Goal: Task Accomplishment & Management: Manage account settings

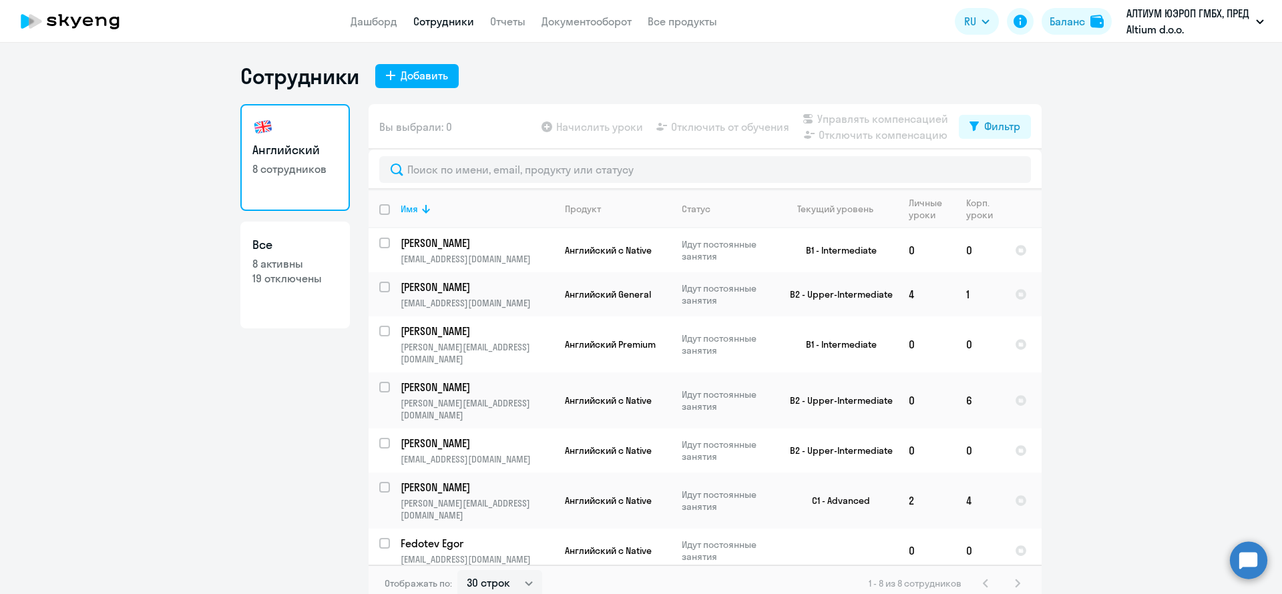
select select "30"
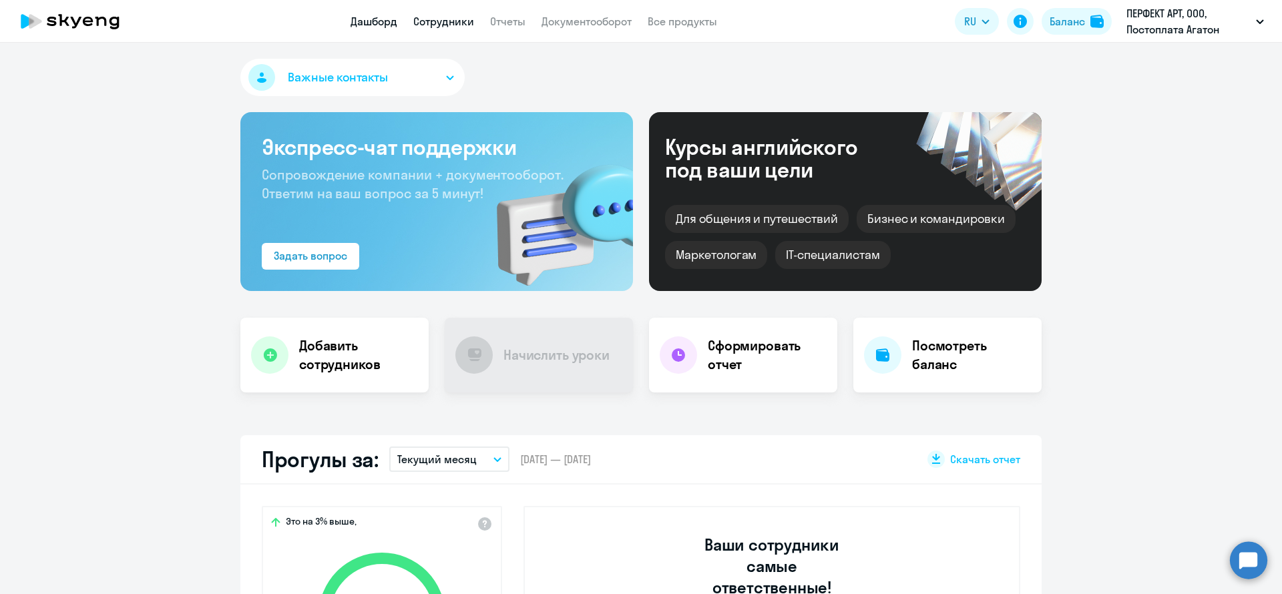
click at [439, 23] on link "Сотрудники" at bounding box center [443, 21] width 61 height 13
select select "30"
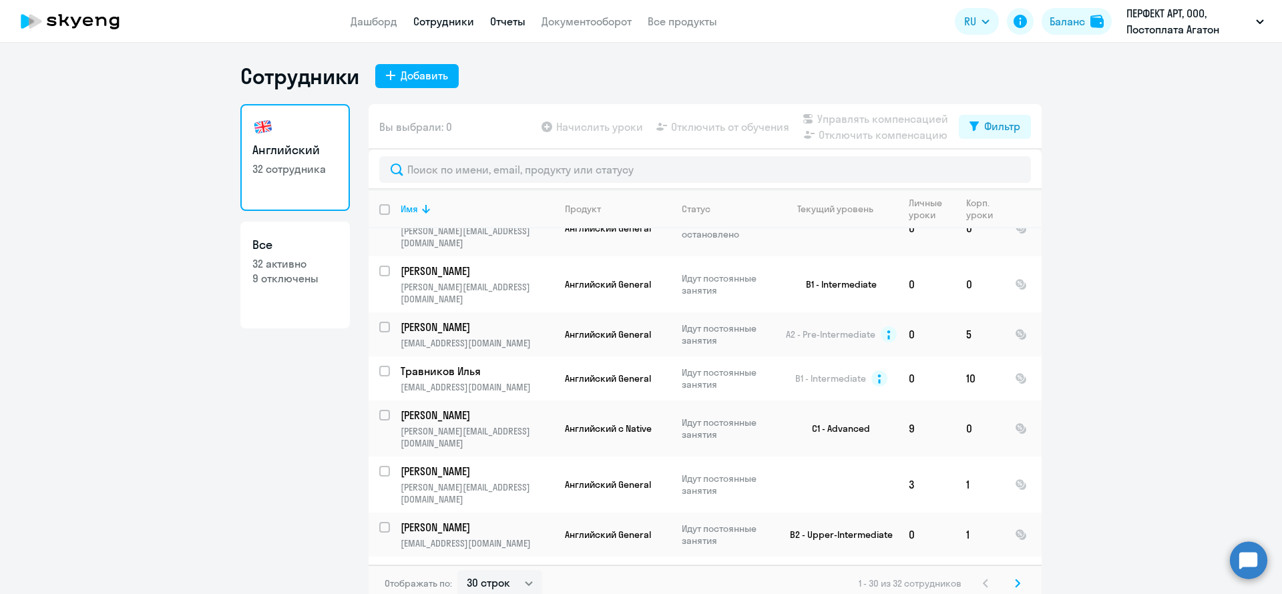
click at [515, 19] on link "Отчеты" at bounding box center [507, 21] width 35 height 13
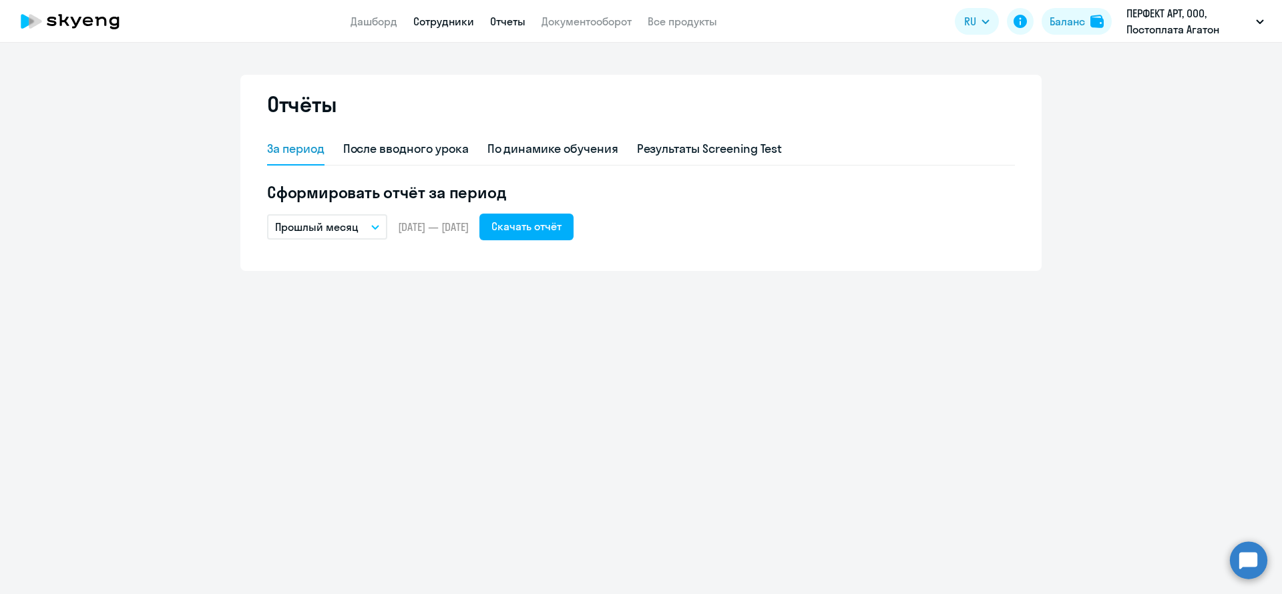
click at [458, 18] on link "Сотрудники" at bounding box center [443, 21] width 61 height 13
select select "30"
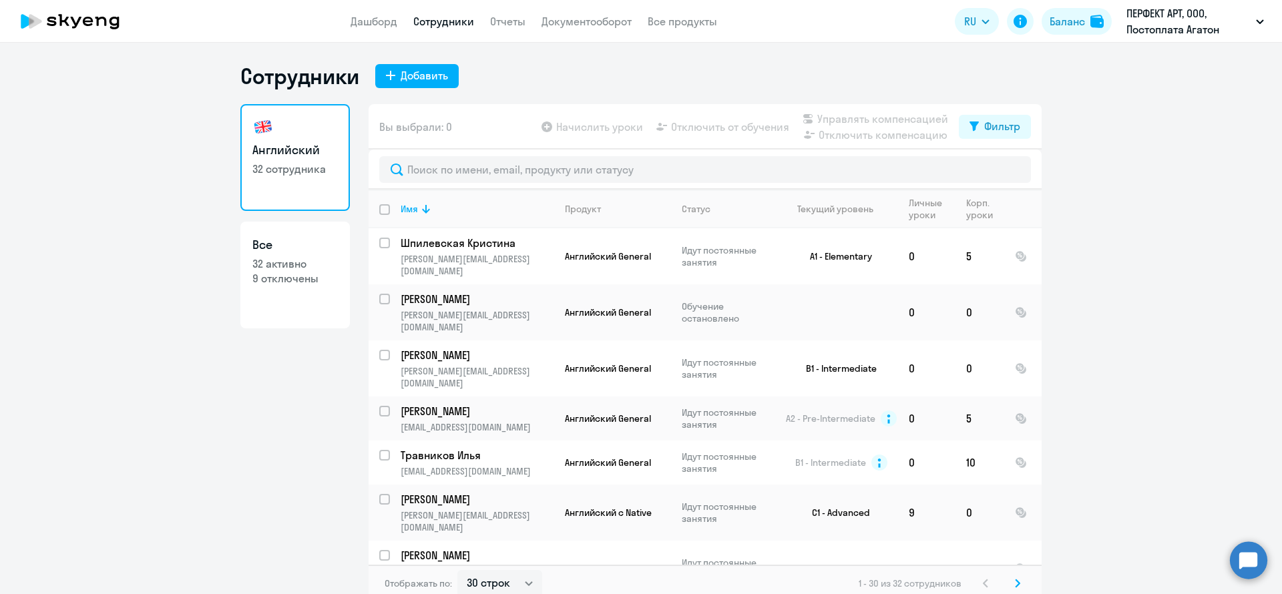
click at [54, 247] on ng-component "Сотрудники Добавить Английский 32 сотрудника Все 32 активно 9 отключены Вы выбр…" at bounding box center [641, 332] width 1282 height 539
click at [512, 31] on app-header "Дашборд Сотрудники Отчеты Документооборот Все продукты Дашборд Сотрудники Отчет…" at bounding box center [641, 21] width 1282 height 43
click at [511, 18] on link "Отчеты" at bounding box center [507, 21] width 35 height 13
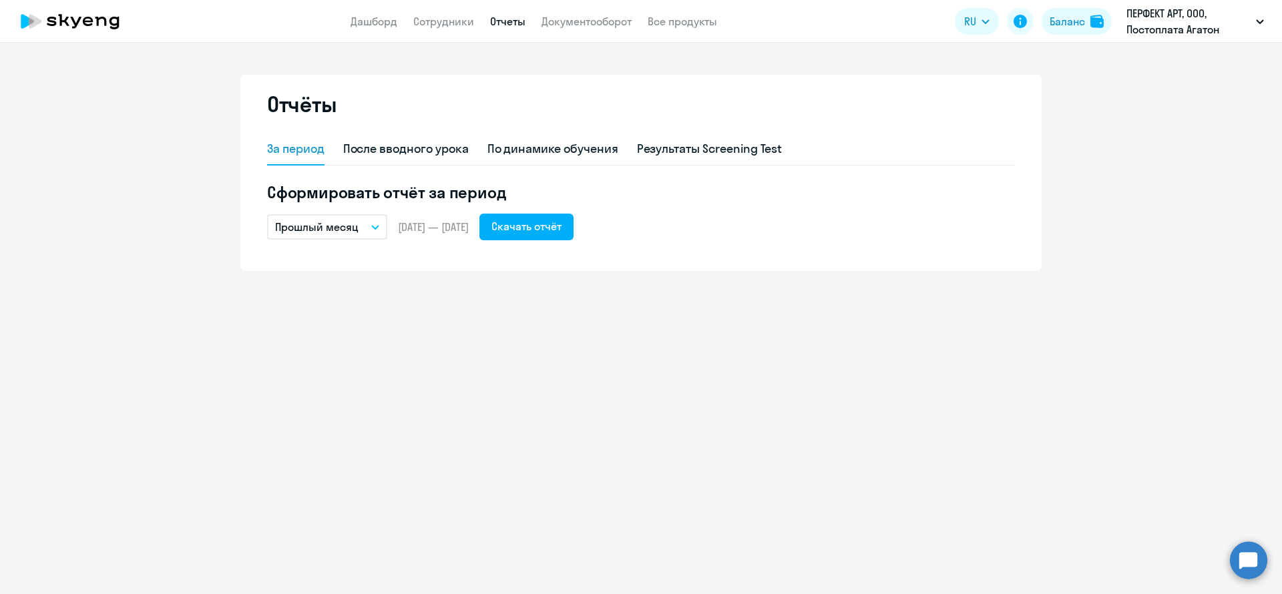
click at [145, 328] on div "Отчёты За период После вводного урока По динамике обучения Результаты Screening…" at bounding box center [641, 319] width 1282 height 552
click at [551, 223] on div "Скачать отчёт" at bounding box center [526, 226] width 70 height 16
click at [437, 23] on link "Сотрудники" at bounding box center [443, 21] width 61 height 13
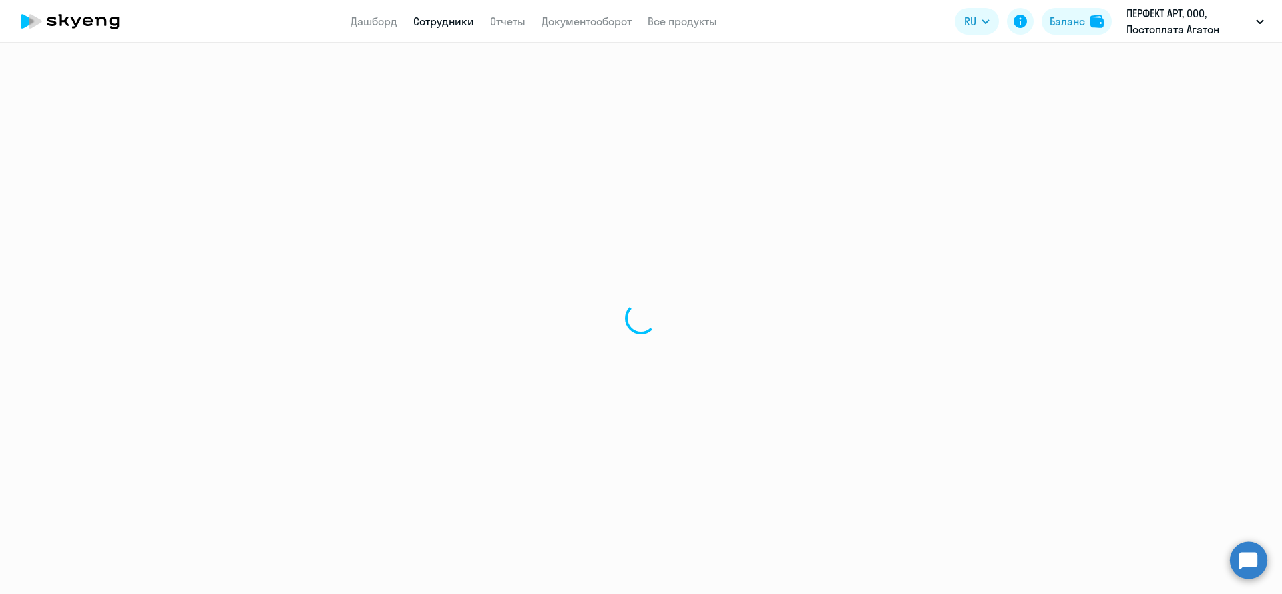
select select "30"
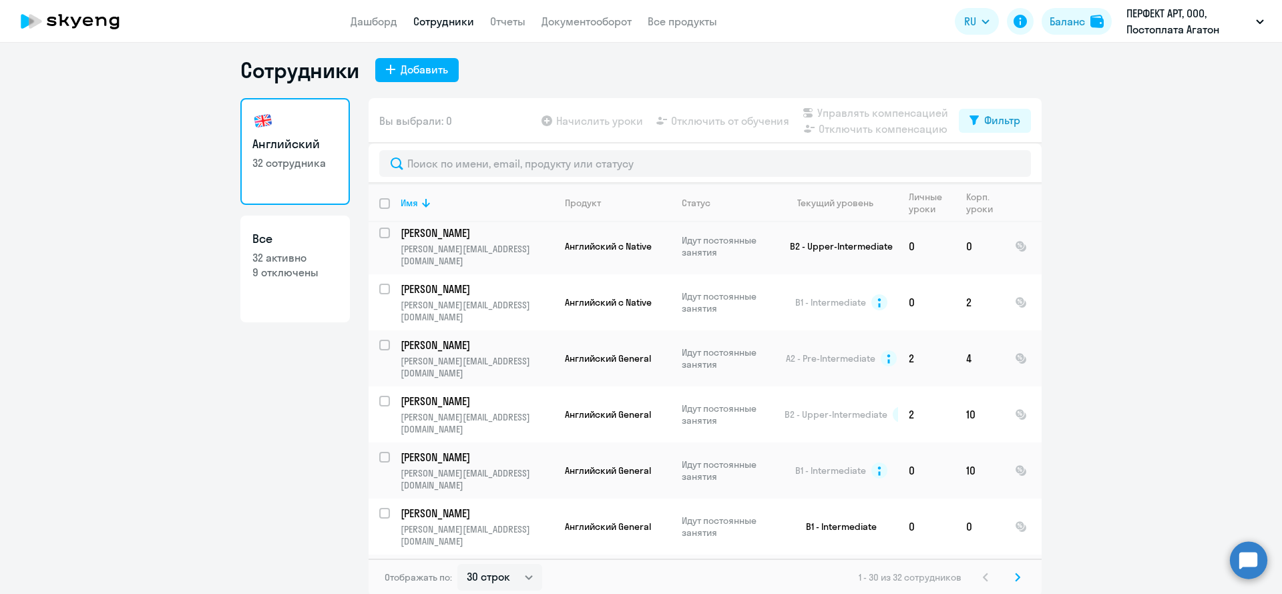
scroll to position [8, 0]
click at [601, 200] on icon at bounding box center [609, 201] width 16 height 16
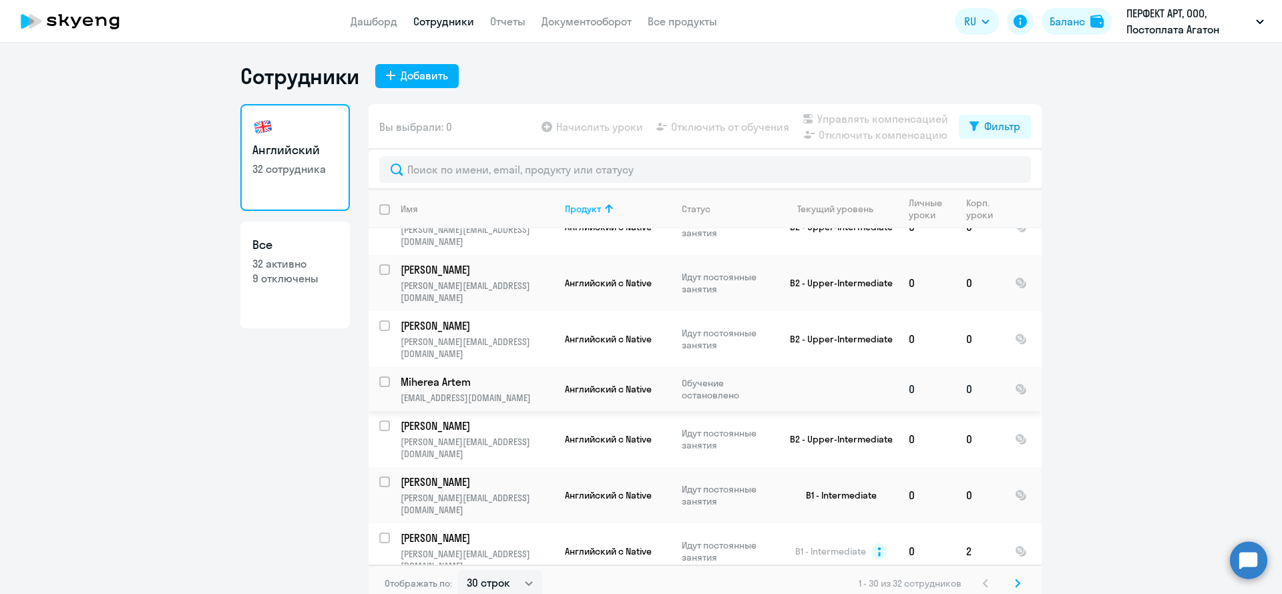
scroll to position [0, 0]
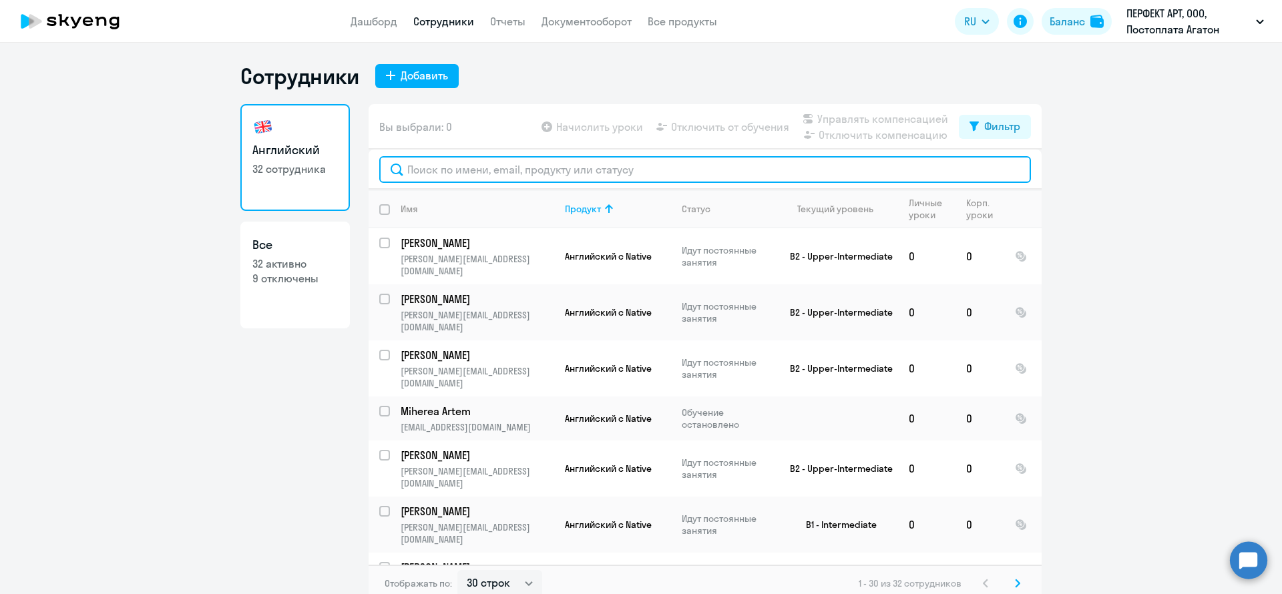
click at [535, 170] on input "text" at bounding box center [705, 169] width 652 height 27
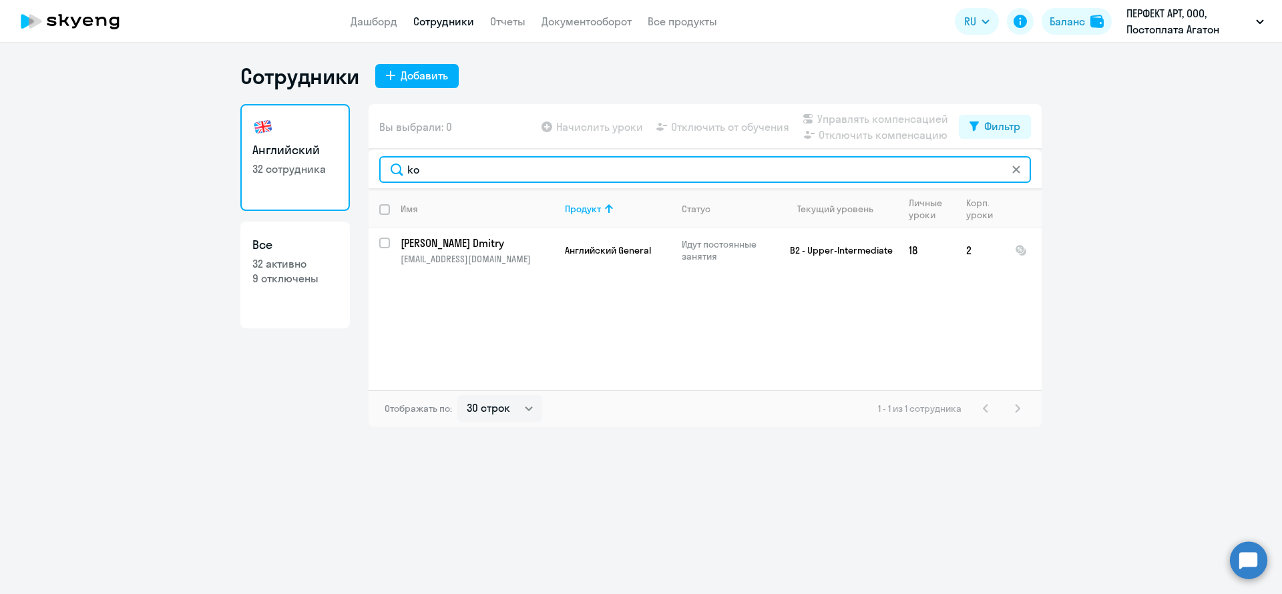
type input "k"
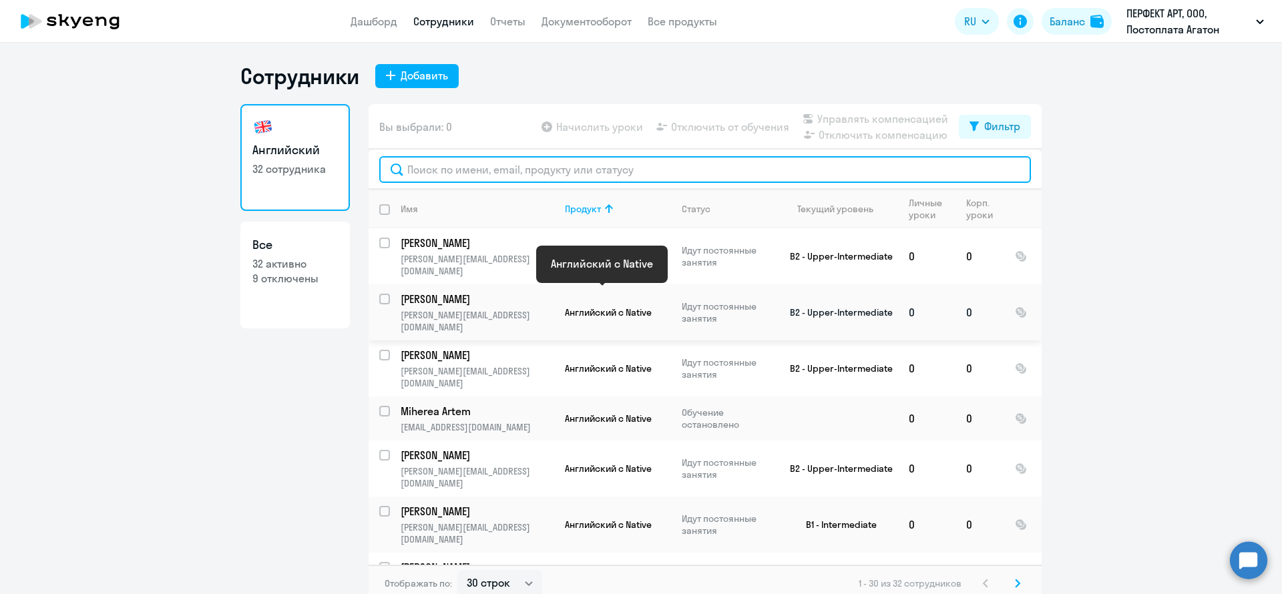
scroll to position [100, 0]
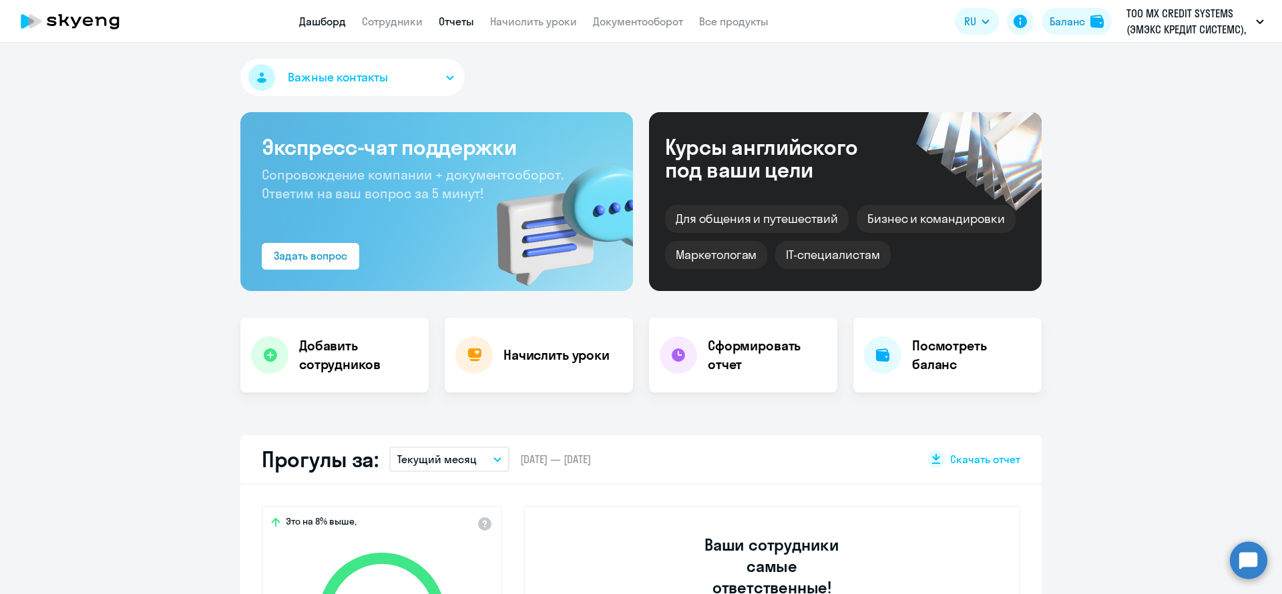
click at [441, 19] on link "Отчеты" at bounding box center [456, 21] width 35 height 13
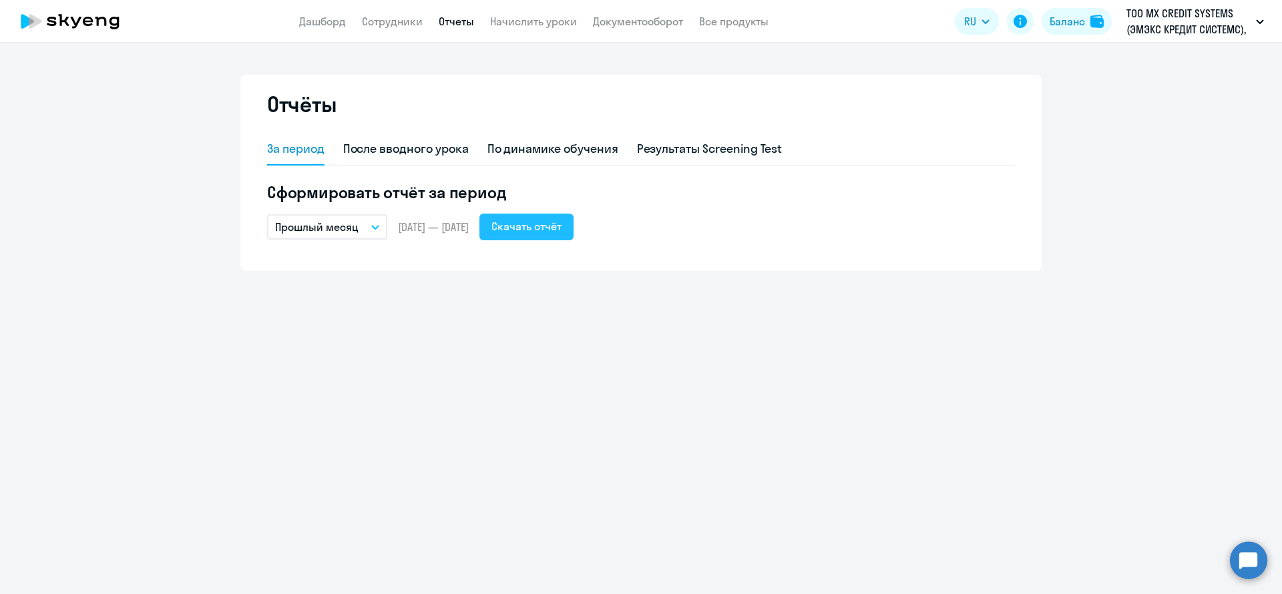
click at [540, 230] on div "Скачать отчёт" at bounding box center [526, 226] width 70 height 16
click at [390, 25] on link "Сотрудники" at bounding box center [392, 21] width 61 height 13
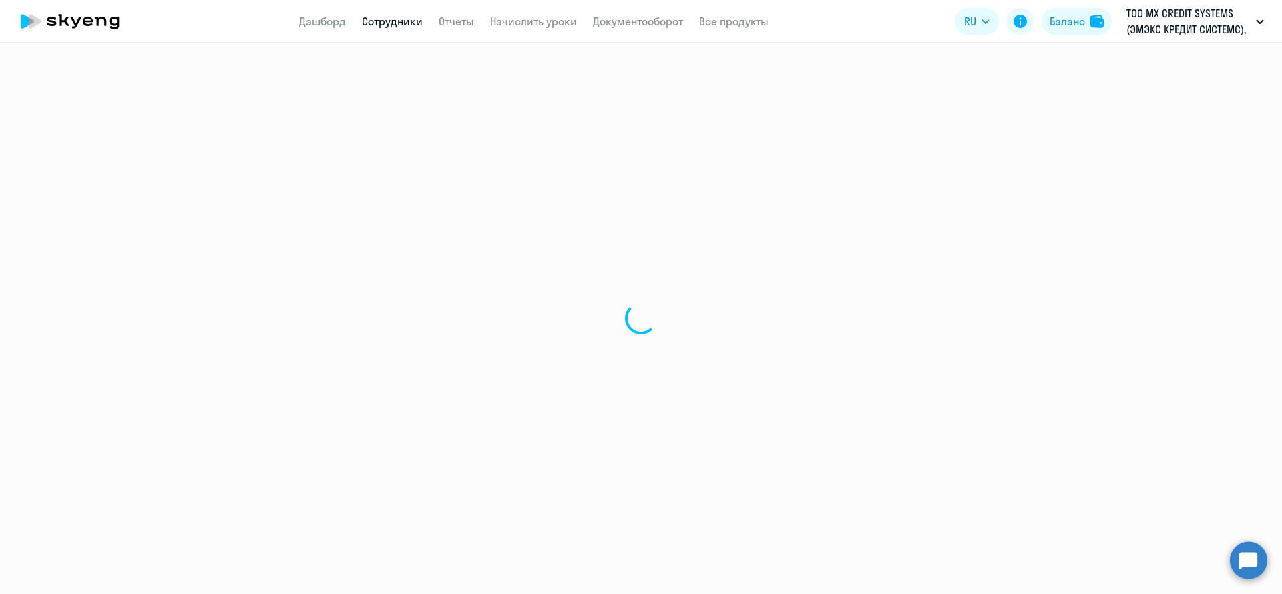
select select "30"
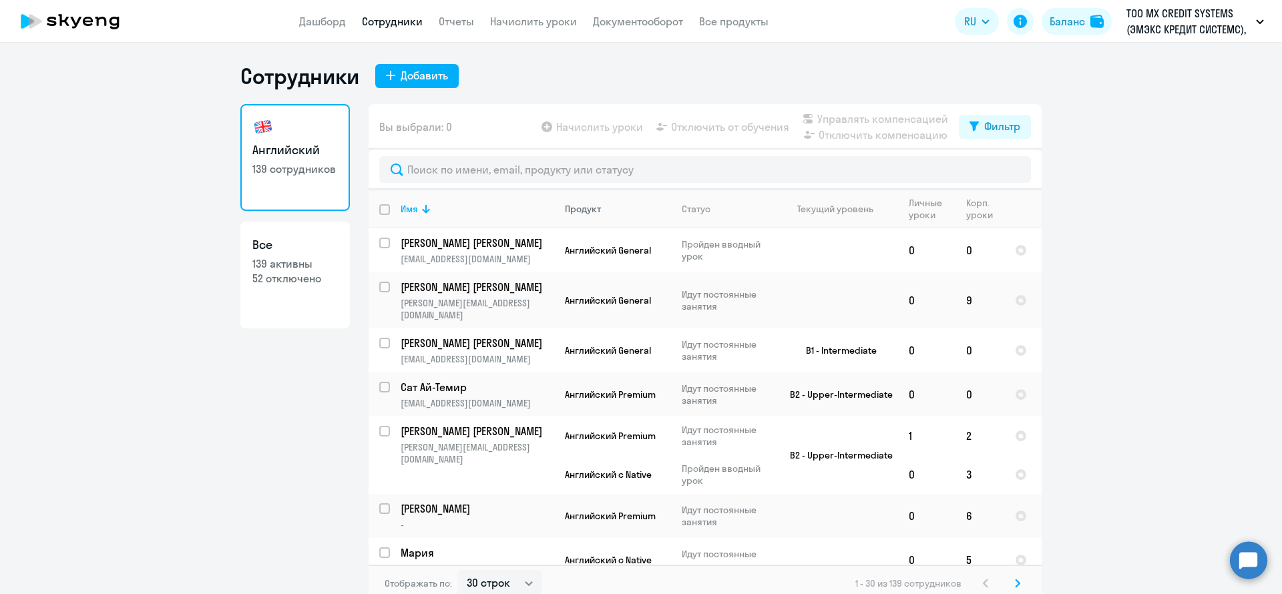
click at [590, 206] on div "Продукт" at bounding box center [583, 209] width 36 height 12
click at [578, 215] on th "Продукт" at bounding box center [612, 209] width 117 height 39
click at [584, 207] on div "Продукт" at bounding box center [583, 209] width 36 height 12
click at [690, 209] on div "Статус" at bounding box center [696, 209] width 29 height 12
click at [580, 212] on div "Продукт" at bounding box center [583, 209] width 36 height 12
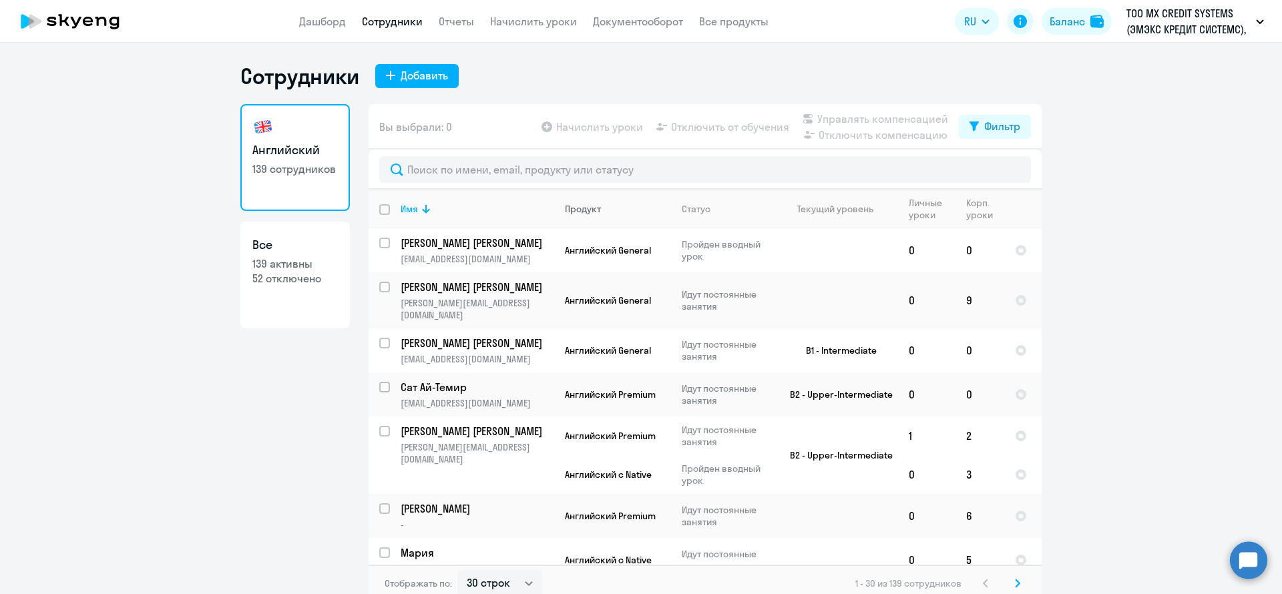
click at [568, 213] on div "Продукт" at bounding box center [583, 209] width 36 height 12
click at [568, 212] on div "Продукт" at bounding box center [583, 209] width 36 height 12
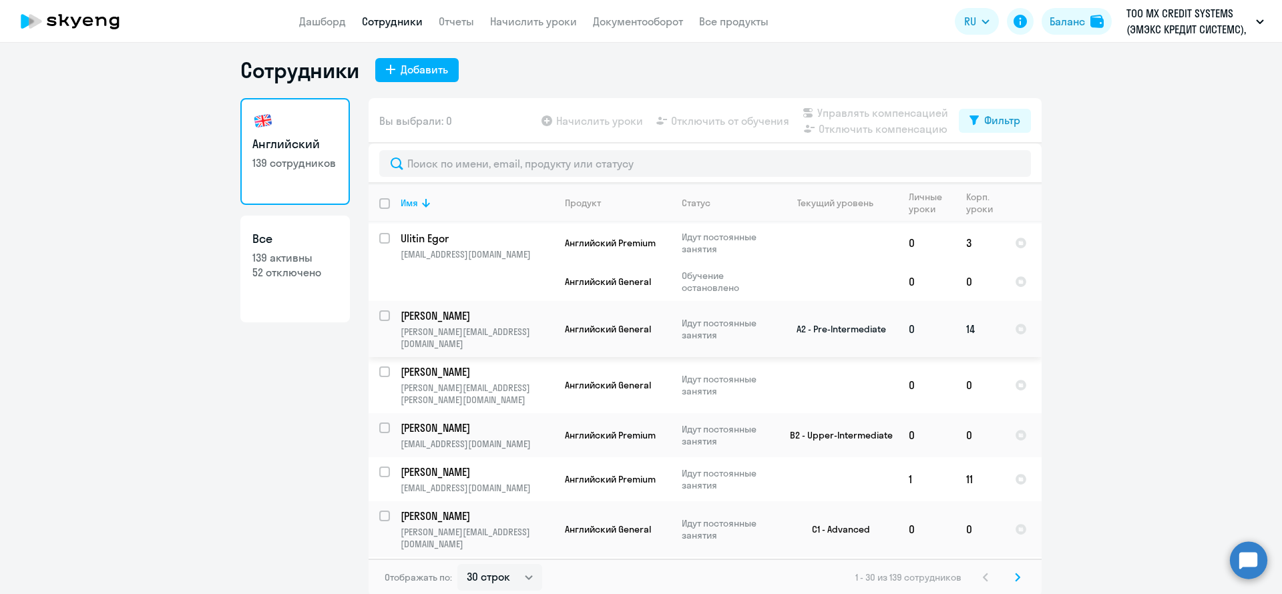
scroll to position [8, 0]
click at [588, 202] on div "Продукт" at bounding box center [583, 201] width 36 height 12
click at [586, 197] on div "Продукт" at bounding box center [583, 201] width 36 height 12
click at [581, 208] on th "Продукт" at bounding box center [612, 201] width 117 height 39
click at [569, 200] on div "Продукт" at bounding box center [583, 201] width 36 height 12
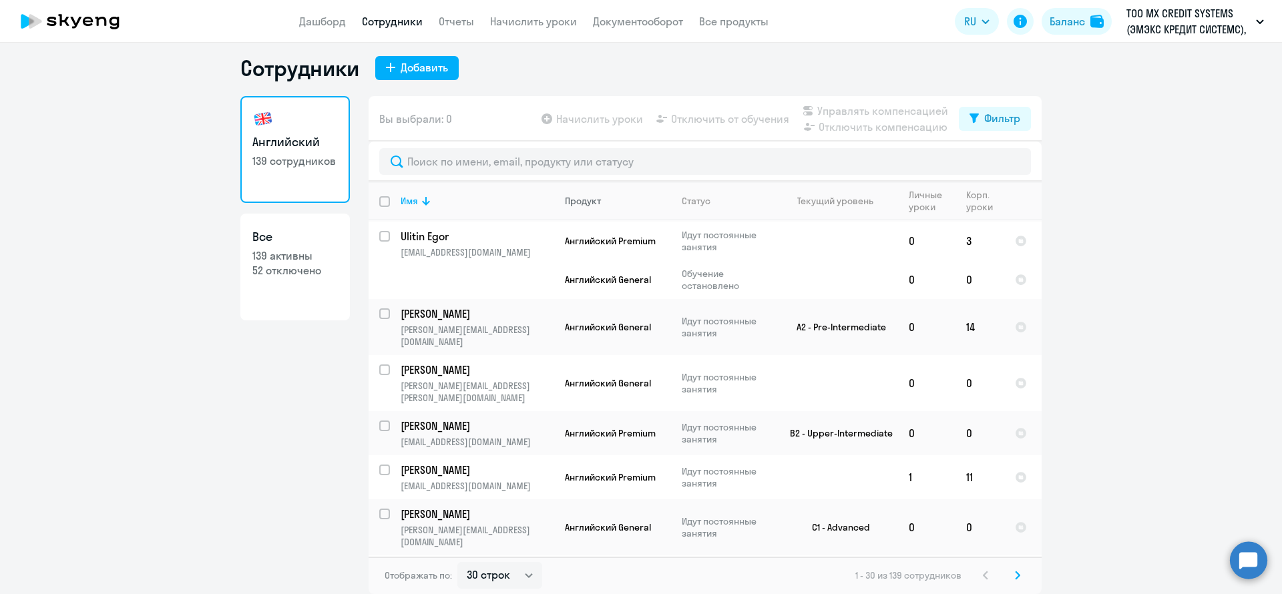
click at [556, 206] on th "Продукт" at bounding box center [612, 201] width 117 height 39
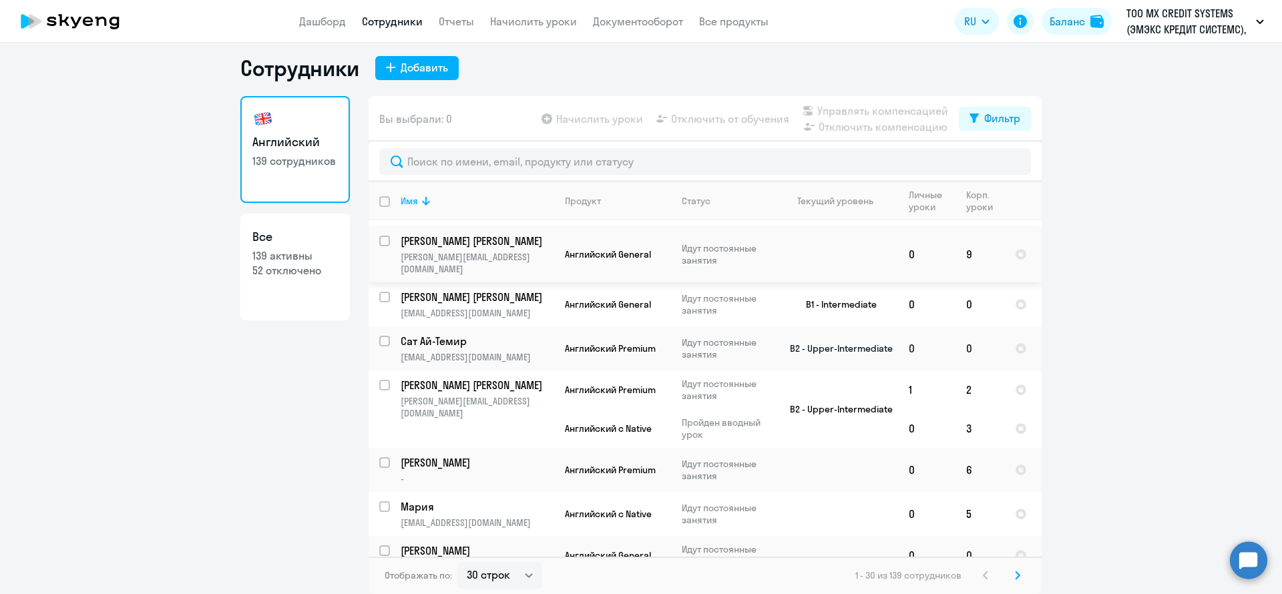
scroll to position [0, 0]
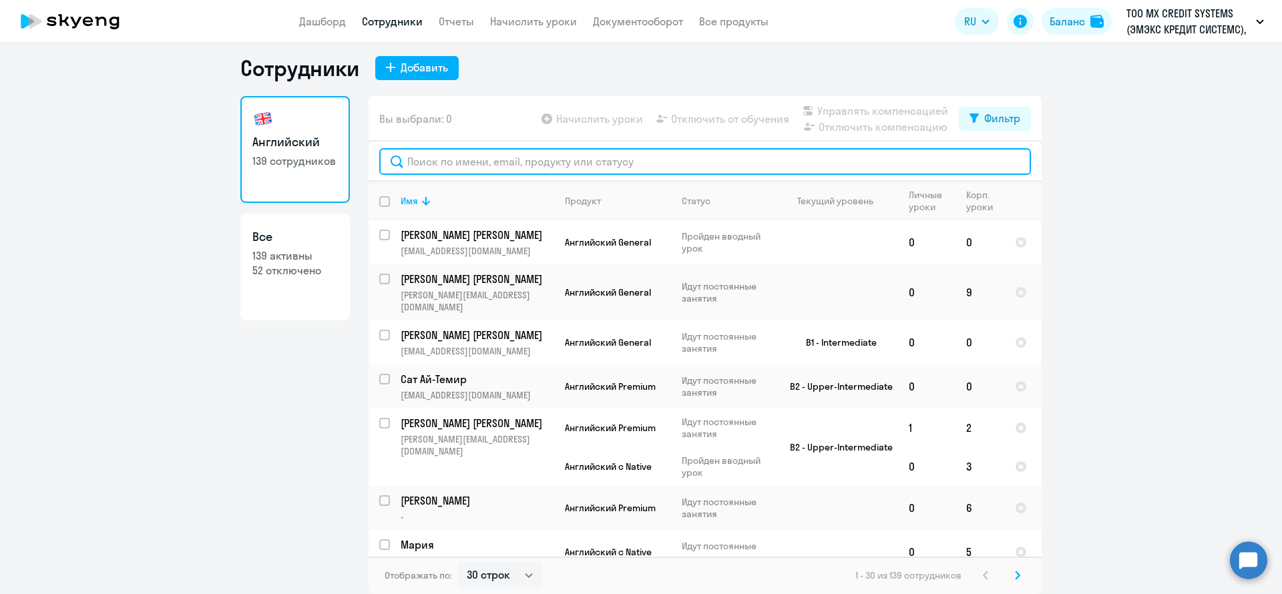
click at [459, 162] on input "text" at bounding box center [705, 161] width 652 height 27
paste input "Abbyasov Farid"
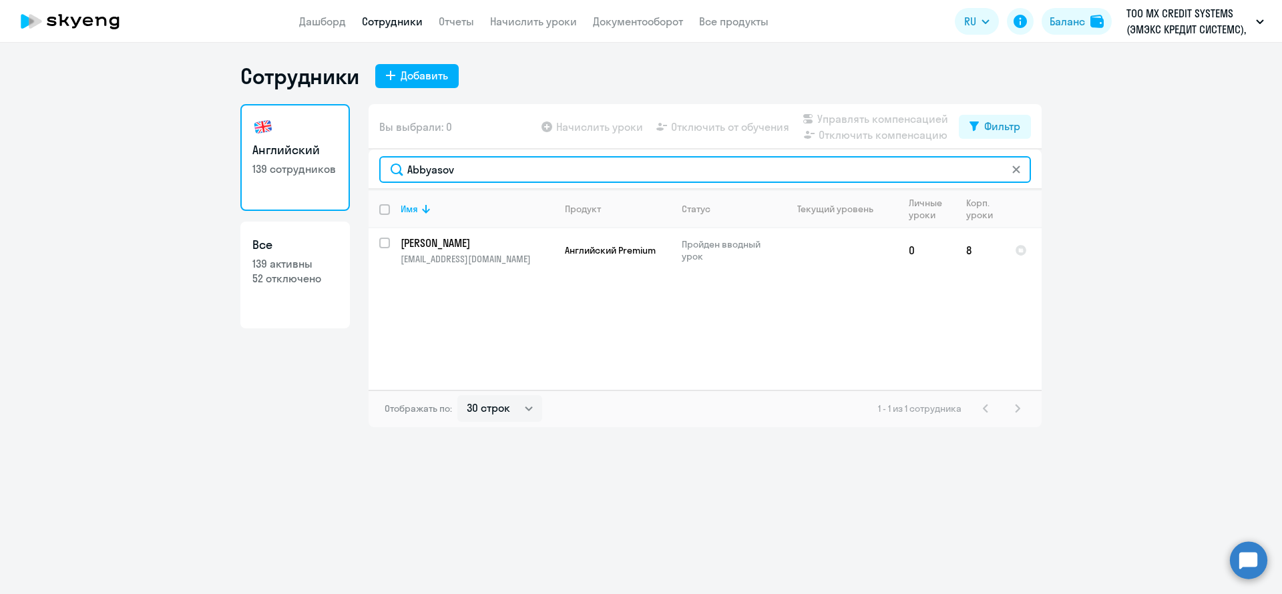
click at [497, 174] on input "Abbyasov" at bounding box center [705, 169] width 652 height 27
paste input "kuddus.abdulzhamilov@dif.tech"
click at [634, 161] on input "kuddus.abdulzhamilov@dif.tech" at bounding box center [705, 169] width 652 height 27
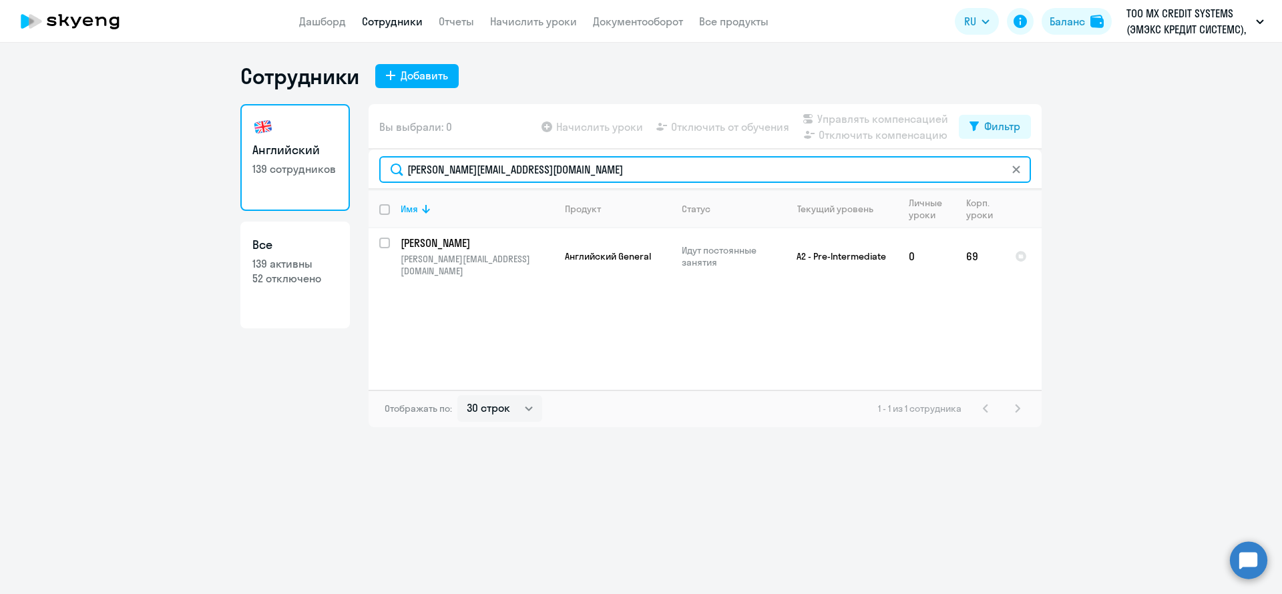
click at [634, 161] on input "kuddus.abdulzhamilov@dif.tech" at bounding box center [705, 169] width 652 height 27
click at [633, 161] on input "kuddus.abdulzhamilov@dif.tech" at bounding box center [705, 169] width 652 height 27
paste input "denis.agark"
click at [560, 171] on input "denis.agarkov@dif.tech" at bounding box center [705, 169] width 652 height 27
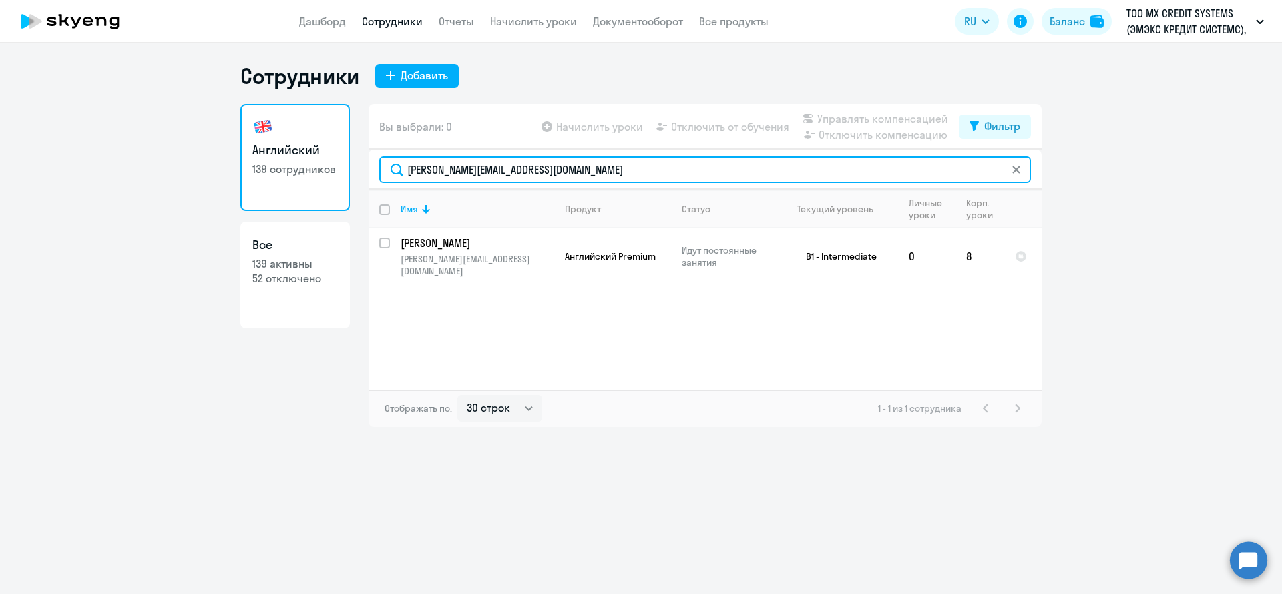
click at [560, 171] on input "denis.agarkov@dif.tech" at bounding box center [705, 169] width 652 height 27
paste input "bogdan.agasandyan"
click at [632, 171] on input "bogdan.agasandyan@dif.tech" at bounding box center [705, 169] width 652 height 27
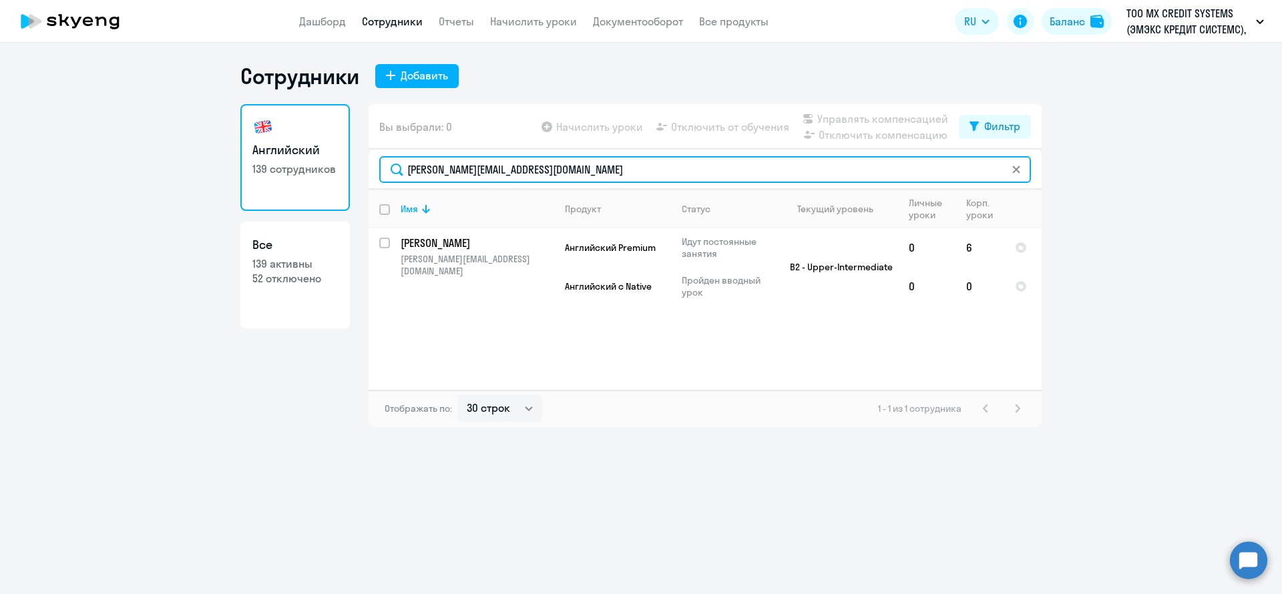
click at [632, 171] on input "bogdan.agasandyan@dif.tech" at bounding box center [705, 169] width 652 height 27
paste input "aida.imangalieva"
click at [561, 172] on input "aida.imangalieva@dif.tech" at bounding box center [705, 169] width 652 height 27
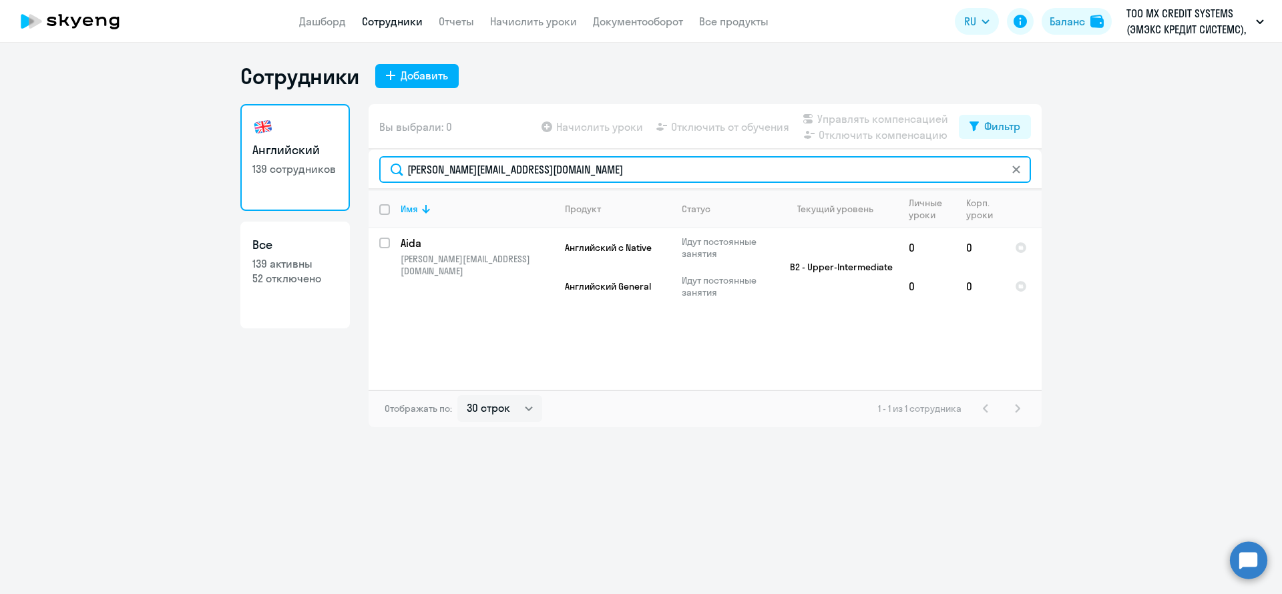
paste input "lexander.akolzin"
click at [583, 174] on input "alexander.akolzin@dif.tech" at bounding box center [705, 169] width 652 height 27
paste input "harut.antonya"
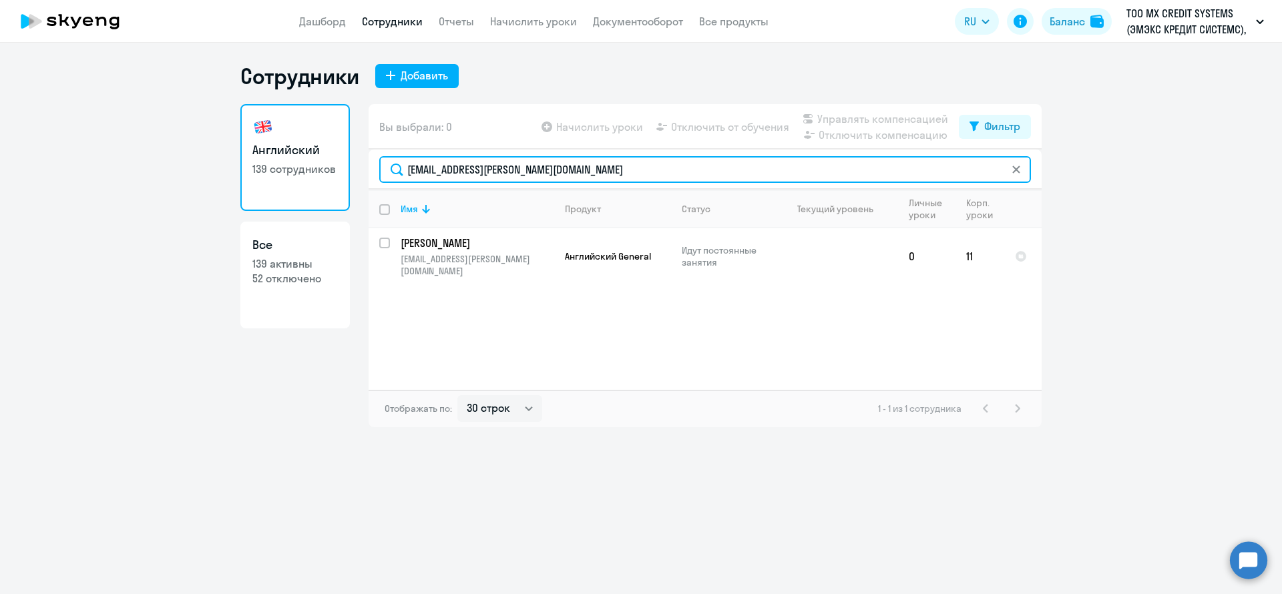
click at [581, 167] on input "harut.antonyan@dif.tech" at bounding box center [705, 169] width 652 height 27
paste input "ildar.asanov"
click at [554, 171] on input "ildar.asanov@dif.tech" at bounding box center [705, 169] width 652 height 27
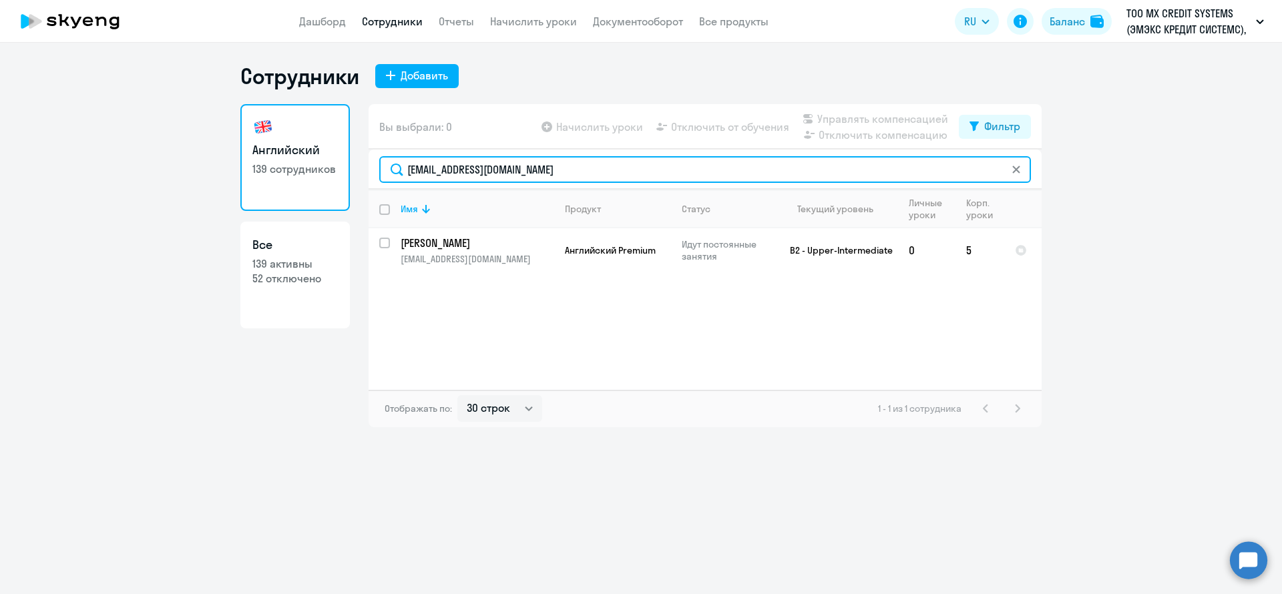
click at [554, 171] on input "ildar.asanov@dif.tech" at bounding box center [705, 169] width 652 height 27
paste input "badalyan1990@icloud.com"
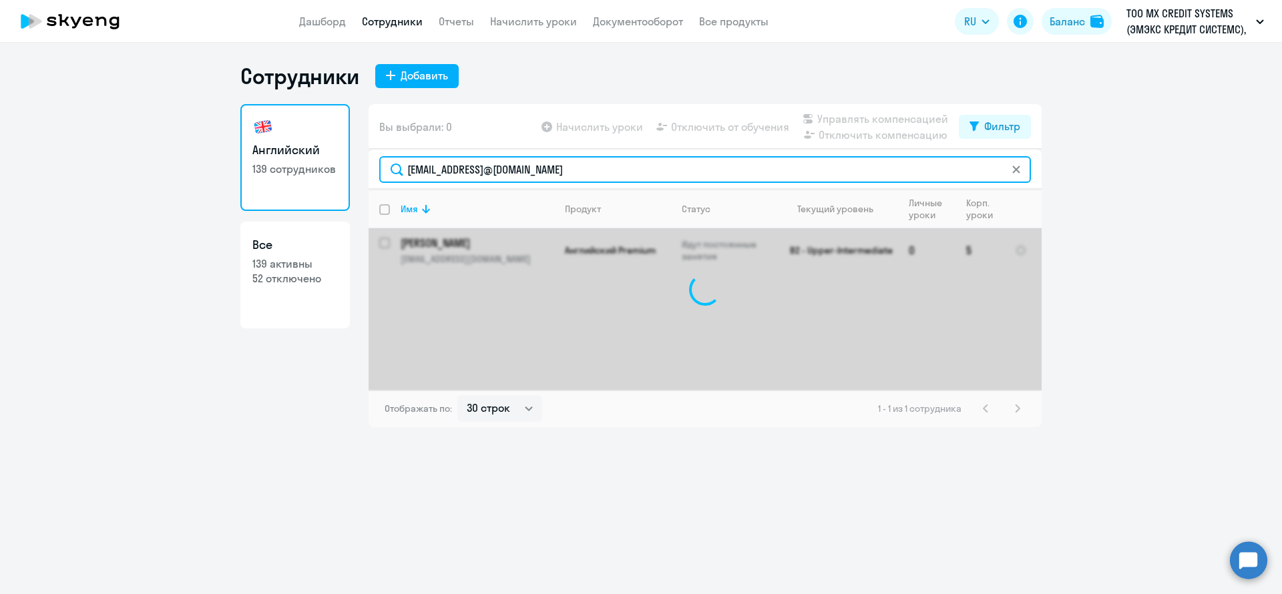
drag, startPoint x: 648, startPoint y: 166, endPoint x: 357, endPoint y: 164, distance: 290.4
click at [357, 164] on div "Английский 139 сотрудников Все 139 активны 52 отключено Вы выбрали: 0 Начислить…" at bounding box center [640, 265] width 801 height 323
paste input "text"
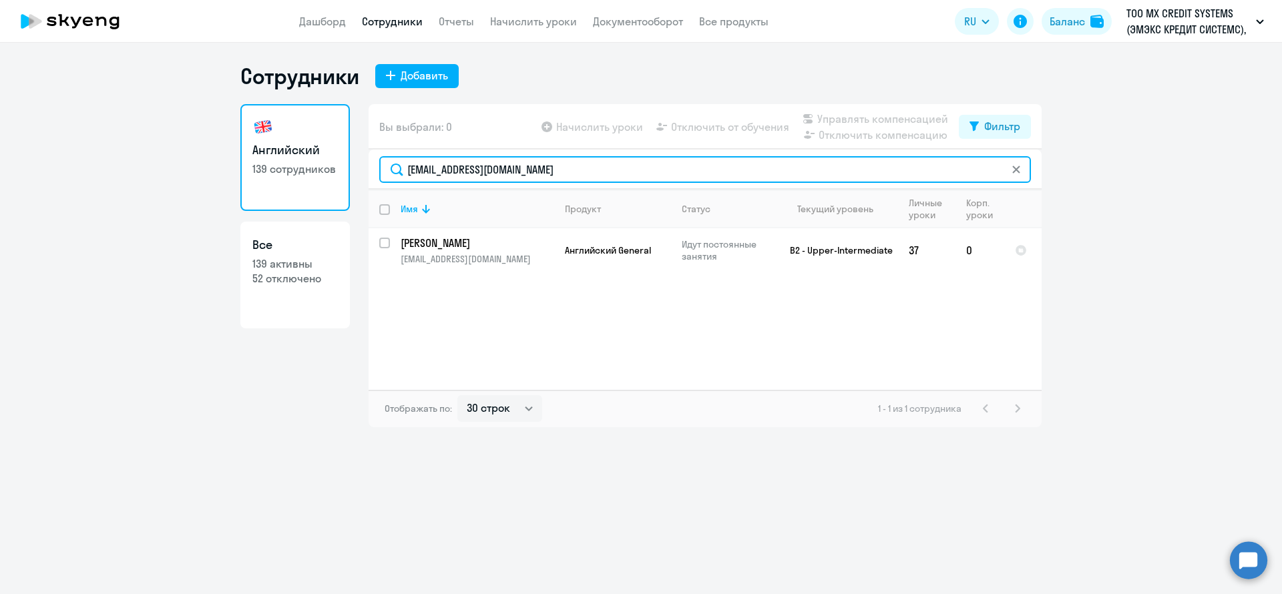
click at [591, 174] on input "badalyan1990@icloud.com" at bounding box center [705, 169] width 652 height 27
click at [590, 175] on input "badalyan1990@icloud.com" at bounding box center [705, 169] width 652 height 27
paste input "victor.barbarich@dif.tech"
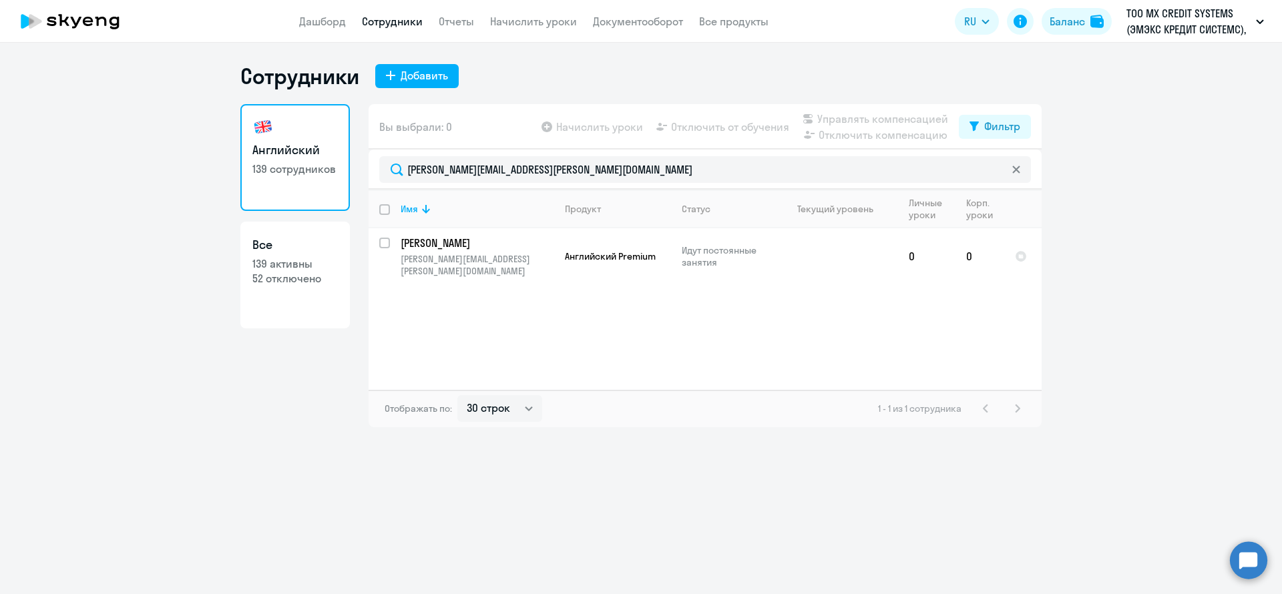
click at [588, 187] on div "victor.barbarich@dif.tech" at bounding box center [705, 170] width 673 height 40
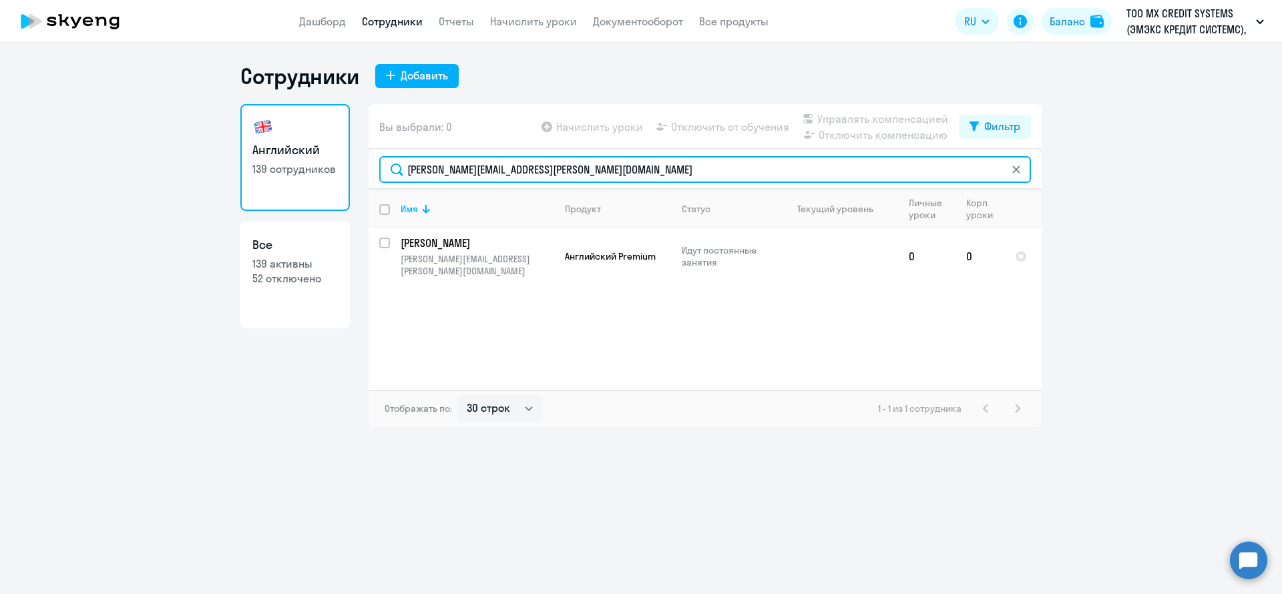
click at [582, 172] on input "victor.barbarich@dif.tech" at bounding box center [705, 169] width 652 height 27
paste input "alexander.barykin"
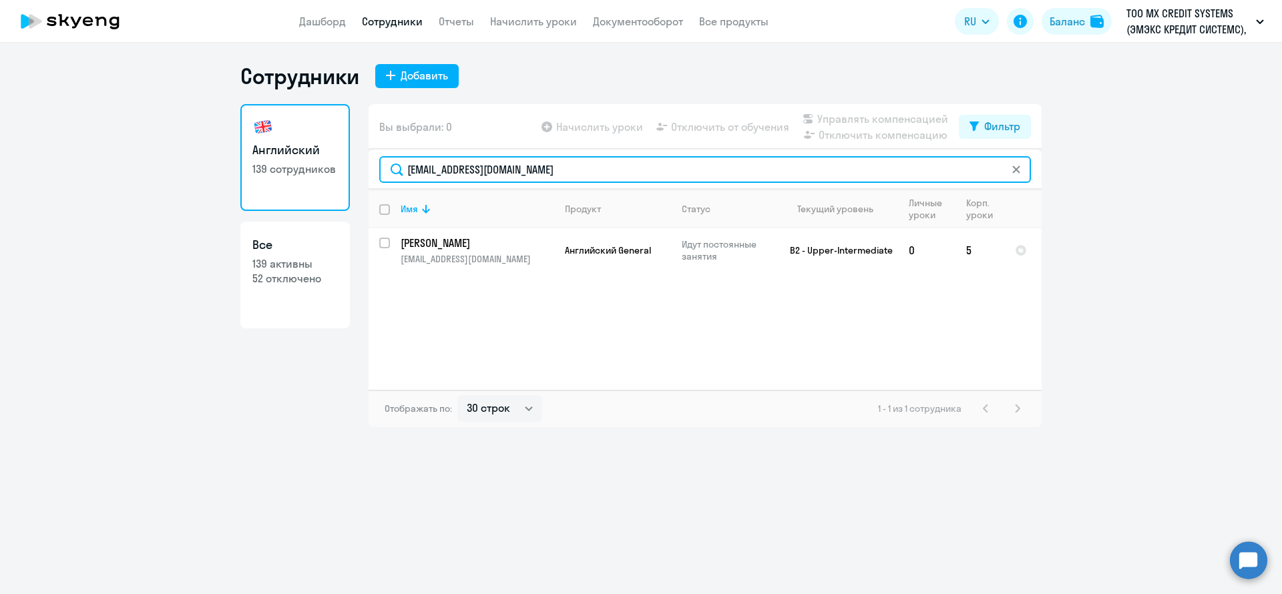
click at [587, 172] on input "alexander.barykin@dif.tech" at bounding box center [705, 169] width 652 height 27
paste input "kirill.belashov"
click at [549, 175] on input "kirill.belashov@dif.tech" at bounding box center [705, 169] width 652 height 27
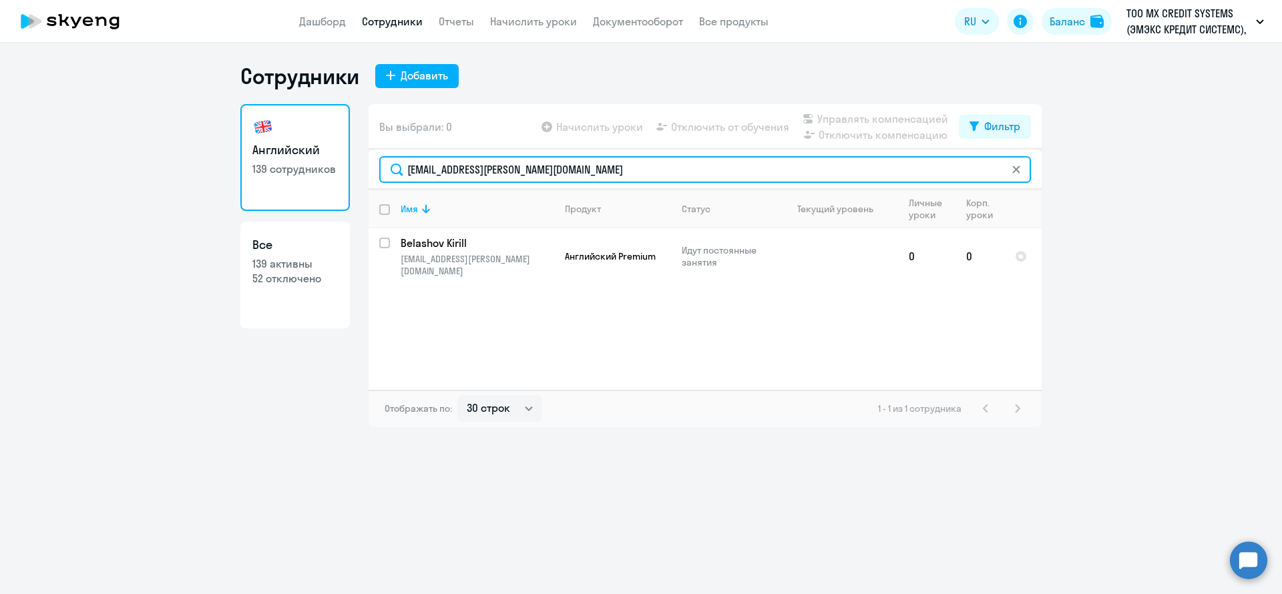
click at [549, 175] on input "kirill.belashov@dif.tech" at bounding box center [705, 169] width 652 height 27
paste input "alexey.belotserkovskiy"
click at [580, 176] on input "alexey.belotserkovskiy@dif.tech" at bounding box center [705, 169] width 652 height 27
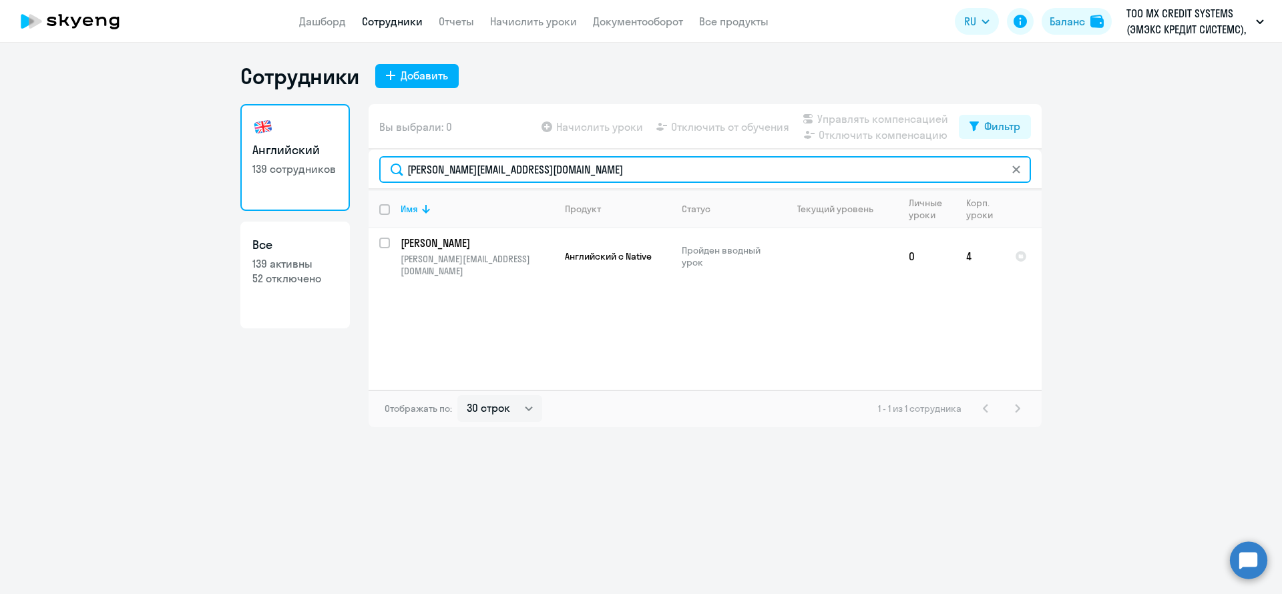
click at [580, 176] on input "alexey.belotserkovskiy@dif.tech" at bounding box center [705, 169] width 652 height 27
paste input "david.besaev"
click at [555, 173] on input "david.besaev@dif.tech" at bounding box center [705, 169] width 652 height 27
click at [554, 173] on input "david.besaev@dif.tech" at bounding box center [705, 169] width 652 height 27
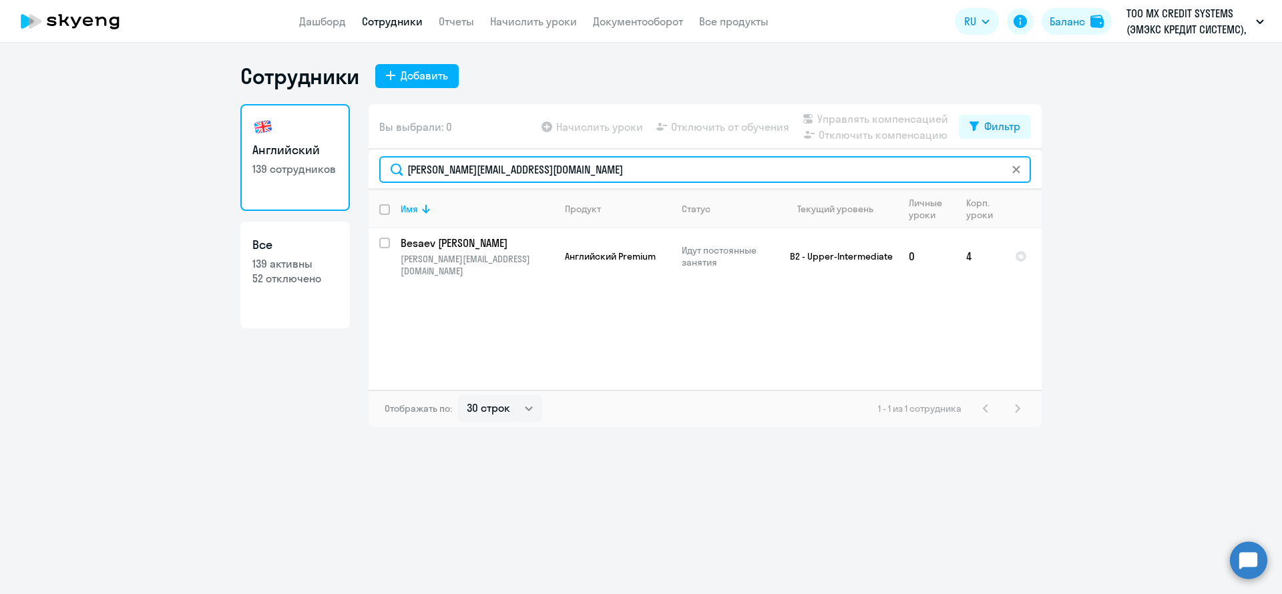
paste input "mitrii.bokk"
click at [544, 172] on input "dmitrii.bokk@dif.tech" at bounding box center [705, 169] width 652 height 27
paste input "mark.borissenko"
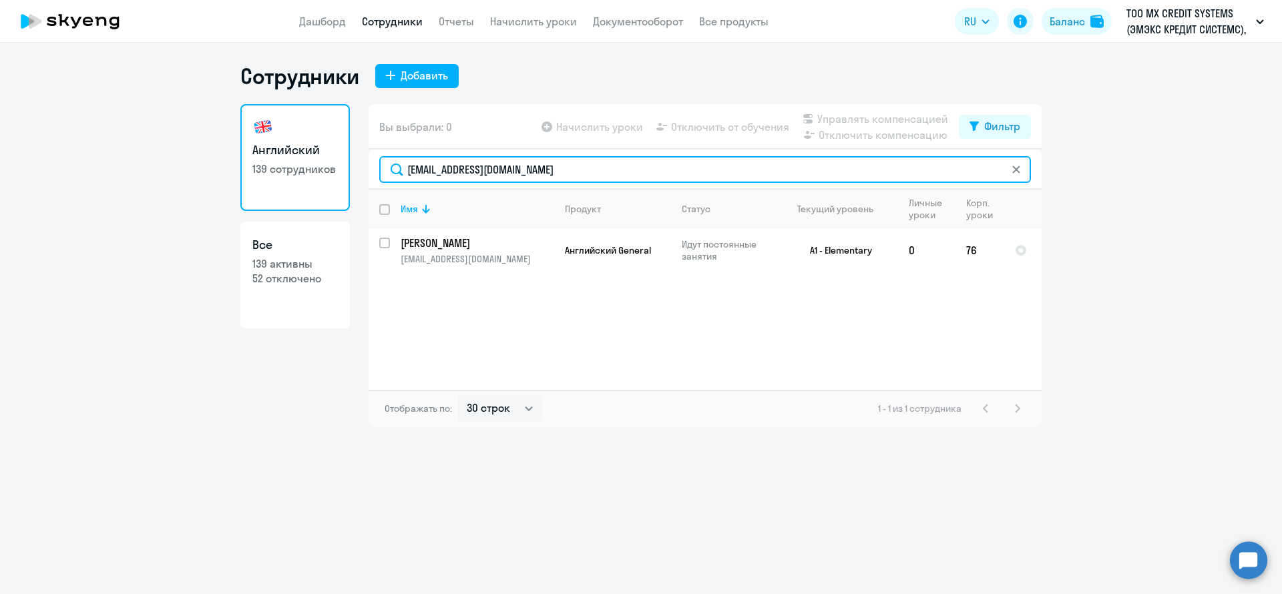
click at [574, 168] on input "mark.borissenko@dif.tech" at bounding box center [705, 169] width 652 height 27
paste input "vadim.borovkov"
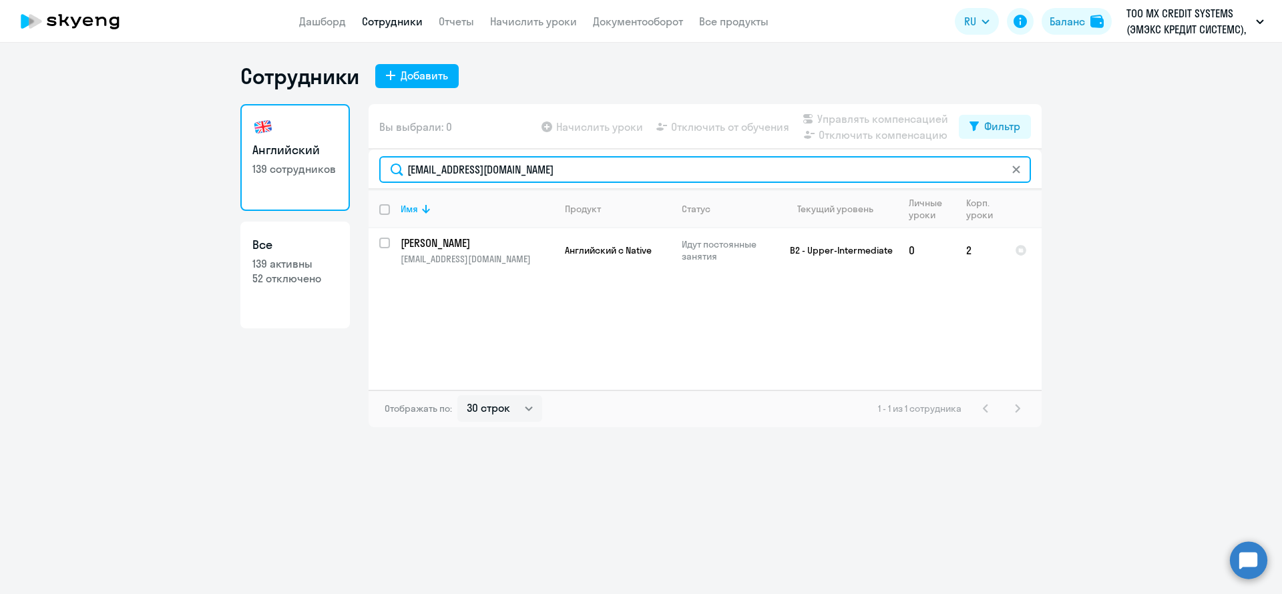
click at [552, 170] on input "vadim.borovkov@dif.tech" at bounding box center [705, 169] width 652 height 27
paste input "iktoria.braun"
click at [550, 167] on input "viktoria.braun@dif.tech" at bounding box center [705, 169] width 652 height 27
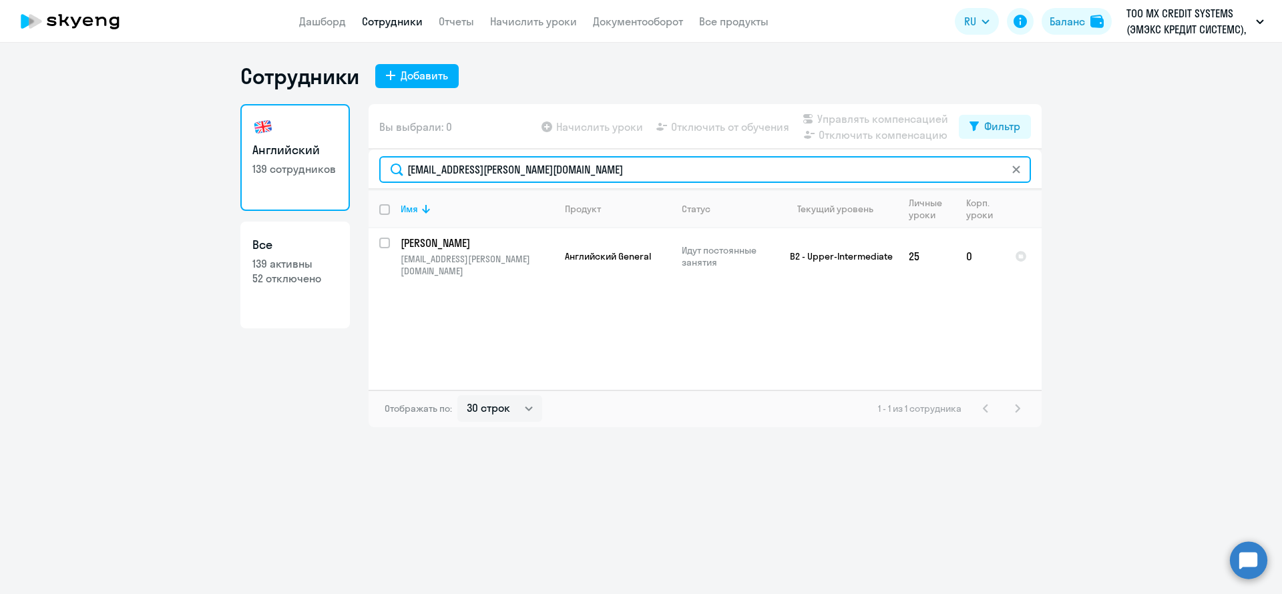
click at [550, 167] on input "viktoria.braun@dif.tech" at bounding box center [705, 169] width 652 height 27
paste input "tfyhjmn@gmail.com"
click at [547, 178] on input "tfyhjmn@gmail.com" at bounding box center [705, 169] width 652 height 27
click at [546, 178] on input "tfyhjmn@gmail.com" at bounding box center [705, 169] width 652 height 27
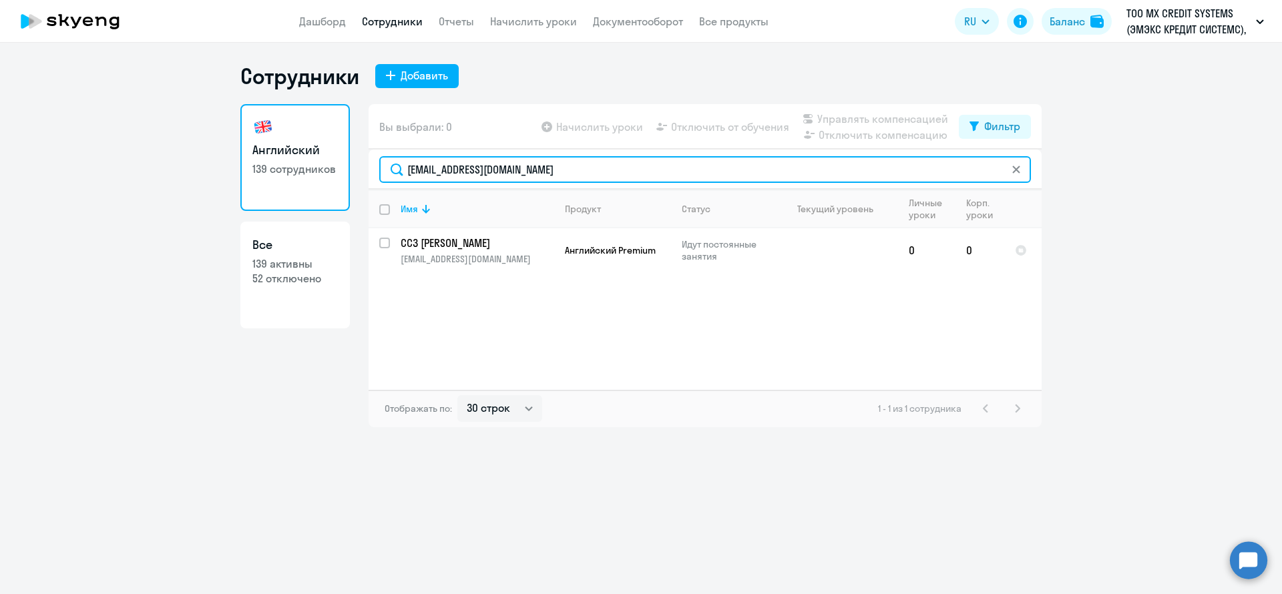
click at [546, 178] on input "tfyhjmn@gmail.com" at bounding box center [705, 169] width 652 height 27
paste input "ekaterina.chekanova@dif.tech"
click at [605, 159] on input "ekaterina.chekanova@dif.tech" at bounding box center [705, 169] width 652 height 27
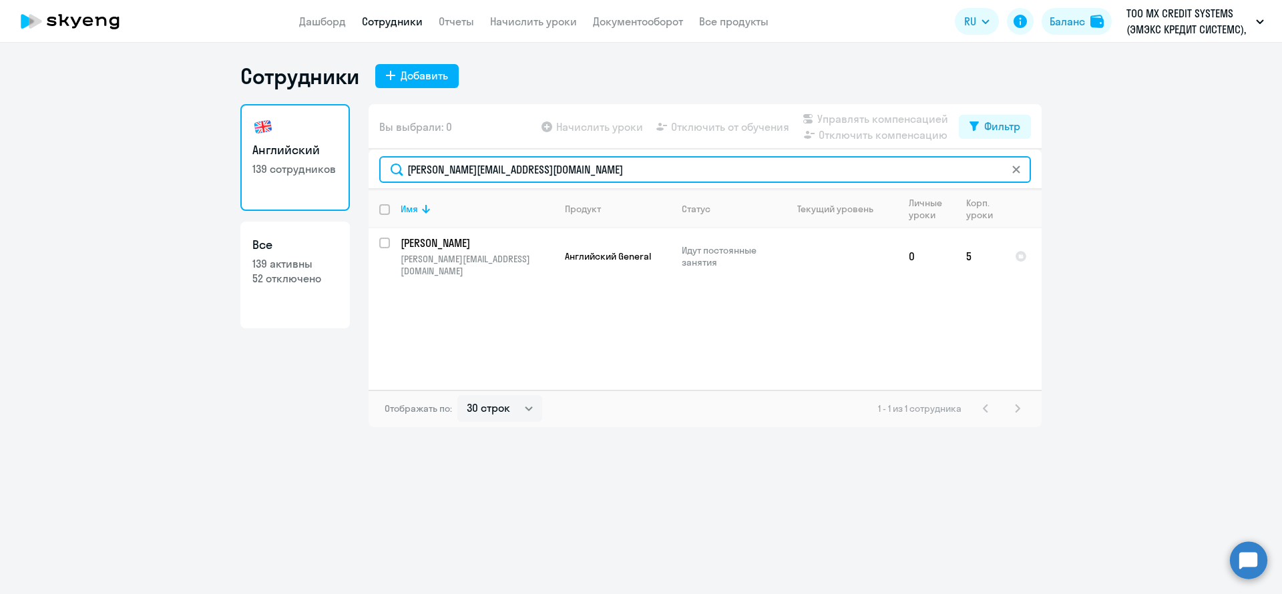
paste input "ilia.chernov"
click at [520, 169] on input "ilia.chernov@dif.tech" at bounding box center [705, 169] width 652 height 27
paste input "maxim.denisenko"
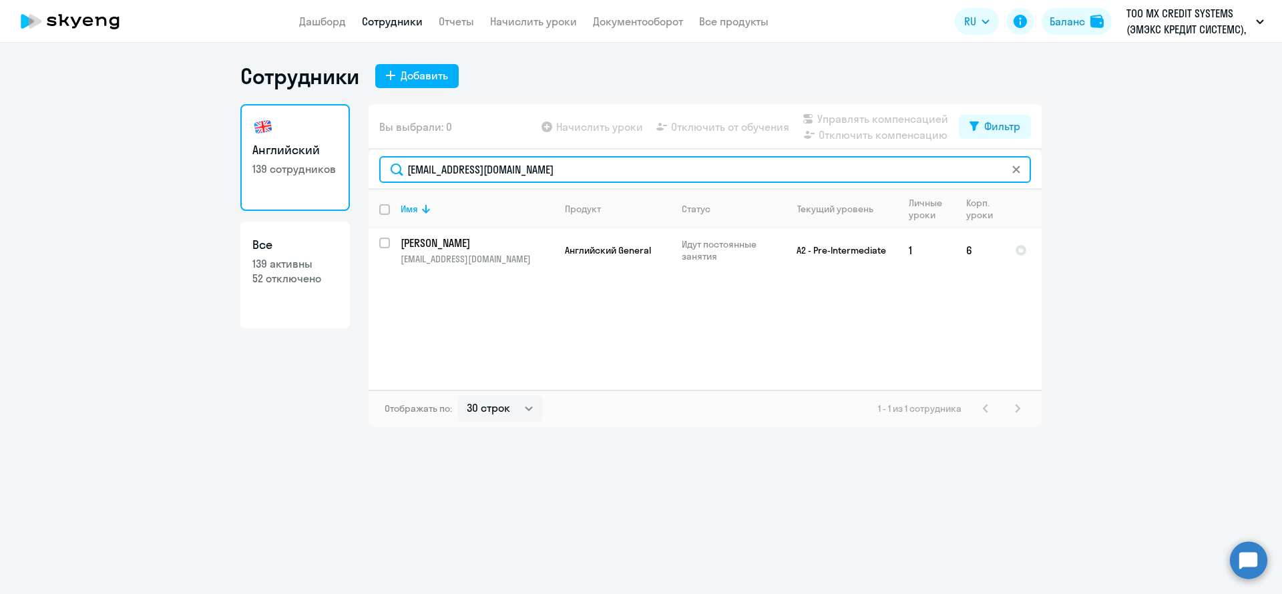
click at [568, 177] on input "maxim.denisenko@dif.tech" at bounding box center [705, 169] width 652 height 27
paste input "konstantin.derba"
click at [560, 170] on input "konstantin.derba@dif.tech" at bounding box center [705, 169] width 652 height 27
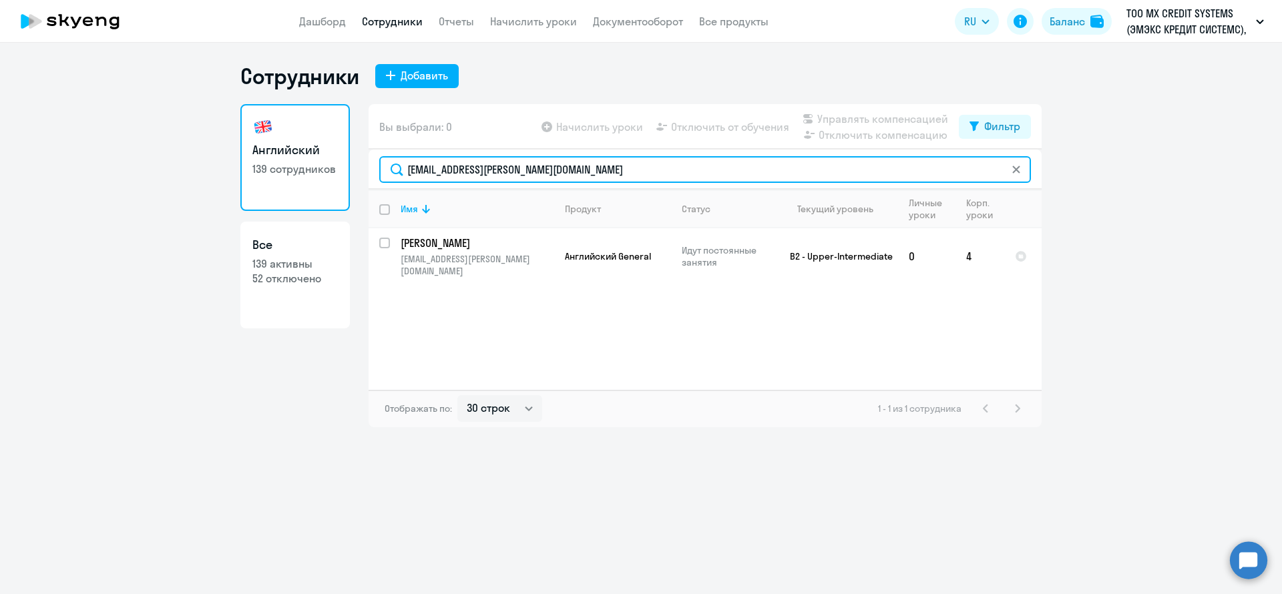
click at [560, 170] on input "konstantin.derba@dif.tech" at bounding box center [705, 169] width 652 height 27
paste input "ruth.diaz"
click at [507, 176] on input "ruth.diaz@dif.tech" at bounding box center [705, 169] width 652 height 27
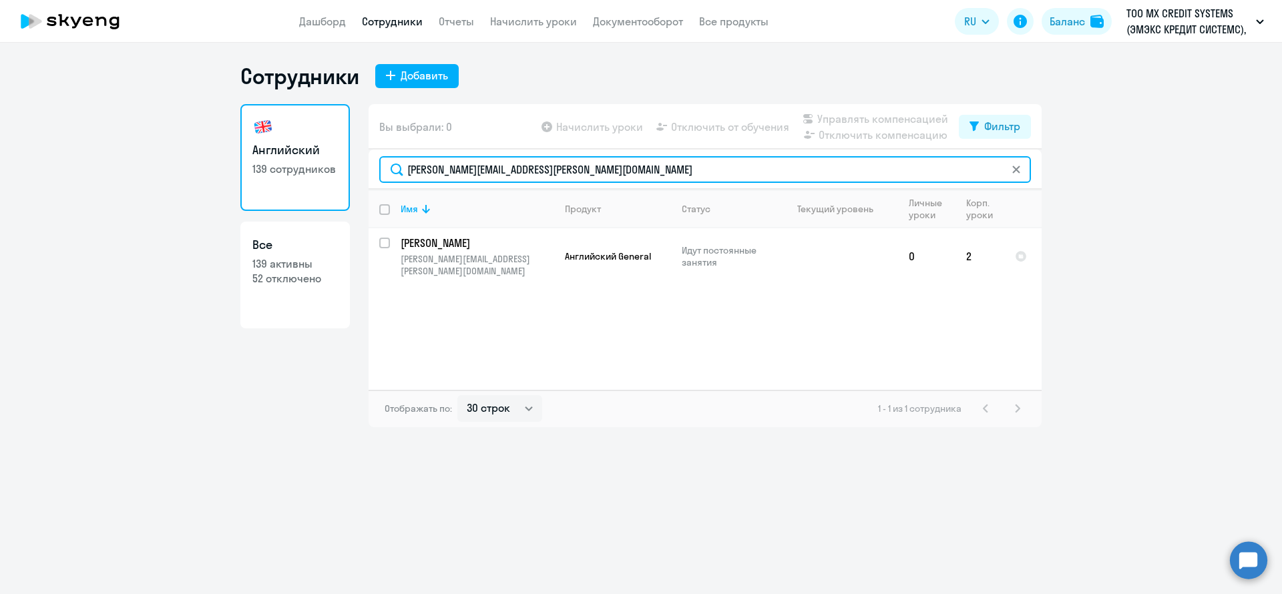
click at [507, 176] on input "ruth.diaz@dif.tech" at bounding box center [705, 169] width 652 height 27
paste input "vladislav.dmitriyev"
click at [559, 174] on input "vladislav.dmitriyev@dif.tech" at bounding box center [705, 169] width 652 height 27
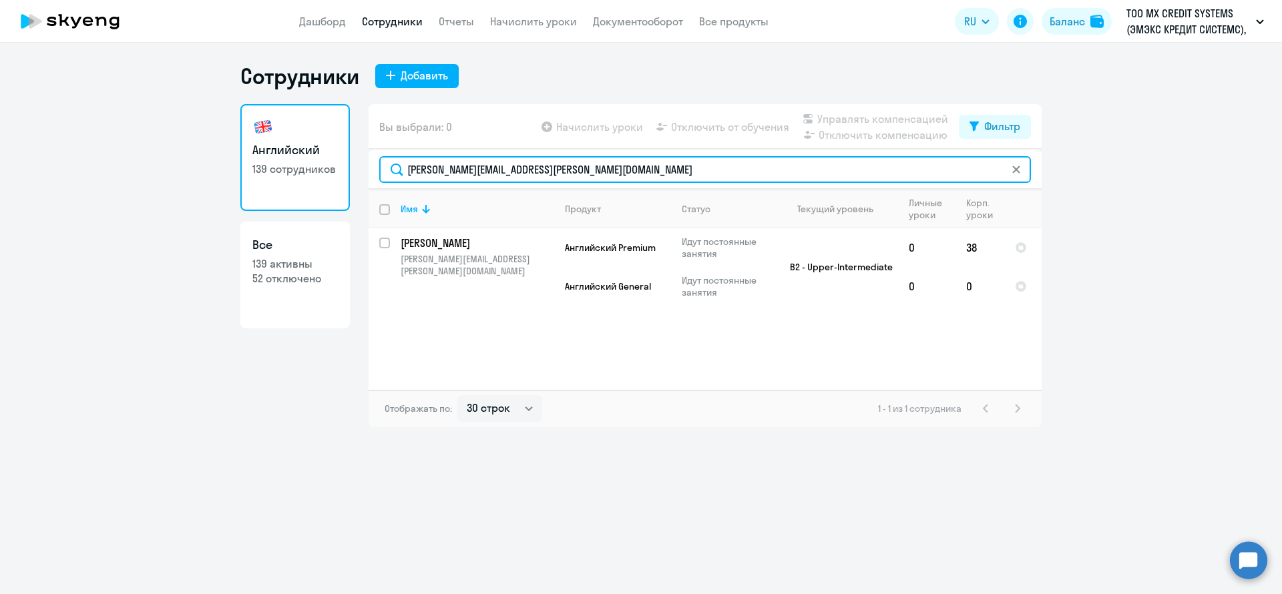
paste input "f.dogov@corp.mail.ru"
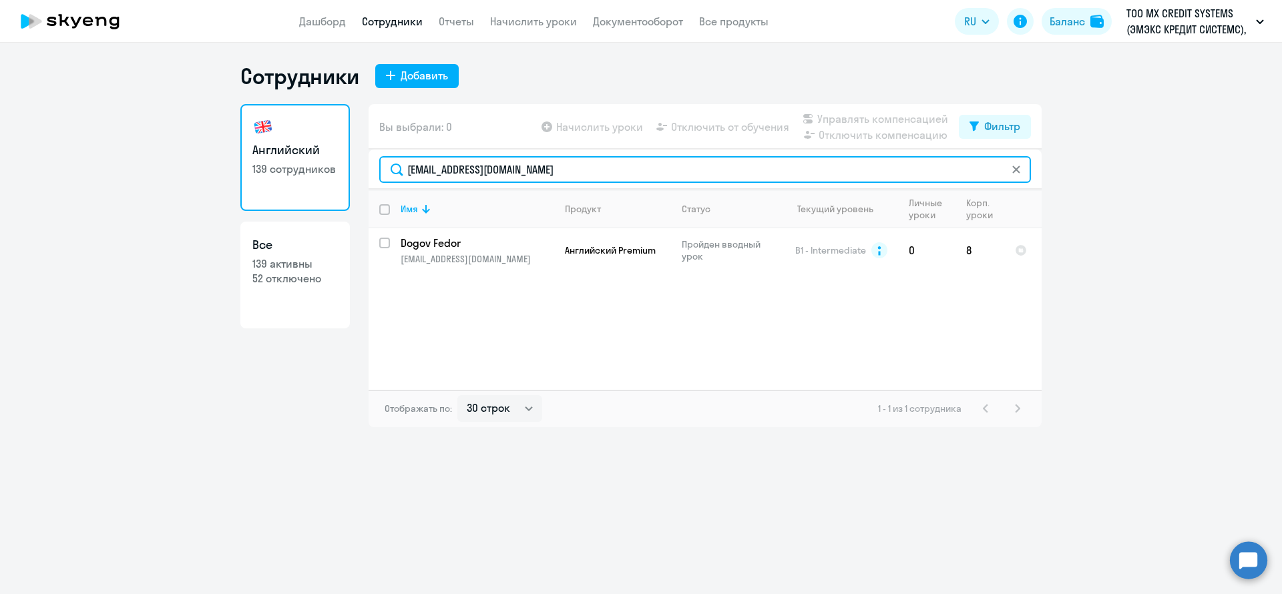
click at [530, 166] on input "f.dogov@corp.mail.ru" at bounding box center [705, 169] width 652 height 27
click at [529, 166] on input "f.dogov@corp.mail.ru" at bounding box center [705, 169] width 652 height 27
paste input "andrei.durymanov@dif.tech"
click at [602, 174] on input "andrei.durymanov@dif.tech" at bounding box center [705, 169] width 652 height 27
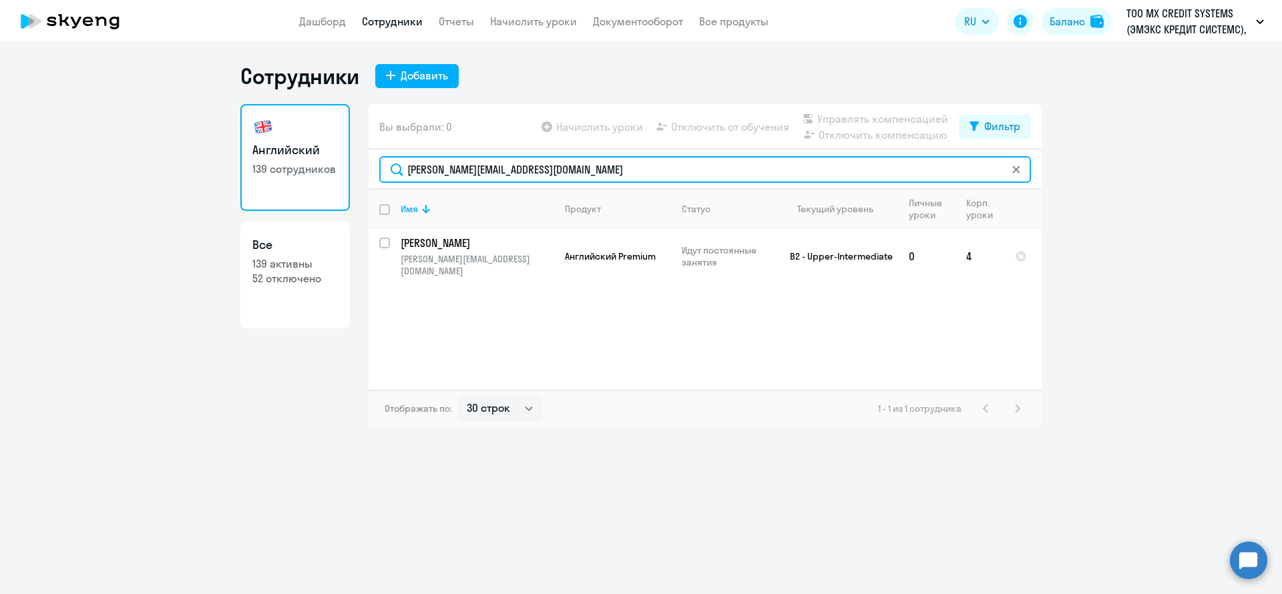
click at [602, 174] on input "andrei.durymanov@dif.tech" at bounding box center [705, 169] width 652 height 27
paste input "evgeny.dyuzhe"
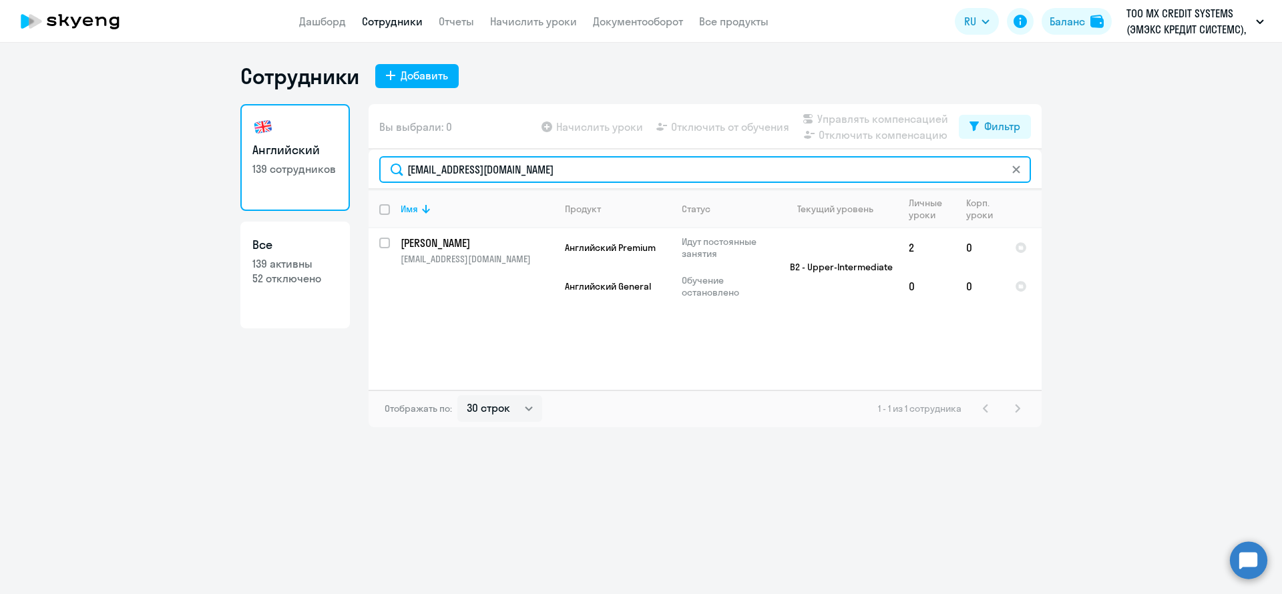
click at [582, 167] on input "evgeny.dyuzhev@dif.tech" at bounding box center [705, 169] width 652 height 27
paste input "ugene.semeniako"
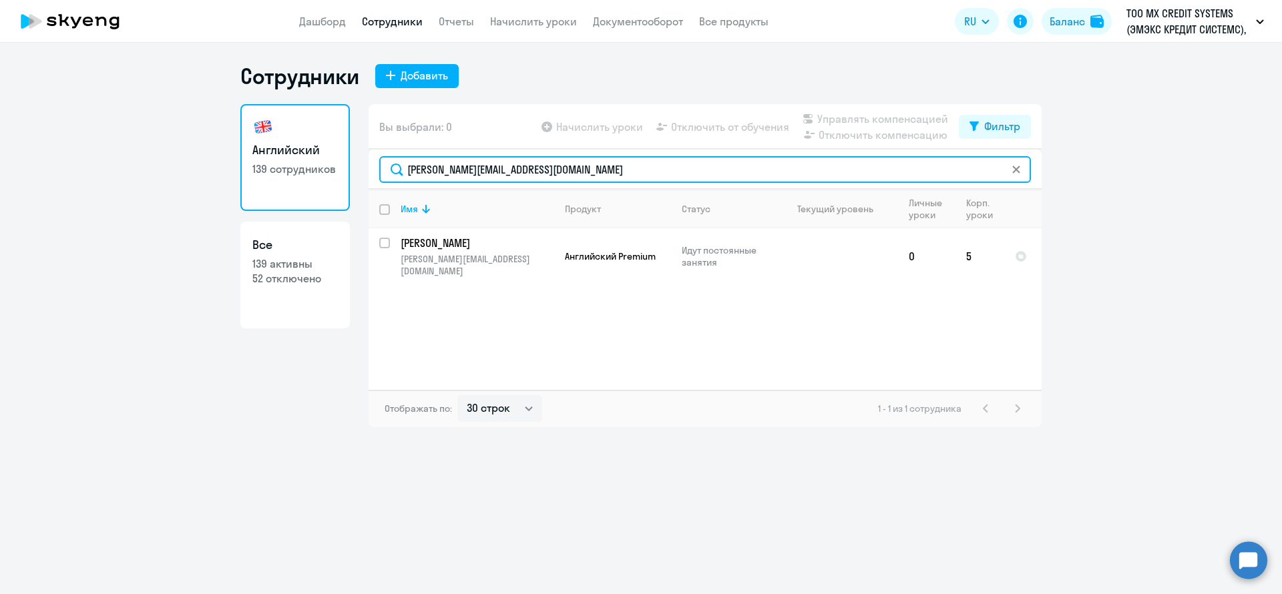
click at [557, 166] on input "eugene.semeniako@dif.tech" at bounding box center [705, 169] width 652 height 27
paste input "vgeniy.fomin"
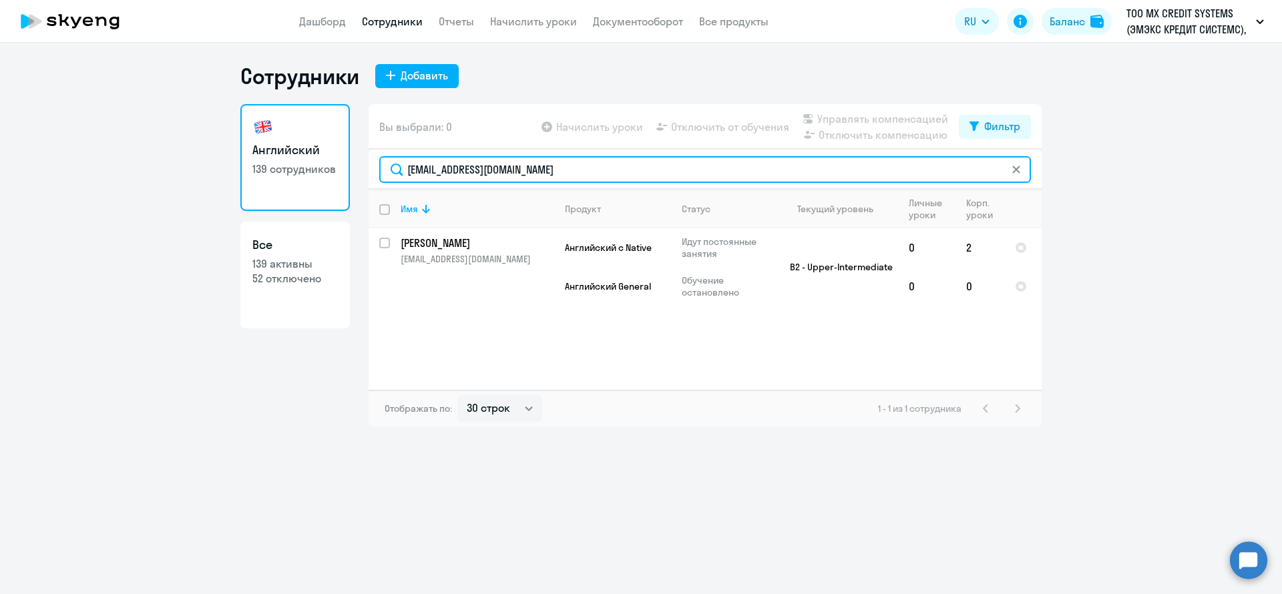
click at [599, 178] on input "evgeniy.fomin@dif.tech" at bounding box center [705, 169] width 652 height 27
paste input "maksim.fursov"
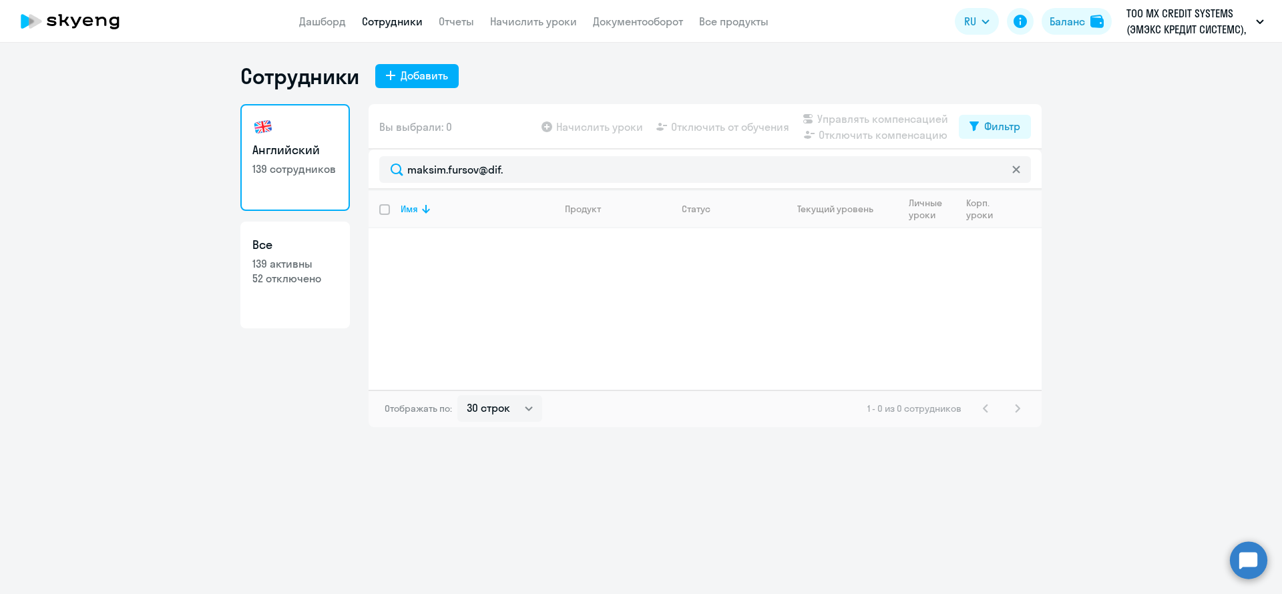
click at [566, 154] on div "maksim.fursov@dif." at bounding box center [705, 170] width 673 height 40
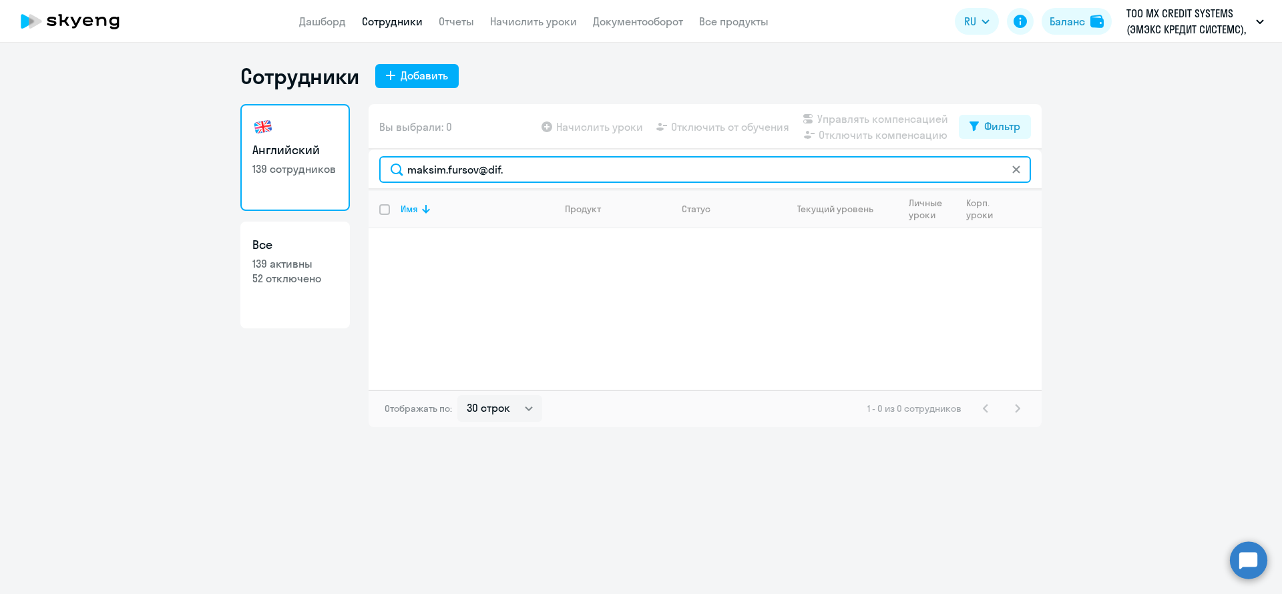
click at [544, 166] on input "maksim.fursov@dif." at bounding box center [705, 169] width 652 height 27
paste input "timur.gaifulin@dif.tech"
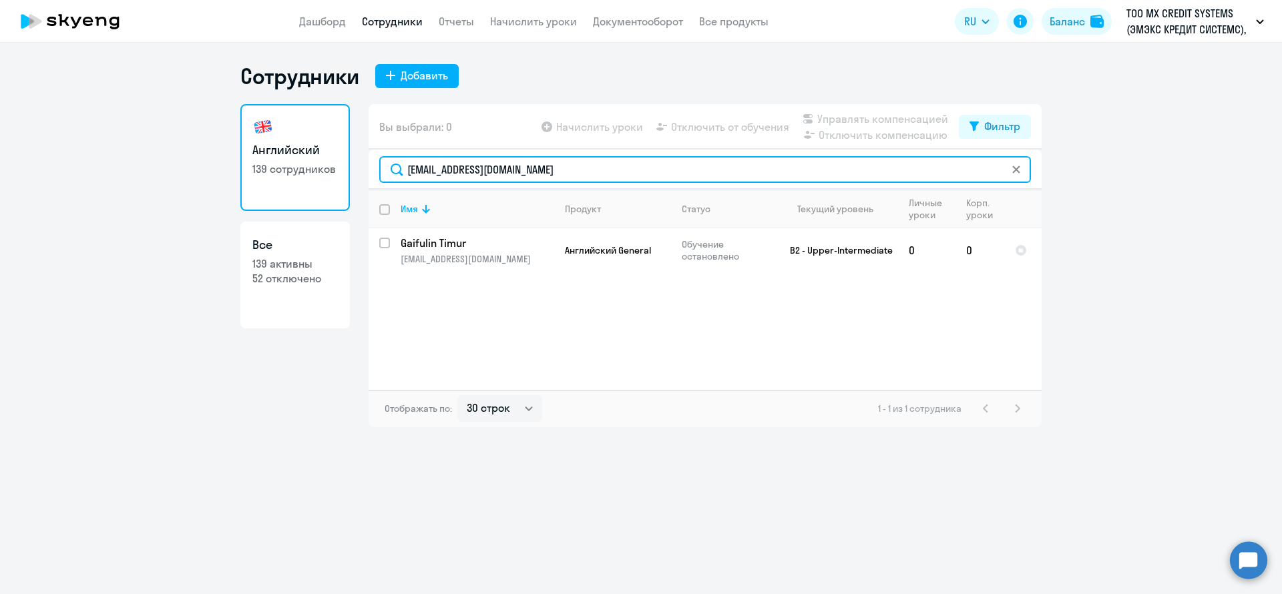
click at [549, 174] on input "timur.gaifulin@dif.tech" at bounding box center [705, 169] width 652 height 27
paste input "bulat.gallyamov"
click at [570, 169] on input "bulat.gallyamov@dif.tech" at bounding box center [705, 169] width 652 height 27
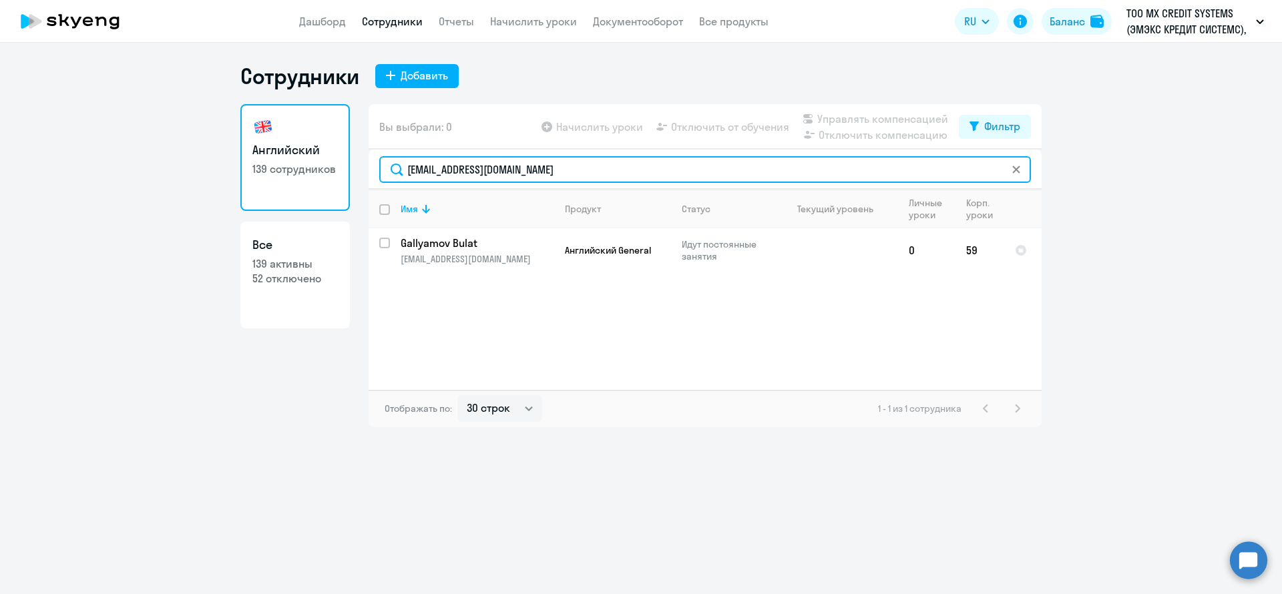
click at [570, 169] on input "bulat.gallyamov@dif.tech" at bounding box center [705, 169] width 652 height 27
paste input "evgeny.gamza"
click at [570, 174] on input "evgeny.gamza@dif.tech" at bounding box center [705, 169] width 652 height 27
click at [570, 175] on input "evgeny.gamza@dif.tech" at bounding box center [705, 169] width 652 height 27
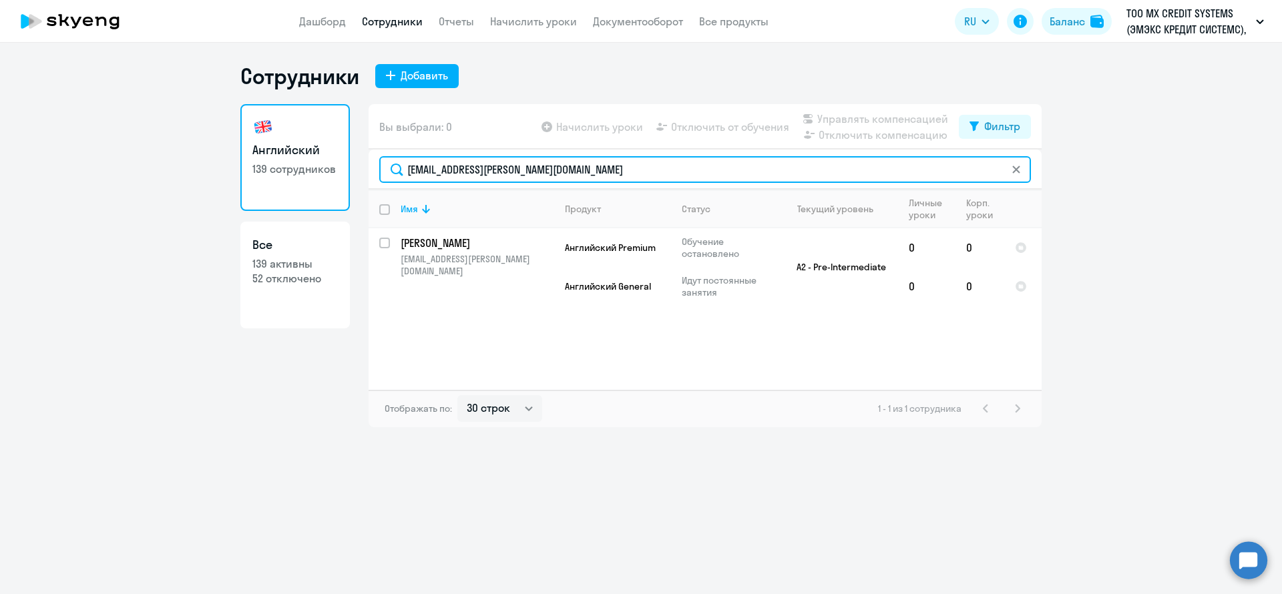
click at [568, 176] on input "evgeny.gamza@dif.tech" at bounding box center [705, 169] width 652 height 27
paste input "anastasia.goncharov"
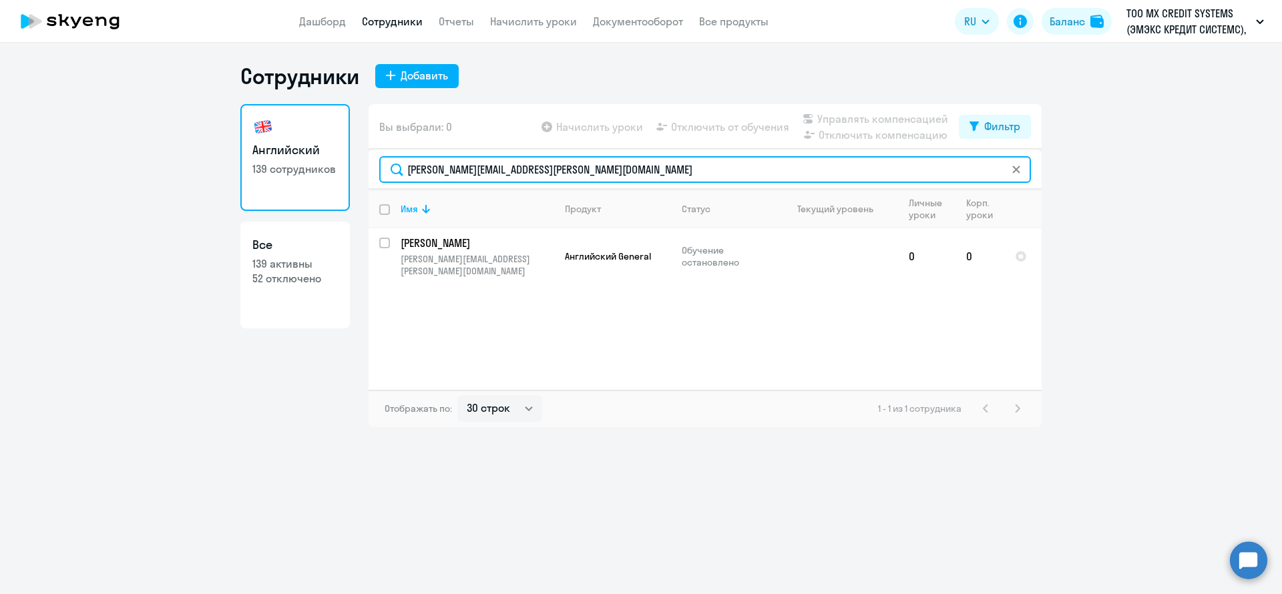
click at [574, 165] on input "anastasia.goncharova@dif.tech" at bounding box center [705, 169] width 652 height 27
paste input "leksandr.gridnev"
click at [566, 174] on input "aleksandr.gridnev@dif.tech" at bounding box center [705, 169] width 652 height 27
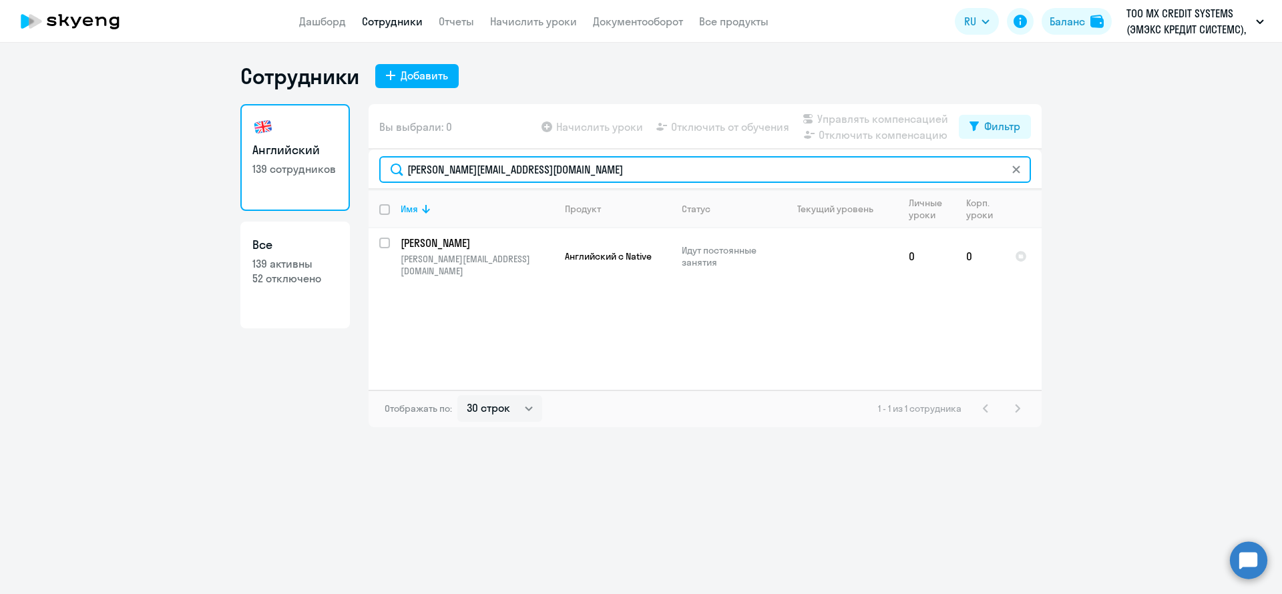
click at [566, 174] on input "aleksandr.gridnev@dif.tech" at bounding box center [705, 169] width 652 height 27
paste input "evagrig2937@gmai.com"
click at [569, 180] on input "evagrig2937@gmai.com" at bounding box center [705, 169] width 652 height 27
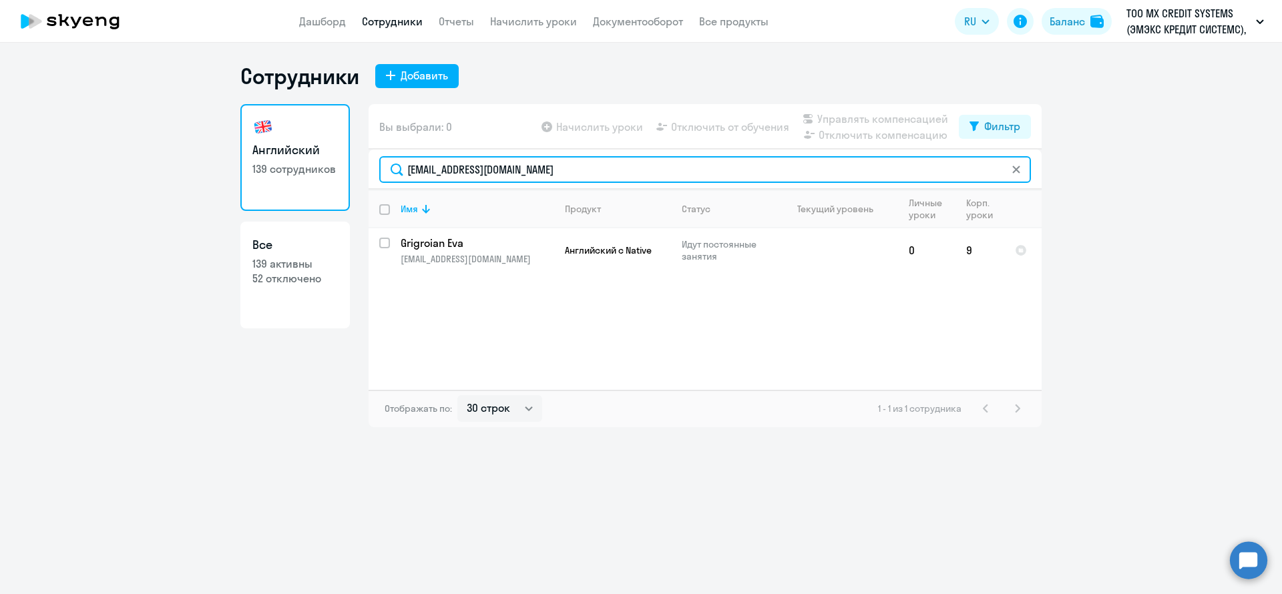
click at [569, 180] on input "evagrig2937@gmai.com" at bounding box center [705, 169] width 652 height 27
paste input "mikhail.grushenkov@dif.tech"
click at [564, 176] on input "mikhail.grushenkov@dif.tech" at bounding box center [705, 169] width 652 height 27
click at [562, 176] on input "mikhail.grushenkov@dif.tech" at bounding box center [705, 169] width 652 height 27
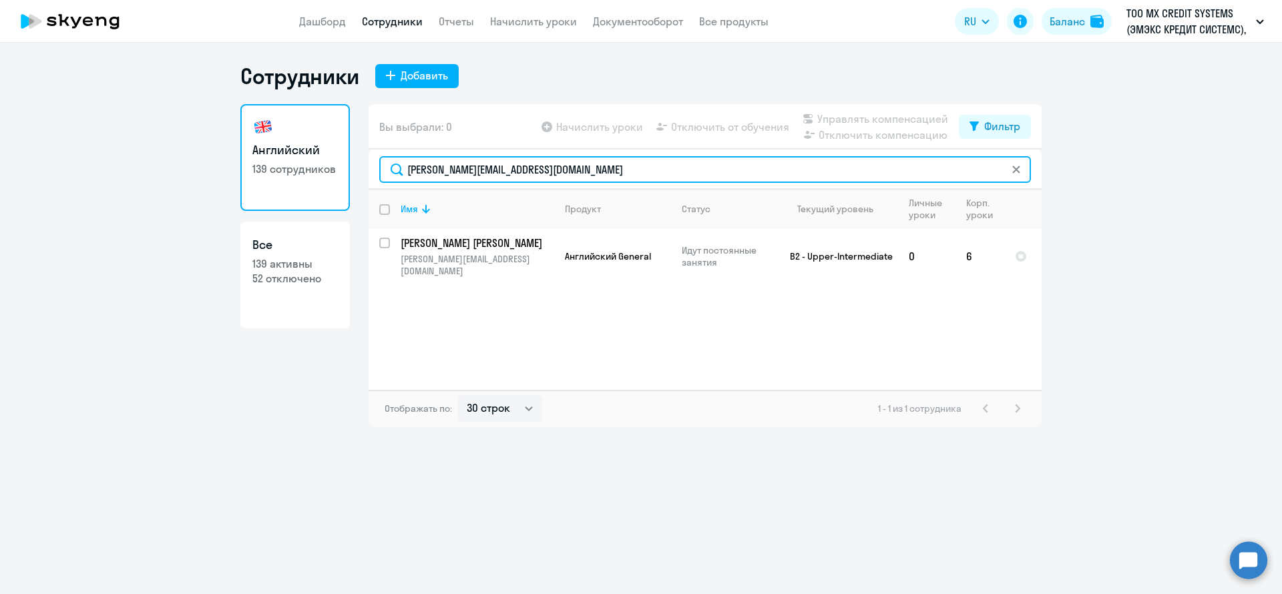
paste input "anastasia.gruzdeva"
click at [558, 166] on input "anastasia.gruzdeva@dif.tech" at bounding box center [705, 169] width 652 height 27
paste input "mikhail.grushenkov"
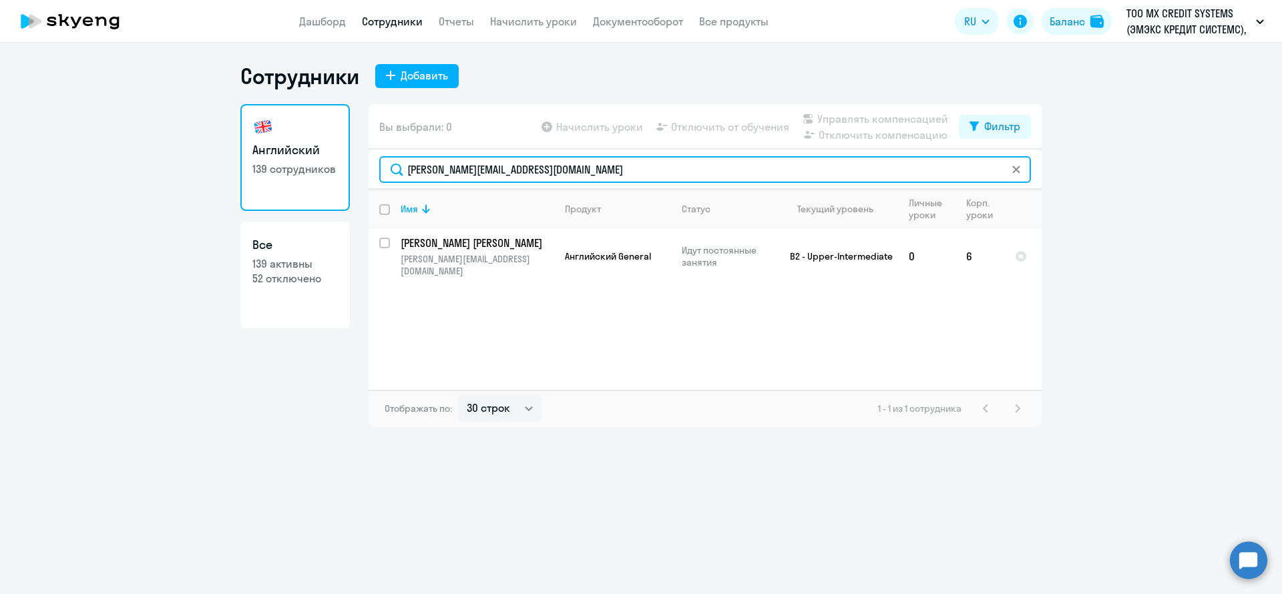
click at [562, 165] on input "mikhail.grushenkov@dif.tech" at bounding box center [705, 169] width 652 height 27
click at [562, 166] on input "mikhail.grushenkov@dif.tech" at bounding box center [705, 169] width 652 height 27
click at [560, 167] on input "mikhail.grushenkov@dif.tech" at bounding box center [705, 169] width 652 height 27
paste input "anastasia.gruzdeva"
click at [487, 170] on input "anastasia.gruzdeva@dif.tech" at bounding box center [705, 169] width 652 height 27
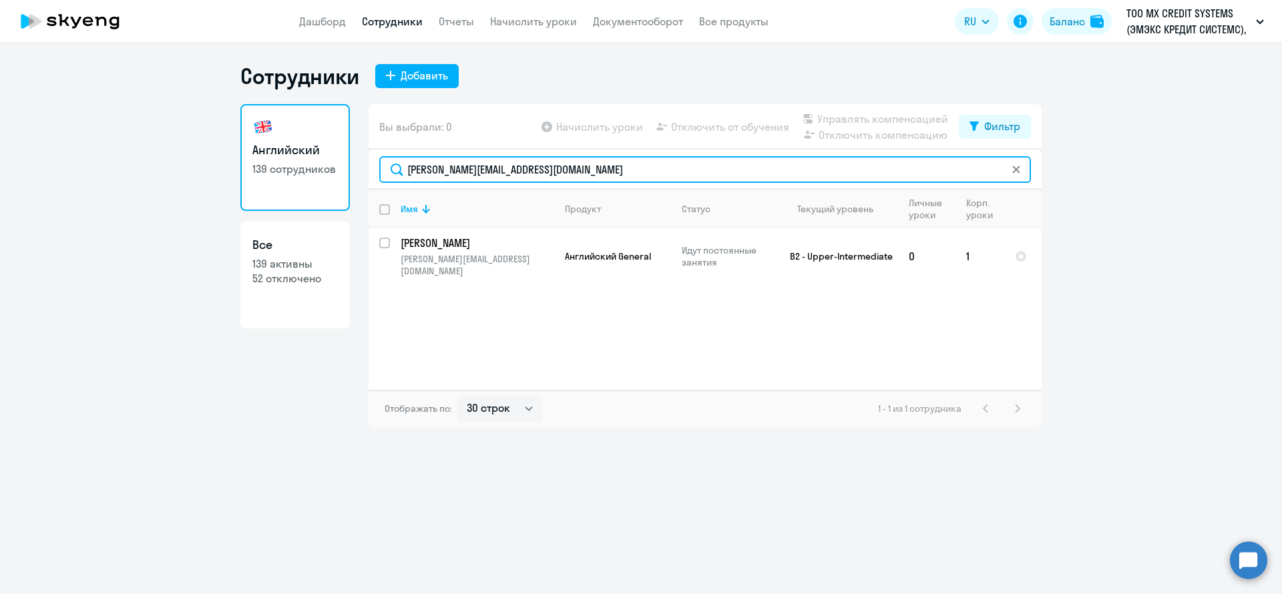
click at [487, 170] on input "anastasia.gruzdeva@dif.tech" at bounding box center [705, 169] width 652 height 27
paste input "vitalii.gudz"
click at [529, 175] on input "vitalii.gudza@dif.tech" at bounding box center [705, 169] width 652 height 27
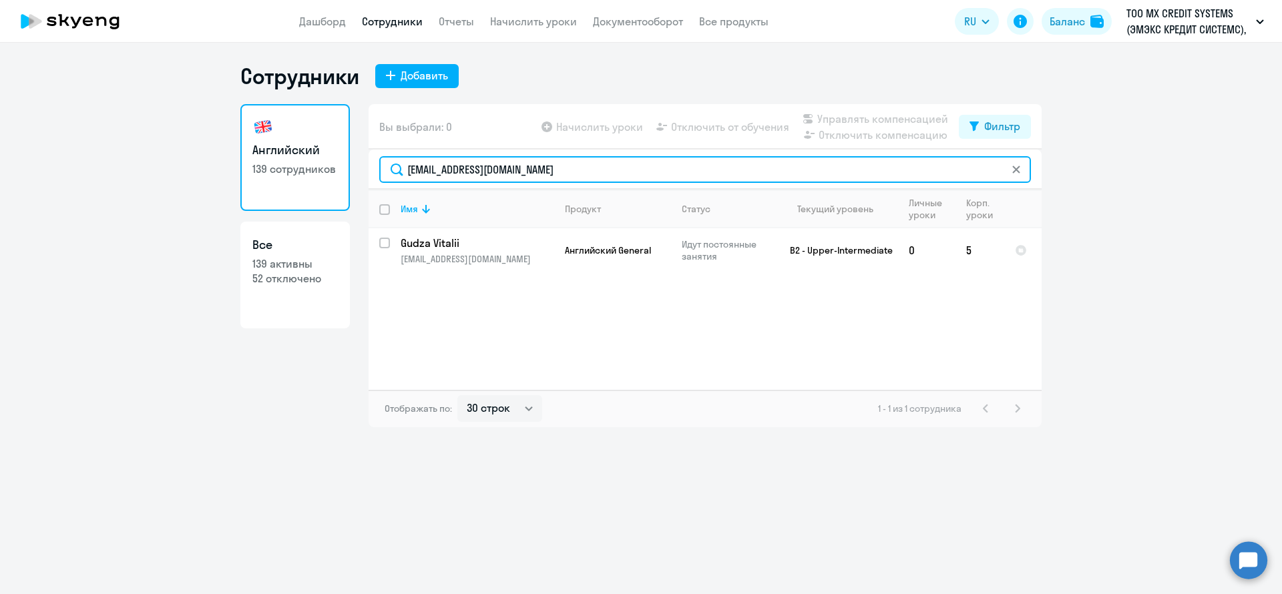
click at [529, 175] on input "vitalii.gudza@dif.tech" at bounding box center [705, 169] width 652 height 27
paste input "pavel.gusev"
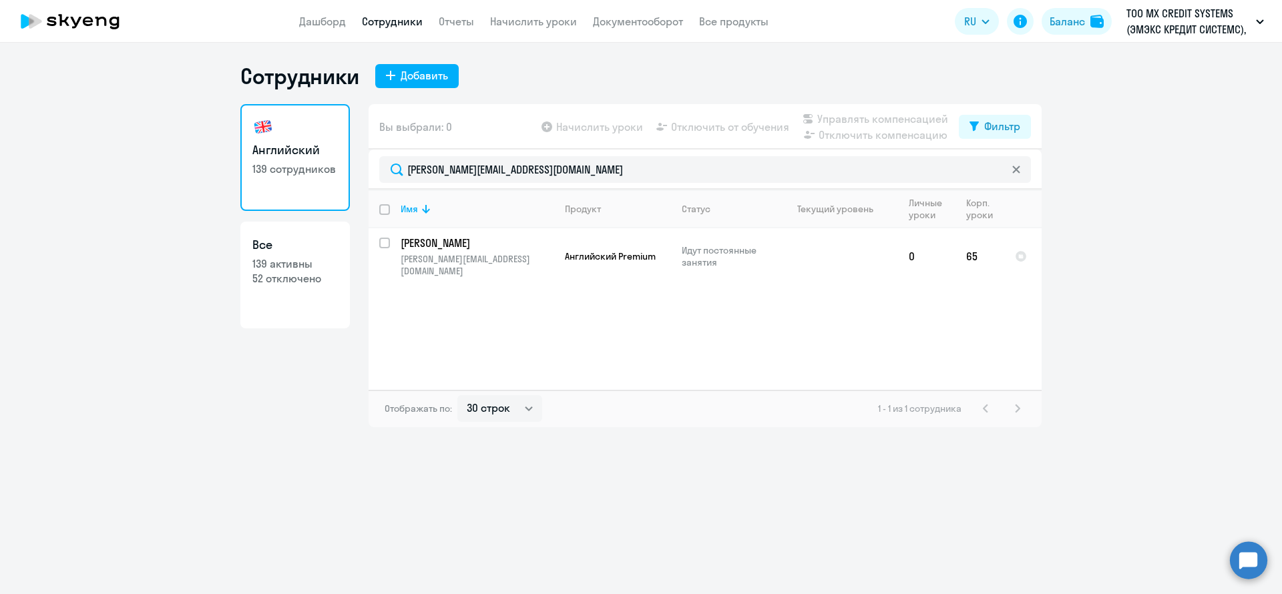
click at [597, 146] on div "Вы выбрали: 0 Начислить уроки Отключить от обучения Управлять компенсацией Откл…" at bounding box center [705, 126] width 673 height 45
click at [580, 154] on div "pavel.gusev@dif.tech" at bounding box center [705, 170] width 673 height 40
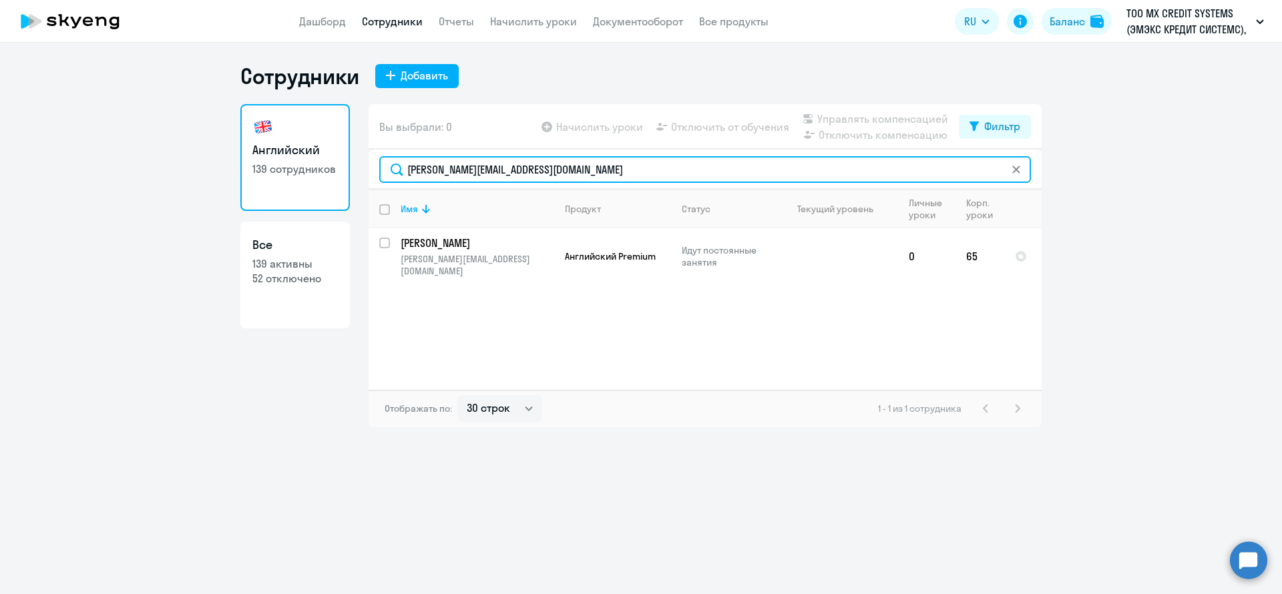
click at [572, 167] on input "pavel.gusev@dif.tech" at bounding box center [705, 169] width 652 height 27
paste input "maksim.hrytsal"
click at [570, 168] on input "maksim.hrytsal@dif.tech" at bounding box center [705, 169] width 652 height 27
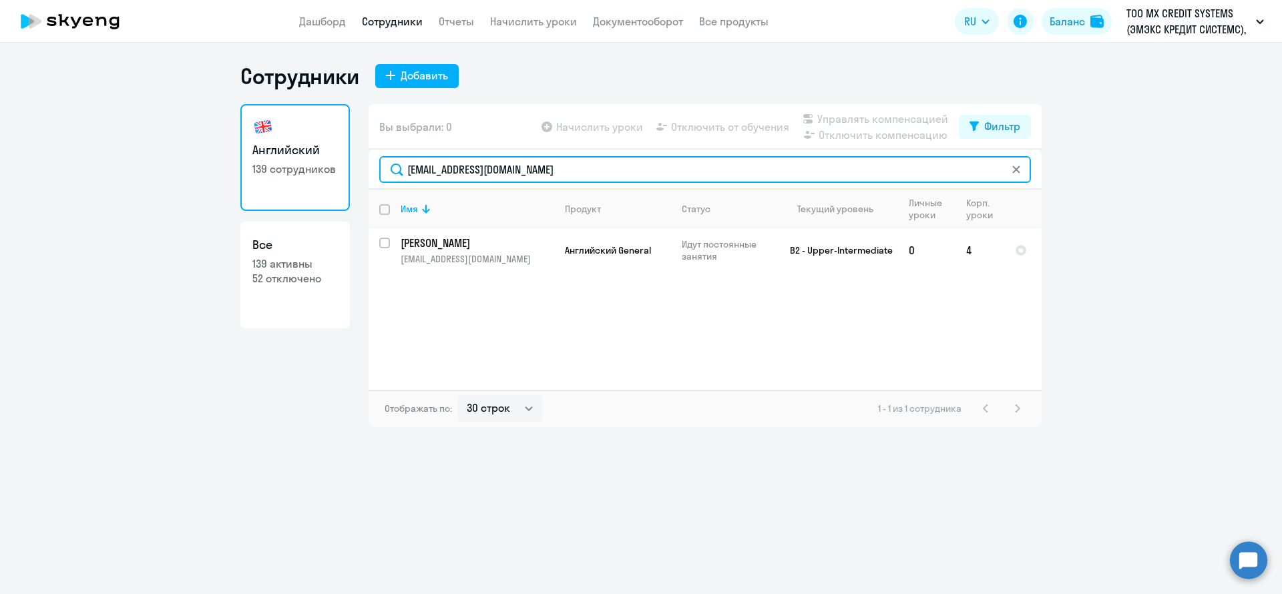
click at [570, 168] on input "maksim.hrytsal@dif.tech" at bounding box center [705, 169] width 652 height 27
paste input "alberto.huidobro"
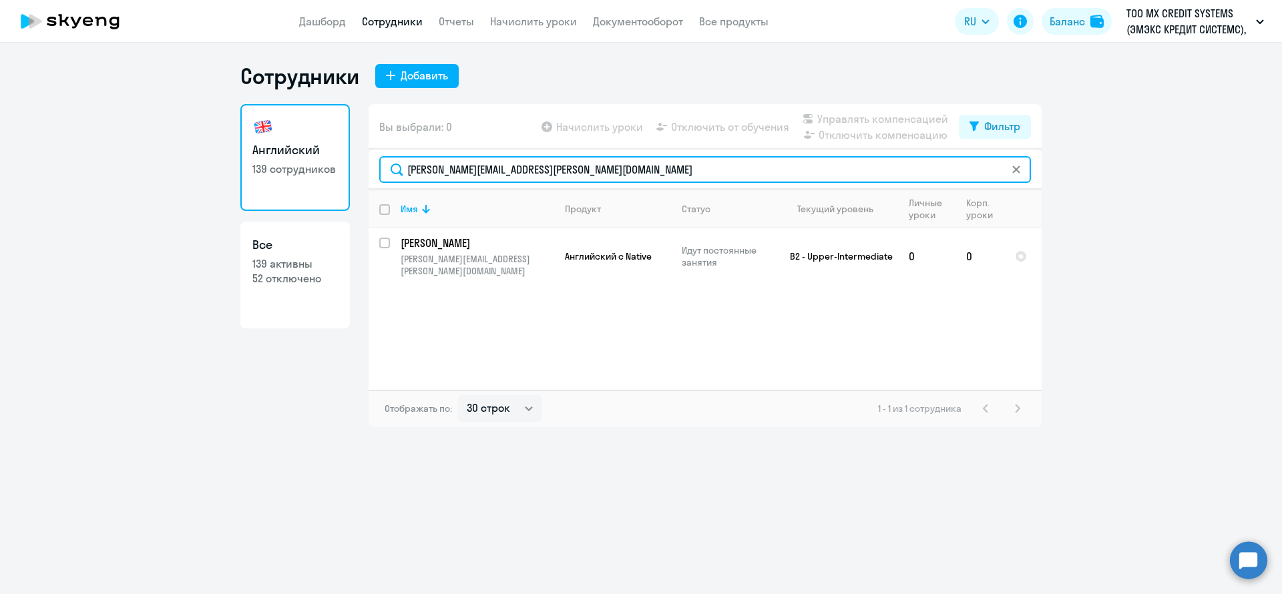
click at [606, 178] on input "alberto.huidobro@dif.tech" at bounding box center [705, 169] width 652 height 27
click at [606, 177] on input "alberto.huidobro@dif.tech" at bounding box center [705, 169] width 652 height 27
paste input "rtem.ivanov"
click at [547, 168] on input "artem.ivanov@dif.tech" at bounding box center [705, 169] width 652 height 27
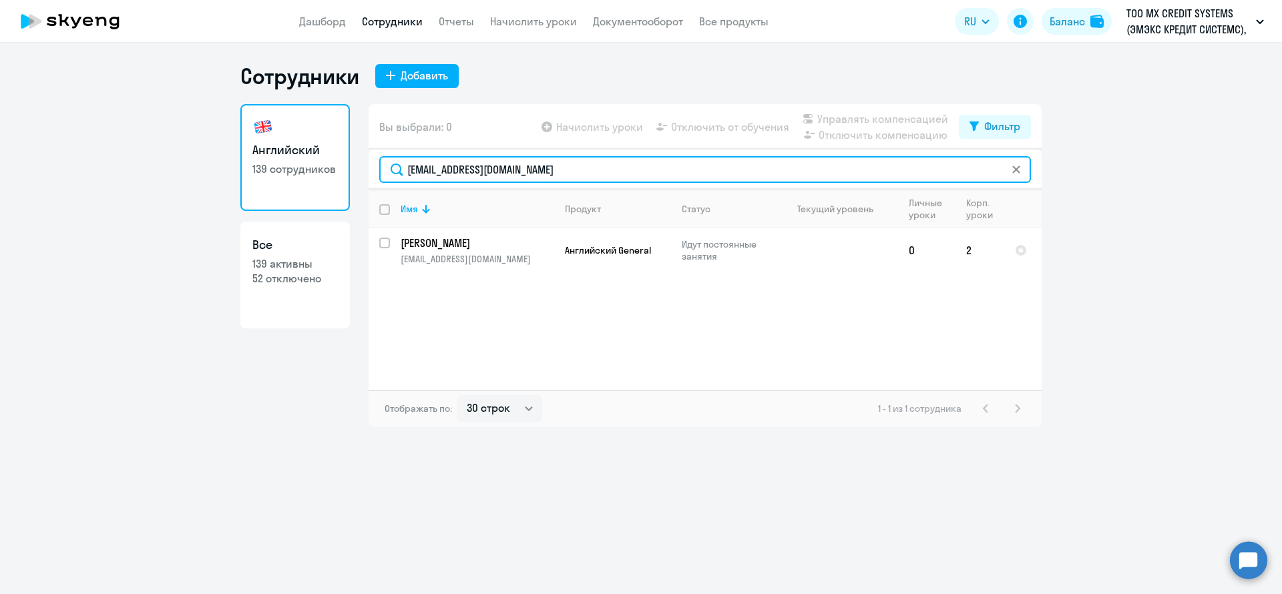
click at [547, 168] on input "artem.ivanov@dif.tech" at bounding box center [705, 169] width 652 height 27
paste input "daria.ivanova"
click at [630, 165] on input "daria.ivanova@dif.tech" at bounding box center [705, 169] width 652 height 27
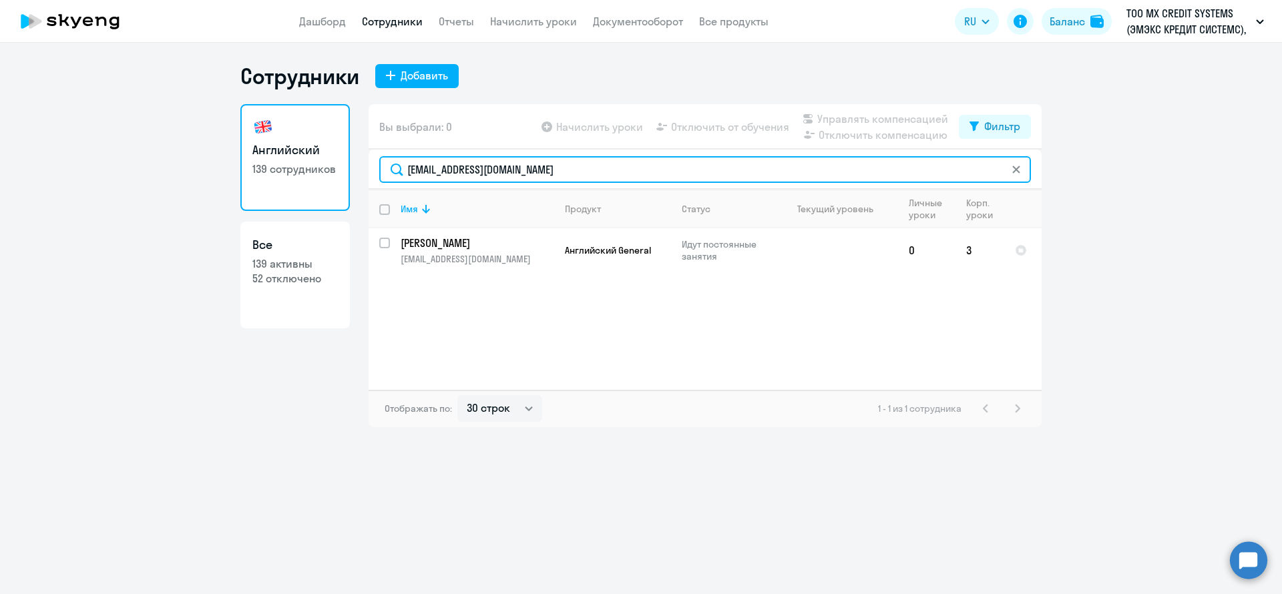
click at [630, 165] on input "daria.ivanova@dif.tech" at bounding box center [705, 169] width 652 height 27
paste input "maxim.kezhaev"
click at [562, 171] on input "maxim.kezhaev@dif.tech" at bounding box center [705, 169] width 652 height 27
click at [562, 170] on input "maxim.kezhaev@dif.tech" at bounding box center [705, 169] width 652 height 27
click at [562, 171] on input "maxim.kezhaev@dif.tech" at bounding box center [705, 169] width 652 height 27
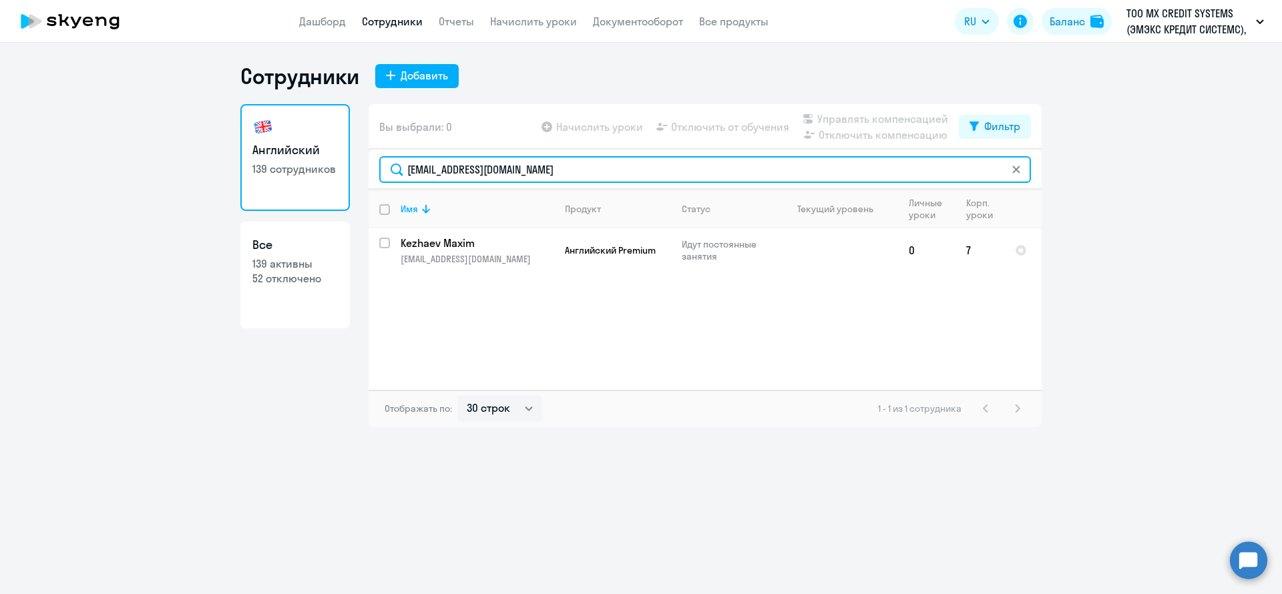
paste input "sofia.kevlia"
click at [505, 176] on input "sofia.kevlia@dif.tech" at bounding box center [705, 169] width 652 height 27
paste input "eugene.komarov"
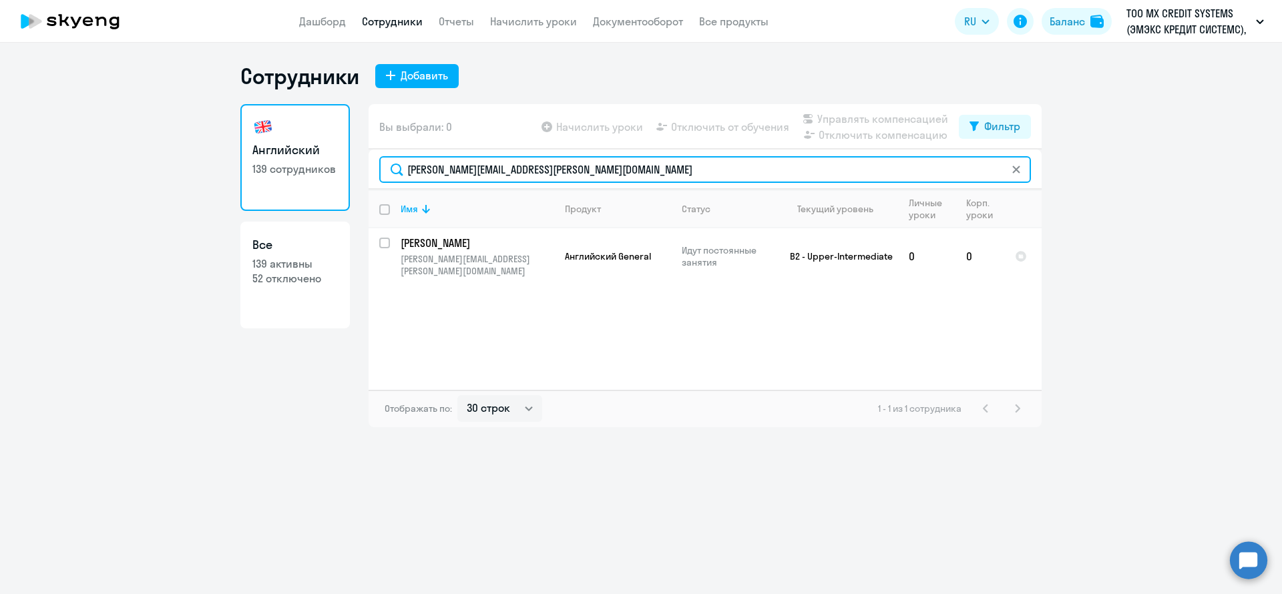
click at [554, 173] on input "eugene.komarov@dif.tech" at bounding box center [705, 169] width 652 height 27
paste input "anastasiya.kornelik"
click at [564, 176] on input "anastasiya.kornelik@dif.tech" at bounding box center [705, 169] width 652 height 27
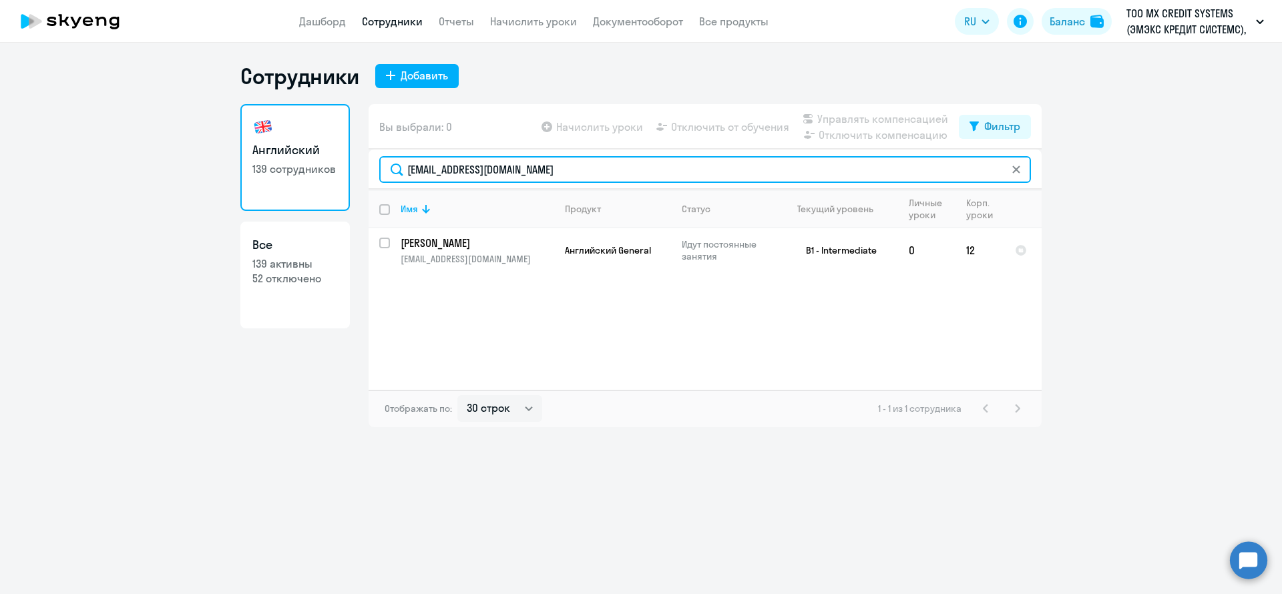
click at [564, 176] on input "anastasiya.kornelik@dif.tech" at bounding box center [705, 169] width 652 height 27
paste input "evgeniy.koval"
click at [564, 167] on input "evgeniy.koval@dif.tech" at bounding box center [705, 169] width 652 height 27
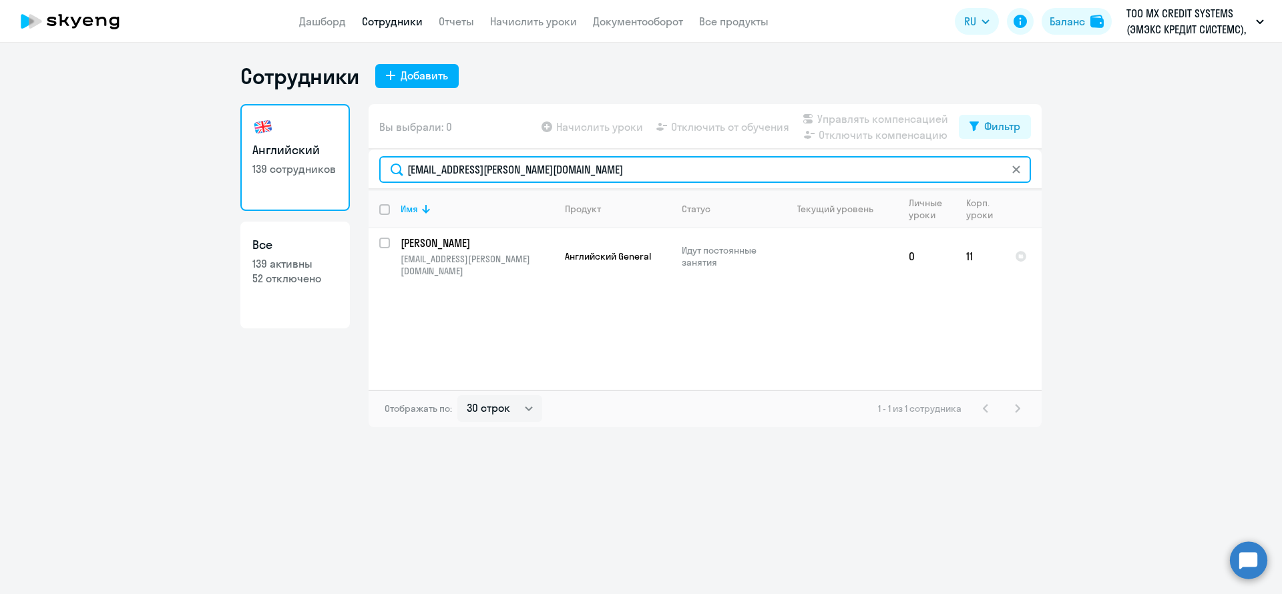
click at [564, 167] on input "evgeniy.koval@dif.tech" at bounding box center [705, 169] width 652 height 27
paste input "vladislava.kurilina@yandex.ru"
click at [574, 174] on input "vladislava.kurilina@yandex.ru" at bounding box center [705, 169] width 652 height 27
click at [574, 173] on input "vladislava.kurilina@yandex.ru" at bounding box center [705, 169] width 652 height 27
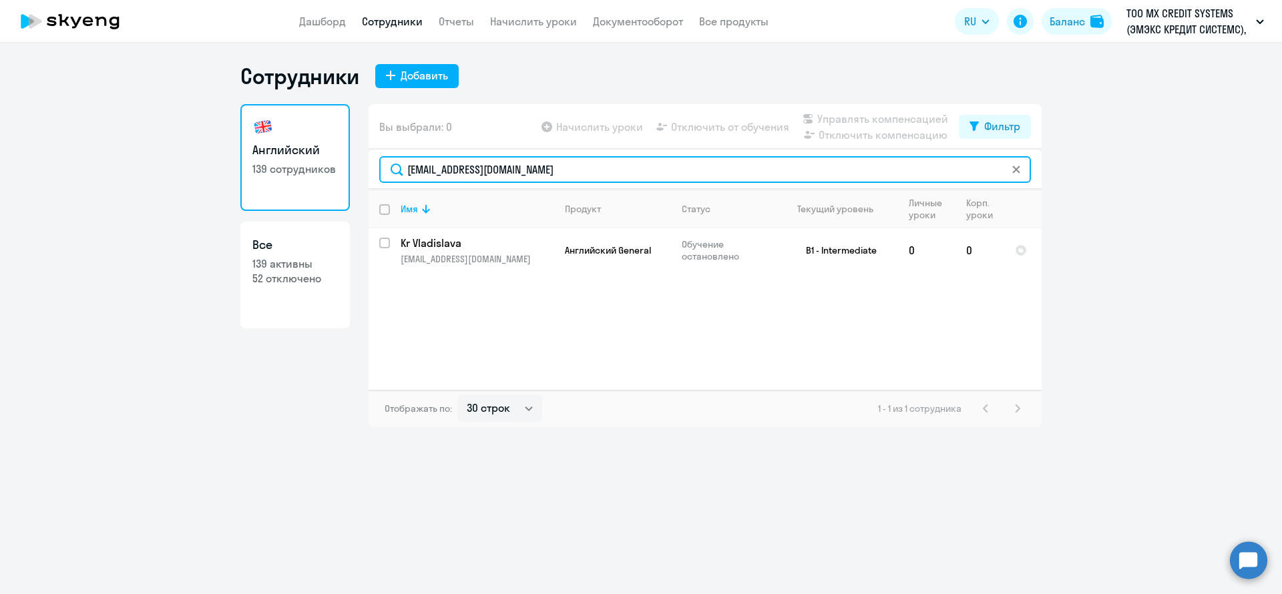
paste input "maksim.kuzmin@dif.tech"
click at [592, 168] on input "maksim.kuzmin@dif.tech" at bounding box center [705, 169] width 652 height 27
paste input "xkslaz@gmail.com"
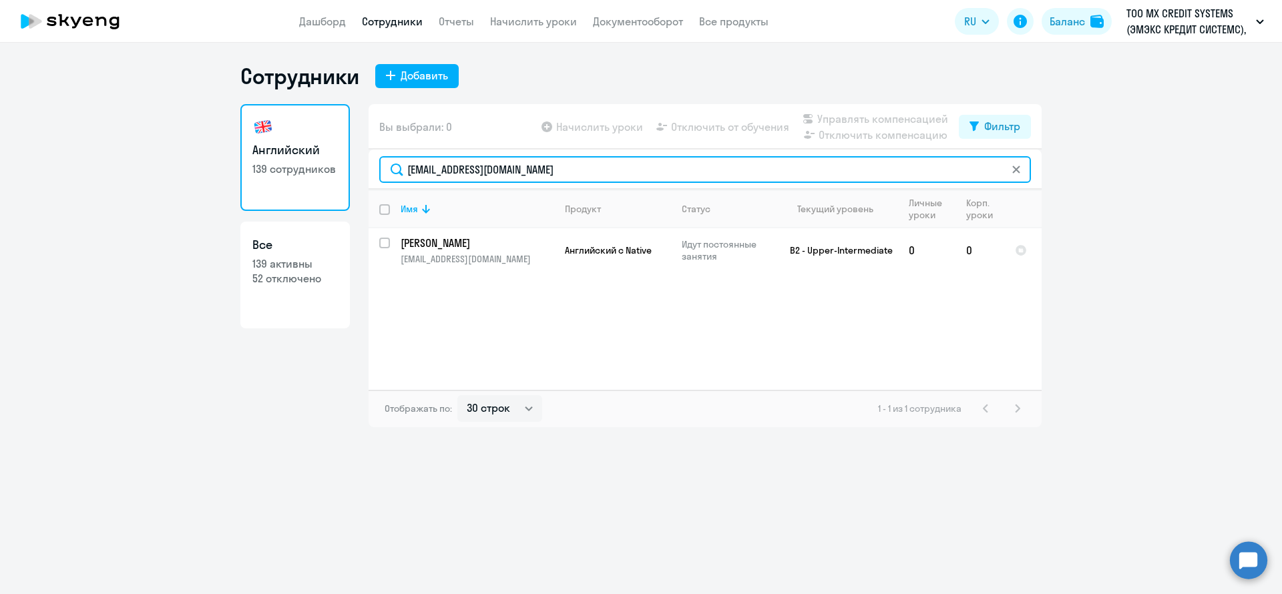
click at [548, 176] on input "xkslaz@gmail.com" at bounding box center [705, 169] width 652 height 27
paste input "angelina.ledeneva@dif.tech"
click at [584, 178] on input "angelina.ledeneva@dif.tech" at bounding box center [705, 169] width 652 height 27
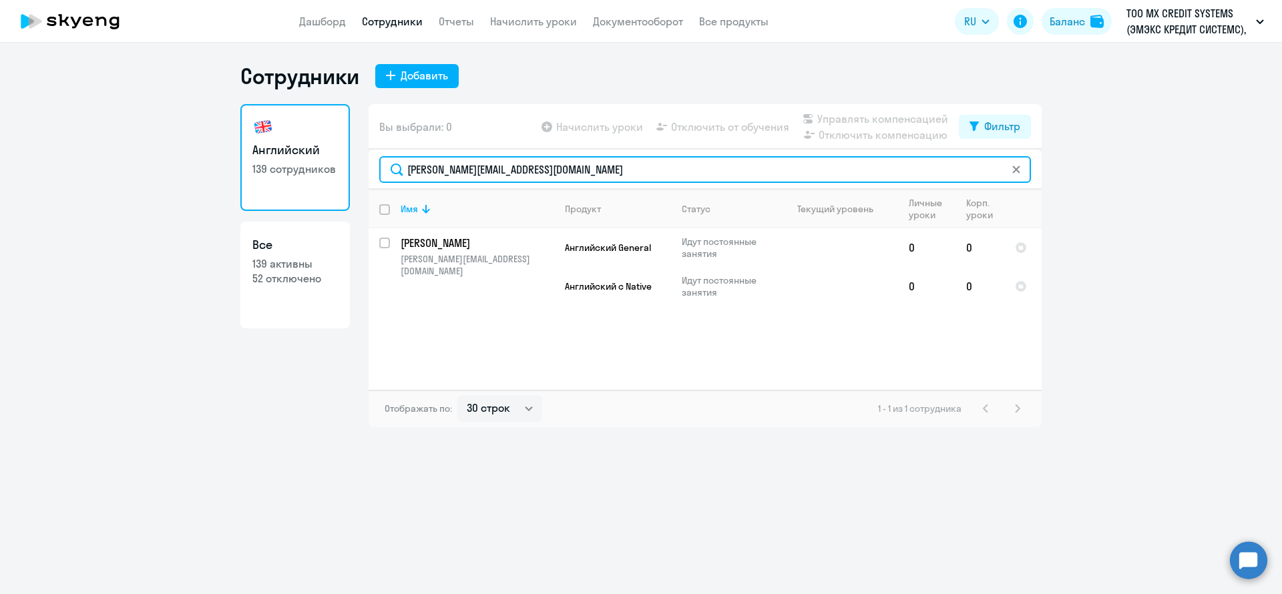
click at [584, 178] on input "angelina.ledeneva@dif.tech" at bounding box center [705, 169] width 652 height 27
click at [586, 176] on input "angelina.ledeneva@dif.tech" at bounding box center [705, 169] width 652 height 27
paste input "mariana.ledesm"
click at [576, 160] on input "mariana.ledesma@dif.tech" at bounding box center [705, 169] width 652 height 27
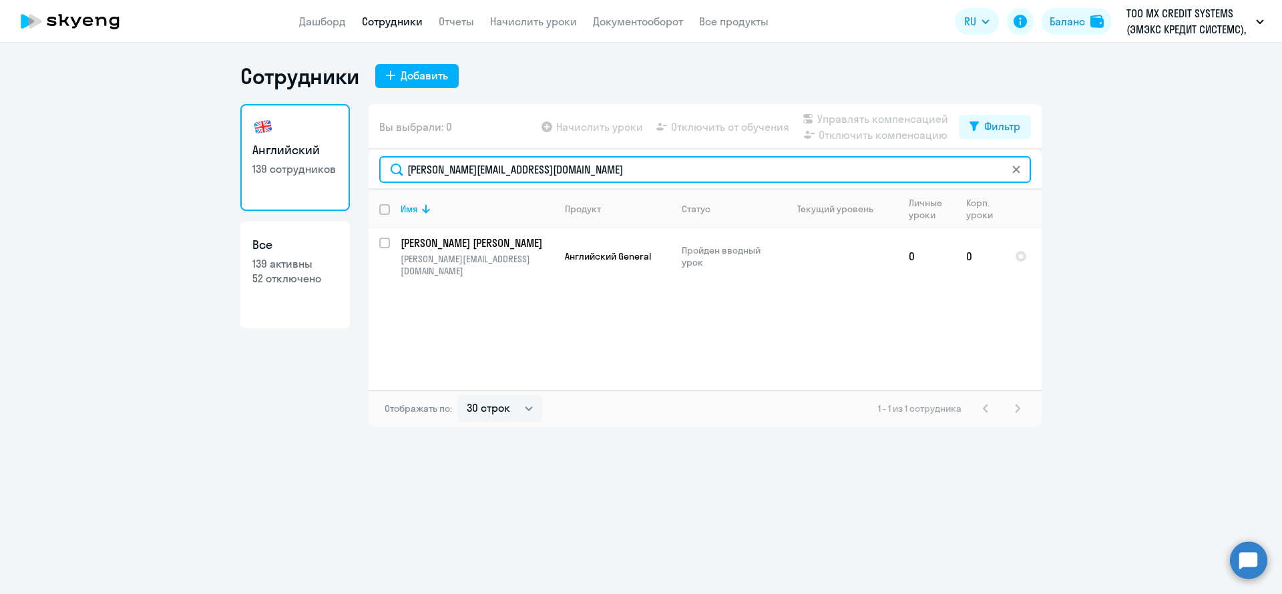
click at [576, 160] on input "mariana.ledesma@dif.tech" at bounding box center [705, 169] width 652 height 27
paste input "yana.lee"
click at [515, 176] on input "yana.lee@dif.tech" at bounding box center [705, 169] width 652 height 27
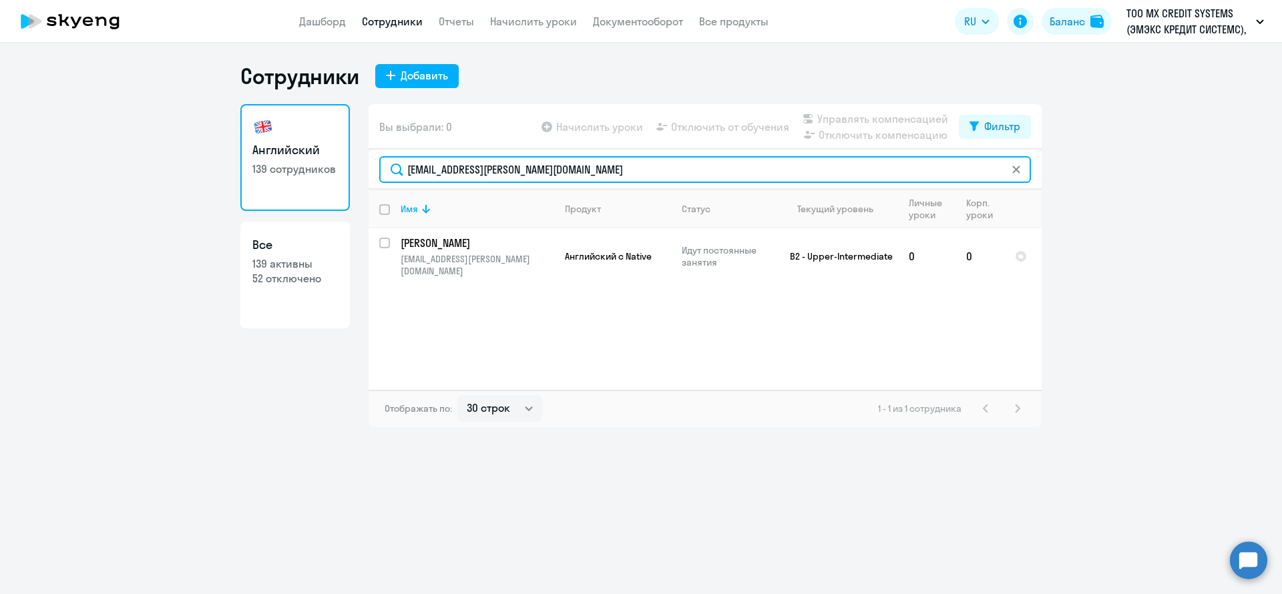
paste input "mariia.luchnikova"
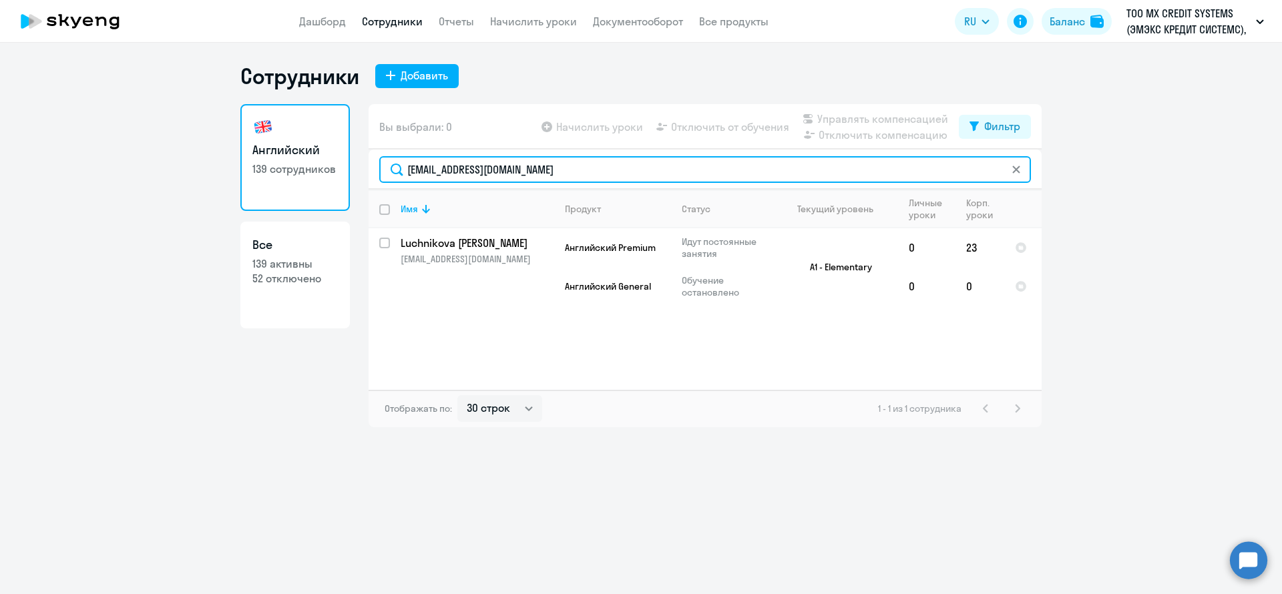
click at [560, 170] on input "mariia.luchnikova@dif.tech" at bounding box center [705, 169] width 652 height 27
paste input "irina.lugovets"
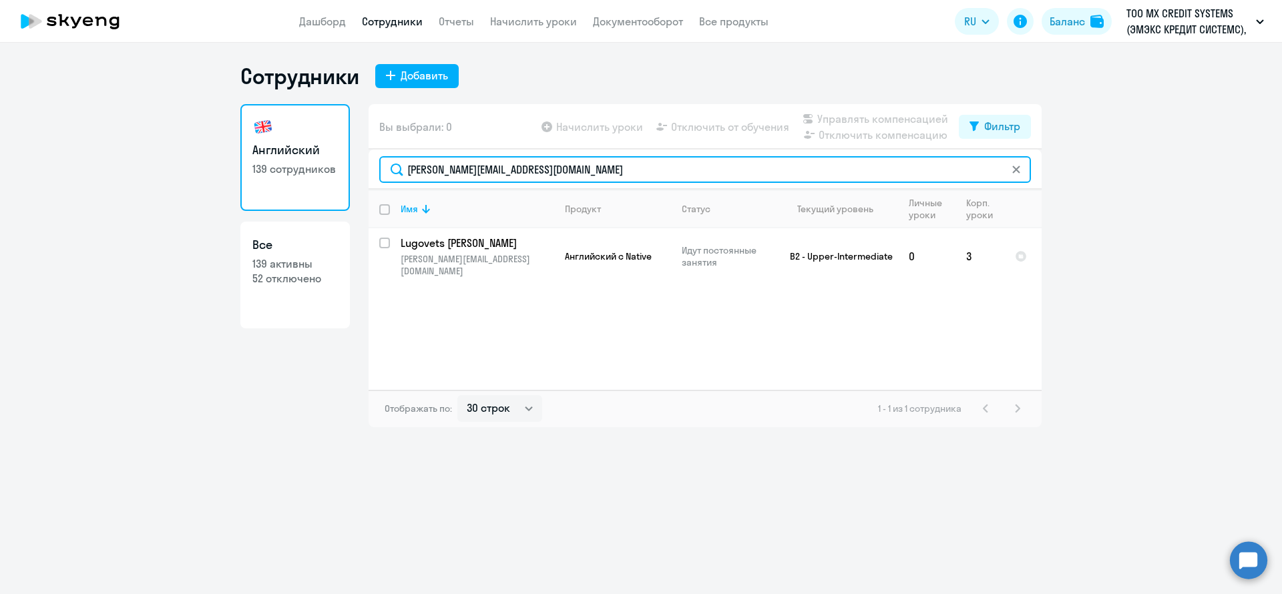
click at [598, 174] on input "irina.lugovets@dif.tech" at bounding box center [705, 169] width 652 height 27
paste input "yelizaveta.malozyomova"
click at [610, 172] on input "yelizaveta.malozyomova@dif.tech" at bounding box center [705, 169] width 652 height 27
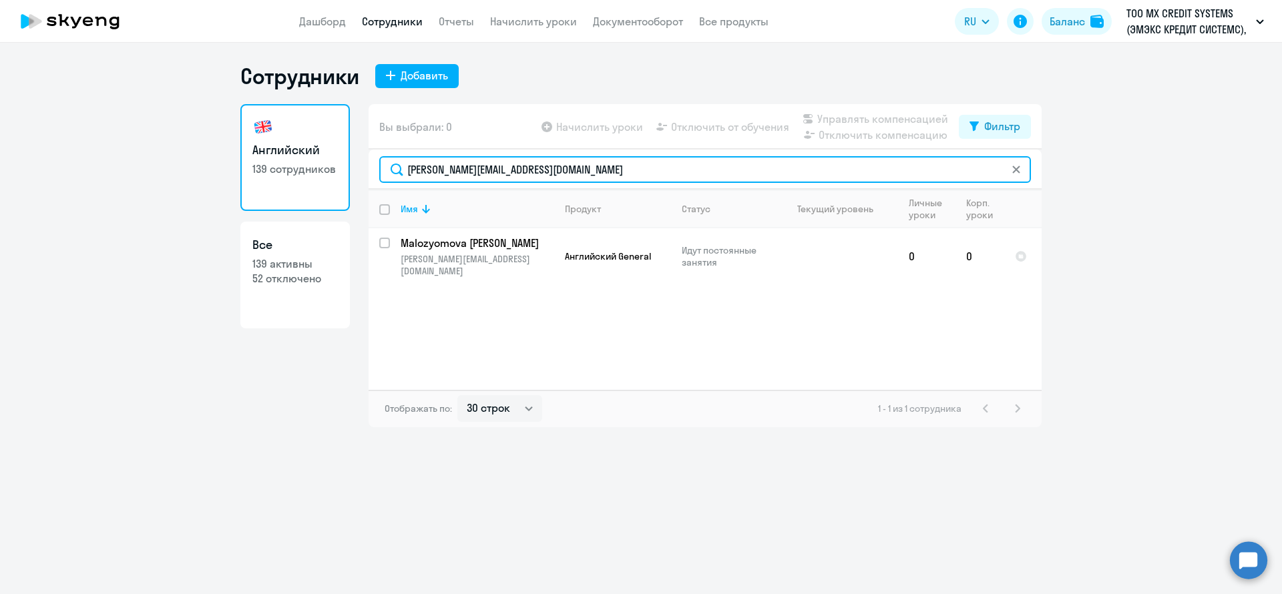
click at [610, 172] on input "yelizaveta.malozyomova@dif.tech" at bounding box center [705, 169] width 652 height 27
type input "м"
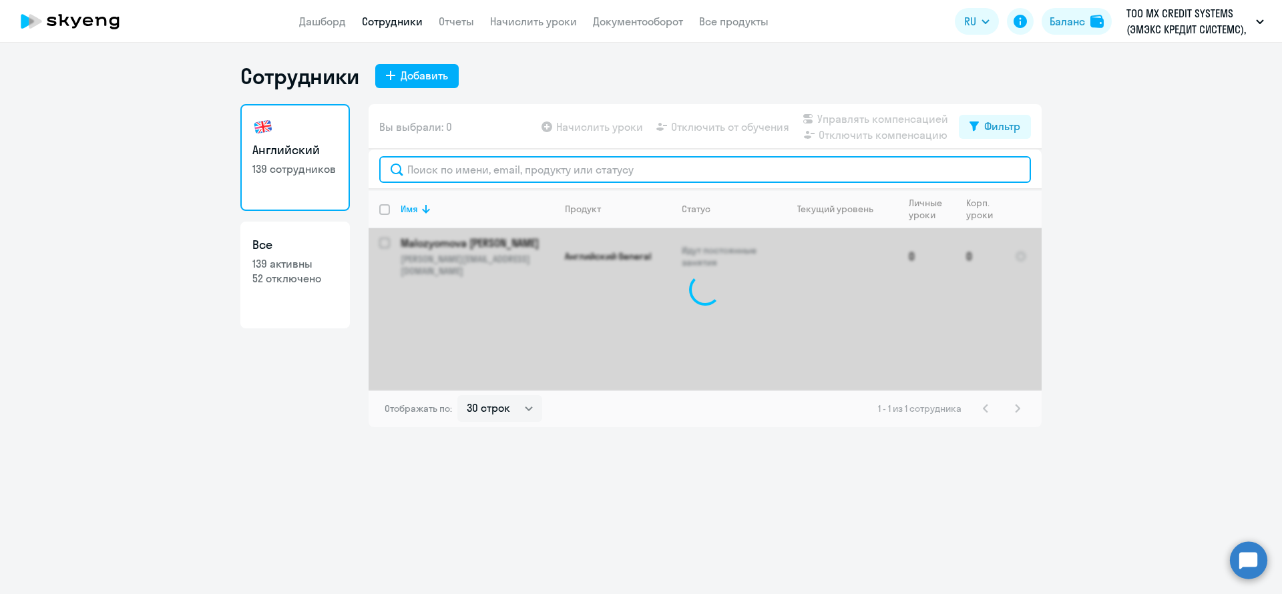
paste input "[EMAIL_ADDRESS][DOMAIN_NAME]"
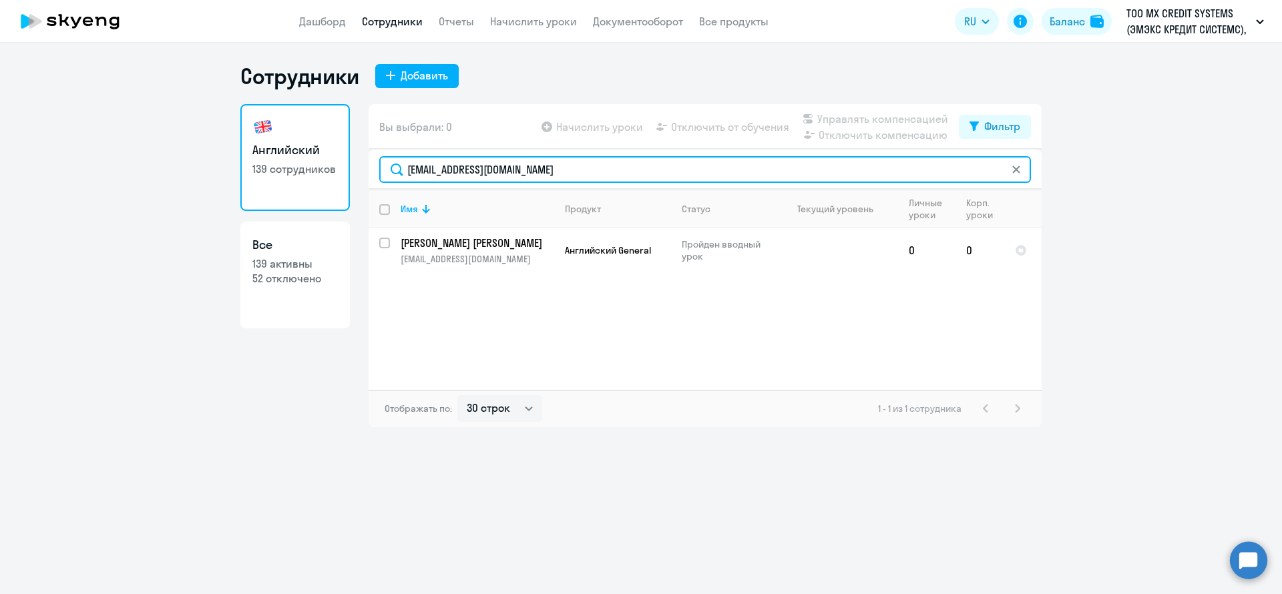
click at [576, 178] on input "[EMAIL_ADDRESS][DOMAIN_NAME]" at bounding box center [705, 169] width 652 height 27
click at [573, 182] on input "[EMAIL_ADDRESS][DOMAIN_NAME]" at bounding box center [705, 169] width 652 height 27
paste input "[PERSON_NAME][EMAIL_ADDRESS][DOMAIN_NAME]"
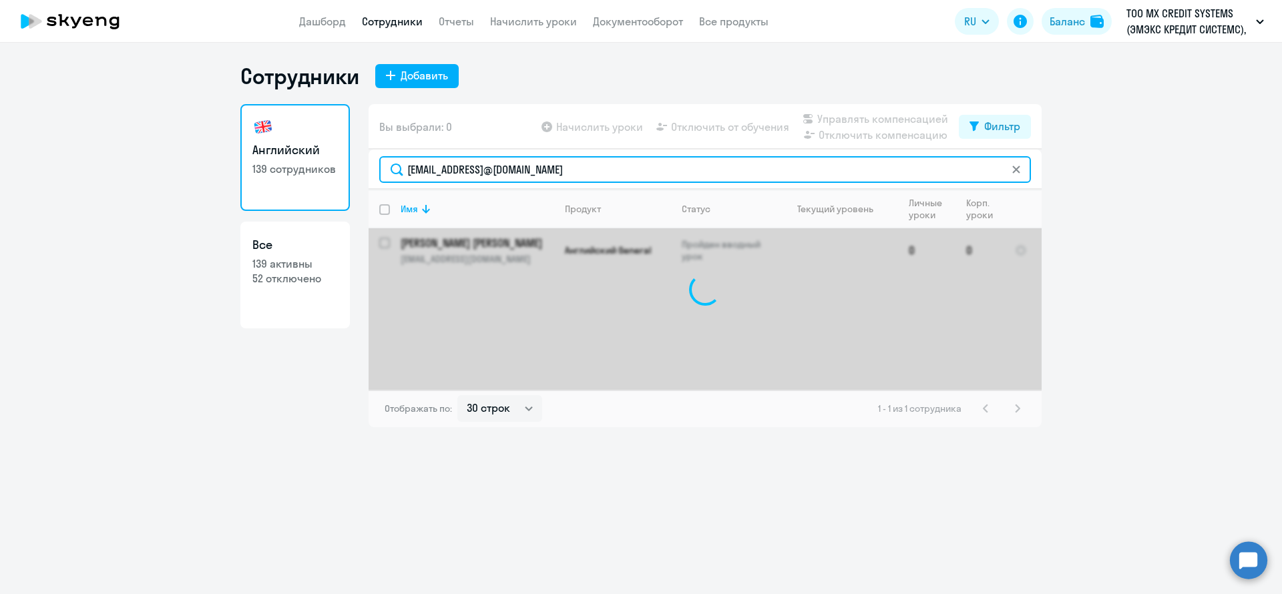
click at [594, 173] on input "vikashashkina@gmail.comelizaveta.chesnokova@dif.tech" at bounding box center [705, 169] width 652 height 27
paste input "text"
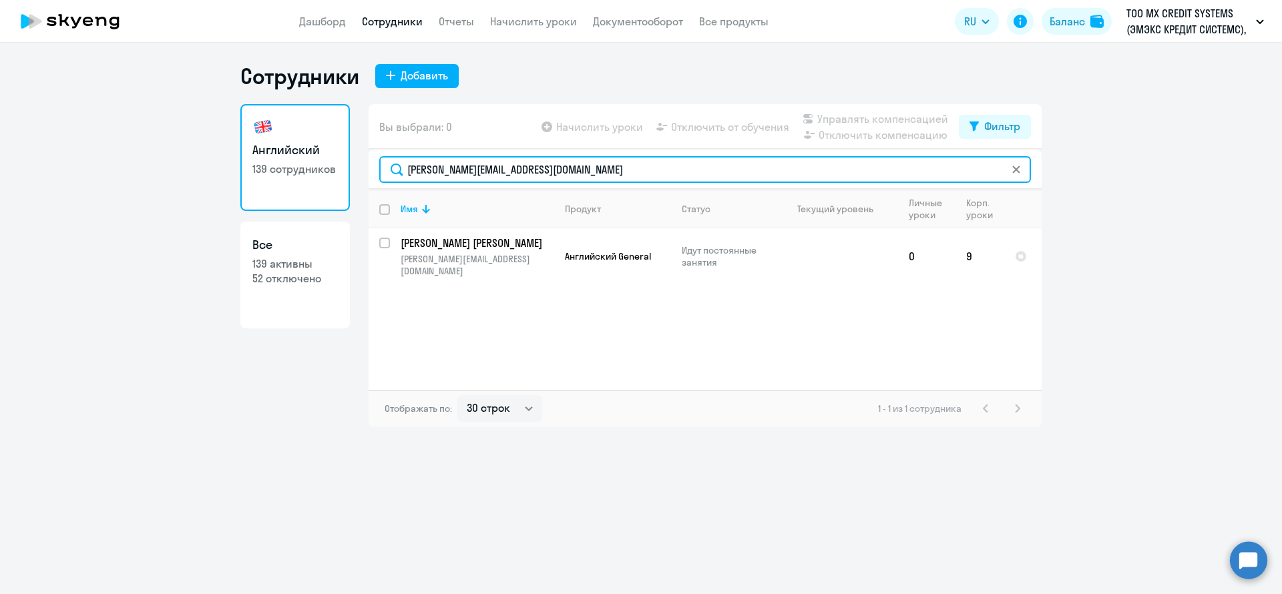
click at [594, 174] on input "[PERSON_NAME][EMAIL_ADDRESS][DOMAIN_NAME]" at bounding box center [705, 169] width 652 height 27
paste input "[EMAIL_ADDRESS][DOMAIN_NAME]"
click at [560, 169] on input "[EMAIL_ADDRESS][DOMAIN_NAME]" at bounding box center [705, 169] width 652 height 27
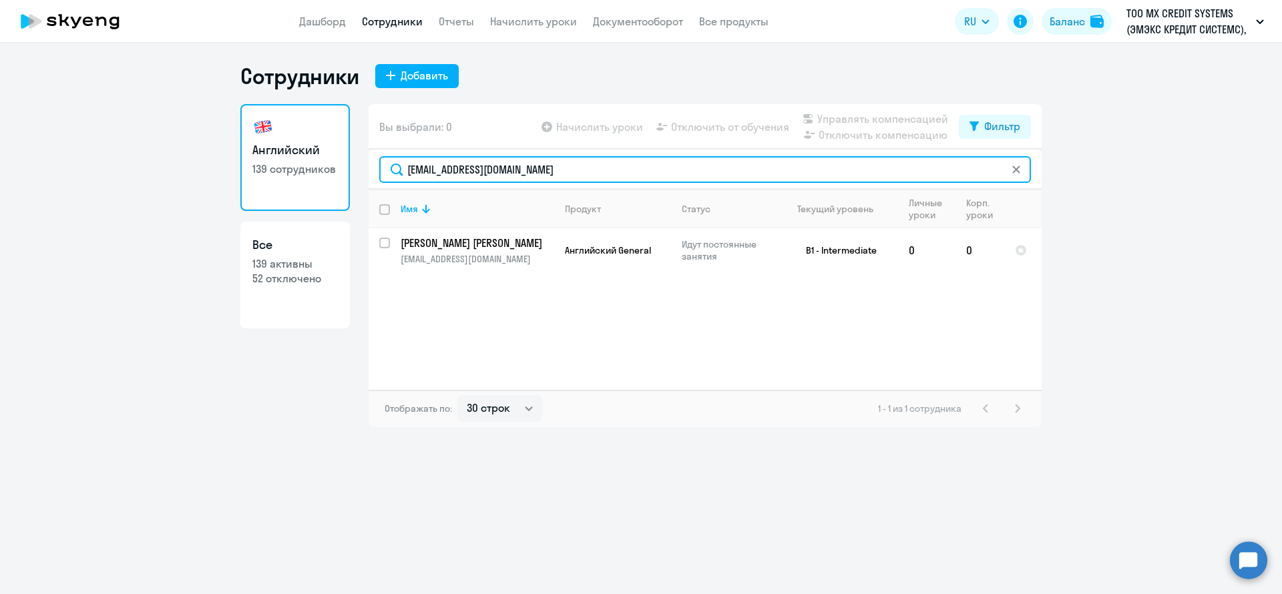
click at [560, 169] on input "[EMAIL_ADDRESS][DOMAIN_NAME]" at bounding box center [705, 169] width 652 height 27
paste input "[EMAIL_ADDRESS][DOMAIN_NAME]"
click at [517, 167] on input "[EMAIL_ADDRESS][DOMAIN_NAME]" at bounding box center [705, 169] width 652 height 27
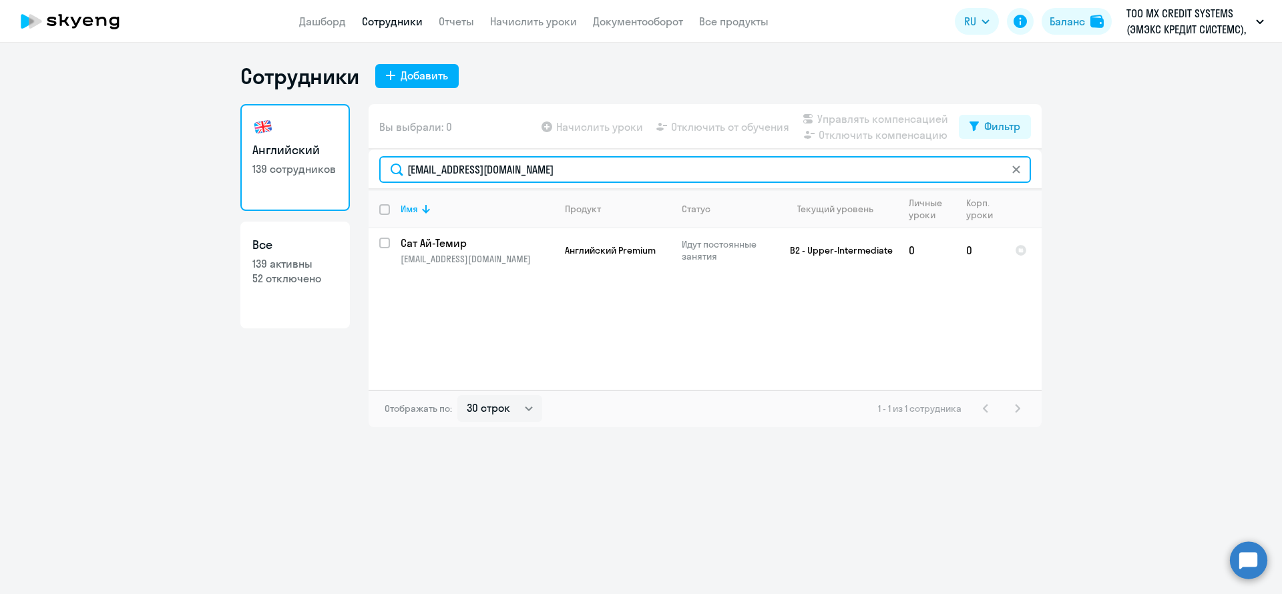
click at [517, 167] on input "[EMAIL_ADDRESS][DOMAIN_NAME]" at bounding box center [705, 169] width 652 height 27
paste input "[PERSON_NAME][EMAIL_ADDRESS][DOMAIN_NAME]"
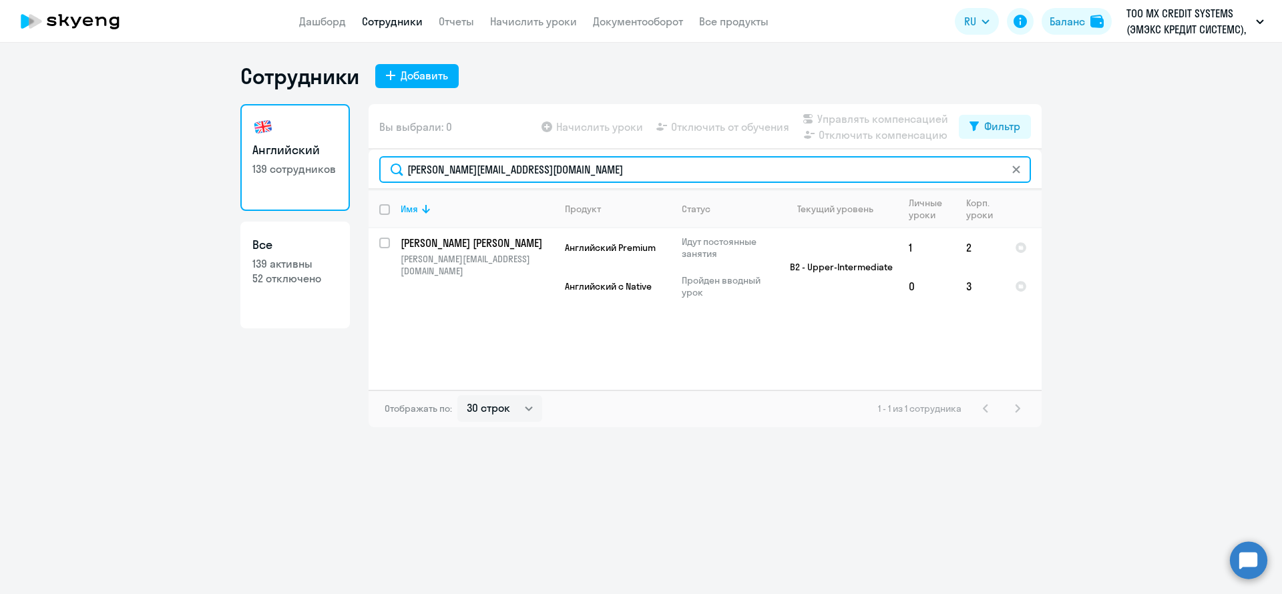
click at [532, 182] on input "[PERSON_NAME][EMAIL_ADDRESS][DOMAIN_NAME]" at bounding box center [705, 169] width 652 height 27
click at [532, 183] on div "[PERSON_NAME][EMAIL_ADDRESS][DOMAIN_NAME]" at bounding box center [705, 170] width 673 height 40
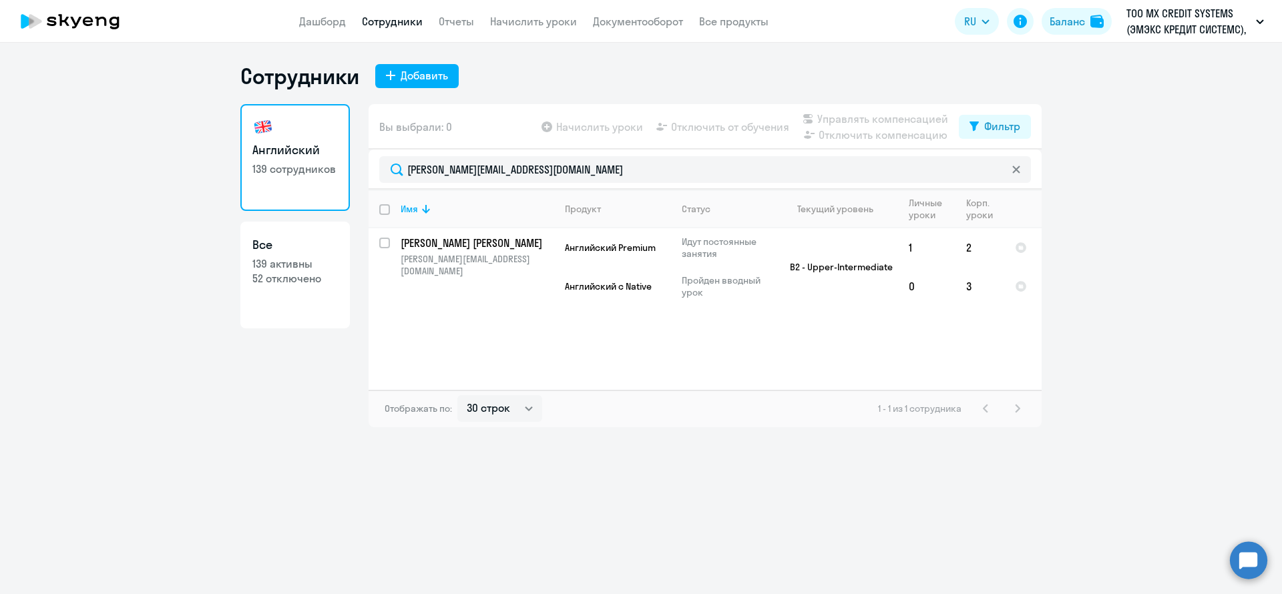
click at [532, 183] on div "[PERSON_NAME][EMAIL_ADDRESS][DOMAIN_NAME]" at bounding box center [705, 170] width 673 height 40
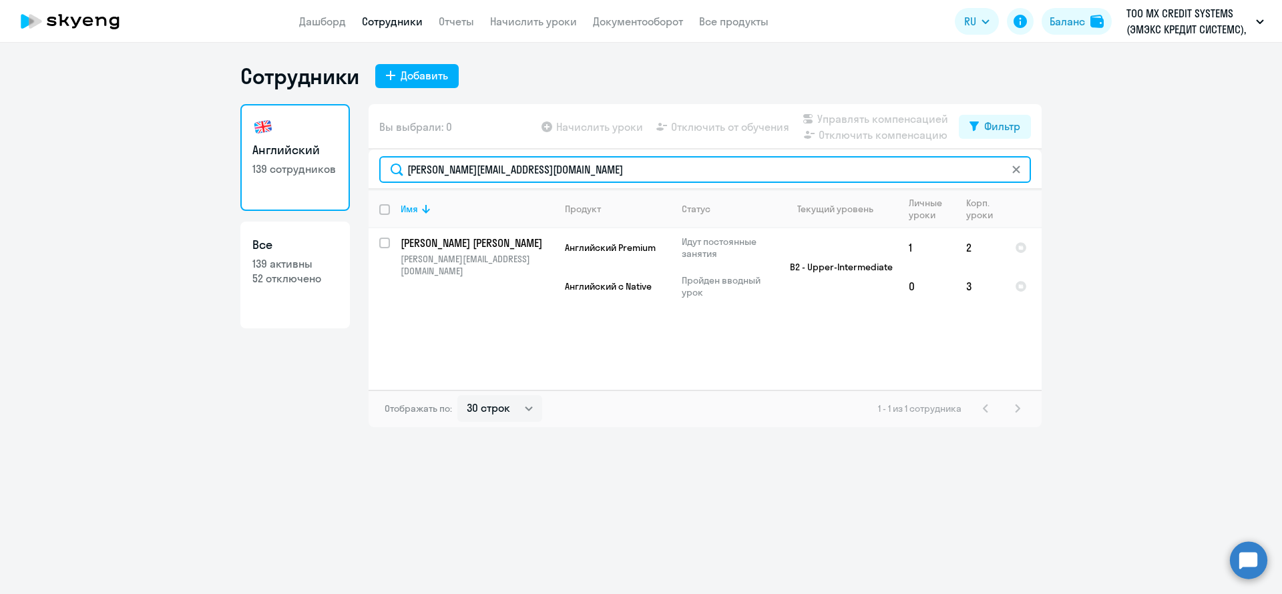
click at [537, 166] on input "[PERSON_NAME][EMAIL_ADDRESS][DOMAIN_NAME]" at bounding box center [705, 169] width 652 height 27
click at [593, 165] on input "[PERSON_NAME][EMAIL_ADDRESS][DOMAIN_NAME]" at bounding box center [705, 169] width 652 height 27
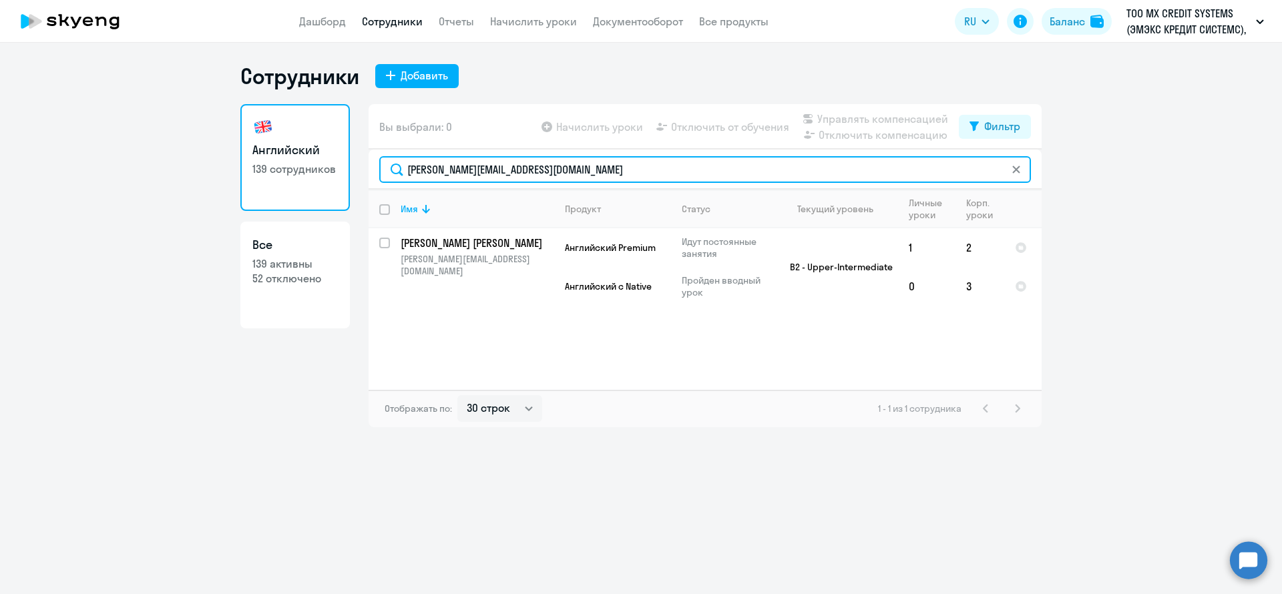
click at [593, 165] on input "[PERSON_NAME][EMAIL_ADDRESS][DOMAIN_NAME]" at bounding box center [705, 169] width 652 height 27
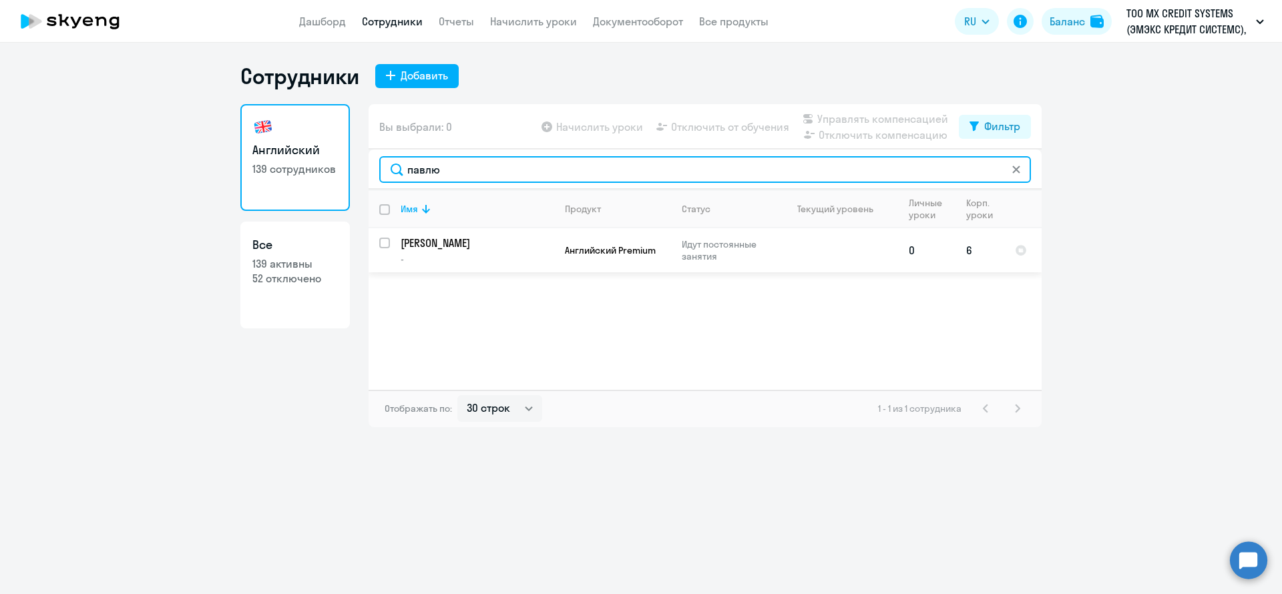
type input "павлю"
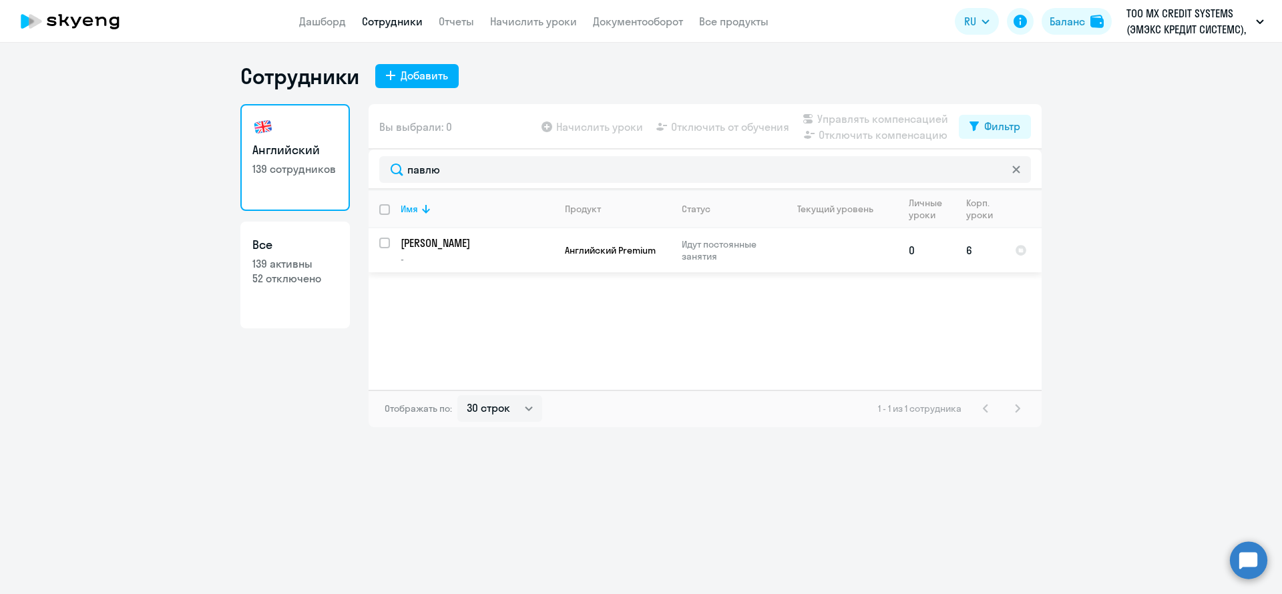
click at [531, 250] on p "[PERSON_NAME]" at bounding box center [476, 243] width 151 height 15
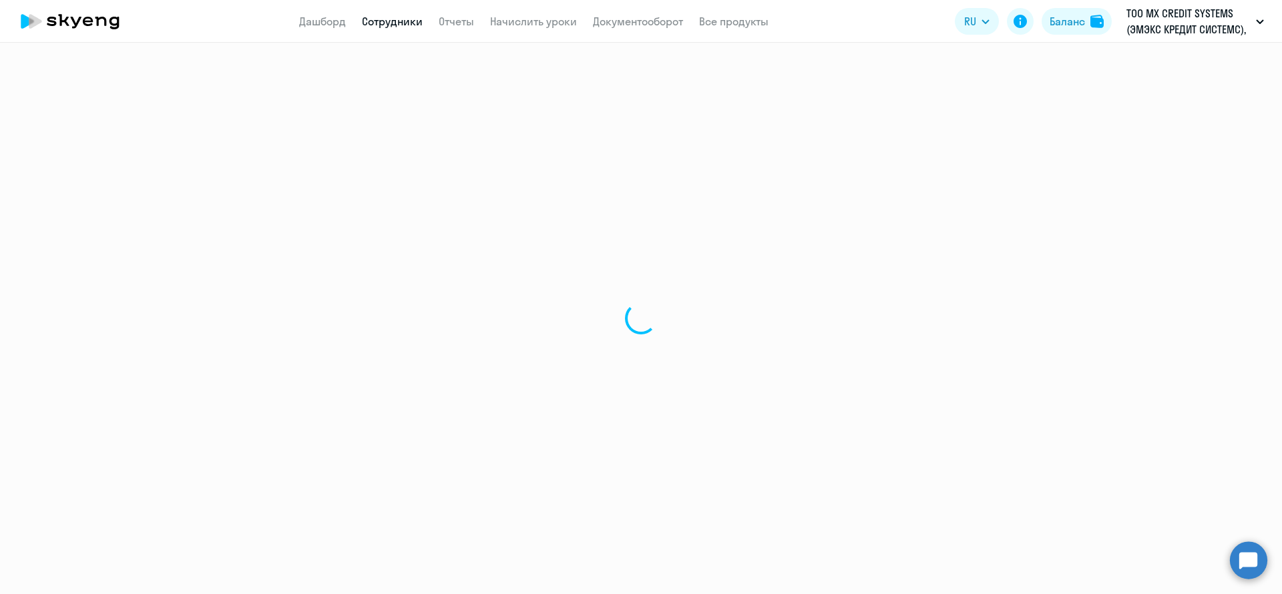
select select "english"
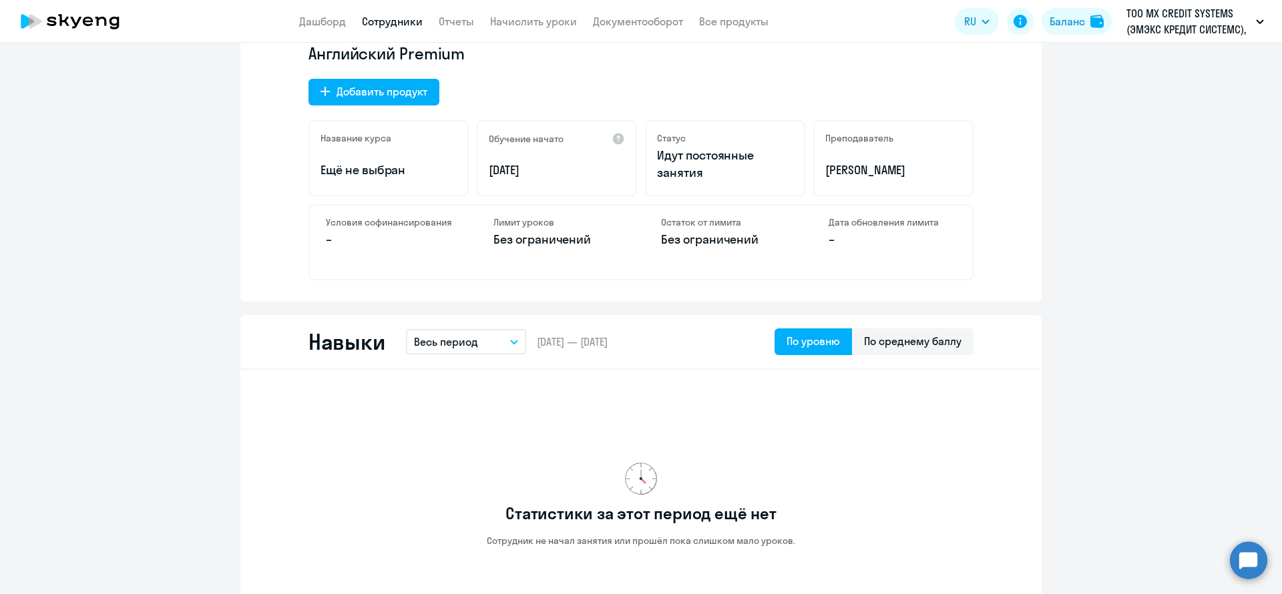
scroll to position [401, 0]
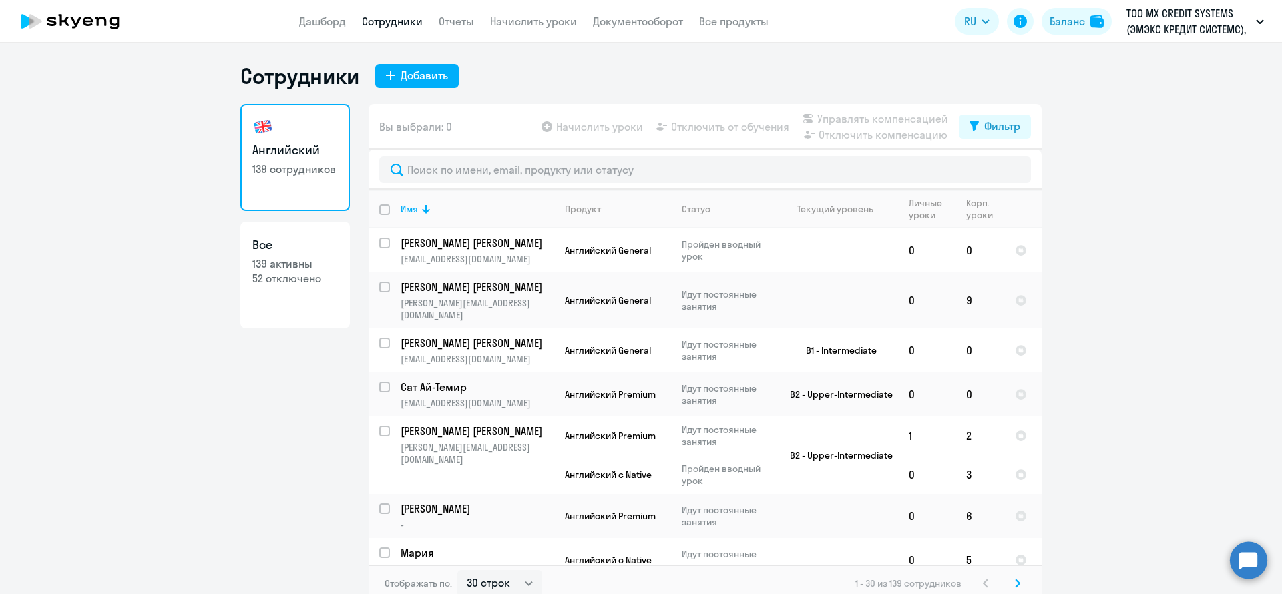
select select "30"
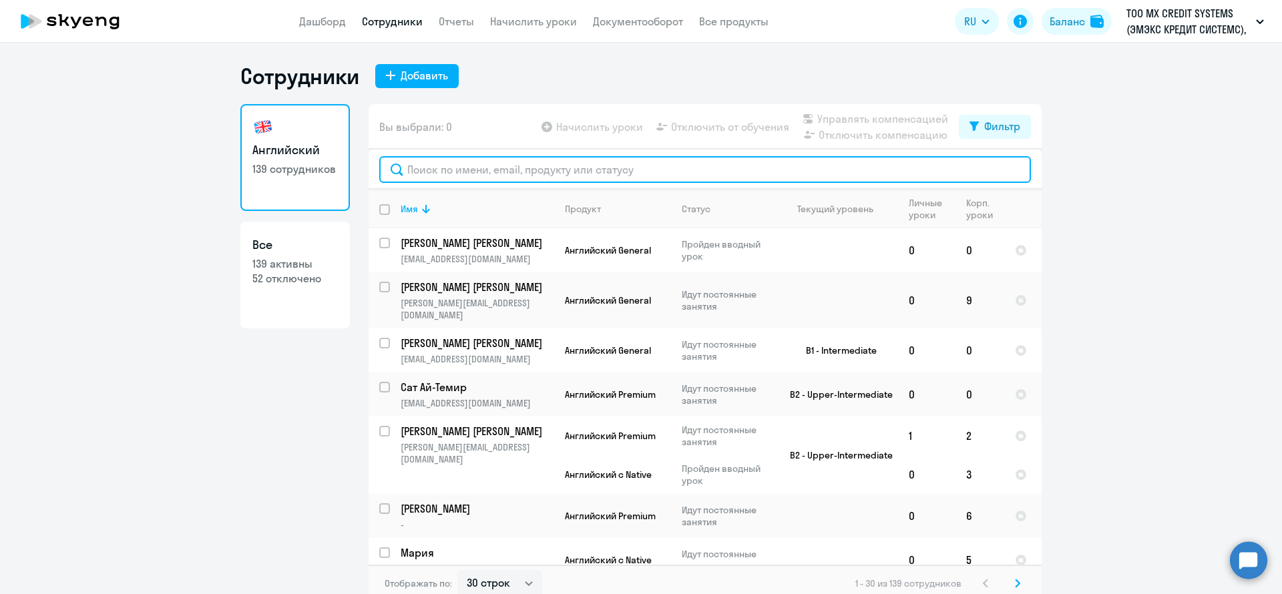
click at [477, 171] on input "text" at bounding box center [705, 169] width 652 height 27
paste input "[PERSON_NAME][EMAIL_ADDRESS][DOMAIN_NAME]"
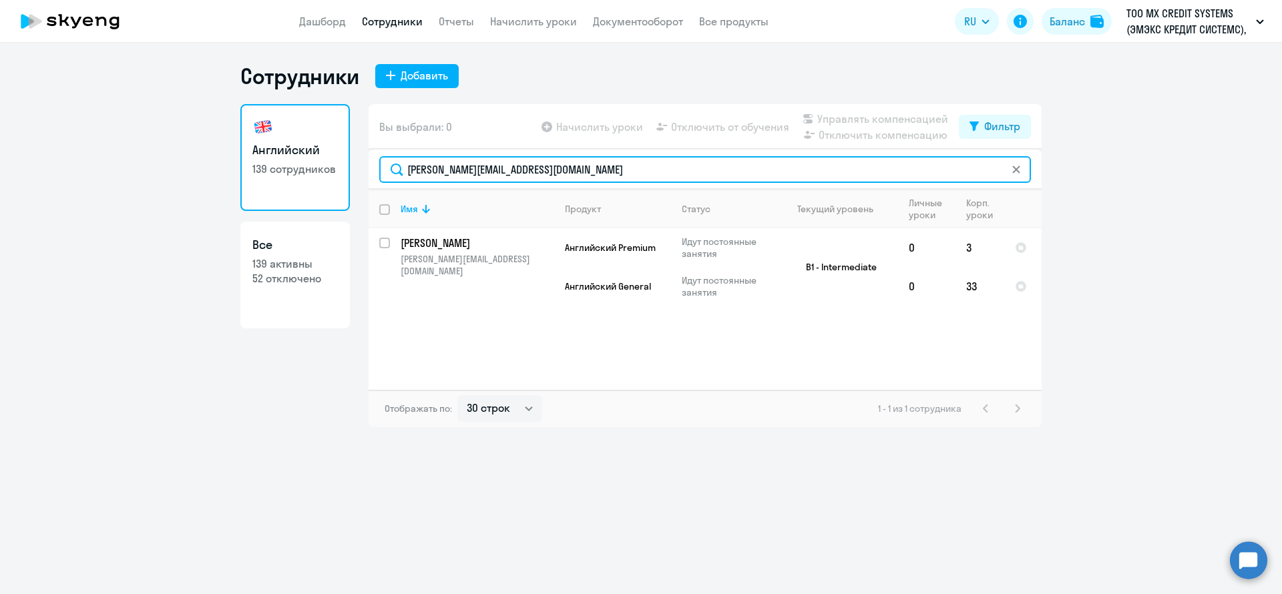
click at [525, 164] on input "[PERSON_NAME][EMAIL_ADDRESS][DOMAIN_NAME]" at bounding box center [705, 169] width 652 height 27
paste input "oksana.khodych"
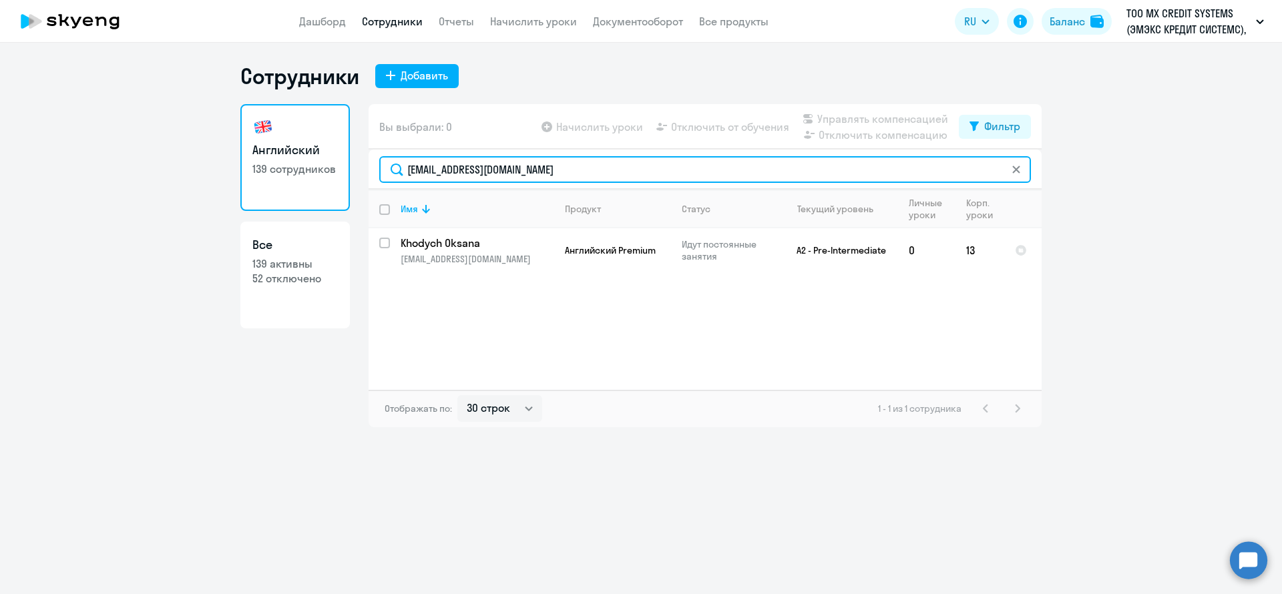
click at [590, 171] on input "[EMAIL_ADDRESS][DOMAIN_NAME]" at bounding box center [705, 169] width 652 height 27
paste input "daniil.kolesov"
click at [548, 178] on input "[EMAIL_ADDRESS][DOMAIN_NAME]" at bounding box center [705, 169] width 652 height 27
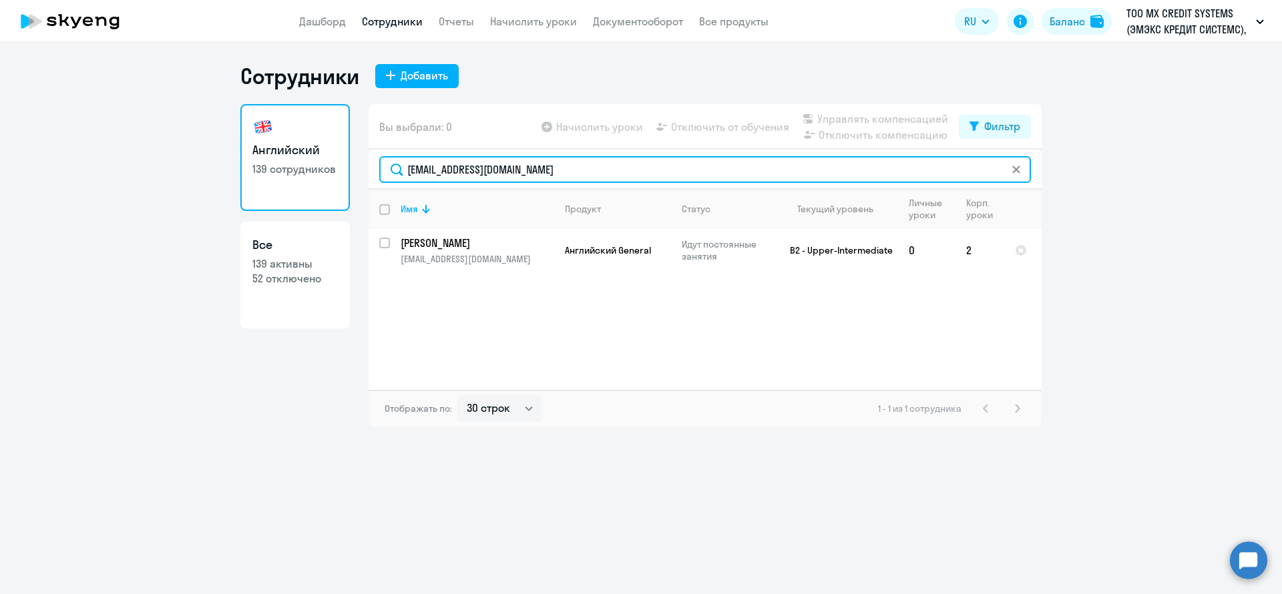
click at [547, 178] on input "[EMAIL_ADDRESS][DOMAIN_NAME]" at bounding box center [705, 169] width 652 height 27
click at [547, 180] on input "[EMAIL_ADDRESS][DOMAIN_NAME]" at bounding box center [705, 169] width 652 height 27
paste input "oksana.khodych"
click at [579, 180] on input "[EMAIL_ADDRESS][DOMAIN_NAME]" at bounding box center [705, 169] width 652 height 27
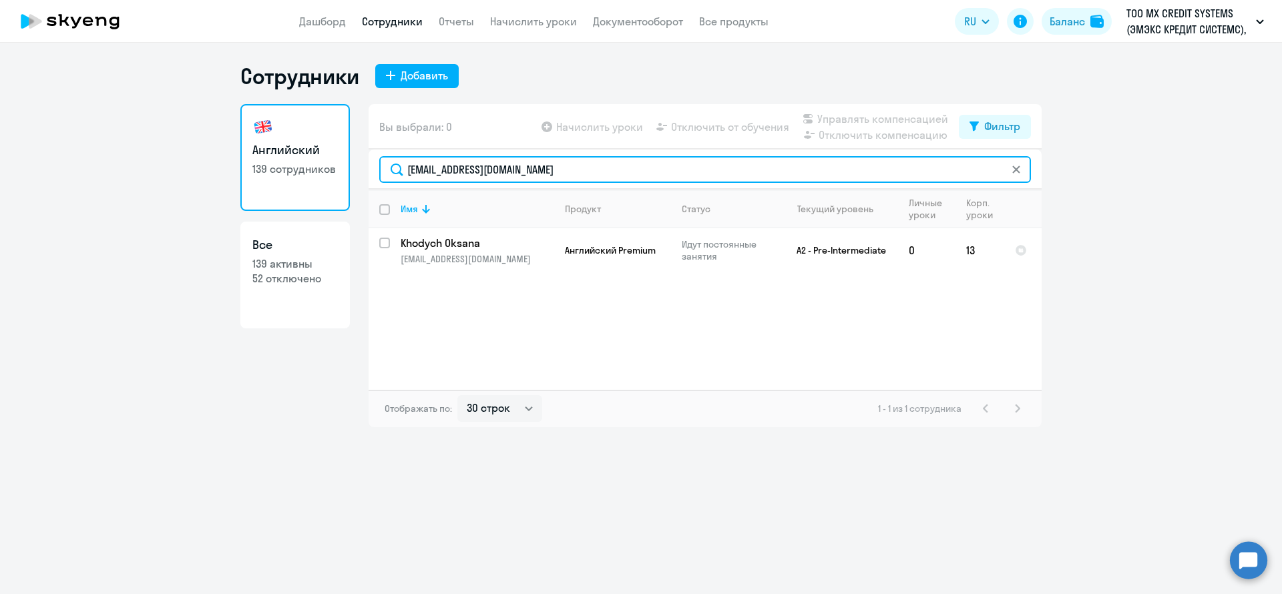
click at [579, 180] on input "[EMAIL_ADDRESS][DOMAIN_NAME]" at bounding box center [705, 169] width 652 height 27
paste input "[PERSON_NAME].koshkina"
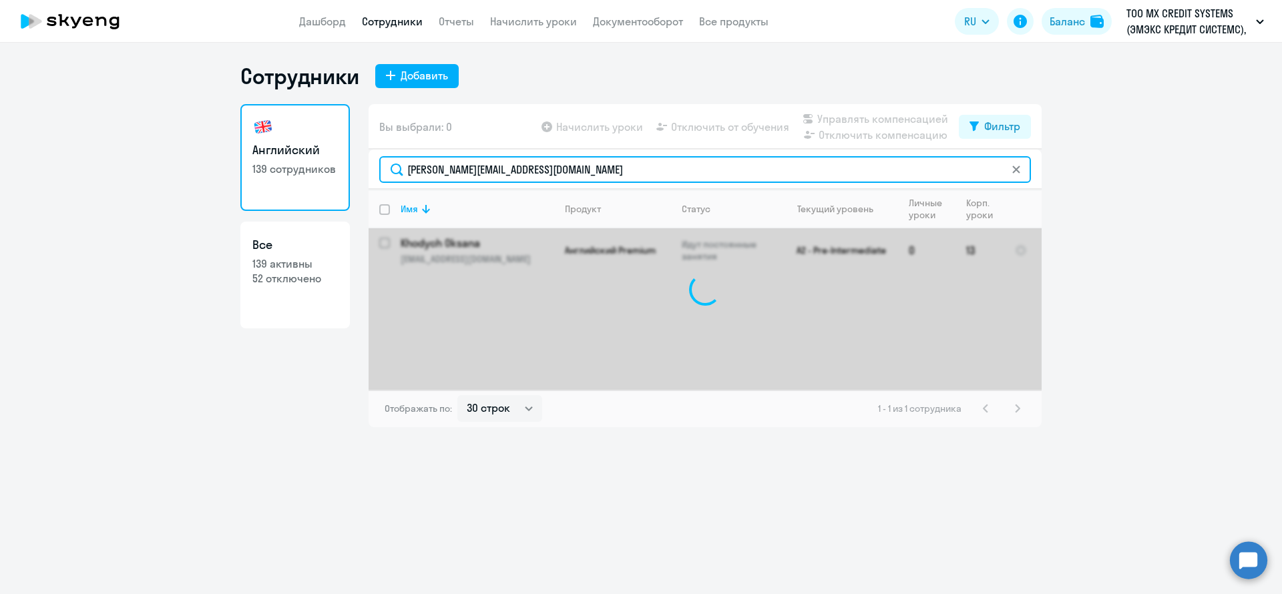
type input "[PERSON_NAME][EMAIL_ADDRESS][DOMAIN_NAME]"
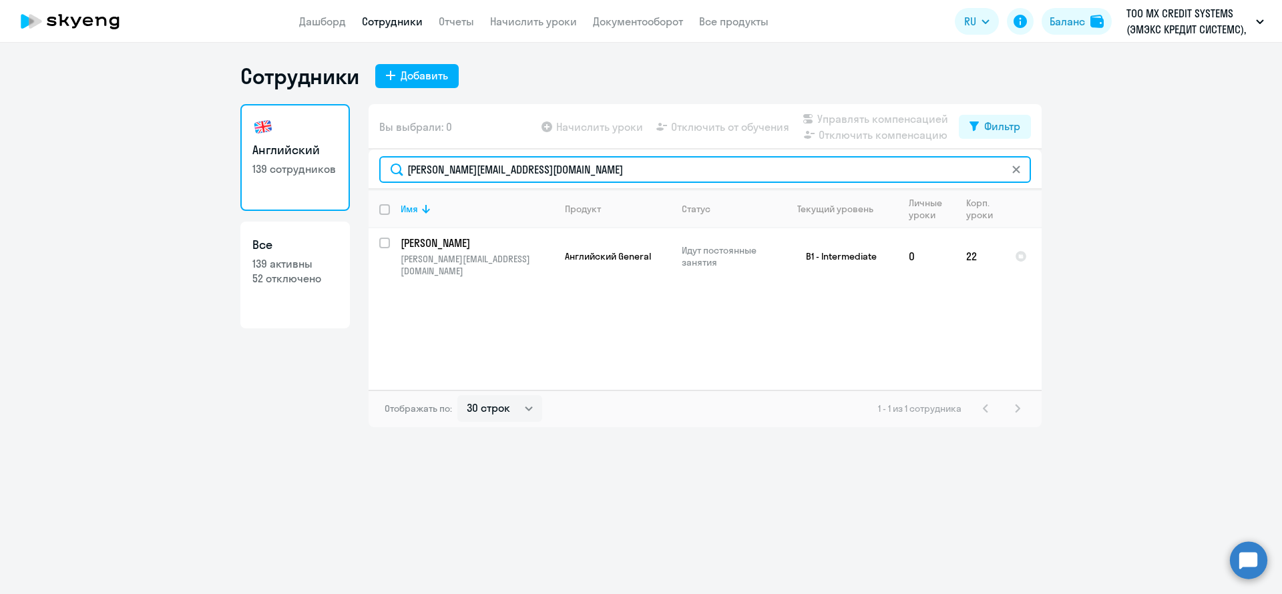
click at [546, 161] on input "[PERSON_NAME][EMAIL_ADDRESS][DOMAIN_NAME]" at bounding box center [705, 169] width 652 height 27
paste input "text"
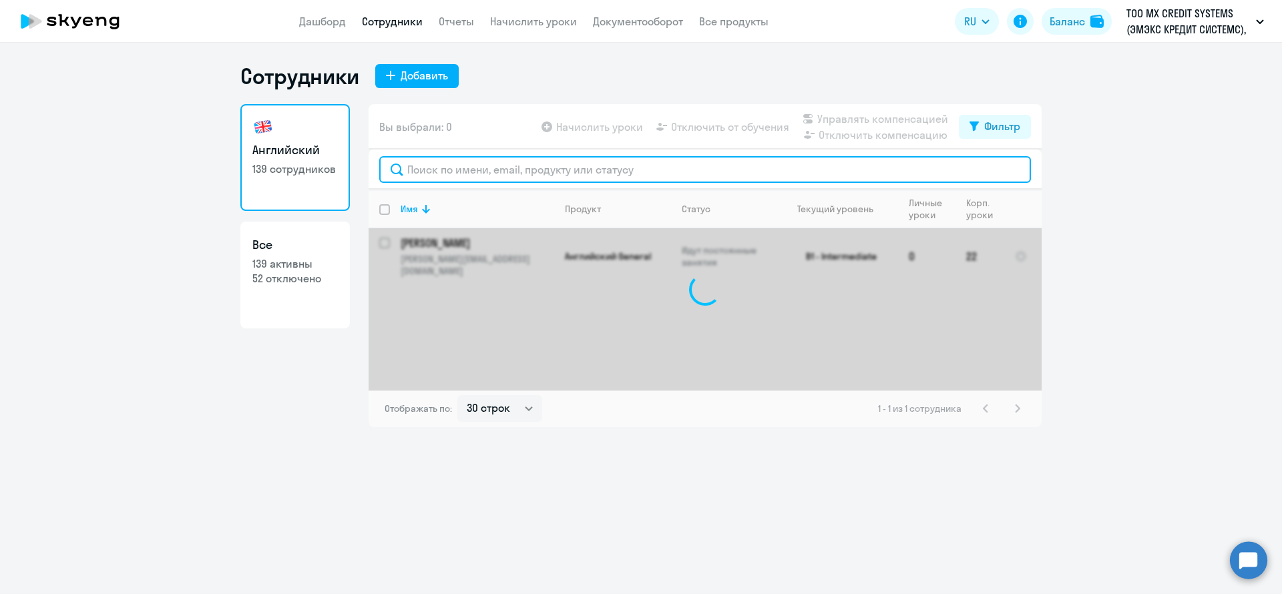
paste input "text"
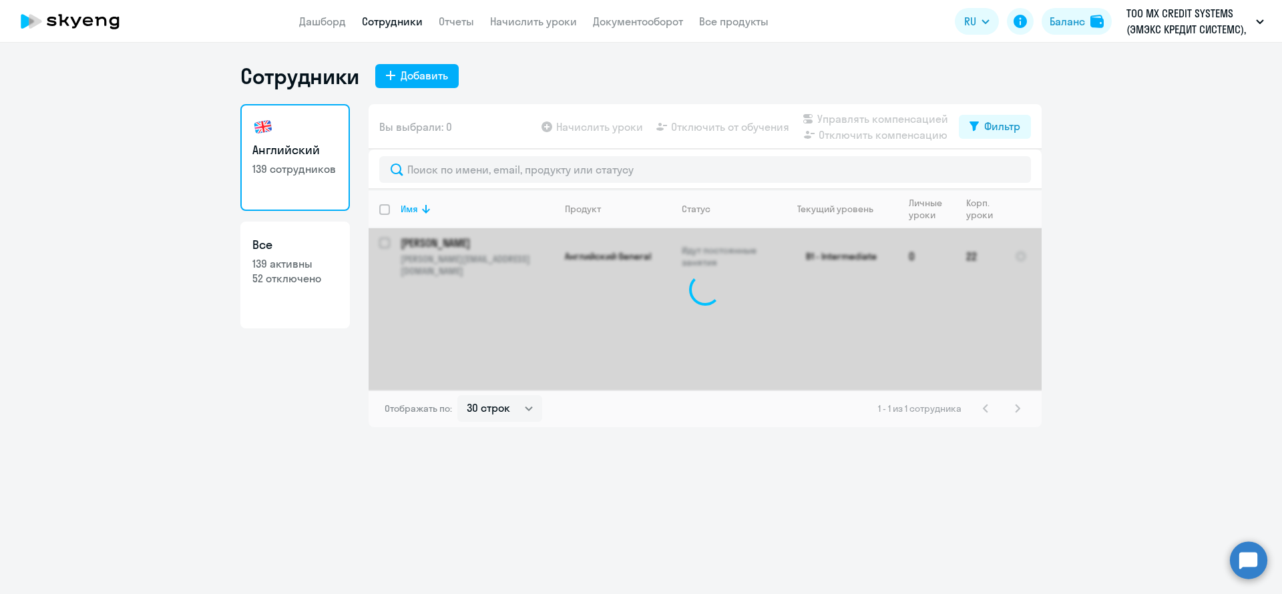
click at [503, 154] on div at bounding box center [705, 170] width 673 height 40
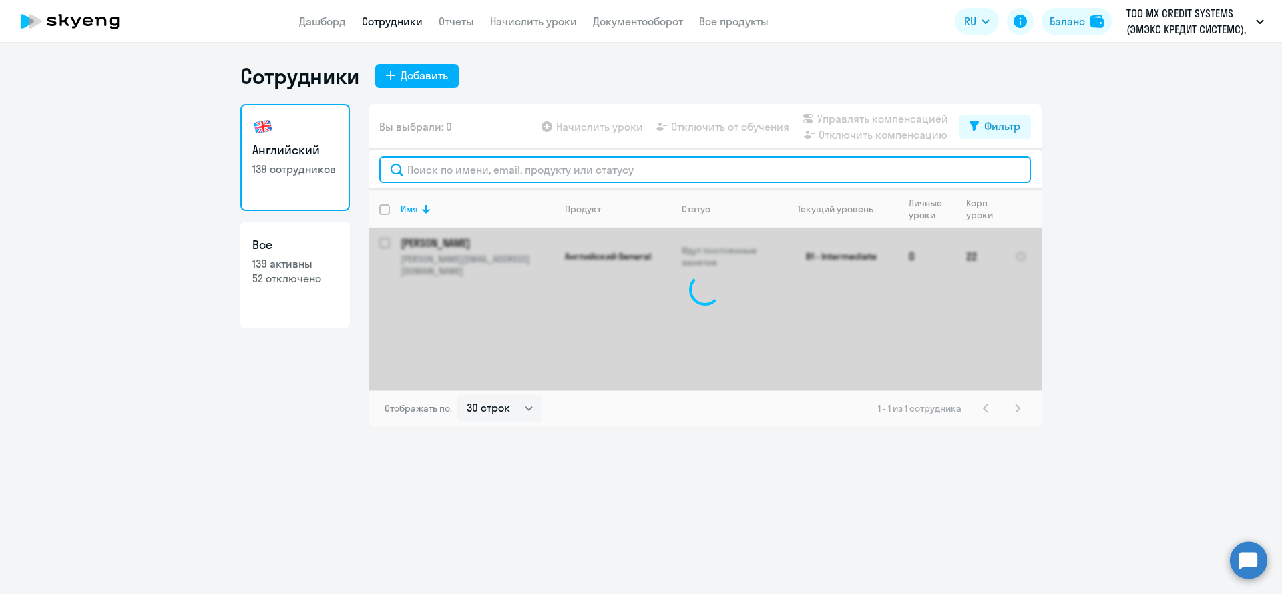
click at [493, 166] on input "text" at bounding box center [705, 169] width 652 height 27
type input "м"
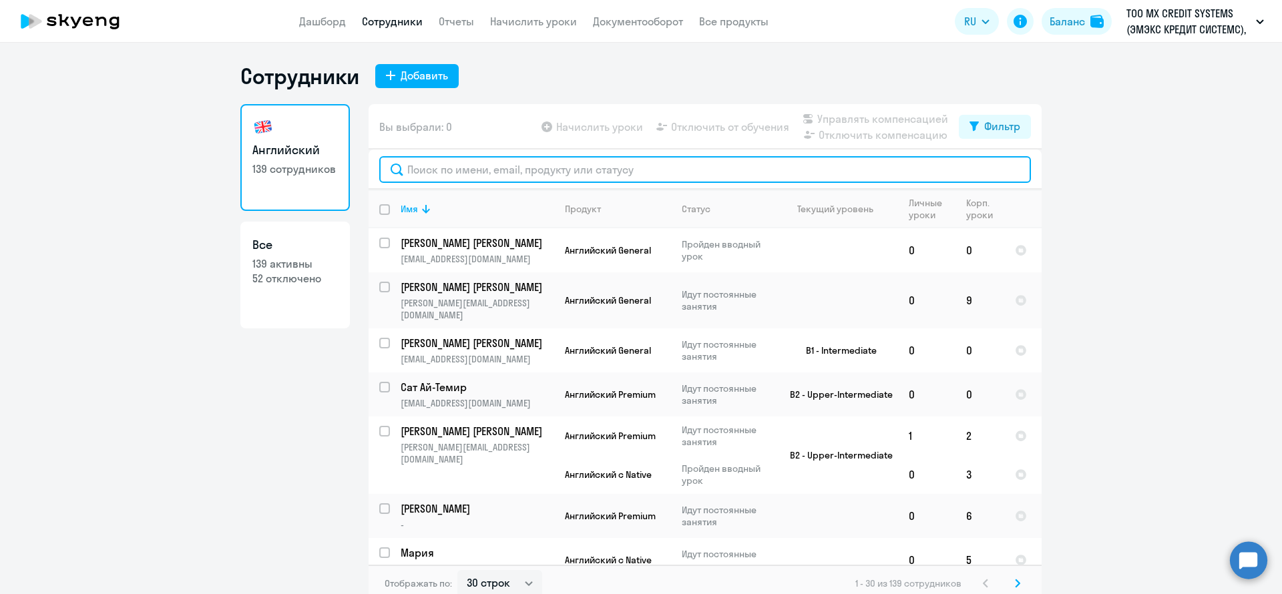
paste input "[EMAIL_ADDRESS][DOMAIN_NAME]"
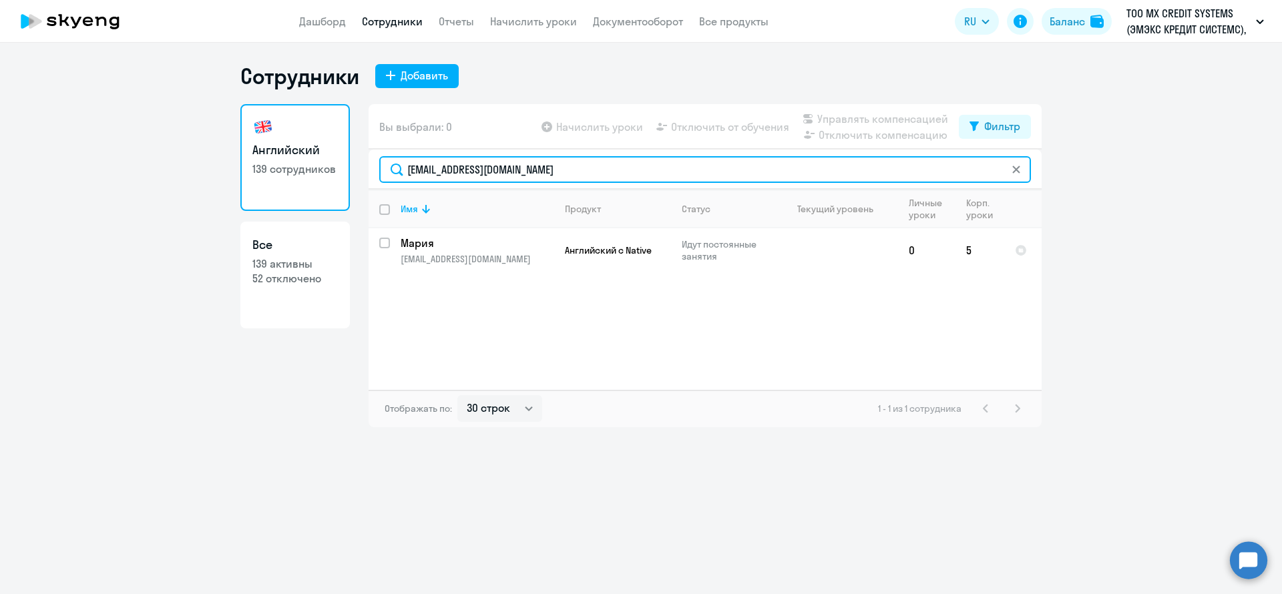
click at [608, 170] on input "[EMAIL_ADDRESS][DOMAIN_NAME]" at bounding box center [705, 169] width 652 height 27
paste input "maksimov.official"
click at [572, 163] on input "[EMAIL_ADDRESS][DOMAIN_NAME]" at bounding box center [705, 169] width 652 height 27
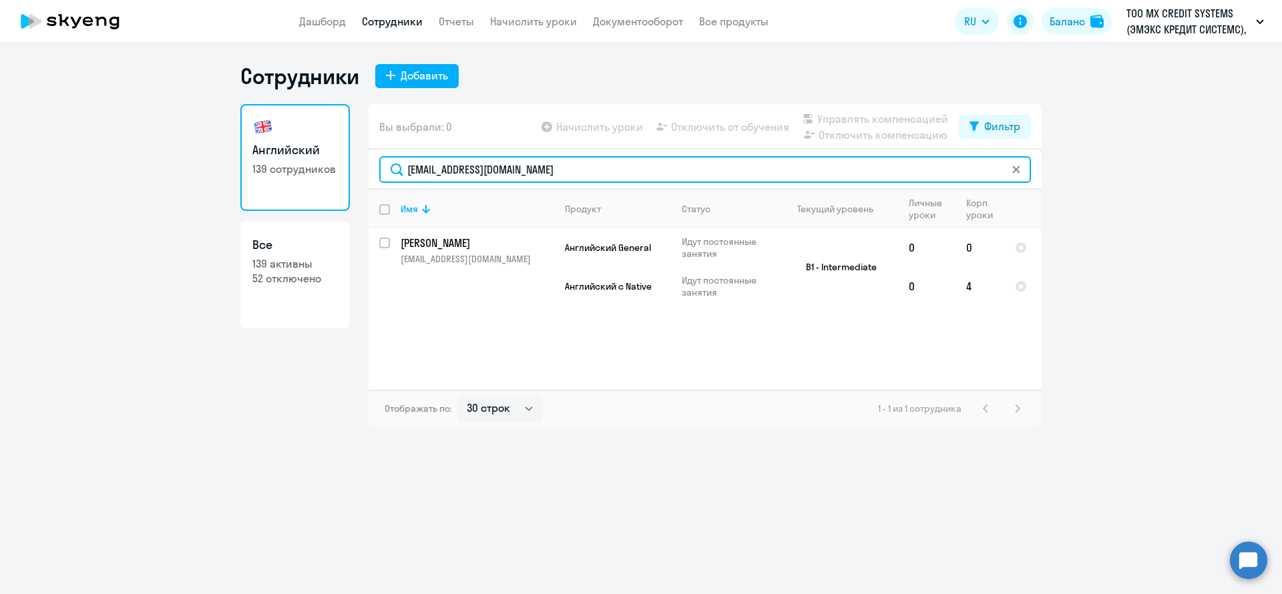
click at [572, 163] on input "[EMAIL_ADDRESS][DOMAIN_NAME]" at bounding box center [705, 169] width 652 height 27
paste input "kartavenkodenis0"
click at [609, 174] on input "[EMAIL_ADDRESS][DOMAIN_NAME]" at bounding box center [705, 169] width 652 height 27
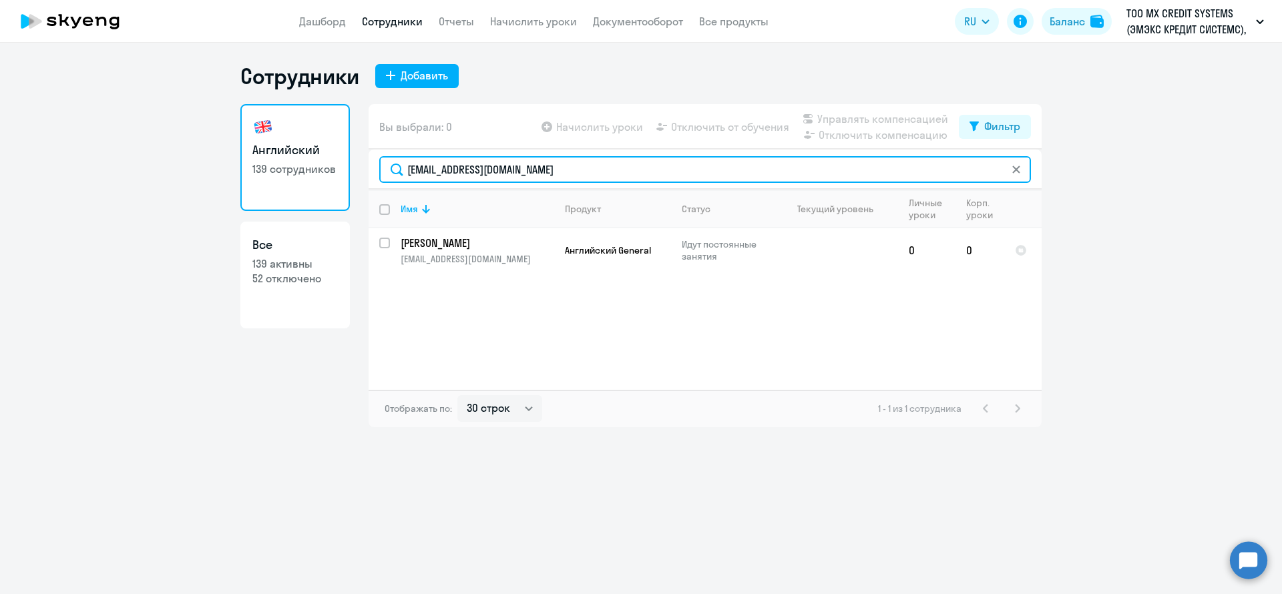
click at [609, 174] on input "[EMAIL_ADDRESS][DOMAIN_NAME]" at bounding box center [705, 169] width 652 height 27
paste input "[PERSON_NAME][EMAIL_ADDRESS][DOMAIN_NAME]"
click at [565, 166] on input "[PERSON_NAME][EMAIL_ADDRESS][DOMAIN_NAME]" at bounding box center [705, 169] width 652 height 27
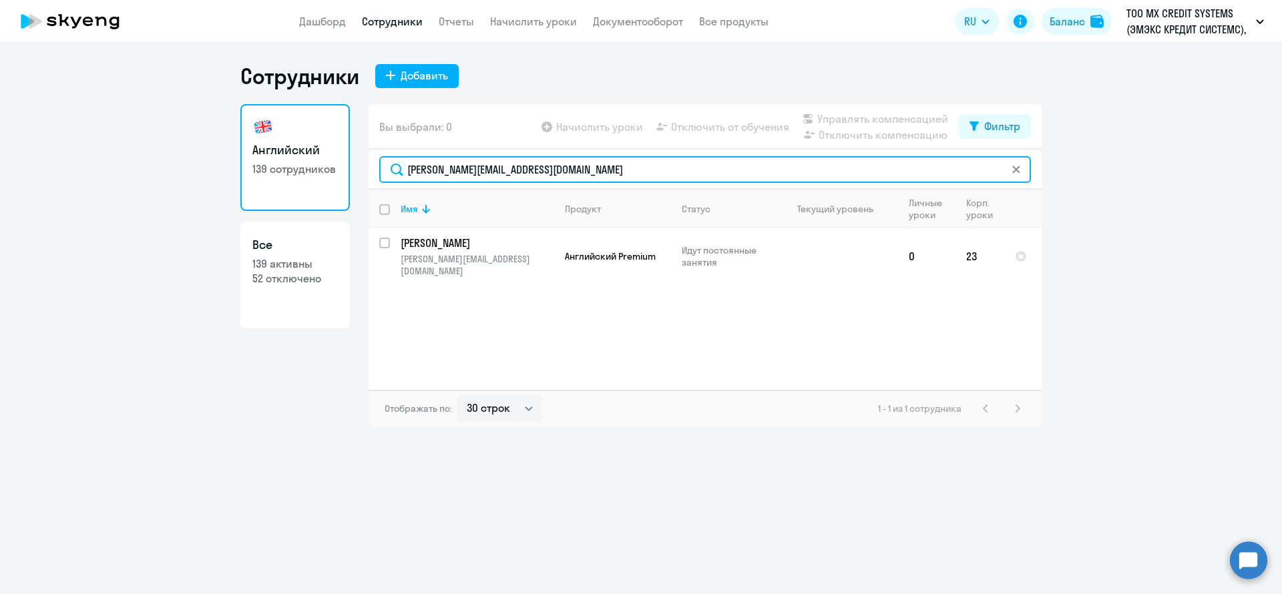
paste input "[EMAIL_ADDRESS][DOMAIN_NAME]"
click at [650, 177] on input "[EMAIL_ADDRESS][DOMAIN_NAME]" at bounding box center [705, 169] width 652 height 27
paste input "[EMAIL_ADDRESS][DOMAIN_NAME]"
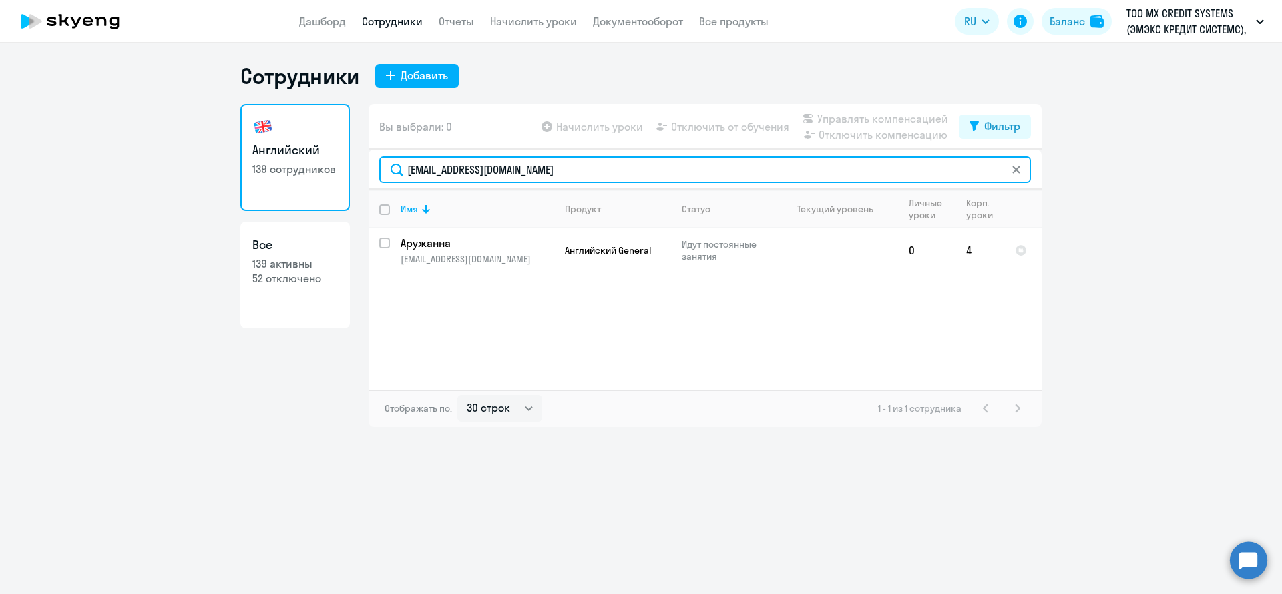
click at [530, 165] on input "[EMAIL_ADDRESS][DOMAIN_NAME]" at bounding box center [705, 169] width 652 height 27
paste input "[EMAIL_ADDRESS]"
click at [537, 177] on input "[EMAIL_ADDRESS][DOMAIN_NAME]" at bounding box center [705, 169] width 652 height 27
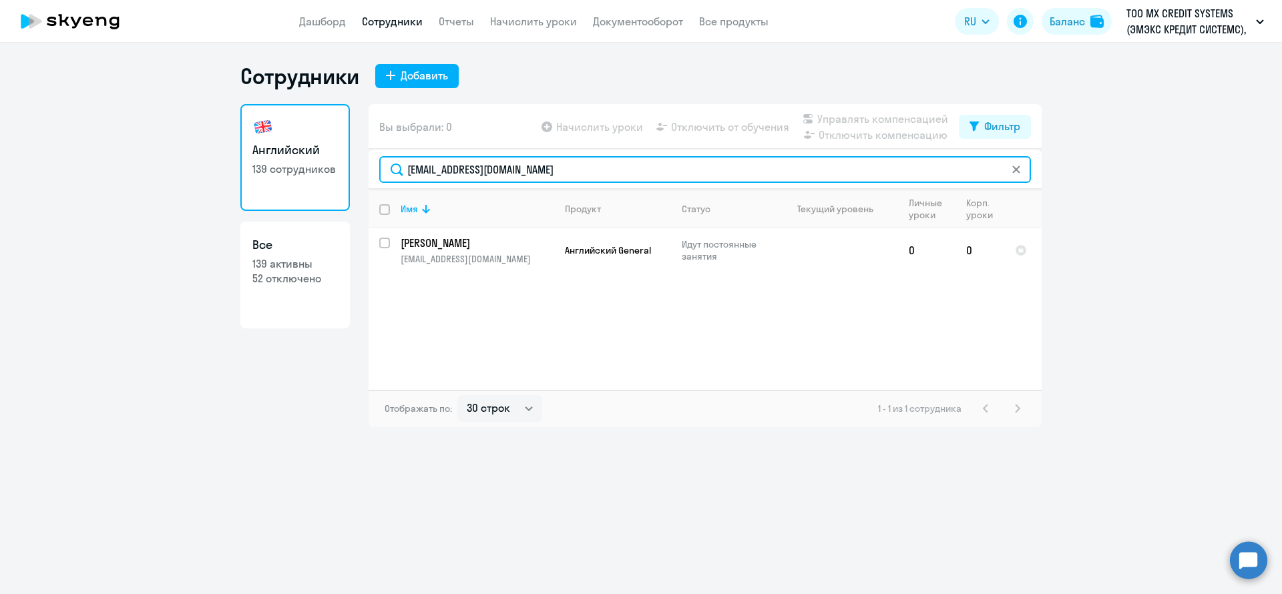
click at [537, 177] on input "[EMAIL_ADDRESS][DOMAIN_NAME]" at bounding box center [705, 169] width 652 height 27
paste input "[PERSON_NAME][EMAIL_ADDRESS][DOMAIN_NAME]"
click at [555, 175] on input "[PERSON_NAME][EMAIL_ADDRESS][DOMAIN_NAME]" at bounding box center [705, 169] width 652 height 27
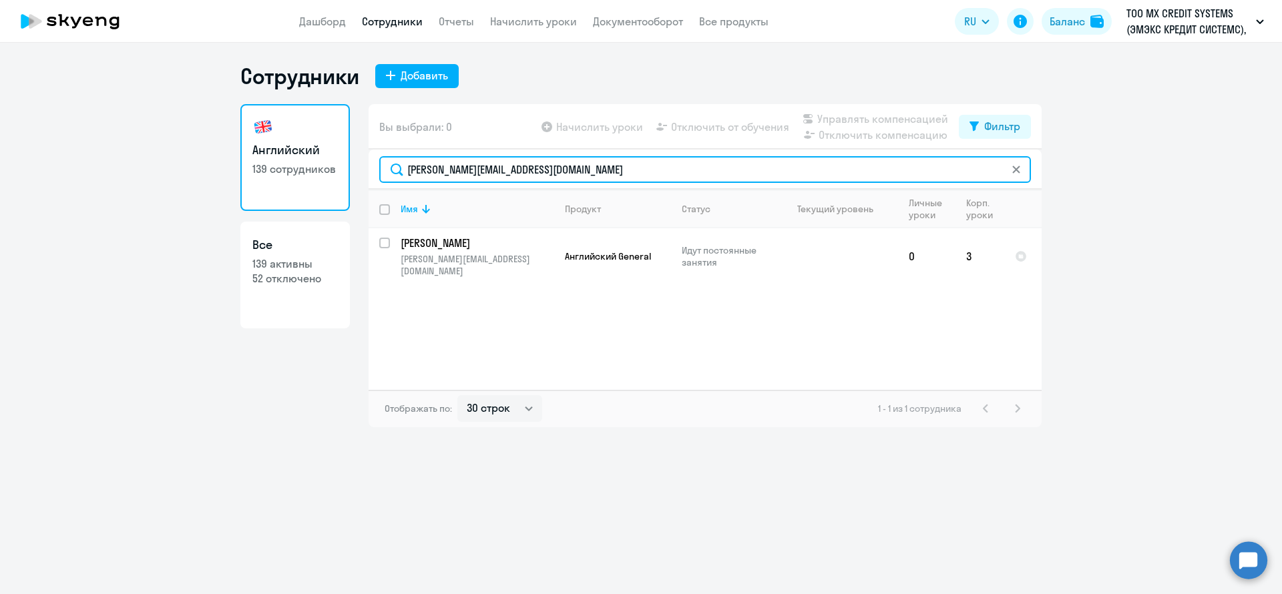
click at [555, 175] on input "[PERSON_NAME][EMAIL_ADDRESS][DOMAIN_NAME]" at bounding box center [705, 169] width 652 height 27
paste input "[PERSON_NAME].zhitare"
click at [582, 163] on input "[PERSON_NAME][EMAIL_ADDRESS][DOMAIN_NAME]" at bounding box center [705, 169] width 652 height 27
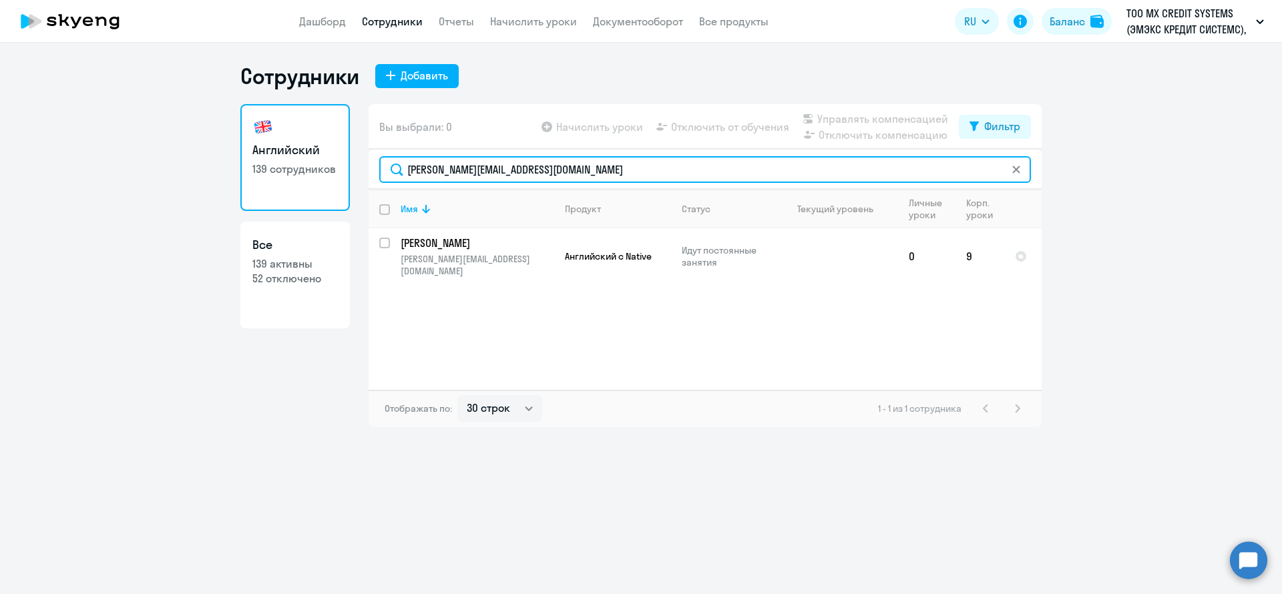
paste input "daria.zaits"
click at [542, 163] on input "[EMAIL_ADDRESS][DOMAIN_NAME]" at bounding box center [705, 169] width 652 height 27
paste input "[PERSON_NAME].volnov"
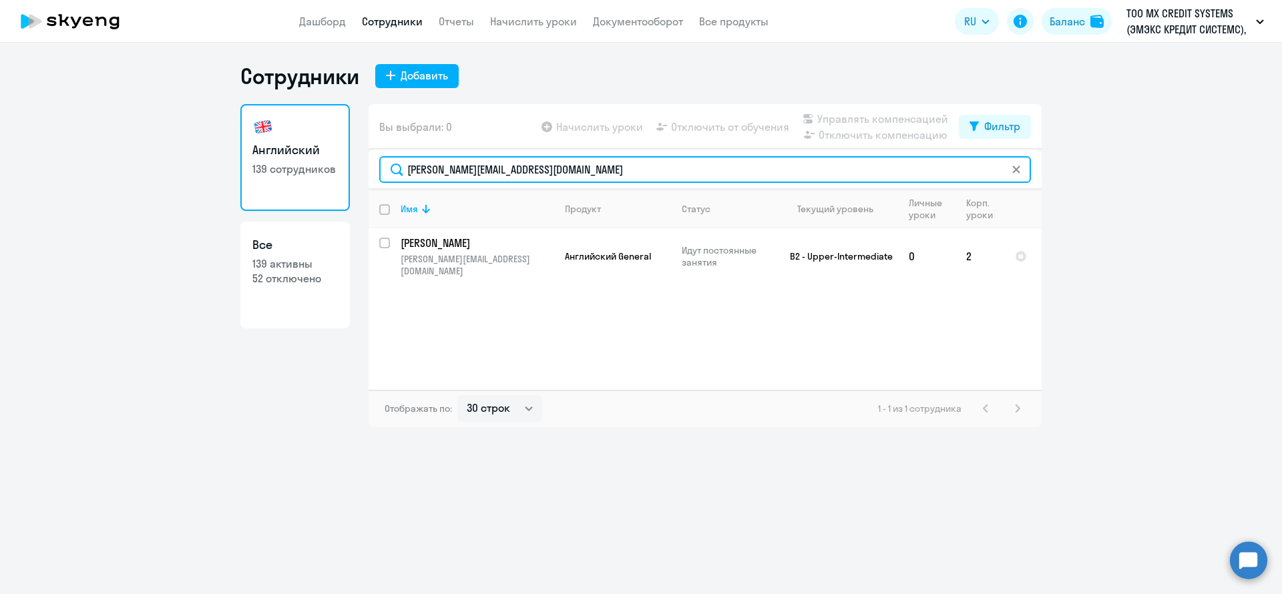
click at [552, 180] on input "[PERSON_NAME][EMAIL_ADDRESS][DOMAIN_NAME]" at bounding box center [705, 169] width 652 height 27
paste input "[EMAIL_ADDRESS][DOMAIN_NAME]"
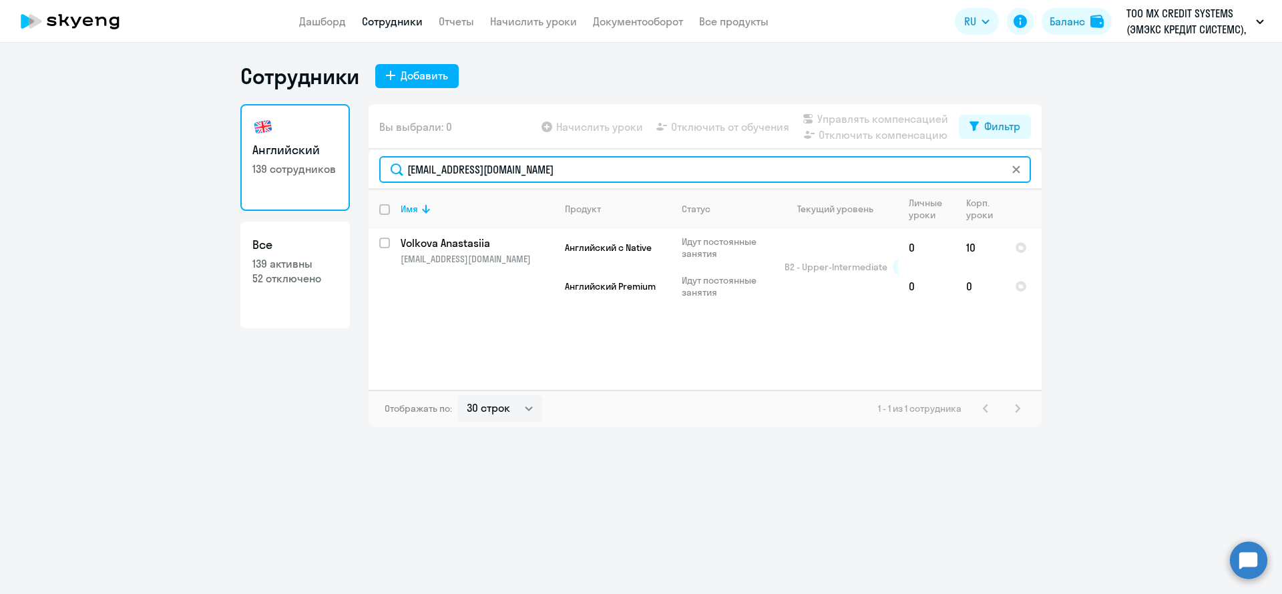
click at [546, 164] on input "[EMAIL_ADDRESS][DOMAIN_NAME]" at bounding box center [705, 169] width 652 height 27
paste input "[EMAIL_ADDRESS][DOMAIN_NAME]"
click at [602, 169] on input "[EMAIL_ADDRESS][DOMAIN_NAME]" at bounding box center [705, 169] width 652 height 27
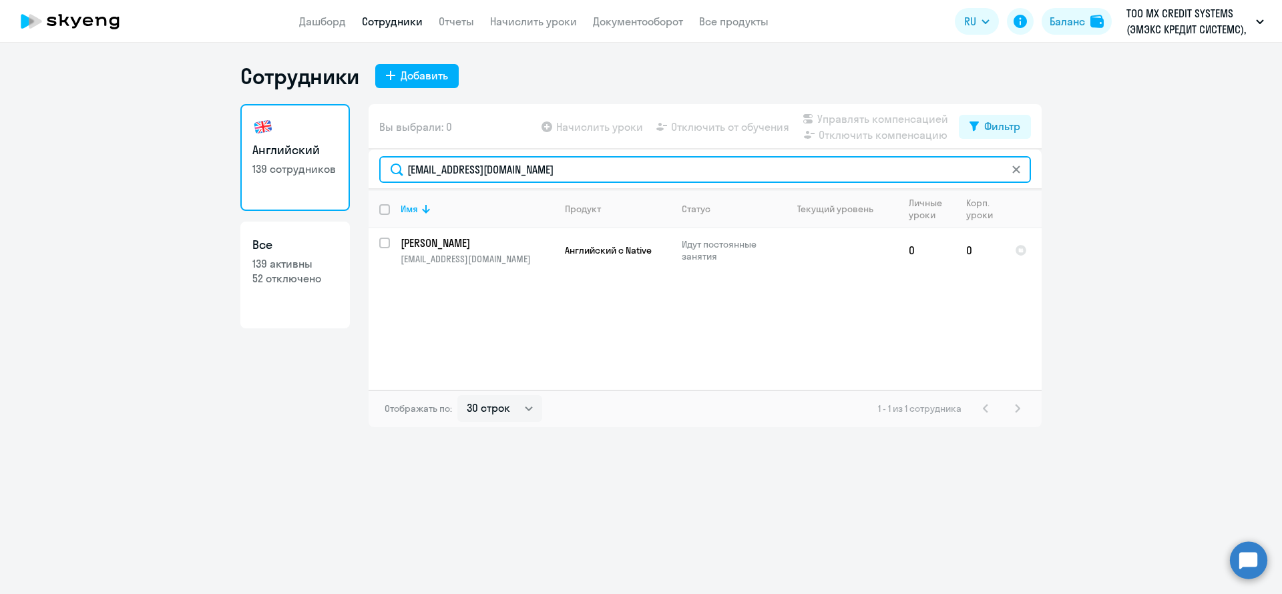
click at [602, 169] on input "[EMAIL_ADDRESS][DOMAIN_NAME]" at bounding box center [705, 169] width 652 height 27
paste input "[PERSON_NAME][EMAIL_ADDRESS][DOMAIN_NAME]"
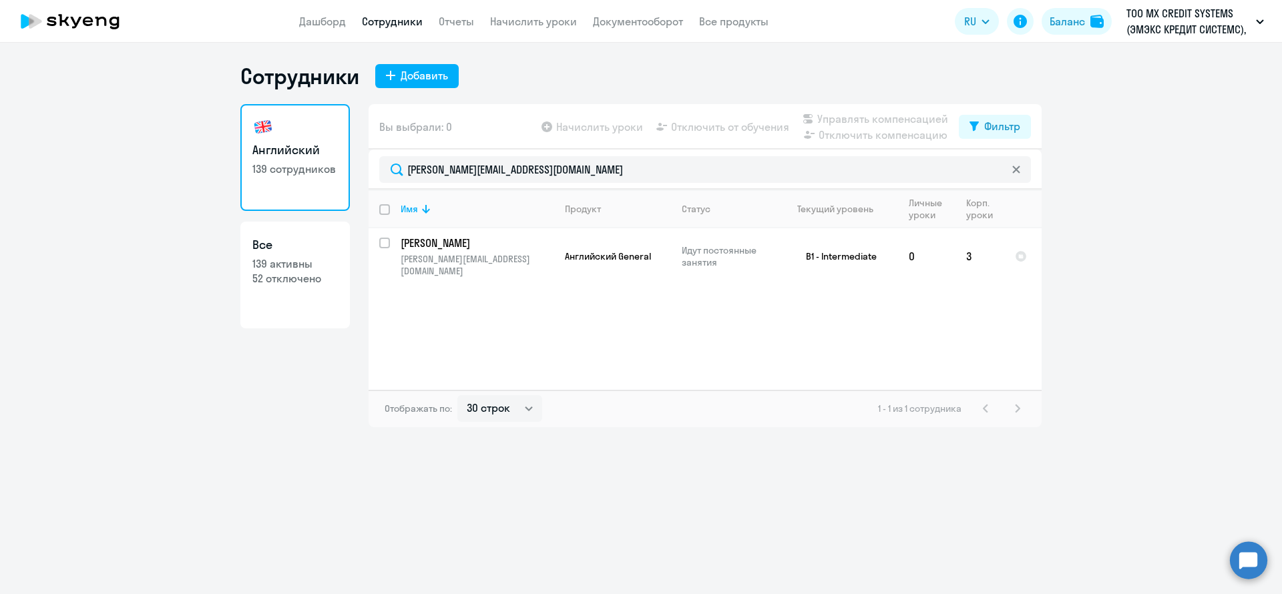
click at [533, 188] on div "[PERSON_NAME][EMAIL_ADDRESS][DOMAIN_NAME]" at bounding box center [705, 170] width 673 height 40
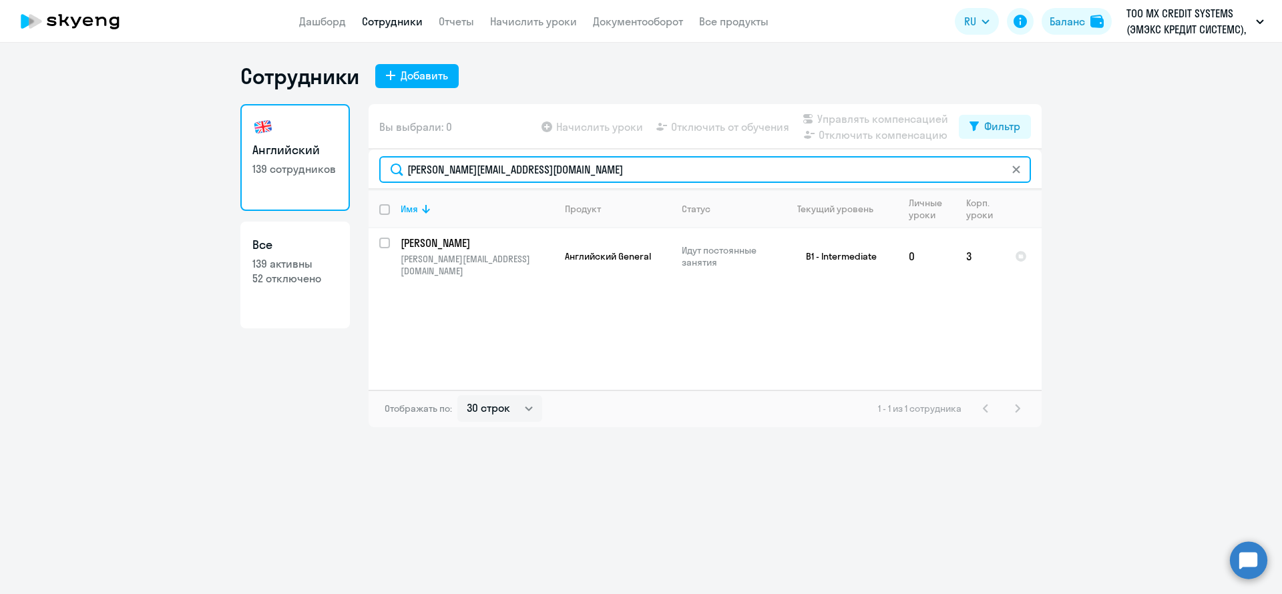
click at [544, 158] on input "[PERSON_NAME][EMAIL_ADDRESS][DOMAIN_NAME]" at bounding box center [705, 169] width 652 height 27
paste input "[PERSON_NAME].[PERSON_NAME]"
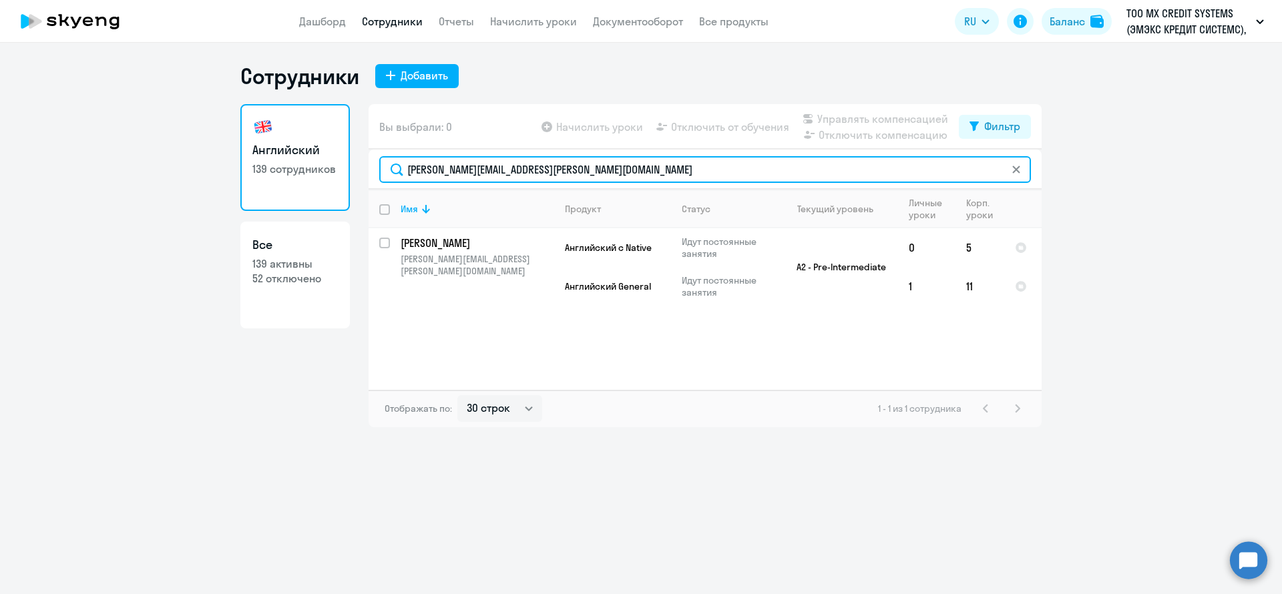
click at [537, 170] on input "[PERSON_NAME][EMAIL_ADDRESS][PERSON_NAME][DOMAIN_NAME]" at bounding box center [705, 169] width 652 height 27
paste input "[PERSON_NAME].ustimenko"
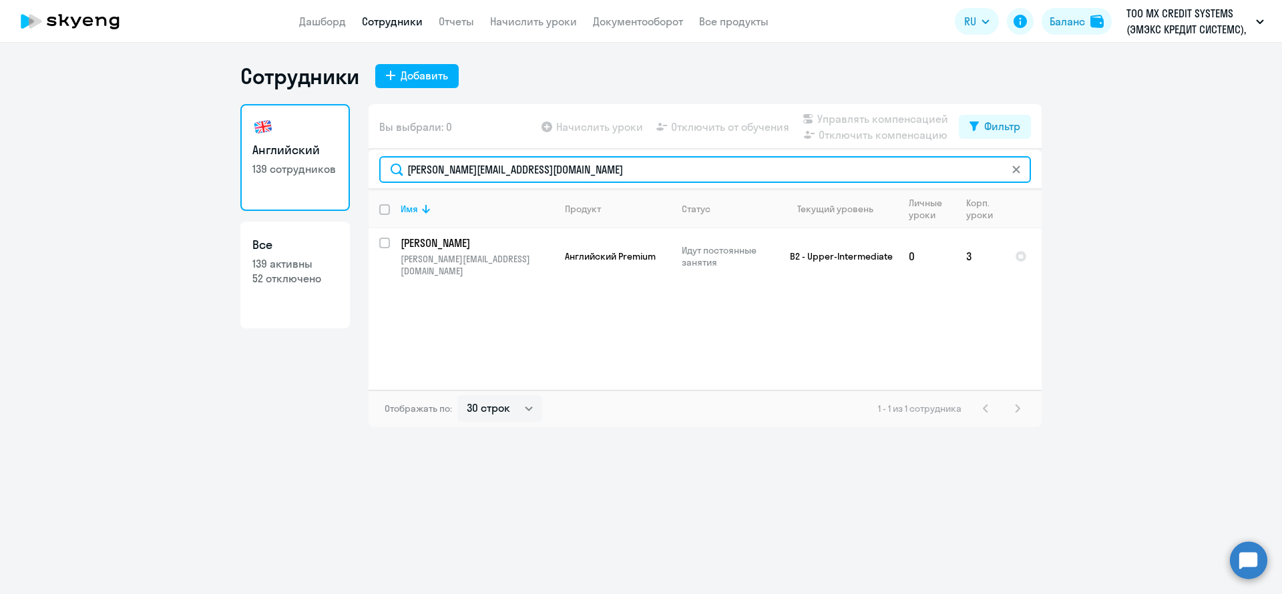
click at [556, 168] on input "[PERSON_NAME][EMAIL_ADDRESS][DOMAIN_NAME]" at bounding box center [705, 169] width 652 height 27
paste input "egor.ulitin"
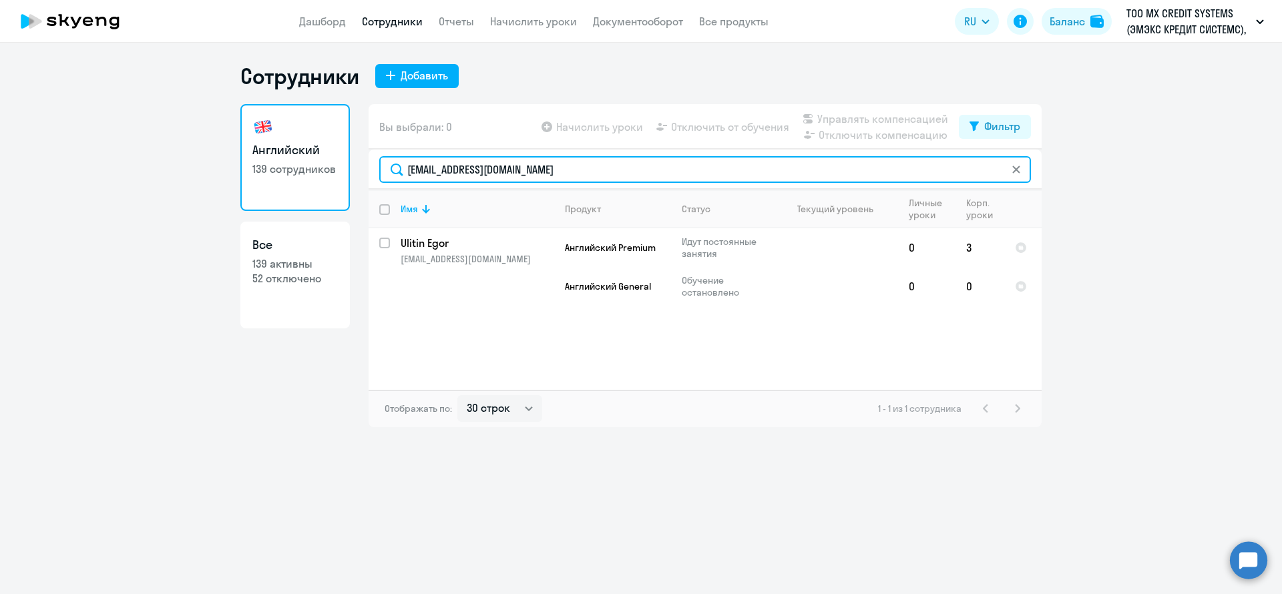
click at [525, 167] on input "[EMAIL_ADDRESS][DOMAIN_NAME]" at bounding box center [705, 169] width 652 height 27
click at [524, 168] on input "[EMAIL_ADDRESS][DOMAIN_NAME]" at bounding box center [705, 169] width 652 height 27
paste input "[PERSON_NAME].tyo"
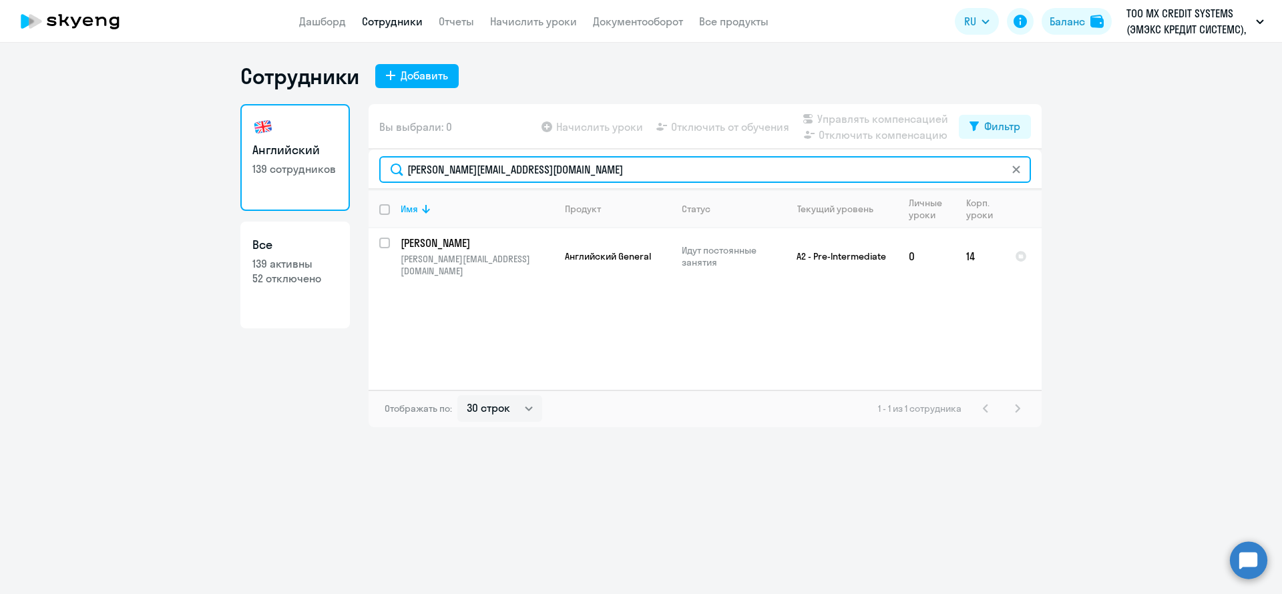
click at [535, 174] on input "[PERSON_NAME][EMAIL_ADDRESS][DOMAIN_NAME]" at bounding box center [705, 169] width 652 height 27
paste input "[PERSON_NAME].[PERSON_NAME]"
click at [528, 178] on input "[PERSON_NAME][EMAIL_ADDRESS][PERSON_NAME][DOMAIN_NAME]" at bounding box center [705, 169] width 652 height 27
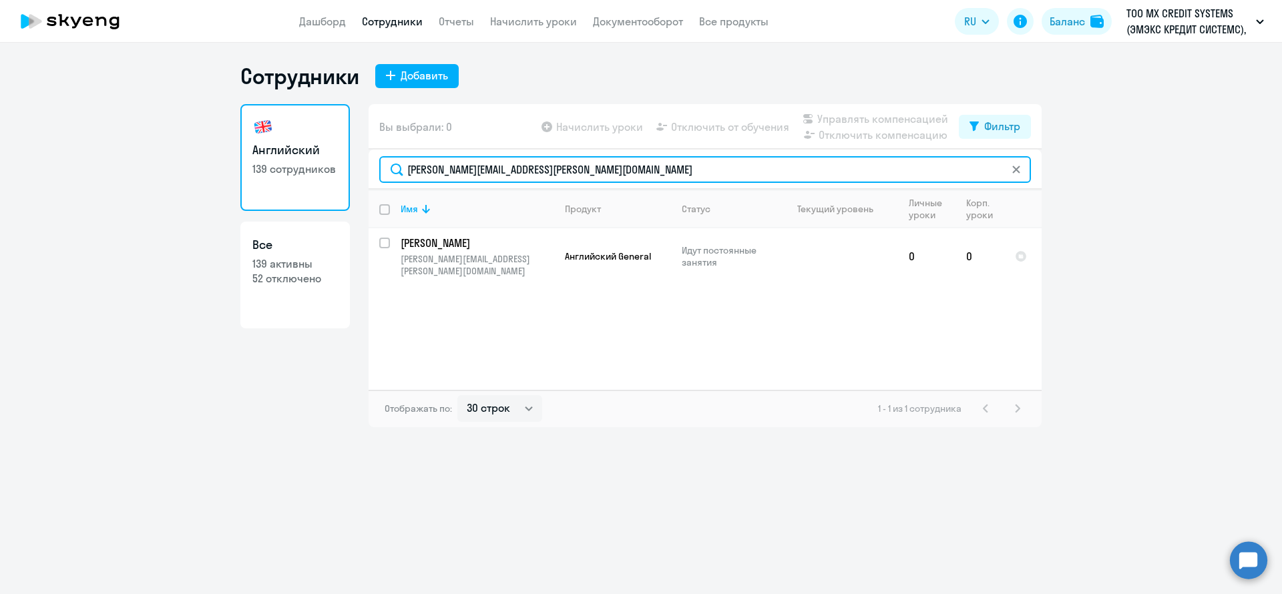
click at [528, 178] on input "[PERSON_NAME][EMAIL_ADDRESS][PERSON_NAME][DOMAIN_NAME]" at bounding box center [705, 169] width 652 height 27
paste input "[EMAIL_ADDRESS][DOMAIN_NAME]"
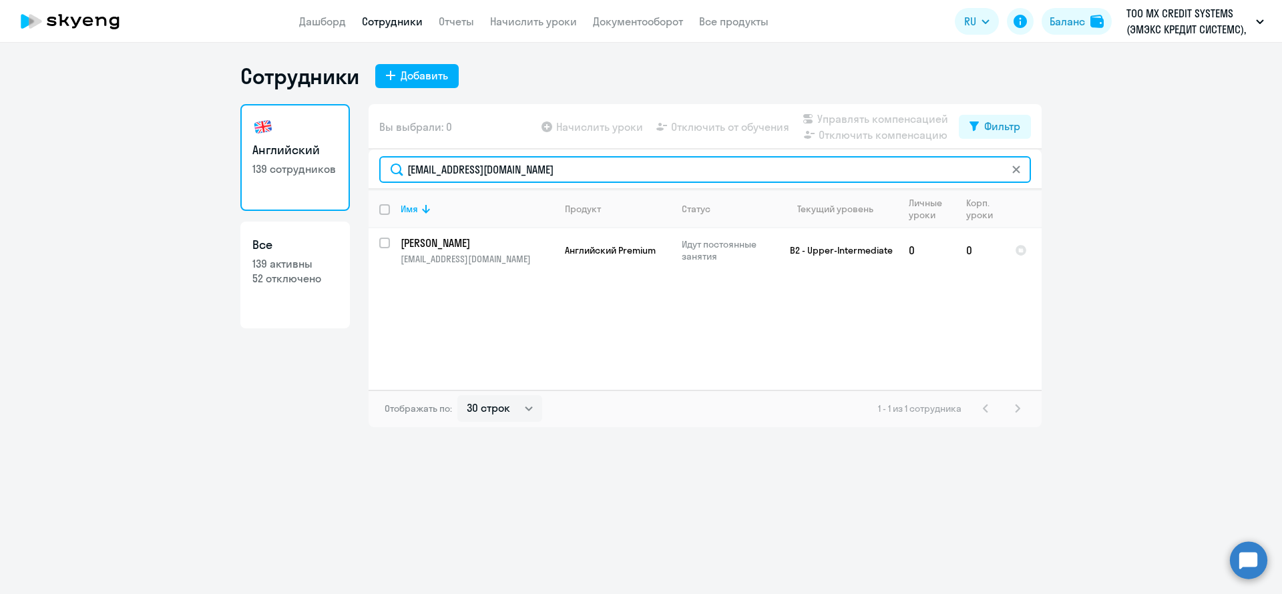
click at [568, 164] on input "[EMAIL_ADDRESS][DOMAIN_NAME]" at bounding box center [705, 169] width 652 height 27
click at [566, 166] on input "[EMAIL_ADDRESS][DOMAIN_NAME]" at bounding box center [705, 169] width 652 height 27
click at [566, 167] on input "[EMAIL_ADDRESS][DOMAIN_NAME]" at bounding box center [705, 169] width 652 height 27
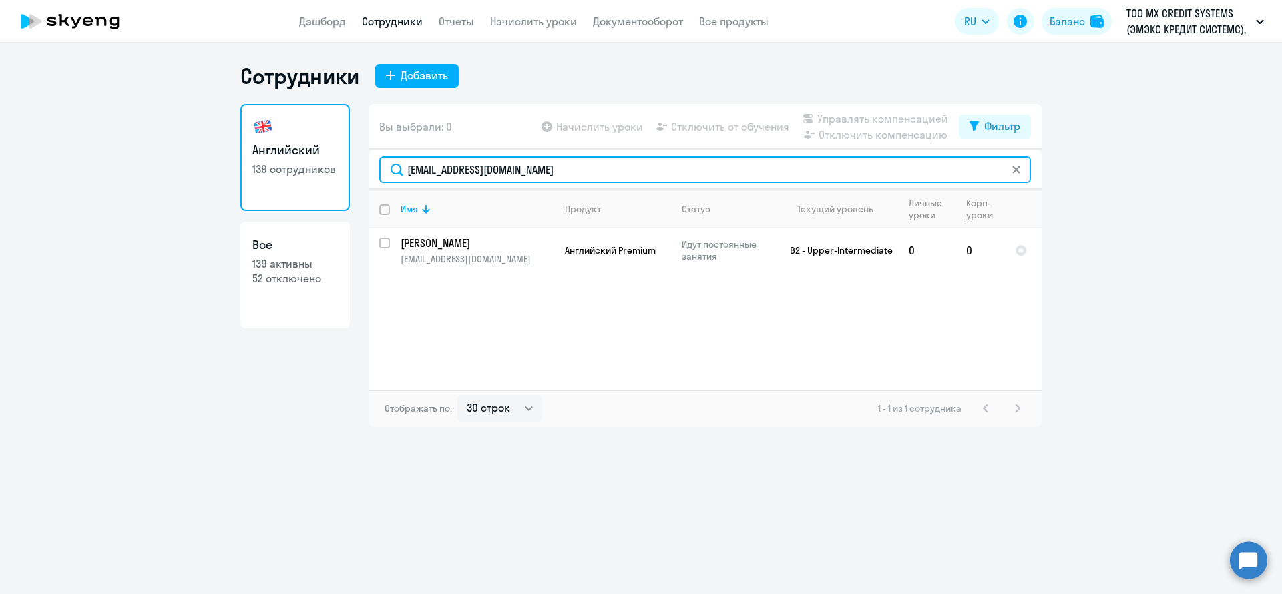
paste input "[PERSON_NAME][EMAIL_ADDRESS][DOMAIN_NAME]"
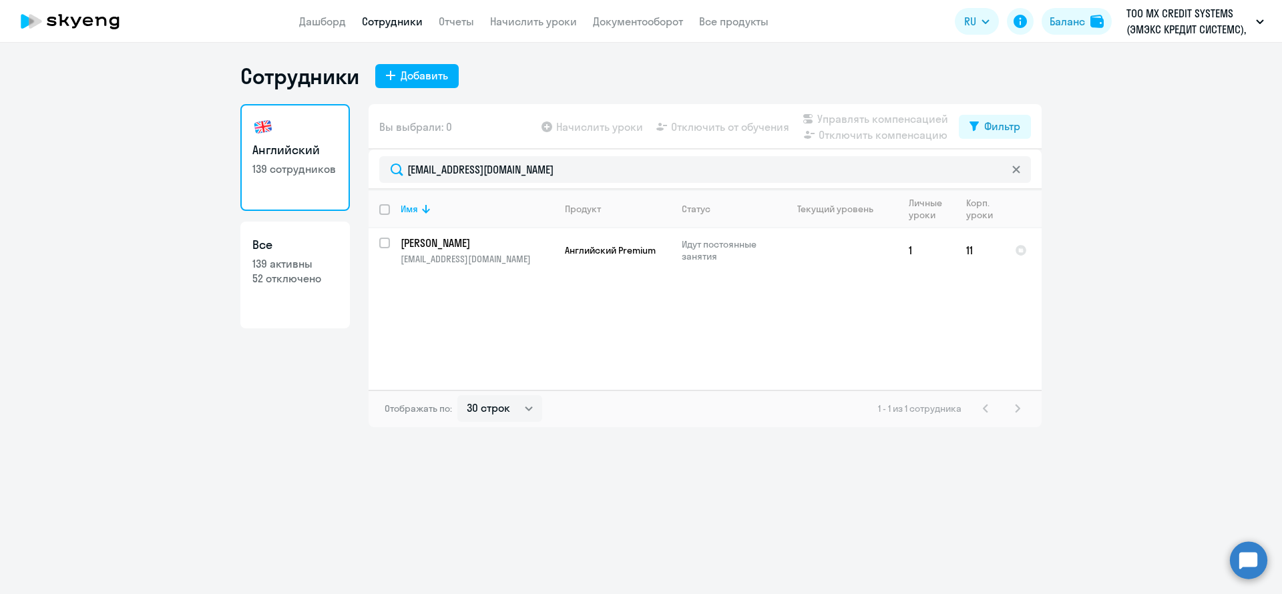
click at [651, 184] on div "[EMAIL_ADDRESS][DOMAIN_NAME]" at bounding box center [705, 170] width 673 height 40
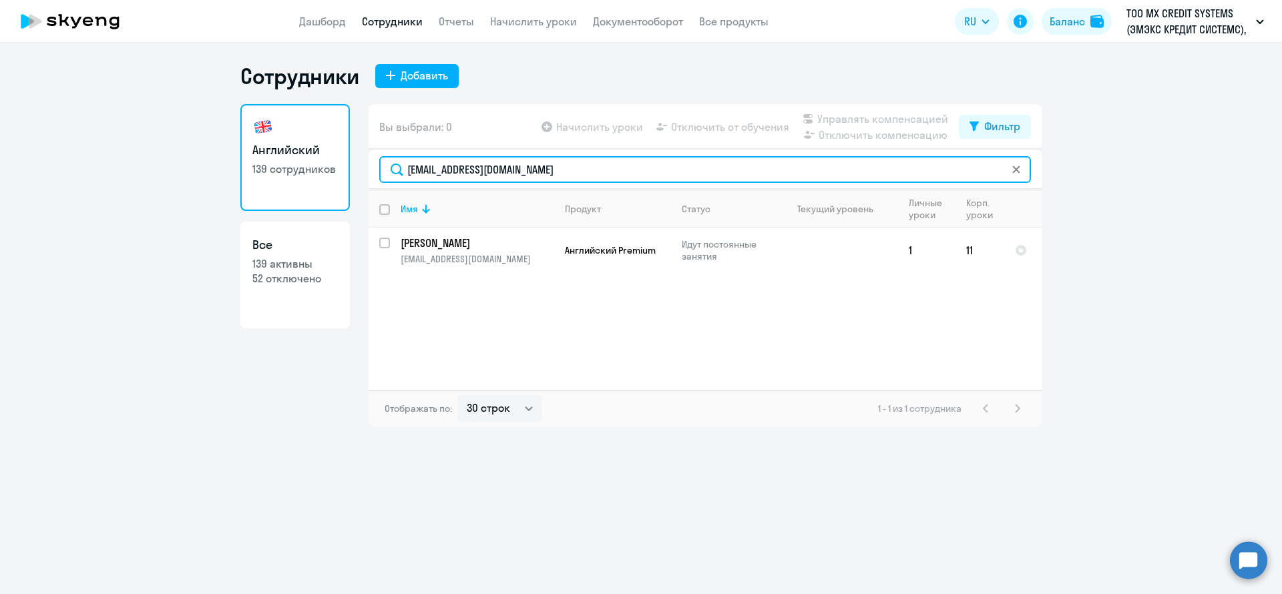
click at [651, 166] on input "[EMAIL_ADDRESS][DOMAIN_NAME]" at bounding box center [705, 169] width 652 height 27
paste input "[PERSON_NAME].solove"
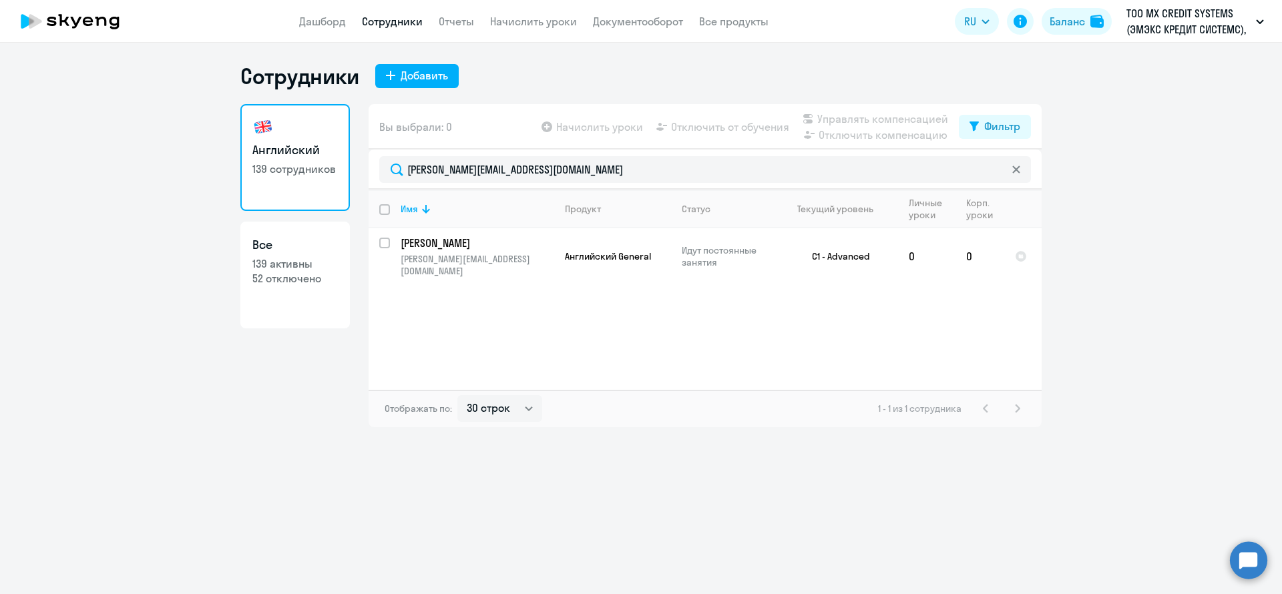
click at [620, 183] on div "[PERSON_NAME][EMAIL_ADDRESS][DOMAIN_NAME]" at bounding box center [705, 170] width 673 height 40
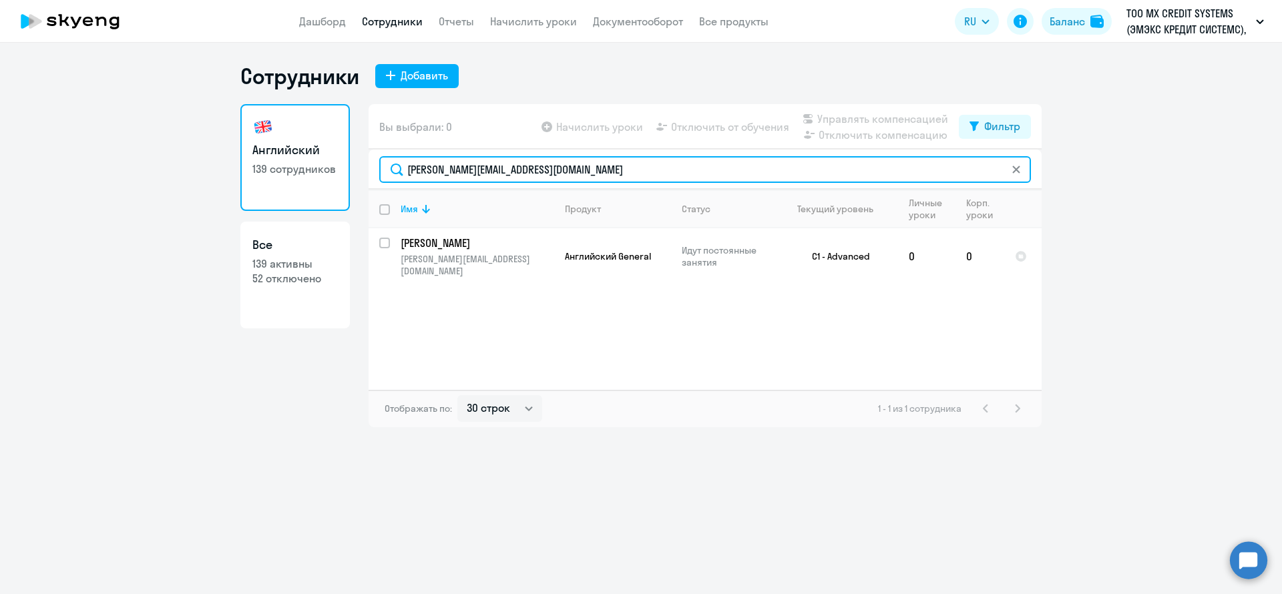
click at [617, 175] on input "[PERSON_NAME][EMAIL_ADDRESS][DOMAIN_NAME]" at bounding box center [705, 169] width 652 height 27
paste input "danila.soluyano"
click at [562, 167] on input "[EMAIL_ADDRESS][DOMAIN_NAME]" at bounding box center [705, 169] width 652 height 27
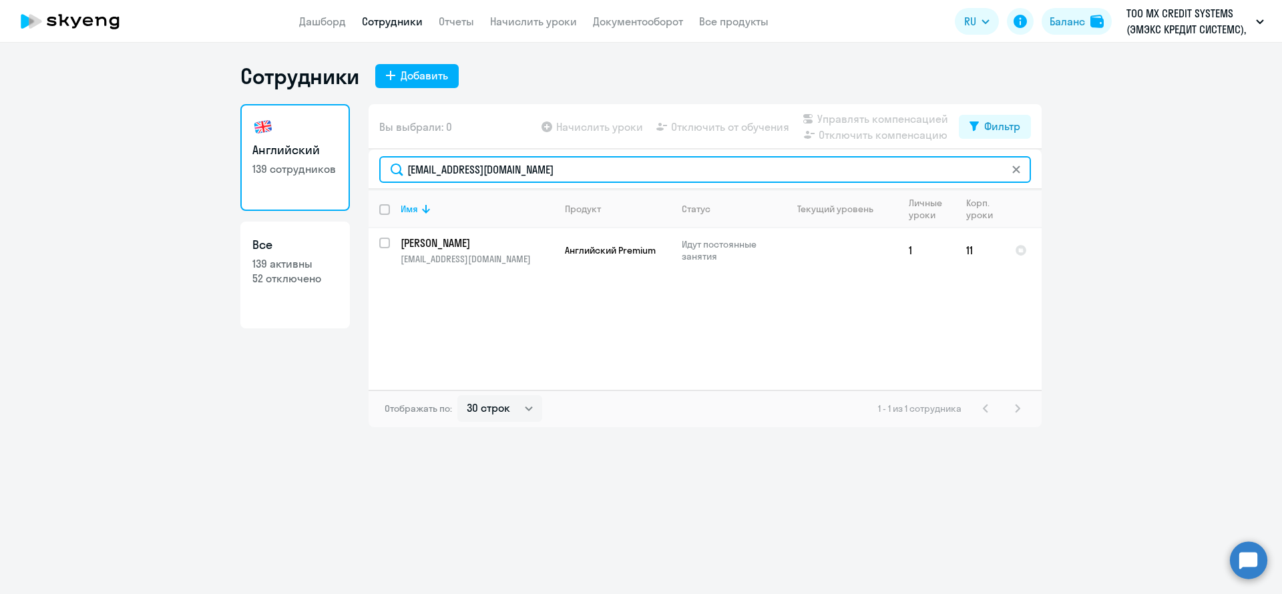
click at [562, 167] on input "[EMAIL_ADDRESS][DOMAIN_NAME]" at bounding box center [705, 169] width 652 height 27
paste input "[PERSON_NAME].markacheva"
click at [582, 177] on input "[PERSON_NAME][EMAIL_ADDRESS][DOMAIN_NAME]" at bounding box center [705, 169] width 652 height 27
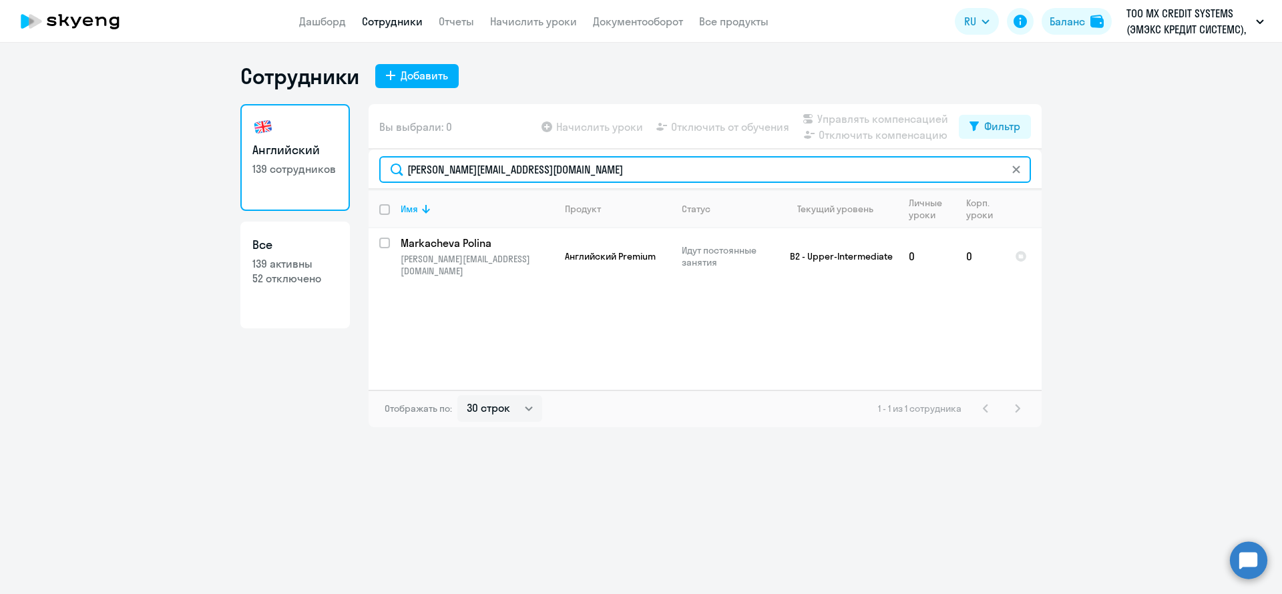
click at [582, 177] on input "[PERSON_NAME][EMAIL_ADDRESS][DOMAIN_NAME]" at bounding box center [705, 169] width 652 height 27
click at [582, 178] on input "[PERSON_NAME][EMAIL_ADDRESS][DOMAIN_NAME]" at bounding box center [705, 169] width 652 height 27
paste input "[PERSON_NAME].masliaev"
click at [584, 164] on input "[PERSON_NAME][EMAIL_ADDRESS][DOMAIN_NAME]" at bounding box center [705, 169] width 652 height 27
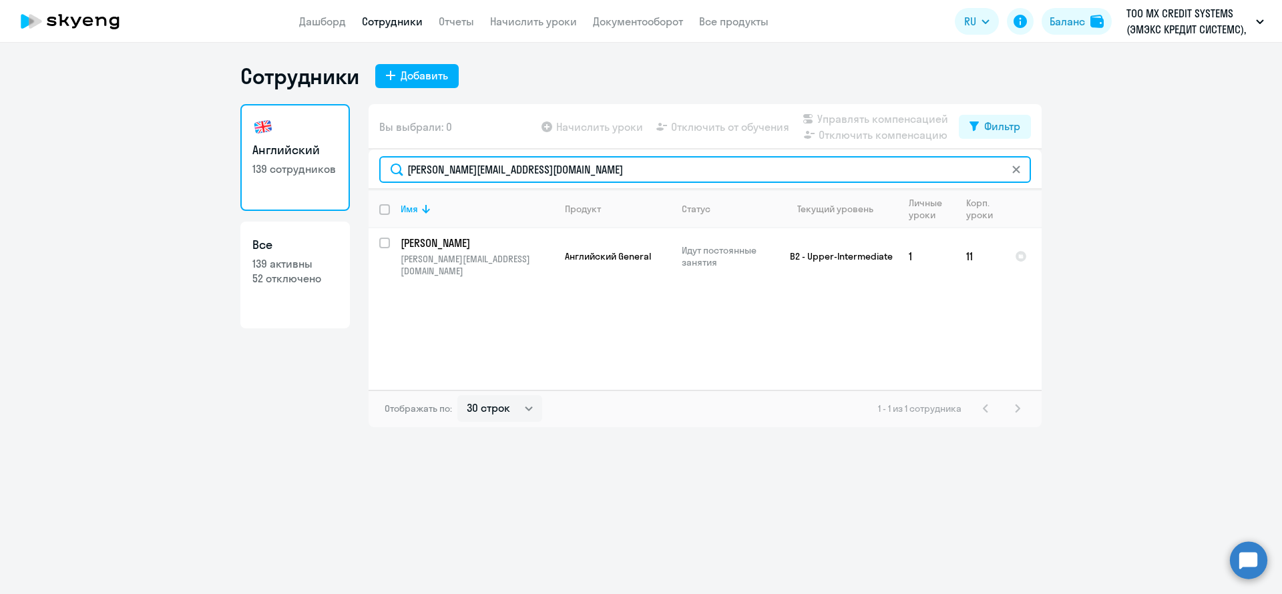
click at [584, 164] on input "[PERSON_NAME][EMAIL_ADDRESS][DOMAIN_NAME]" at bounding box center [705, 169] width 652 height 27
paste input "kirill.menko"
click at [564, 166] on input "[EMAIL_ADDRESS][DOMAIN_NAME]" at bounding box center [705, 169] width 652 height 27
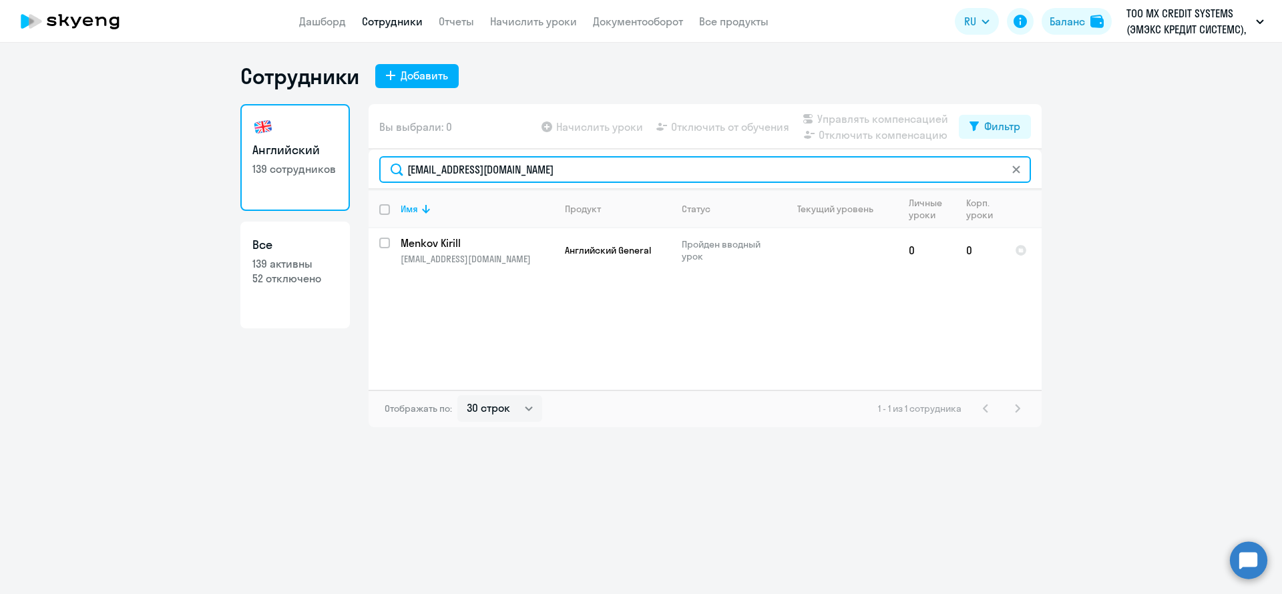
paste input "[EMAIL_ADDRESS][DOMAIN_NAME]"
click at [531, 170] on input "[EMAIL_ADDRESS][DOMAIN_NAME]" at bounding box center [705, 169] width 652 height 27
paste input "[EMAIL_ADDRESS][DOMAIN_NAME]"
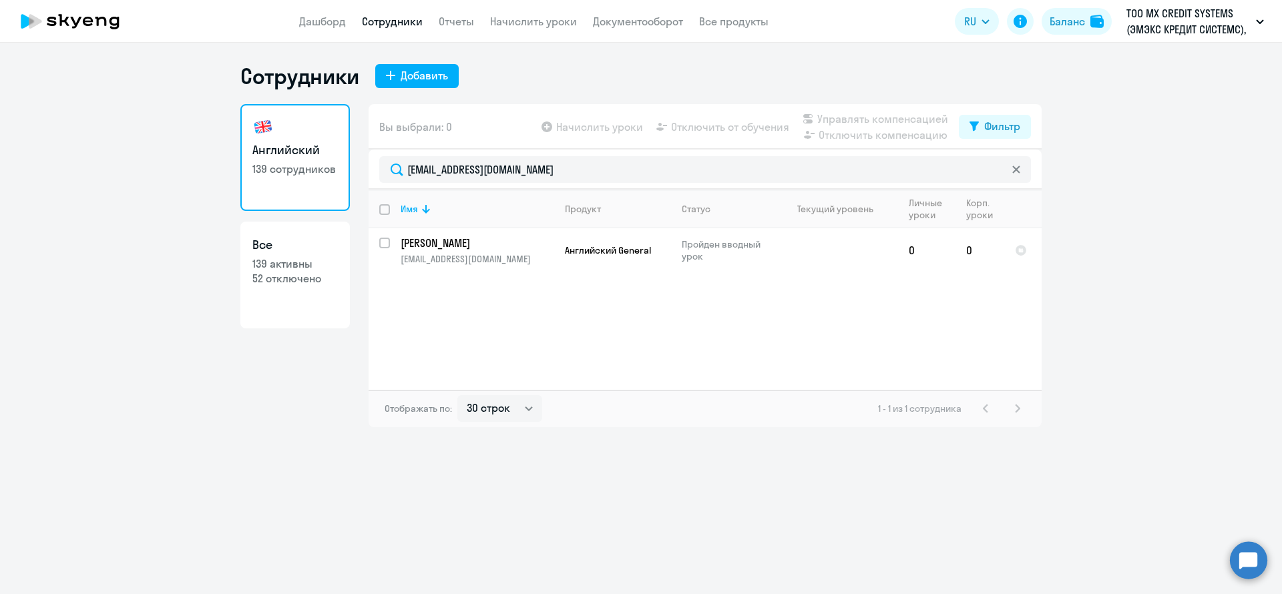
click at [576, 150] on div "[EMAIL_ADDRESS][DOMAIN_NAME]" at bounding box center [705, 170] width 673 height 40
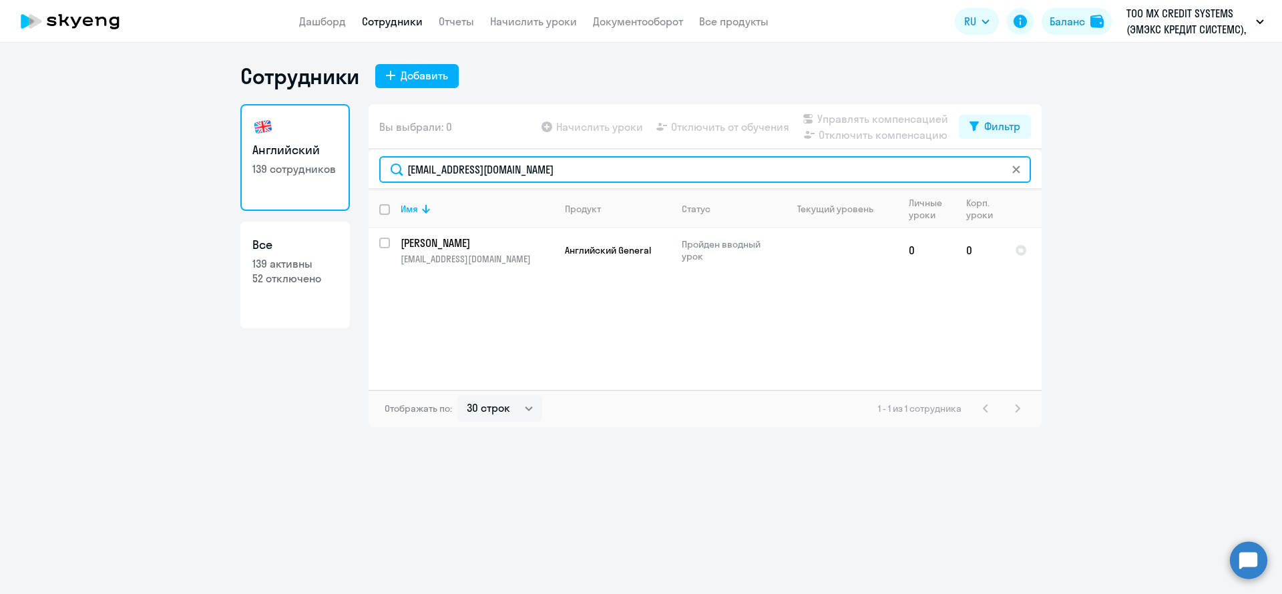
click at [564, 168] on input "[EMAIL_ADDRESS][DOMAIN_NAME]" at bounding box center [705, 169] width 652 height 27
click at [562, 168] on input "[EMAIL_ADDRESS][DOMAIN_NAME]" at bounding box center [705, 169] width 652 height 27
paste input "[PERSON_NAME].[PERSON_NAME]"
click at [580, 170] on input "[PERSON_NAME][EMAIL_ADDRESS][PERSON_NAME][DOMAIN_NAME]" at bounding box center [705, 169] width 652 height 27
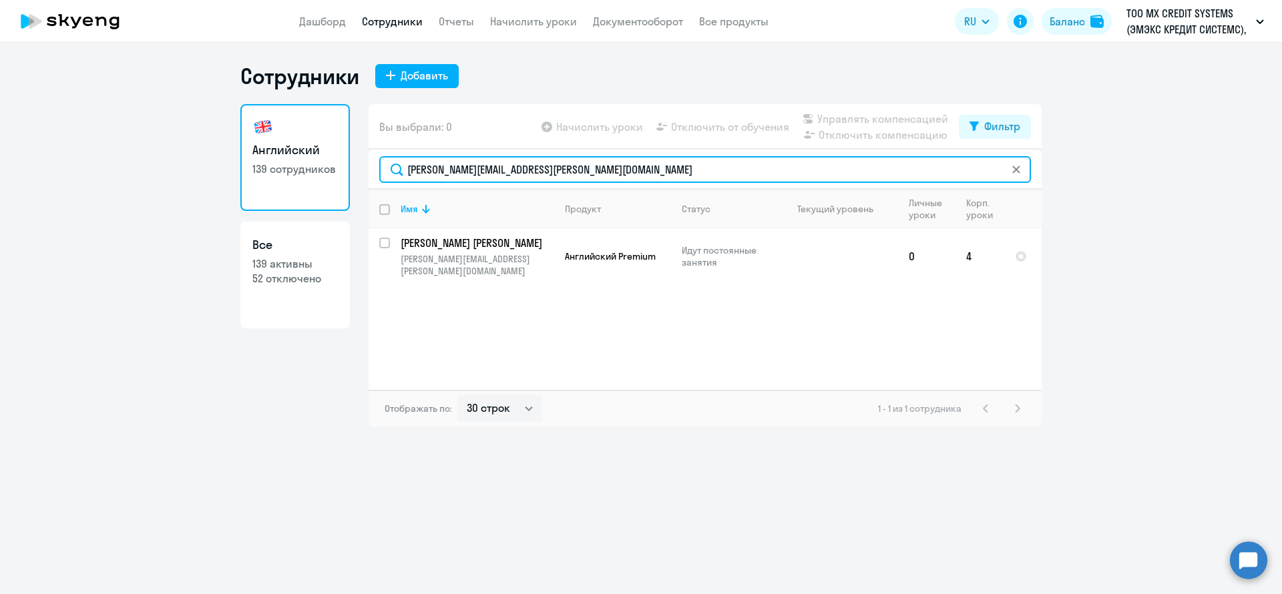
click at [566, 178] on input "[PERSON_NAME][EMAIL_ADDRESS][PERSON_NAME][DOMAIN_NAME]" at bounding box center [705, 169] width 652 height 27
click at [566, 174] on input "[PERSON_NAME][EMAIL_ADDRESS][PERSON_NAME][DOMAIN_NAME]" at bounding box center [705, 169] width 652 height 27
click at [564, 174] on input "[PERSON_NAME][EMAIL_ADDRESS][PERSON_NAME][DOMAIN_NAME]" at bounding box center [705, 169] width 652 height 27
paste input "[PERSON_NAME].[PERSON_NAME]"
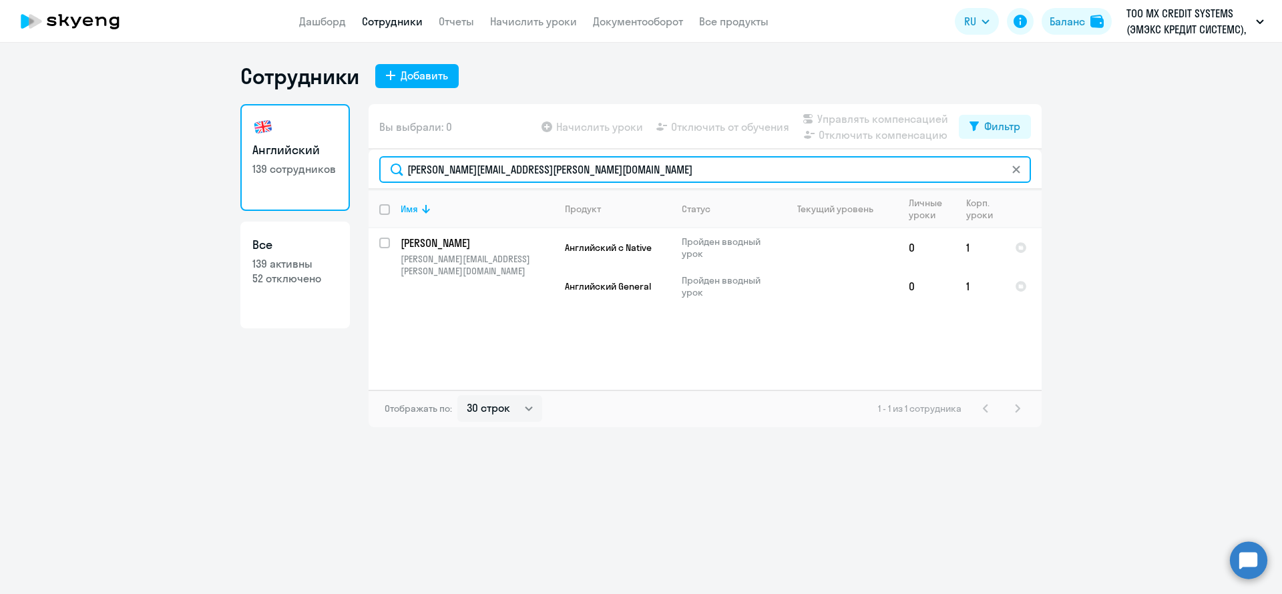
click at [566, 170] on input "[PERSON_NAME][EMAIL_ADDRESS][PERSON_NAME][DOMAIN_NAME]" at bounding box center [705, 169] width 652 height 27
paste input "[PERSON_NAME].muravev"
click at [603, 177] on input "[PERSON_NAME][EMAIL_ADDRESS][DOMAIN_NAME]" at bounding box center [705, 169] width 652 height 27
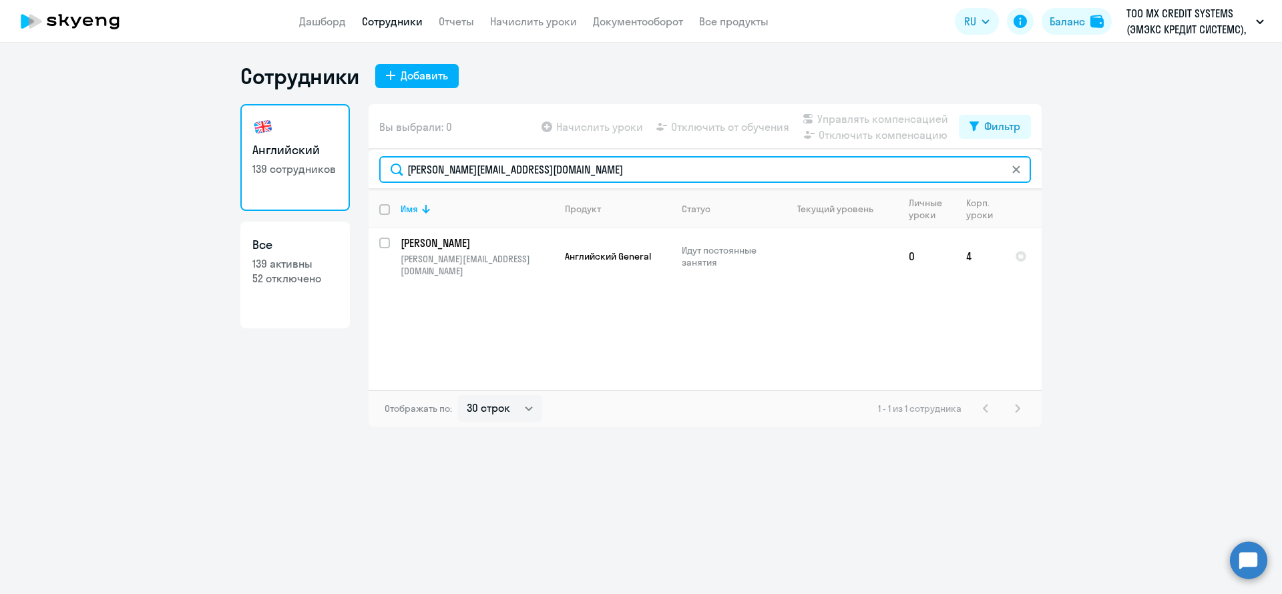
click at [602, 177] on input "[PERSON_NAME][EMAIL_ADDRESS][DOMAIN_NAME]" at bounding box center [705, 169] width 652 height 27
paste input "[PERSON_NAME].neshta"
click at [554, 177] on input "[PERSON_NAME][EMAIL_ADDRESS][DOMAIN_NAME]" at bounding box center [705, 169] width 652 height 27
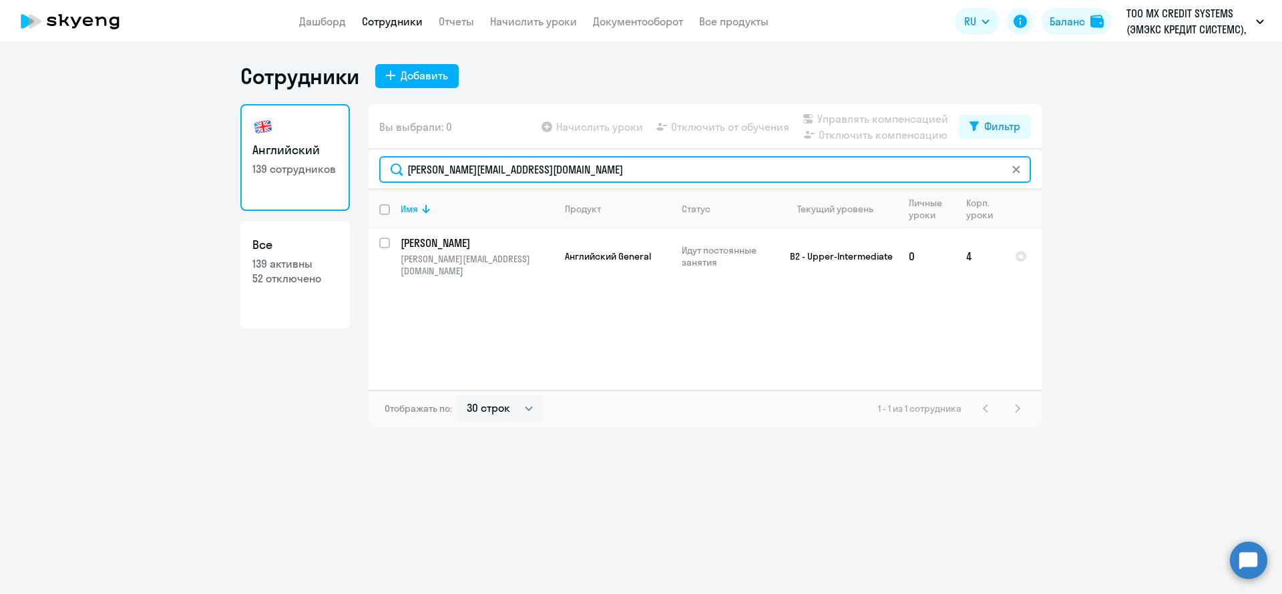
click at [554, 177] on input "[PERSON_NAME][EMAIL_ADDRESS][DOMAIN_NAME]" at bounding box center [705, 169] width 652 height 27
paste input "stanislav.noskov"
click at [564, 176] on input "[PERSON_NAME][EMAIL_ADDRESS][DOMAIN_NAME]" at bounding box center [705, 169] width 652 height 27
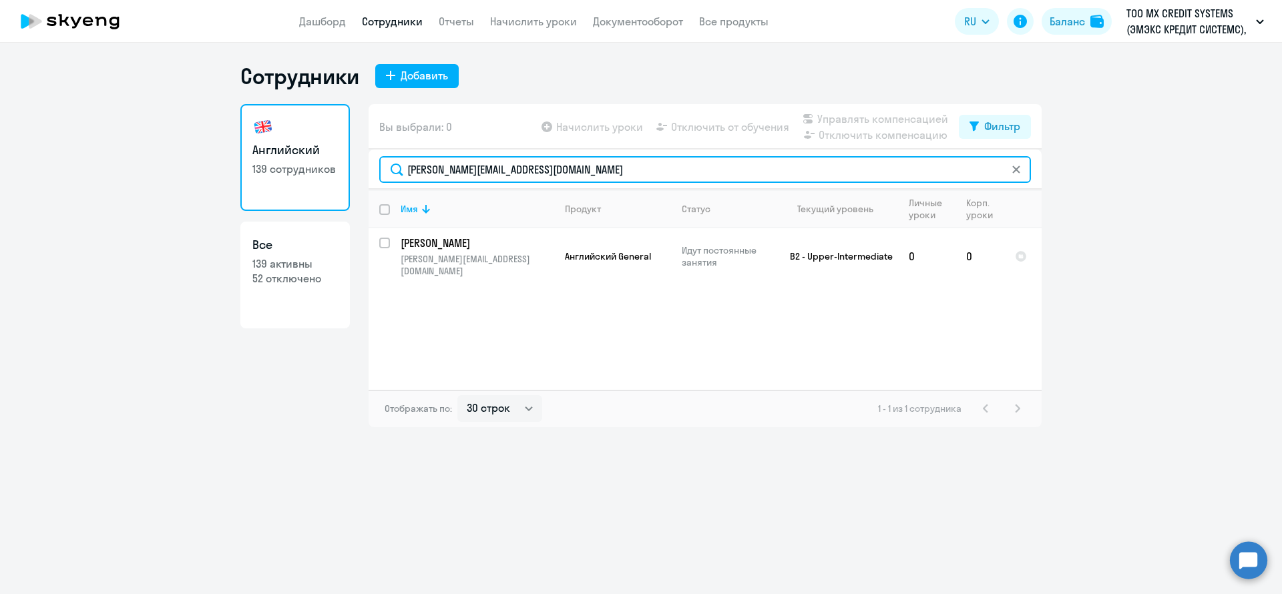
paste input "[PERSON_NAME].nos"
click at [537, 168] on input "[PERSON_NAME][EMAIL_ADDRESS][PERSON_NAME][DOMAIN_NAME]" at bounding box center [705, 169] width 652 height 27
paste input "[PERSON_NAME].shkurak"
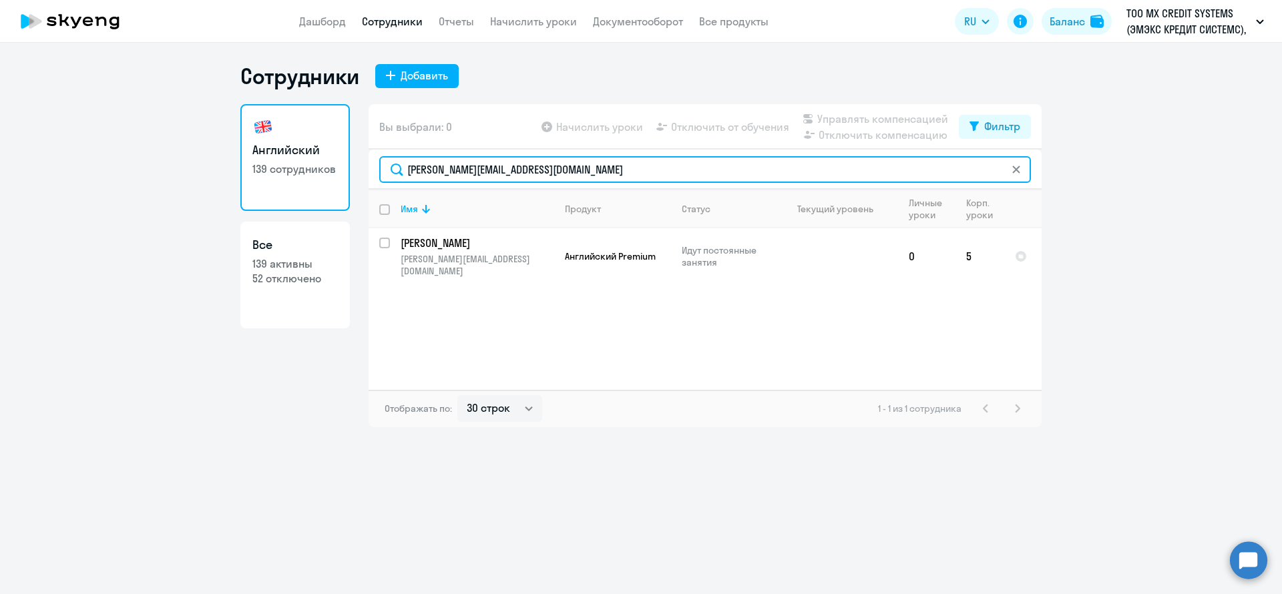
click at [602, 158] on input "[PERSON_NAME][EMAIL_ADDRESS][DOMAIN_NAME]" at bounding box center [705, 169] width 652 height 27
paste input "yulia.lisitskaya"
click at [577, 168] on input "[EMAIL_ADDRESS][DOMAIN_NAME]" at bounding box center [705, 169] width 652 height 27
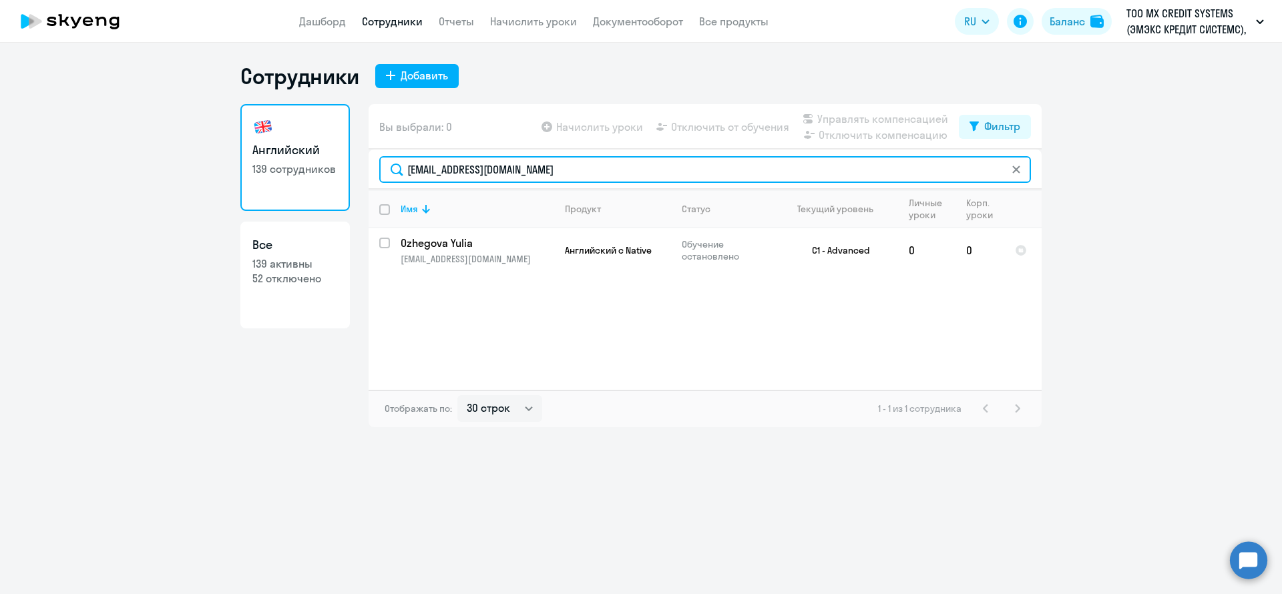
click at [577, 168] on input "[EMAIL_ADDRESS][DOMAIN_NAME]" at bounding box center [705, 169] width 652 height 27
click at [576, 168] on input "[EMAIL_ADDRESS][DOMAIN_NAME]" at bounding box center [705, 169] width 652 height 27
paste input "valeriya.pak"
click at [529, 165] on input "[EMAIL_ADDRESS][DOMAIN_NAME]" at bounding box center [705, 169] width 652 height 27
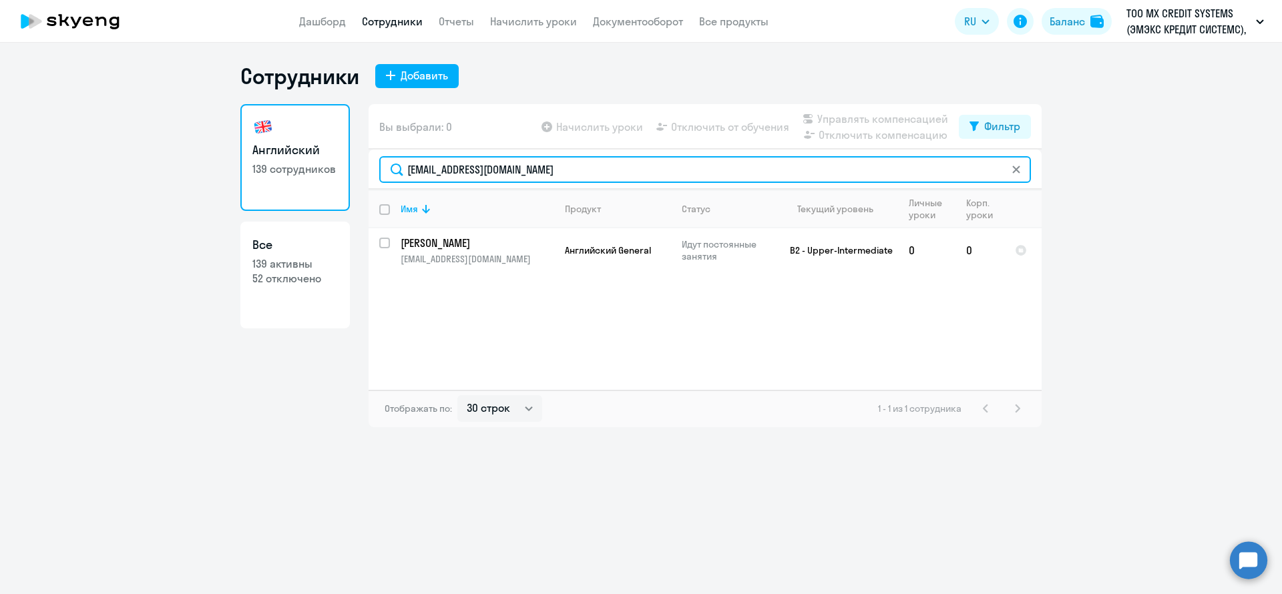
click at [529, 165] on input "[EMAIL_ADDRESS][DOMAIN_NAME]" at bounding box center [705, 169] width 652 height 27
paste input "stepan.[PERSON_NAME]"
click at [584, 178] on input "[EMAIL_ADDRESS][DOMAIN_NAME]" at bounding box center [705, 169] width 652 height 27
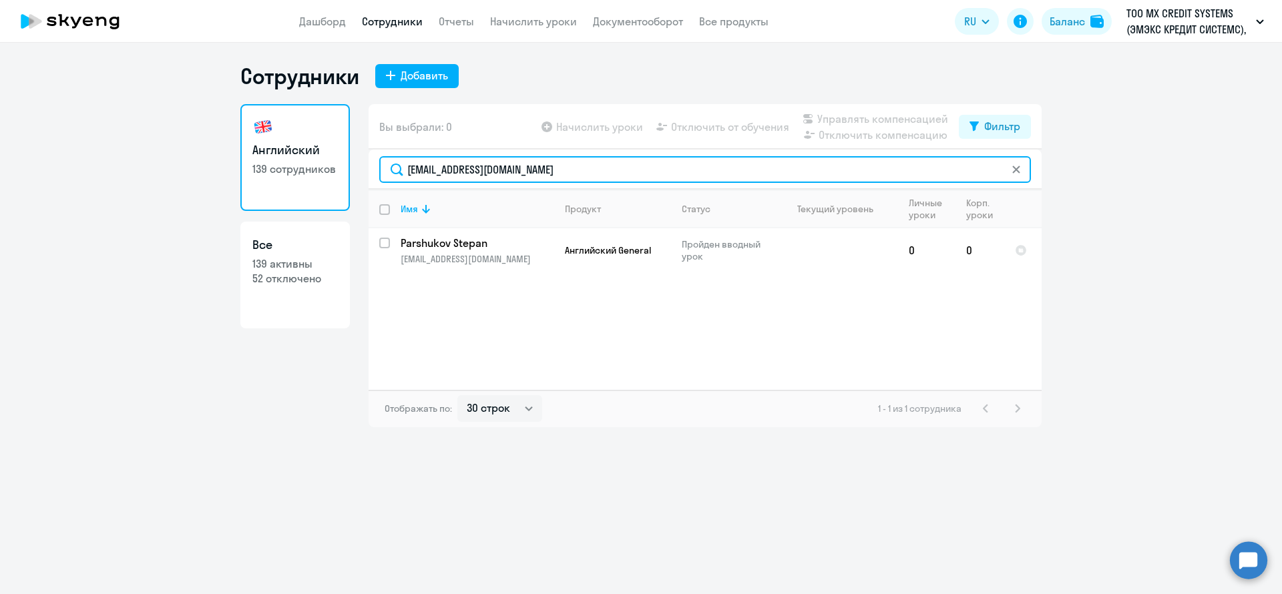
paste input "mariia.pastushenkova"
click at [586, 172] on input "[EMAIL_ADDRESS][DOMAIN_NAME]" at bounding box center [705, 169] width 652 height 27
click at [586, 171] on input "[EMAIL_ADDRESS][DOMAIN_NAME]" at bounding box center [705, 169] width 652 height 27
paste input "[PERSON_NAME].pavlikhin@dif."
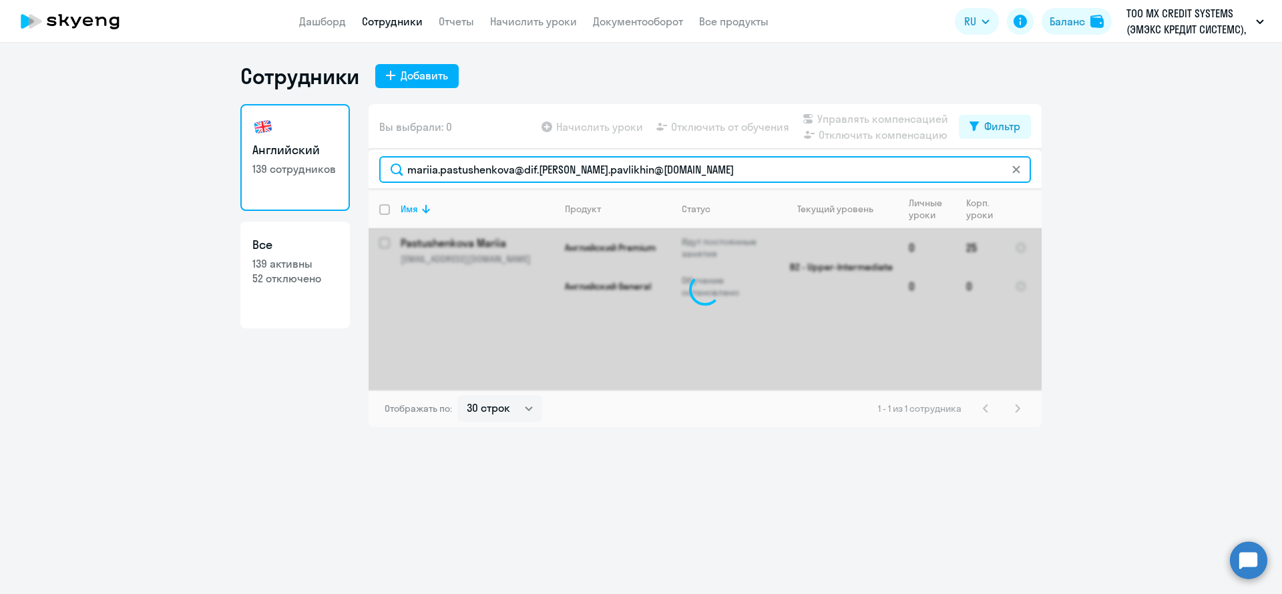
click at [704, 162] on input "mariia.pastushenkova@dif.[PERSON_NAME].pavlikhin@[DOMAIN_NAME]" at bounding box center [705, 169] width 652 height 27
click at [702, 162] on input "mariia.pastushenkova@dif.[PERSON_NAME].pavlikhin@[DOMAIN_NAME]" at bounding box center [705, 169] width 652 height 27
click at [703, 161] on input "mariia.pastushenkova@dif.[PERSON_NAME].pavlikhin@[DOMAIN_NAME]" at bounding box center [705, 169] width 652 height 27
paste input "text"
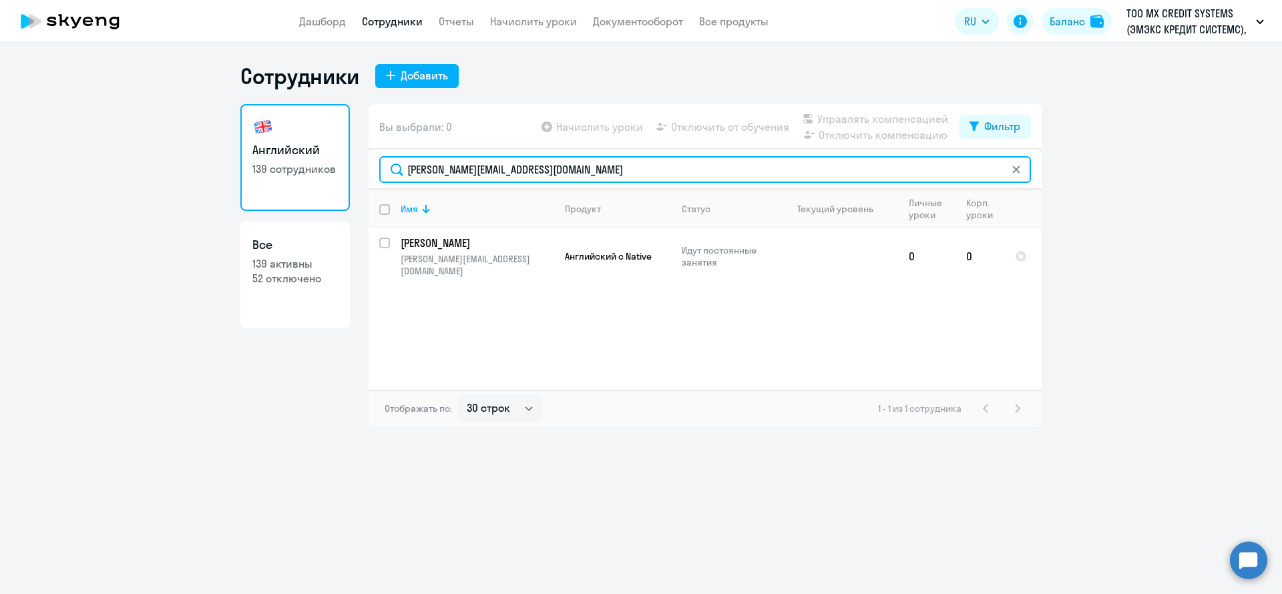
click at [554, 176] on input "[PERSON_NAME][EMAIL_ADDRESS][DOMAIN_NAME]" at bounding box center [705, 169] width 652 height 27
paste input "kirill.perfilov"
click at [534, 170] on input "[EMAIL_ADDRESS][DOMAIN_NAME]" at bounding box center [705, 169] width 652 height 27
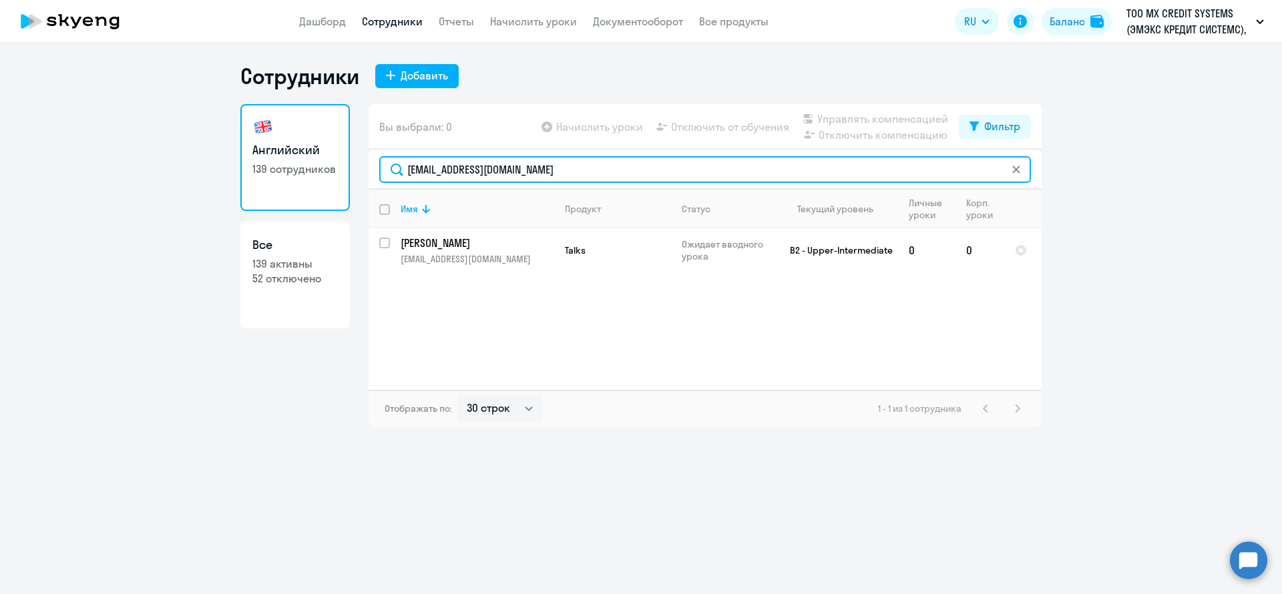
click at [534, 170] on input "[EMAIL_ADDRESS][DOMAIN_NAME]" at bounding box center [705, 169] width 652 height 27
paste input "[PERSON_NAME].pertseva"
click at [554, 171] on input "[PERSON_NAME][EMAIL_ADDRESS][DOMAIN_NAME]" at bounding box center [705, 169] width 652 height 27
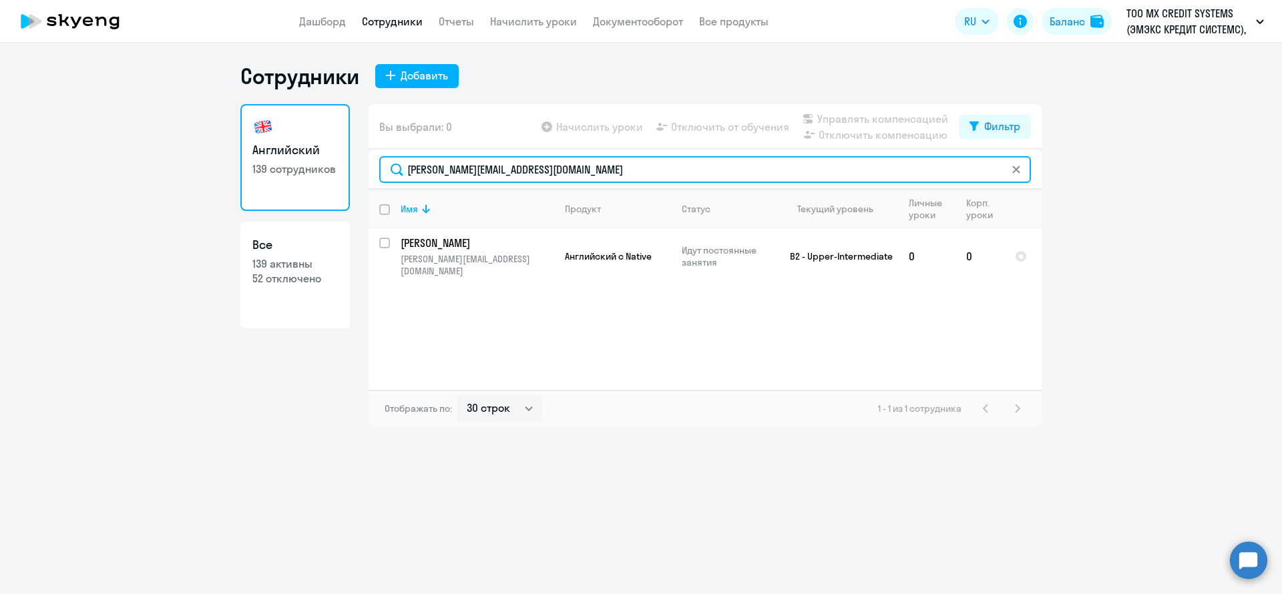
click at [554, 171] on input "[PERSON_NAME][EMAIL_ADDRESS][DOMAIN_NAME]" at bounding box center [705, 169] width 652 height 27
paste input "[PERSON_NAME].[PERSON_NAME]"
click at [473, 168] on input "[PERSON_NAME][EMAIL_ADDRESS][DOMAIN_NAME]" at bounding box center [705, 169] width 652 height 27
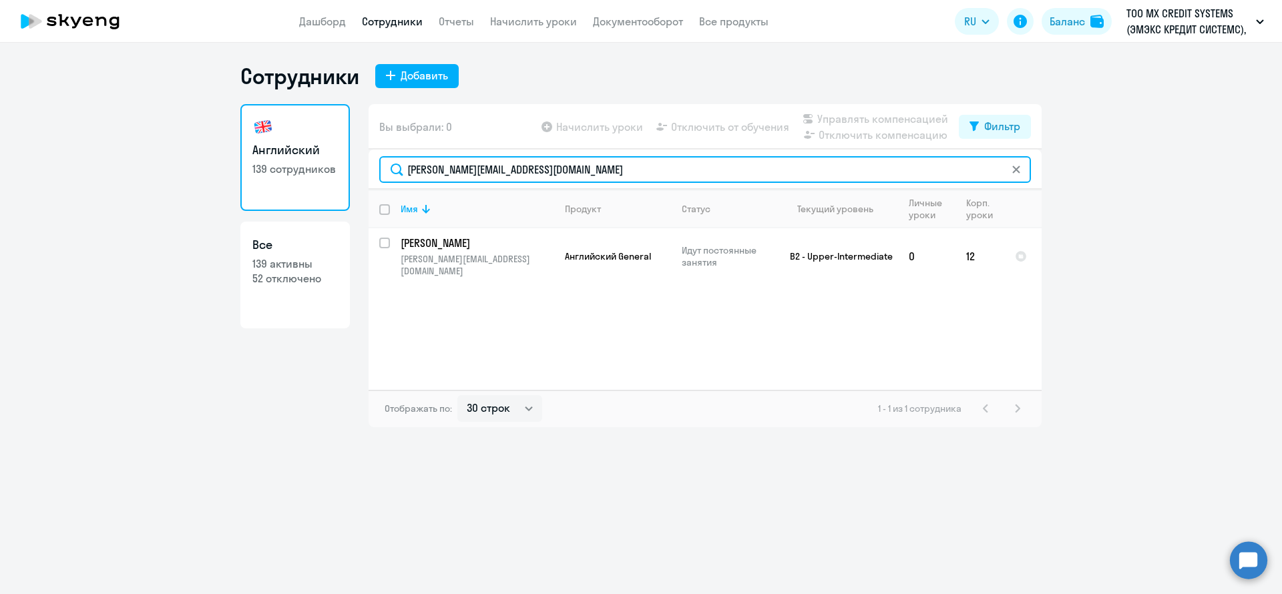
paste input "[PERSON_NAME].[PERSON_NAME]"
click at [601, 177] on input "[PERSON_NAME][EMAIL_ADDRESS][PERSON_NAME][DOMAIN_NAME]" at bounding box center [705, 169] width 652 height 27
click at [600, 178] on input "[PERSON_NAME][EMAIL_ADDRESS][PERSON_NAME][DOMAIN_NAME]" at bounding box center [705, 169] width 652 height 27
paste input "uliana.pronozina"
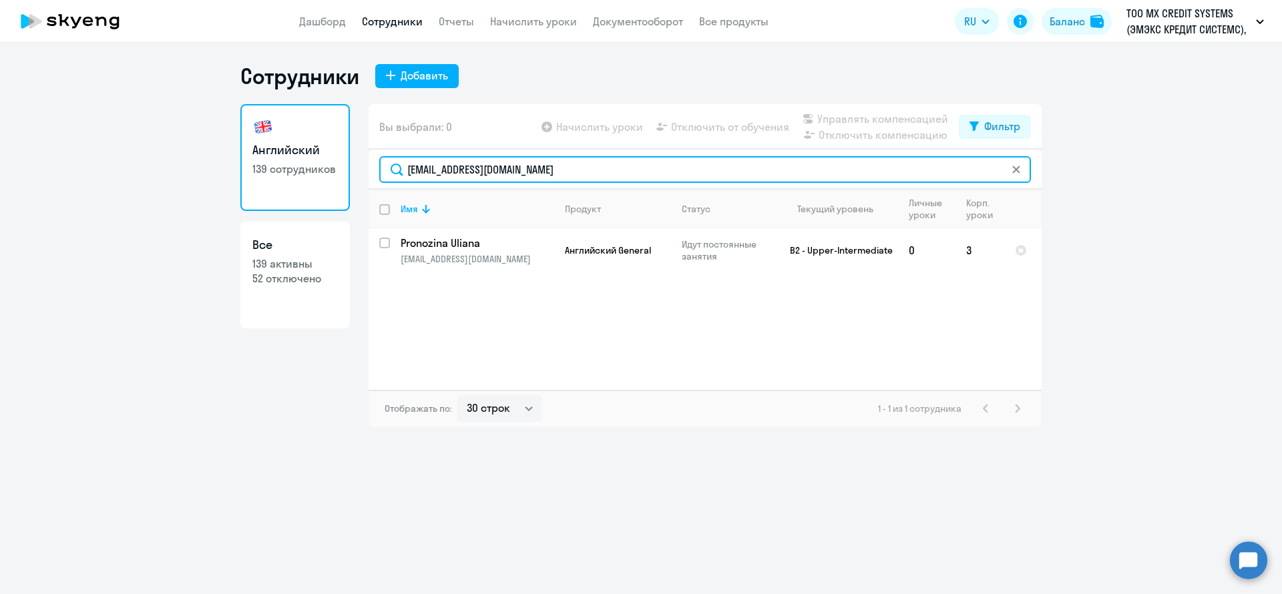
click at [550, 163] on input "[EMAIL_ADDRESS][DOMAIN_NAME]" at bounding box center [705, 169] width 652 height 27
paste input "anastasiia.proskuriakov"
click at [616, 169] on input "[EMAIL_ADDRESS][DOMAIN_NAME]" at bounding box center [705, 169] width 652 height 27
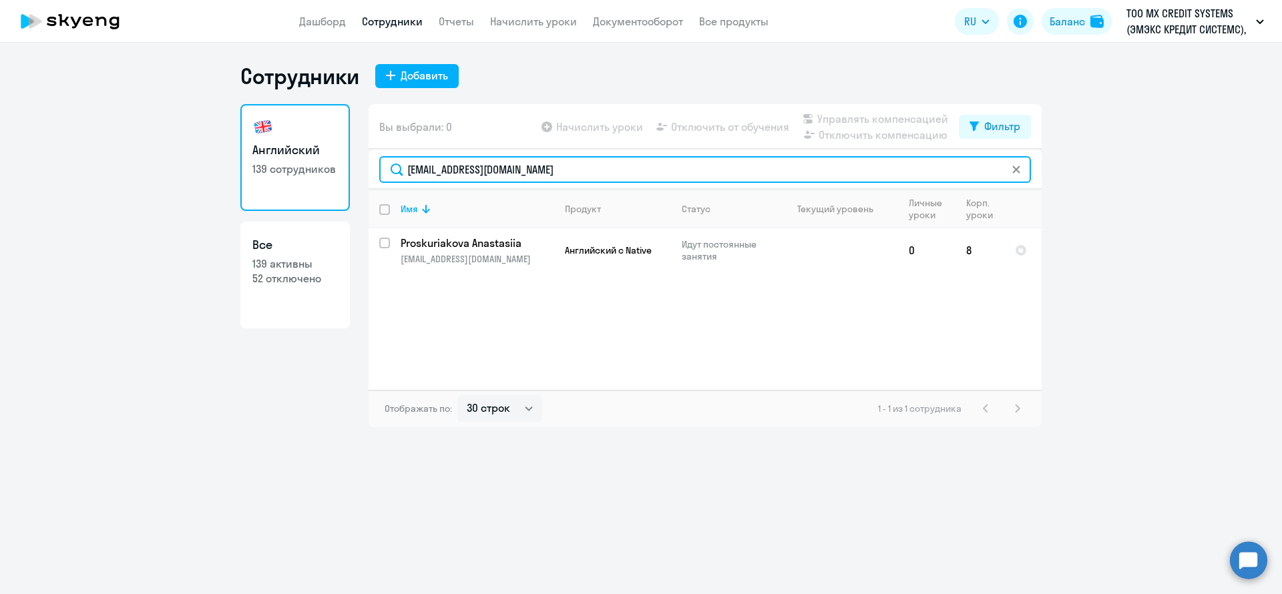
click at [616, 169] on input "[EMAIL_ADDRESS][DOMAIN_NAME]" at bounding box center [705, 169] width 652 height 27
paste input "[PERSON_NAME].pshennov"
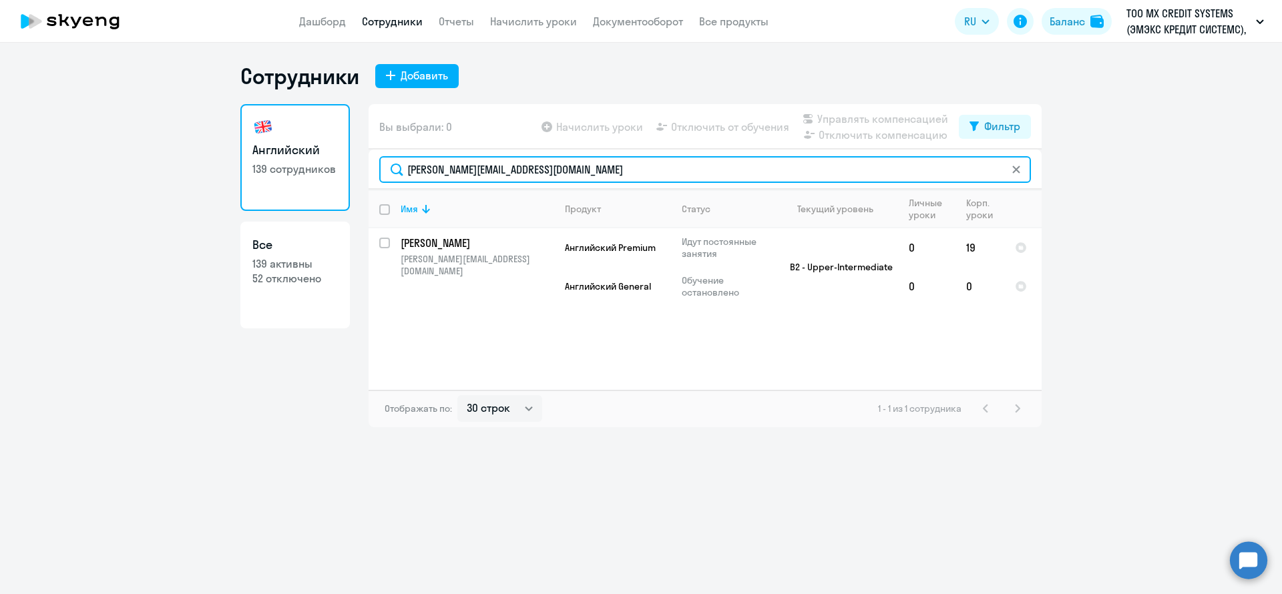
click at [568, 170] on input "[PERSON_NAME][EMAIL_ADDRESS][DOMAIN_NAME]" at bounding box center [705, 169] width 652 height 27
paste input "[PERSON_NAME].radomskaya"
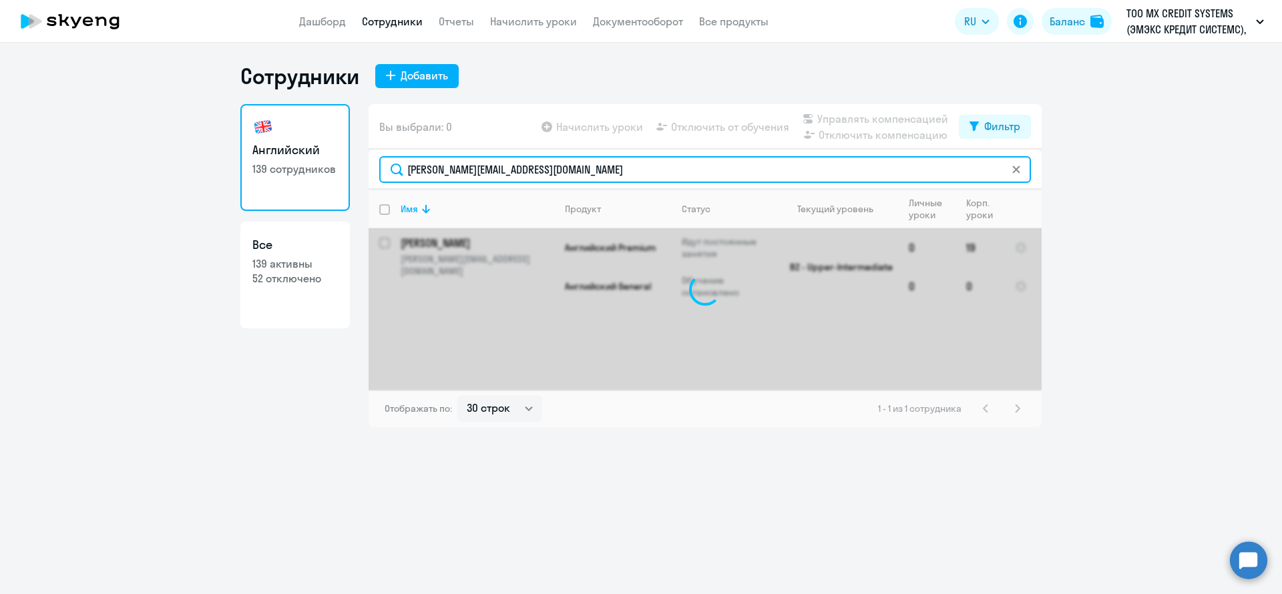
type input "[PERSON_NAME][EMAIL_ADDRESS][DOMAIN_NAME]"
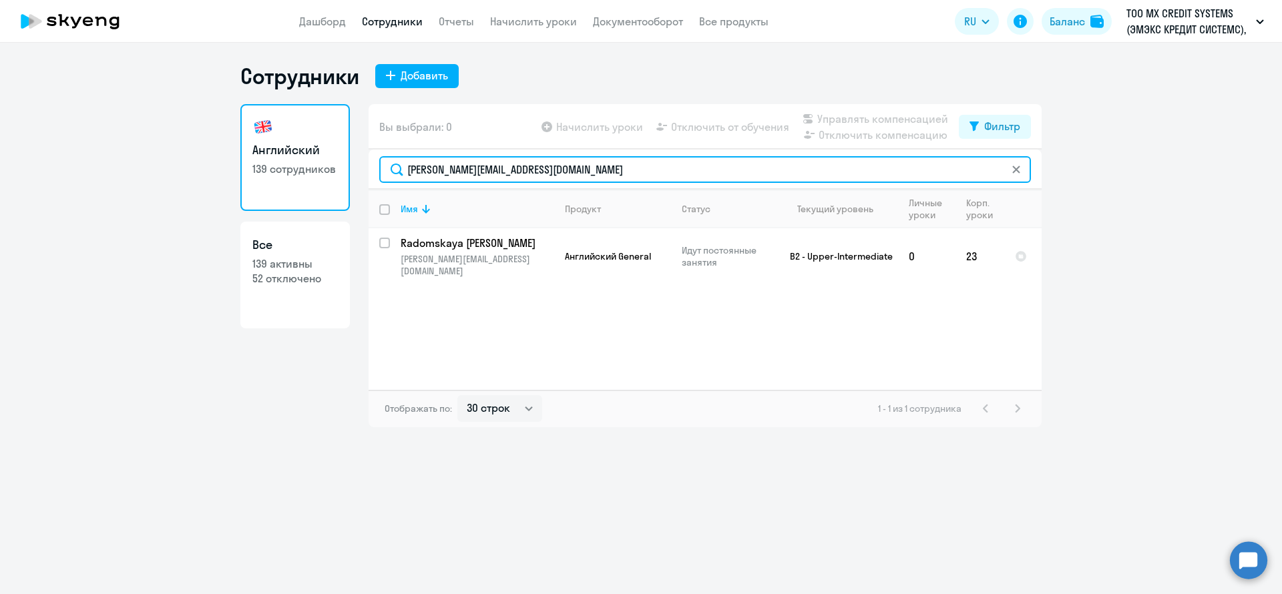
click at [572, 167] on input "[PERSON_NAME][EMAIL_ADDRESS][DOMAIN_NAME]" at bounding box center [705, 169] width 652 height 27
paste input "text"
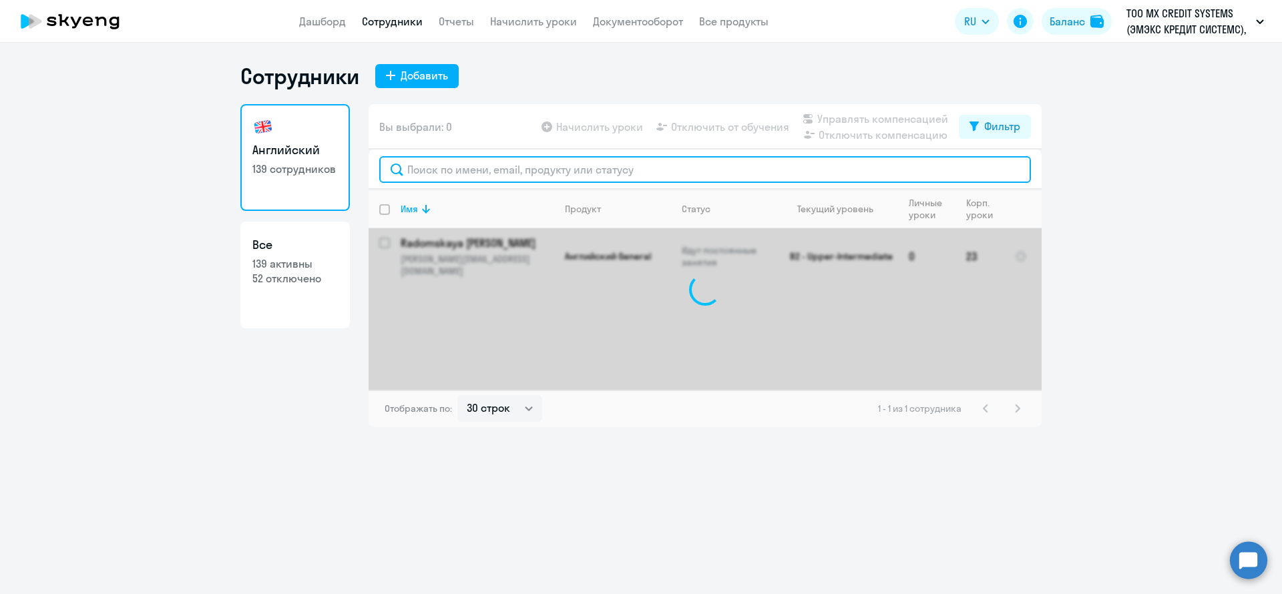
paste input "text"
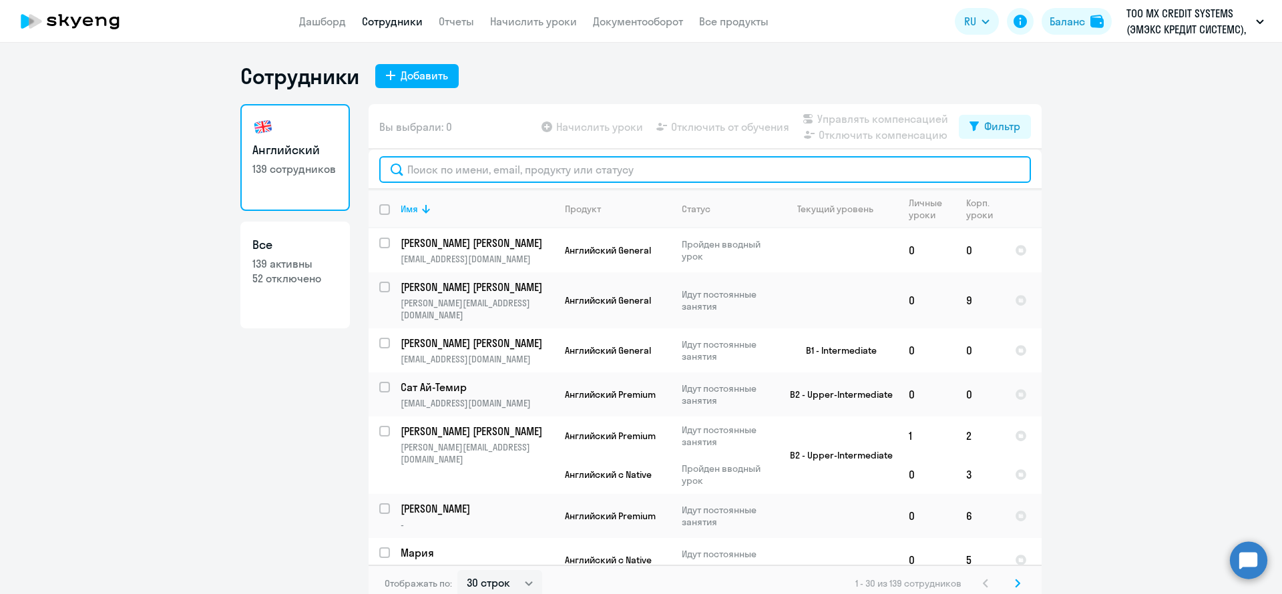
paste input "[PERSON_NAME][EMAIL_ADDRESS][DOMAIN_NAME]"
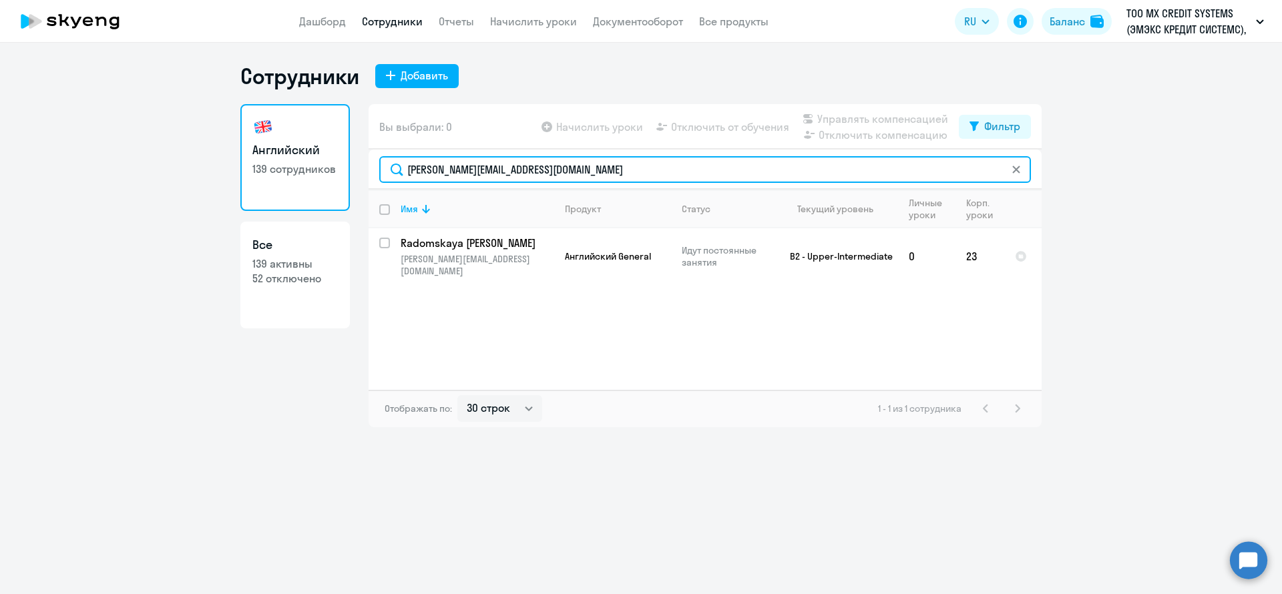
click at [596, 180] on input "[PERSON_NAME][EMAIL_ADDRESS][DOMAIN_NAME]" at bounding box center [705, 169] width 652 height 27
paste input "[PERSON_NAME].[PERSON_NAME]"
click at [549, 169] on input "[PERSON_NAME][EMAIL_ADDRESS][PERSON_NAME][DOMAIN_NAME]" at bounding box center [705, 169] width 652 height 27
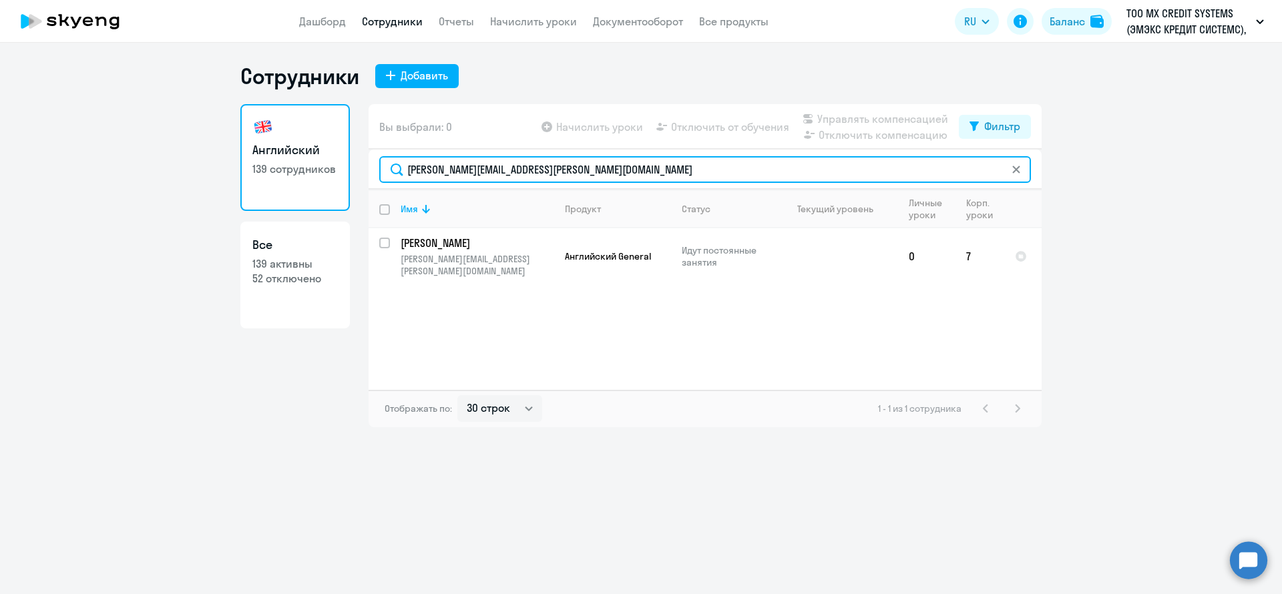
click at [548, 170] on input "[PERSON_NAME][EMAIL_ADDRESS][PERSON_NAME][DOMAIN_NAME]" at bounding box center [705, 169] width 652 height 27
click at [547, 172] on input "[PERSON_NAME][EMAIL_ADDRESS][PERSON_NAME][DOMAIN_NAME]" at bounding box center [705, 169] width 652 height 27
paste input "andrey.[PERSON_NAME]"
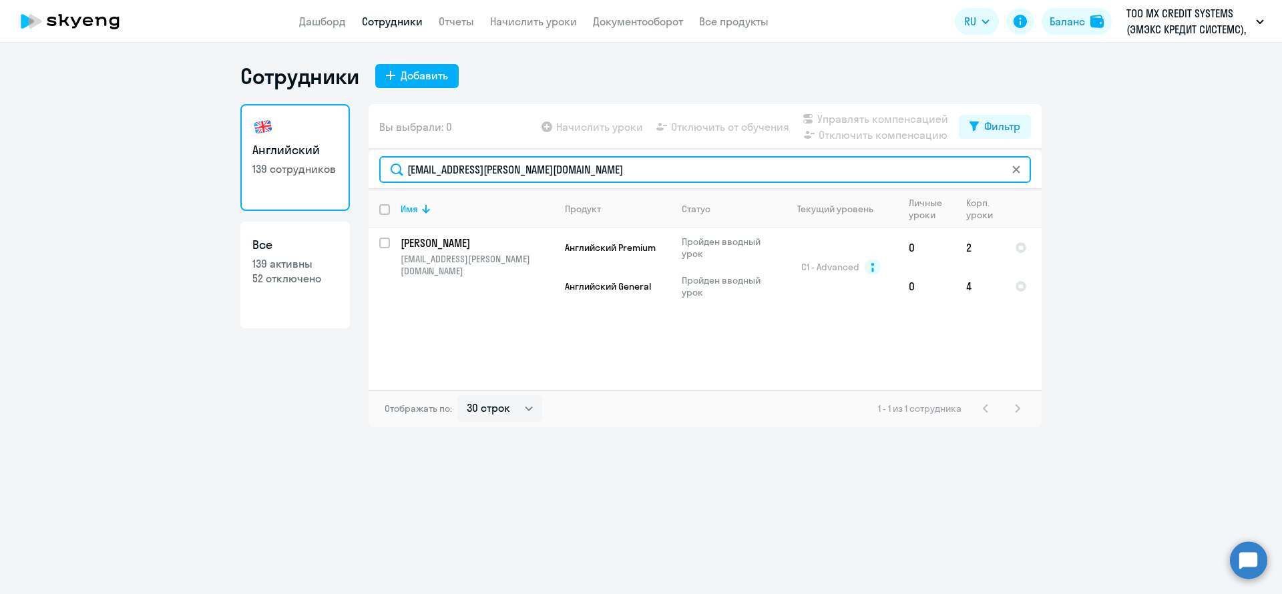
click at [547, 168] on input "[EMAIL_ADDRESS][PERSON_NAME][DOMAIN_NAME]" at bounding box center [705, 169] width 652 height 27
paste input "[PERSON_NAME].salova"
click at [574, 180] on input "[PERSON_NAME][EMAIL_ADDRESS][DOMAIN_NAME]" at bounding box center [705, 169] width 652 height 27
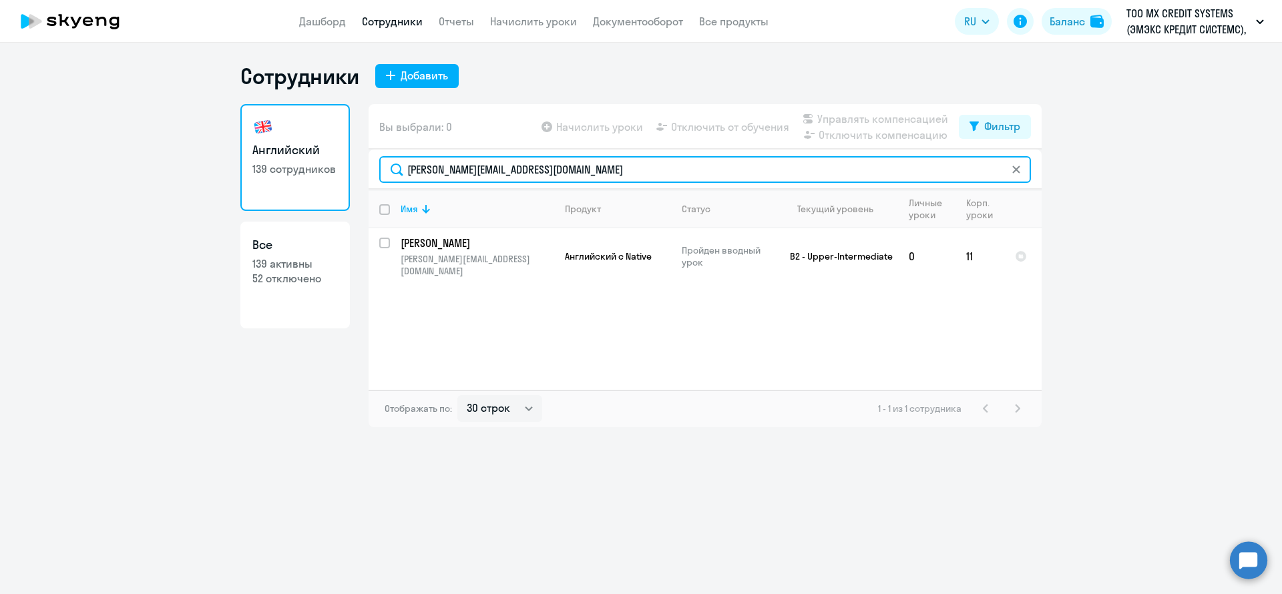
click at [574, 180] on input "[PERSON_NAME][EMAIL_ADDRESS][DOMAIN_NAME]" at bounding box center [705, 169] width 652 height 27
click at [548, 160] on input "[PERSON_NAME][EMAIL_ADDRESS][DOMAIN_NAME]" at bounding box center [705, 169] width 652 height 27
click at [547, 160] on input "[PERSON_NAME][EMAIL_ADDRESS][DOMAIN_NAME]" at bounding box center [705, 169] width 652 height 27
paste input "[PERSON_NAME].[PERSON_NAME]"
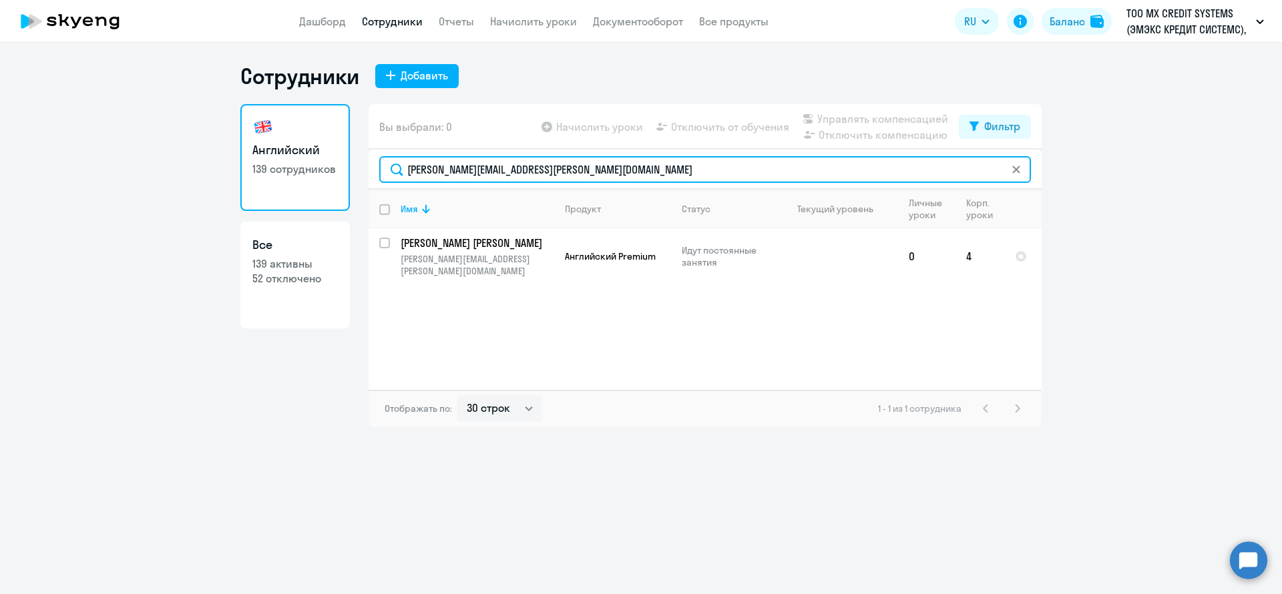
click at [481, 160] on input "[PERSON_NAME][EMAIL_ADDRESS][PERSON_NAME][DOMAIN_NAME]" at bounding box center [705, 169] width 652 height 27
click at [479, 164] on input "[PERSON_NAME][EMAIL_ADDRESS][PERSON_NAME][DOMAIN_NAME]" at bounding box center [705, 169] width 652 height 27
paste input "[EMAIL_ADDRESS][DOMAIN_NAME]"
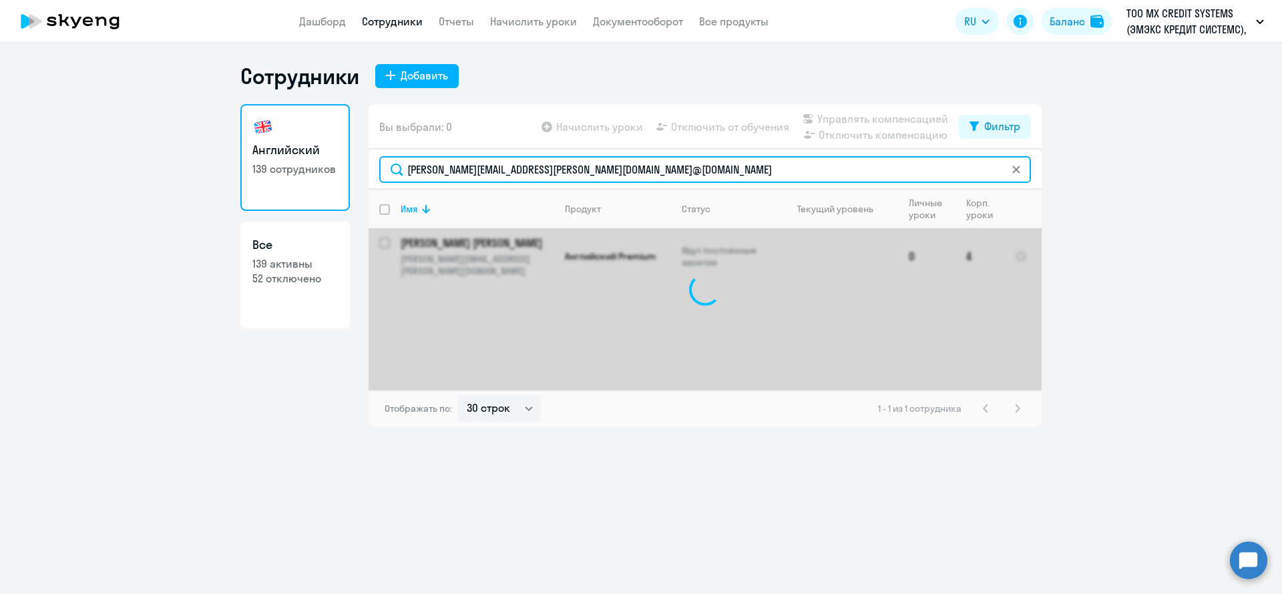
click at [495, 180] on input "[PERSON_NAME][EMAIL_ADDRESS][PERSON_NAME][DOMAIN_NAME]@[DOMAIN_NAME]" at bounding box center [705, 169] width 652 height 27
click at [486, 172] on input "[PERSON_NAME][EMAIL_ADDRESS][PERSON_NAME][DOMAIN_NAME]@[DOMAIN_NAME]" at bounding box center [705, 169] width 652 height 27
paste input "elina.samigulina"
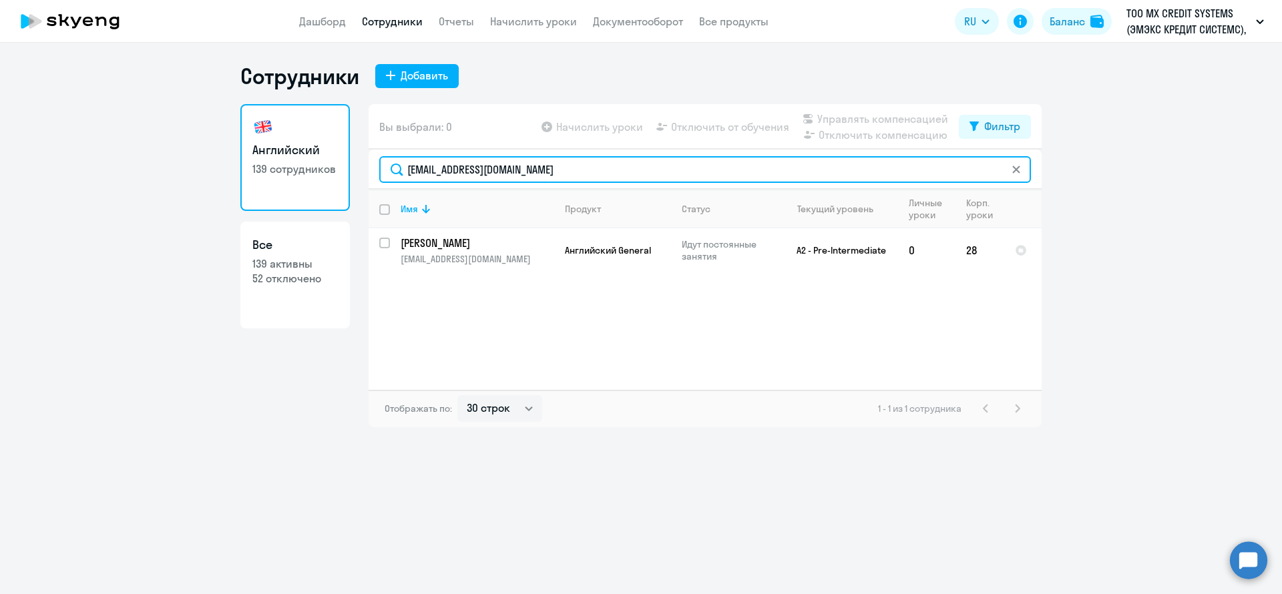
click at [488, 173] on input "[EMAIL_ADDRESS][DOMAIN_NAME]" at bounding box center [705, 169] width 652 height 27
click at [487, 173] on input "[EMAIL_ADDRESS][DOMAIN_NAME]" at bounding box center [705, 169] width 652 height 27
paste input "[PERSON_NAME].[PERSON_NAME]"
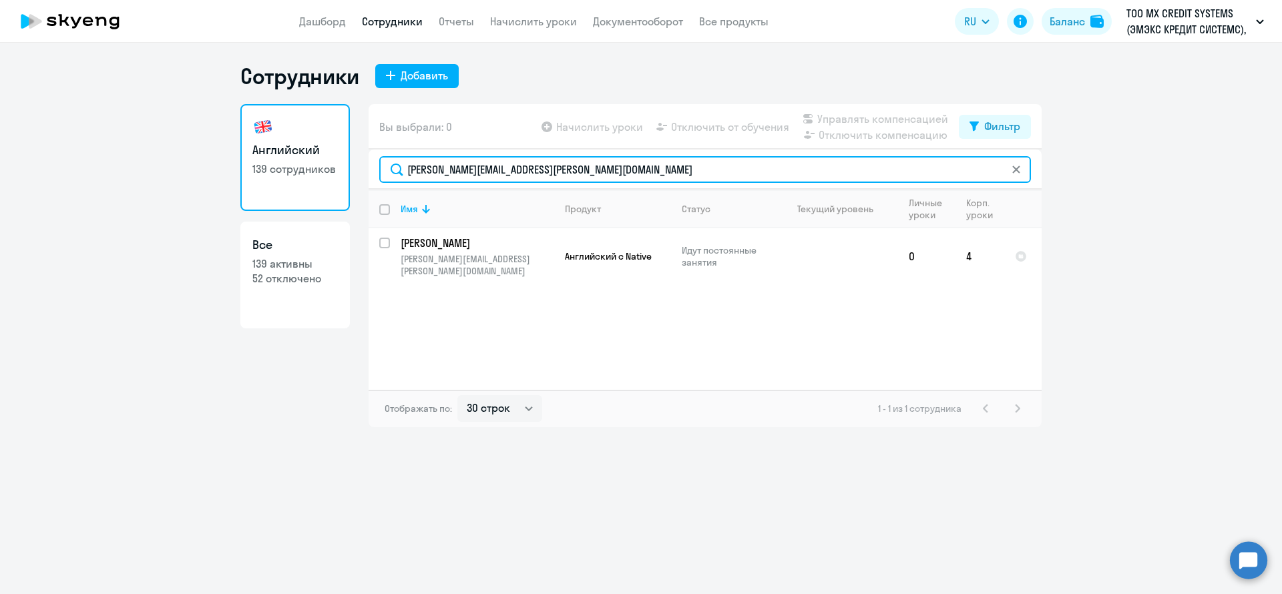
click at [553, 178] on input "[PERSON_NAME][EMAIL_ADDRESS][PERSON_NAME][DOMAIN_NAME]" at bounding box center [705, 169] width 652 height 27
paste input "ilia"
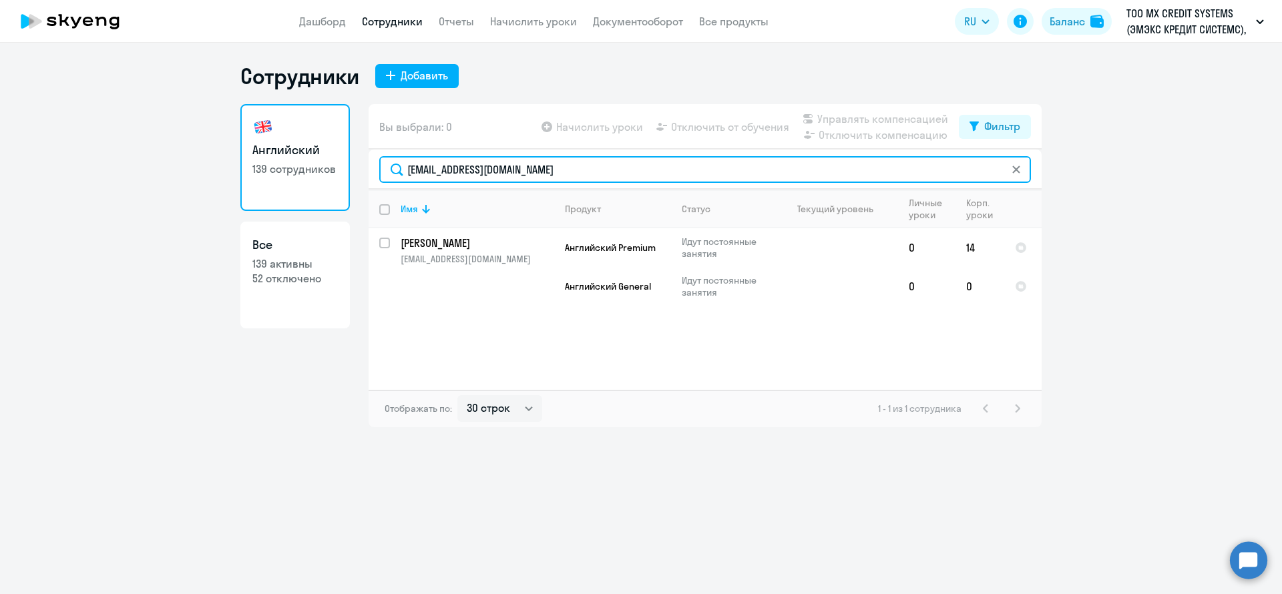
click at [589, 172] on input "[EMAIL_ADDRESS][DOMAIN_NAME]" at bounding box center [705, 169] width 652 height 27
paste input "[PERSON_NAME].snegireva"
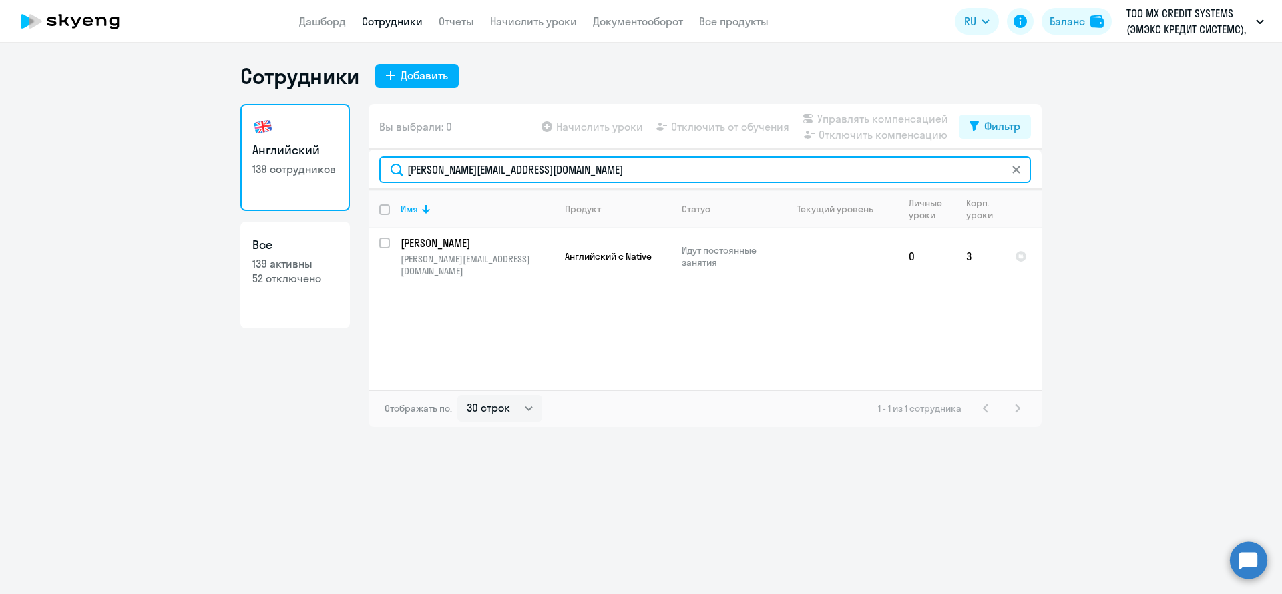
click at [615, 174] on input "[PERSON_NAME][EMAIL_ADDRESS][DOMAIN_NAME]" at bounding box center [705, 169] width 652 height 27
click at [615, 175] on input "[PERSON_NAME][EMAIL_ADDRESS][DOMAIN_NAME]" at bounding box center [705, 169] width 652 height 27
paste input "lexey.smirnov"
click at [568, 176] on input "[PERSON_NAME][EMAIL_ADDRESS][DOMAIN_NAME]" at bounding box center [705, 169] width 652 height 27
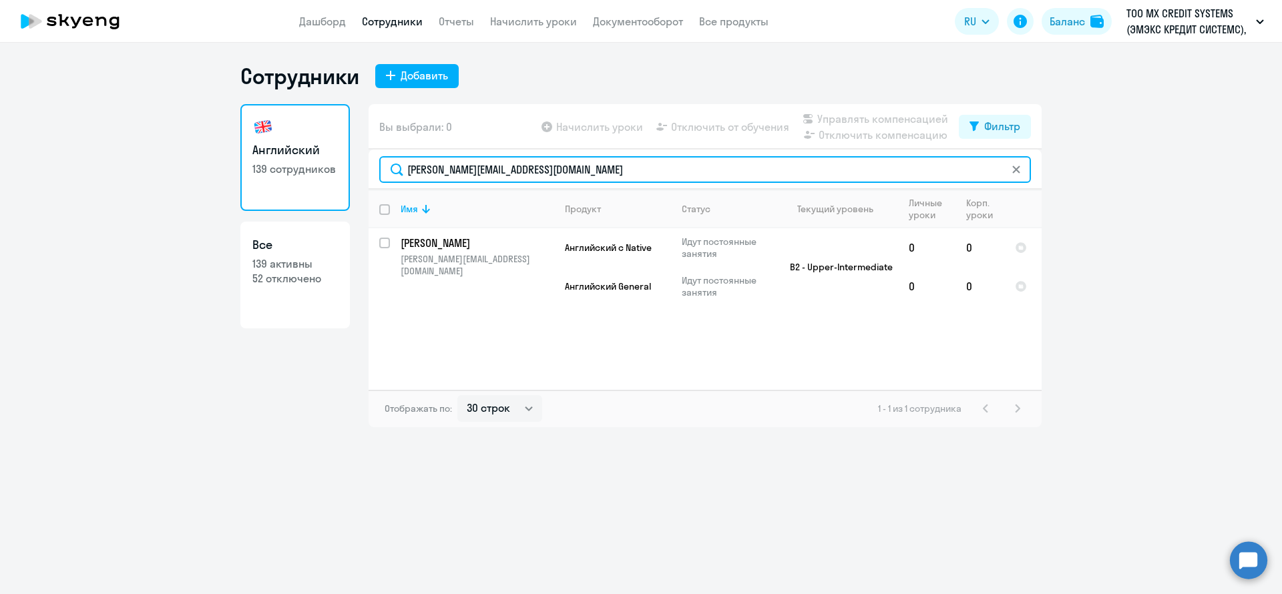
click at [568, 176] on input "[PERSON_NAME][EMAIL_ADDRESS][DOMAIN_NAME]" at bounding box center [705, 169] width 652 height 27
paste input "[PERSON_NAME].skripka"
click at [545, 176] on input "[PERSON_NAME][EMAIL_ADDRESS][DOMAIN_NAME]" at bounding box center [705, 169] width 652 height 27
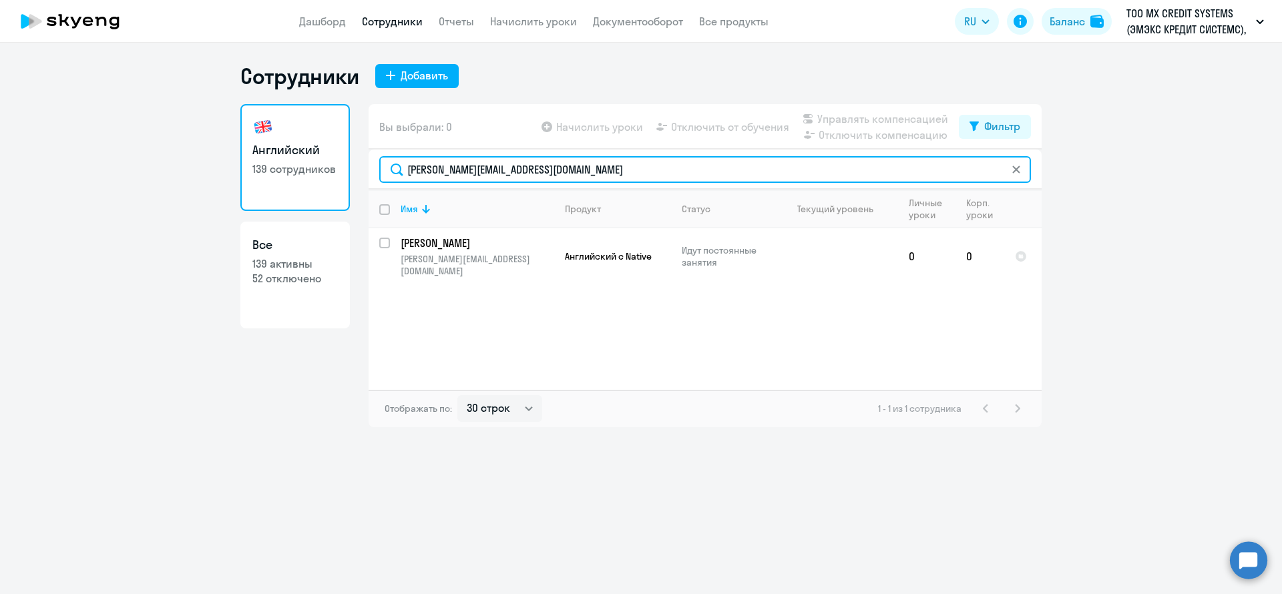
click at [545, 176] on input "[PERSON_NAME][EMAIL_ADDRESS][DOMAIN_NAME]" at bounding box center [705, 169] width 652 height 27
paste input "[PERSON_NAME].[PERSON_NAME]"
click at [552, 173] on input "[EMAIL_ADDRESS][DOMAIN_NAME]" at bounding box center [705, 169] width 652 height 27
click at [550, 173] on input "[EMAIL_ADDRESS][DOMAIN_NAME]" at bounding box center [705, 169] width 652 height 27
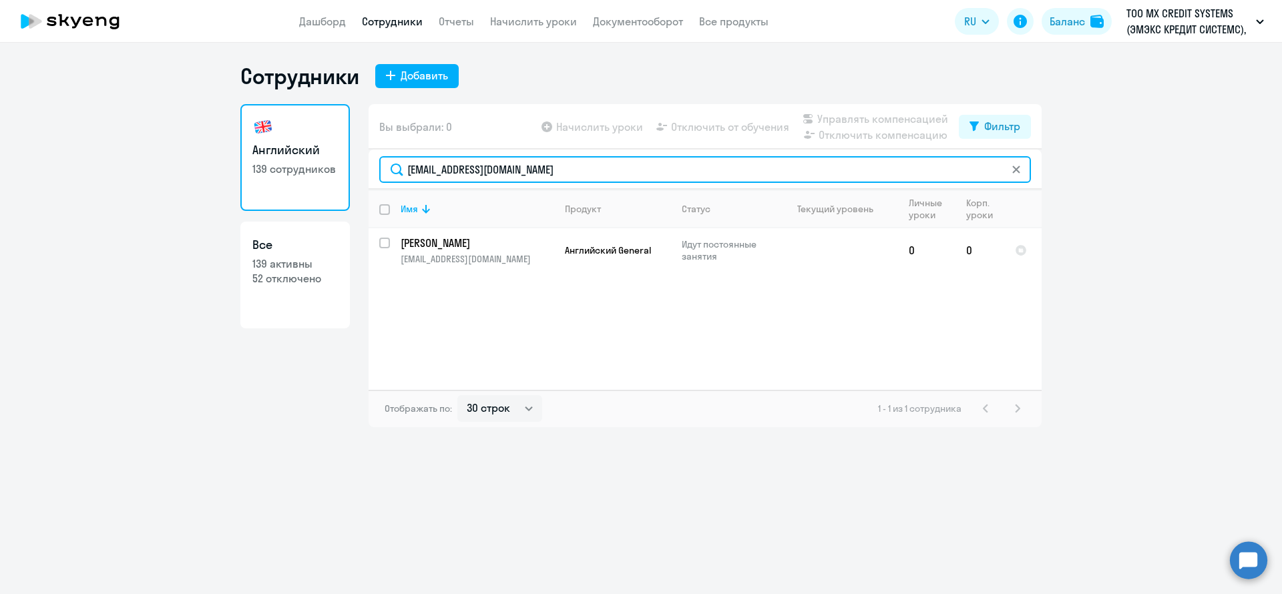
paste input "[EMAIL_ADDRESS][DOMAIN_NAME]"
click at [572, 171] on input "[EMAIL_ADDRESS][DOMAIN_NAME]" at bounding box center [705, 169] width 652 height 27
paste input "[PERSON_NAME][EMAIL_ADDRESS][DOMAIN_NAME]"
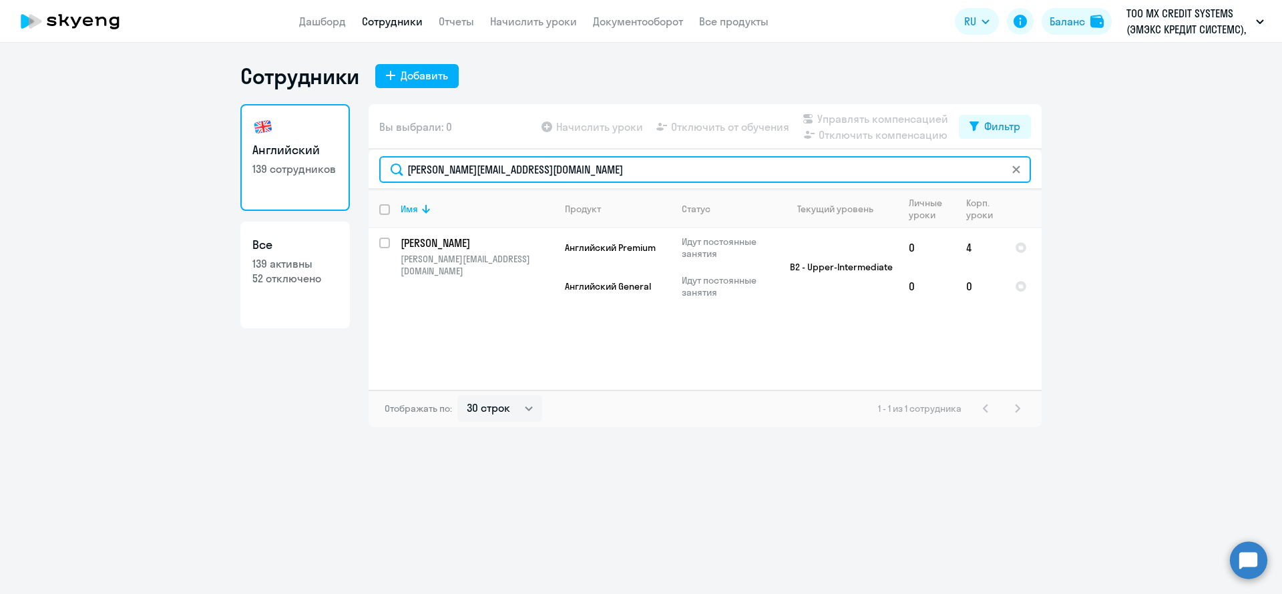
click at [552, 165] on input "[PERSON_NAME][EMAIL_ADDRESS][DOMAIN_NAME]" at bounding box center [705, 169] width 652 height 27
paste input "avel.shnyaki"
click at [543, 166] on input "[PERSON_NAME][EMAIL_ADDRESS][DOMAIN_NAME]" at bounding box center [705, 169] width 652 height 27
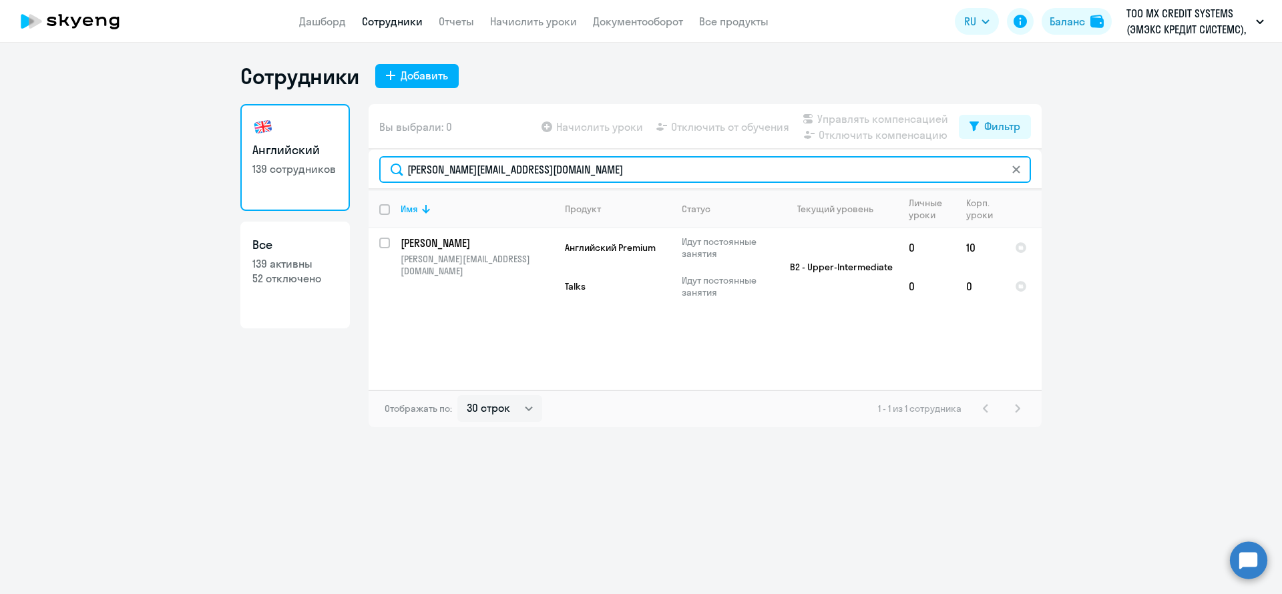
click at [543, 166] on input "[PERSON_NAME][EMAIL_ADDRESS][DOMAIN_NAME]" at bounding box center [705, 169] width 652 height 27
paste input "[PERSON_NAME].shelygov"
click at [580, 179] on input "[PERSON_NAME][EMAIL_ADDRESS][DOMAIN_NAME]" at bounding box center [705, 169] width 652 height 27
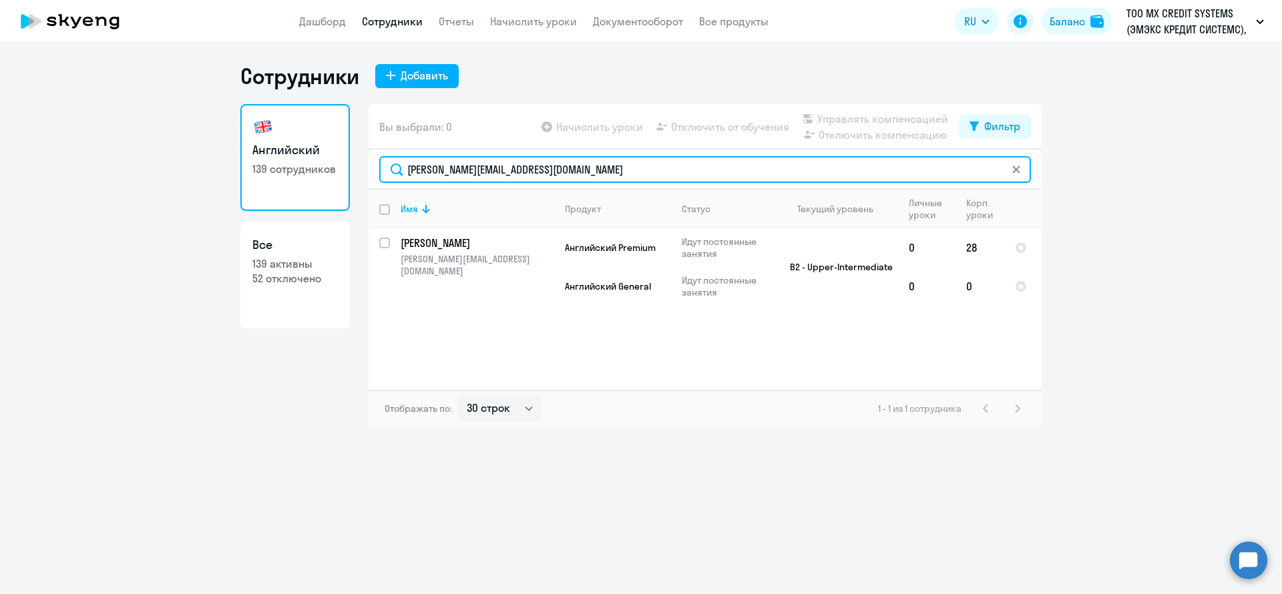
click at [580, 179] on input "[PERSON_NAME][EMAIL_ADDRESS][DOMAIN_NAME]" at bounding box center [705, 169] width 652 height 27
paste input "[PERSON_NAME].shchukin"
click at [531, 176] on input "[PERSON_NAME][EMAIL_ADDRESS][DOMAIN_NAME]" at bounding box center [705, 169] width 652 height 27
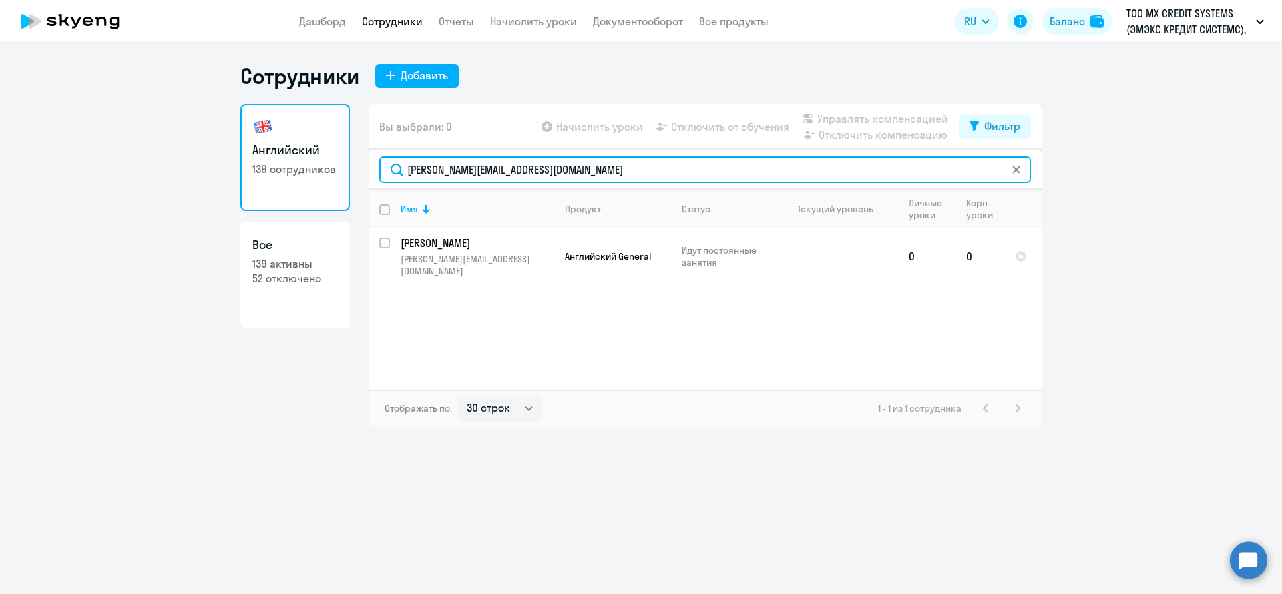
paste input "[PERSON_NAME].shaykhutdinov"
click at [613, 162] on input "[PERSON_NAME][EMAIL_ADDRESS][DOMAIN_NAME]" at bounding box center [705, 169] width 652 height 27
click at [614, 162] on input "[PERSON_NAME][EMAIL_ADDRESS][DOMAIN_NAME]" at bounding box center [705, 169] width 652 height 27
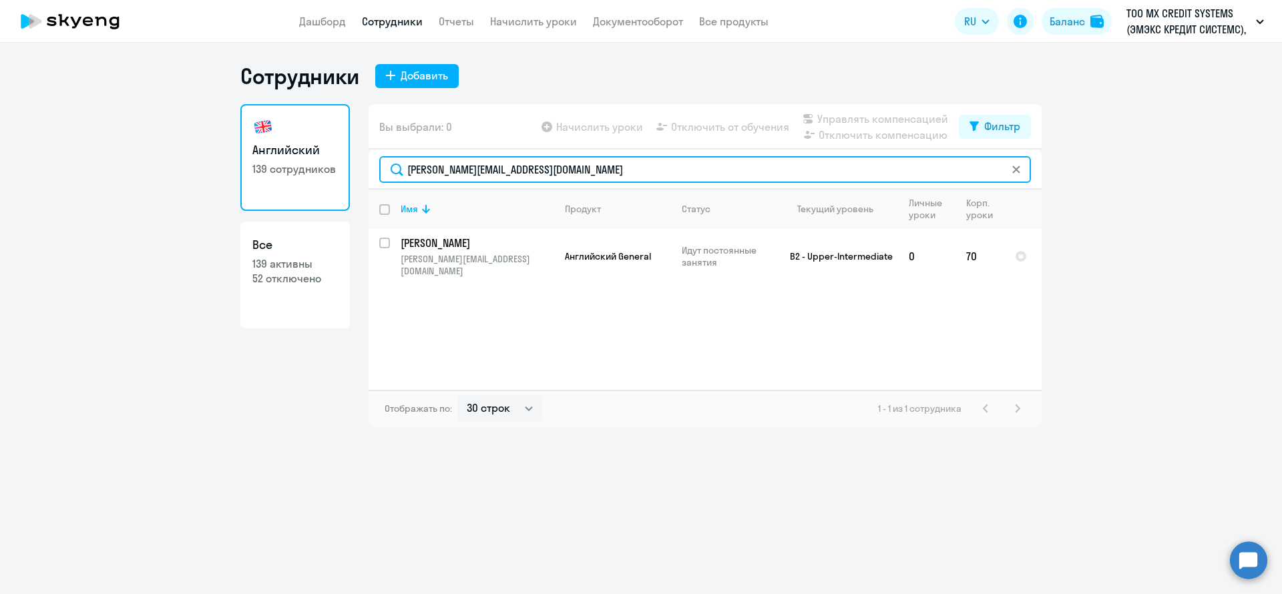
paste input "[PERSON_NAME].shchukin"
click at [587, 174] on input "[PERSON_NAME][EMAIL_ADDRESS][DOMAIN_NAME]" at bounding box center [705, 169] width 652 height 27
paste input "[PERSON_NAME].shash"
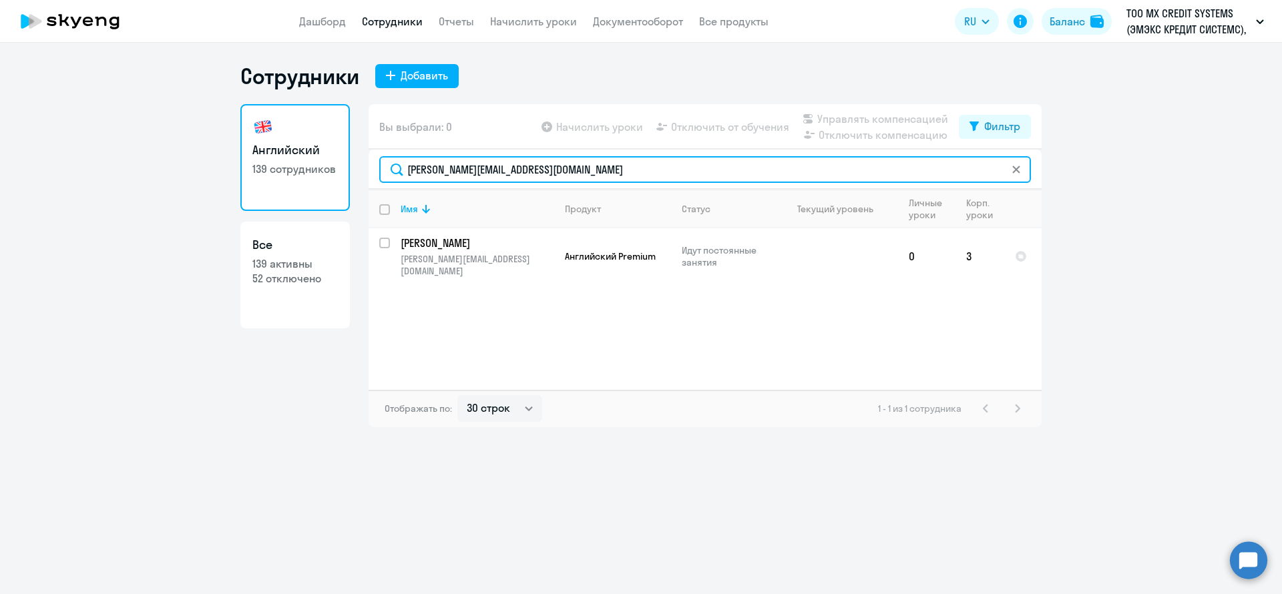
click at [566, 172] on input "[PERSON_NAME][EMAIL_ADDRESS][DOMAIN_NAME]" at bounding box center [705, 169] width 652 height 27
paste input "nail.sharapov"
click at [552, 164] on input "[EMAIL_ADDRESS][DOMAIN_NAME]" at bounding box center [705, 169] width 652 height 27
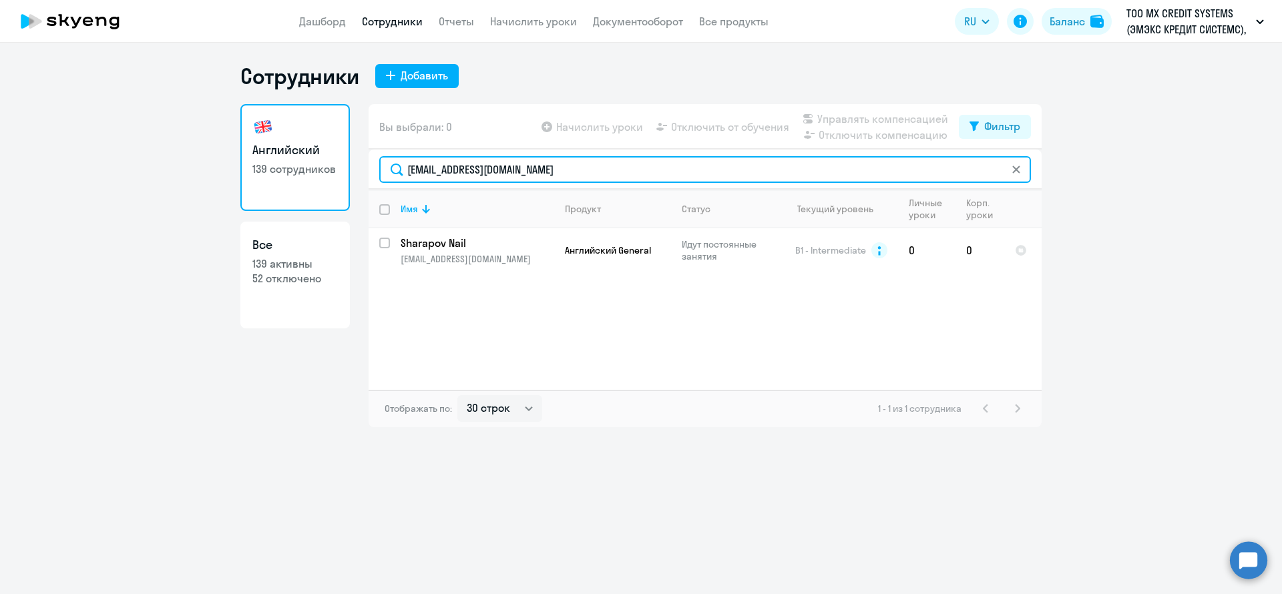
click at [552, 164] on input "[EMAIL_ADDRESS][DOMAIN_NAME]" at bounding box center [705, 169] width 652 height 27
paste input "[PERSON_NAME].shabarshin"
click at [584, 165] on input "[PERSON_NAME][EMAIL_ADDRESS][DOMAIN_NAME]" at bounding box center [705, 169] width 652 height 27
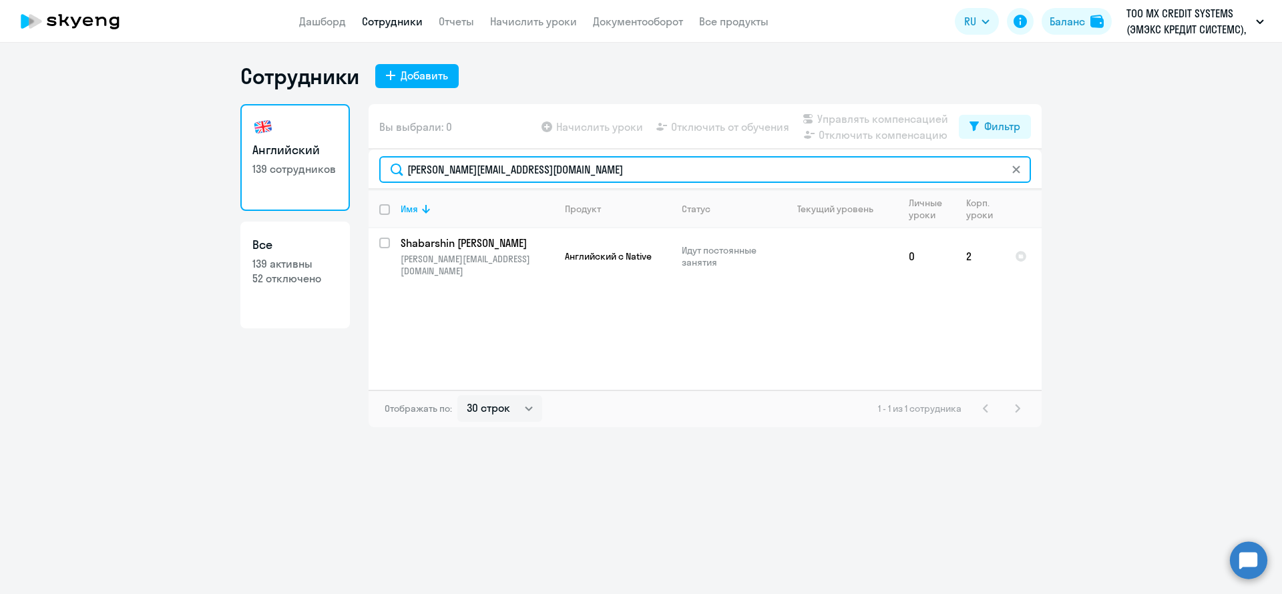
click at [584, 165] on input "[PERSON_NAME][EMAIL_ADDRESS][DOMAIN_NAME]" at bounding box center [705, 169] width 652 height 27
paste input "aksim.[PERSON_NAME]"
click at [614, 177] on input "[EMAIL_ADDRESS][DOMAIN_NAME]" at bounding box center [705, 169] width 652 height 27
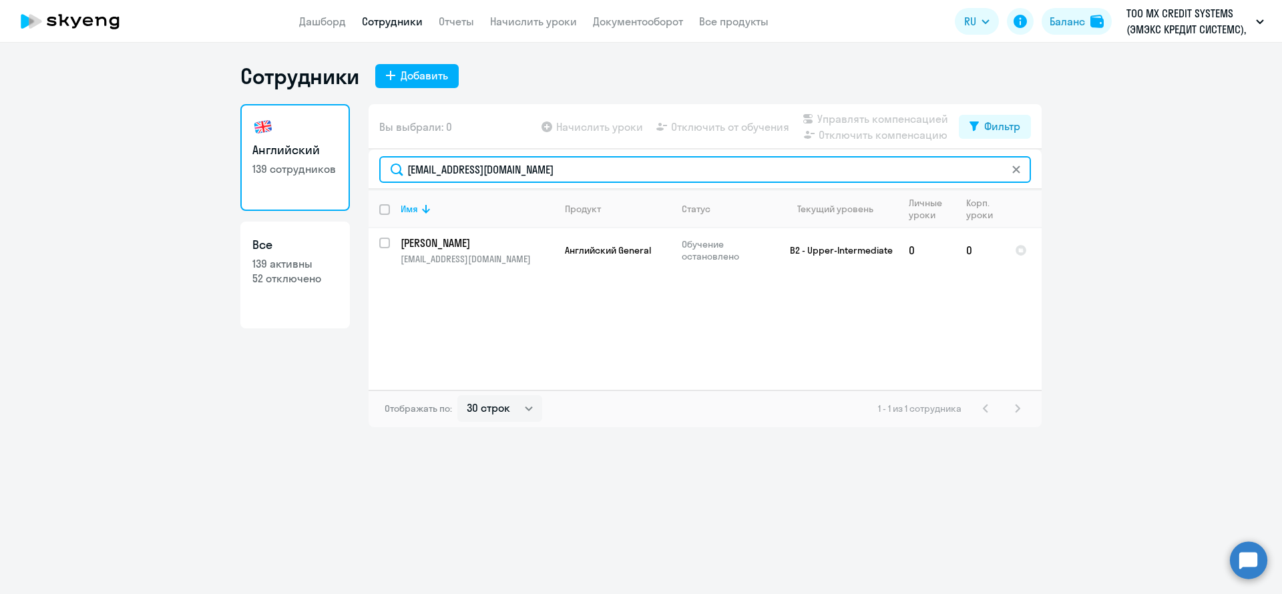
paste input "[PERSON_NAME].savostin"
click at [566, 170] on input "[PERSON_NAME][EMAIL_ADDRESS][DOMAIN_NAME]" at bounding box center [705, 169] width 652 height 27
click at [564, 170] on input "[PERSON_NAME][EMAIL_ADDRESS][DOMAIN_NAME]" at bounding box center [705, 169] width 652 height 27
paste input "[PERSON_NAME].[PERSON_NAME]"
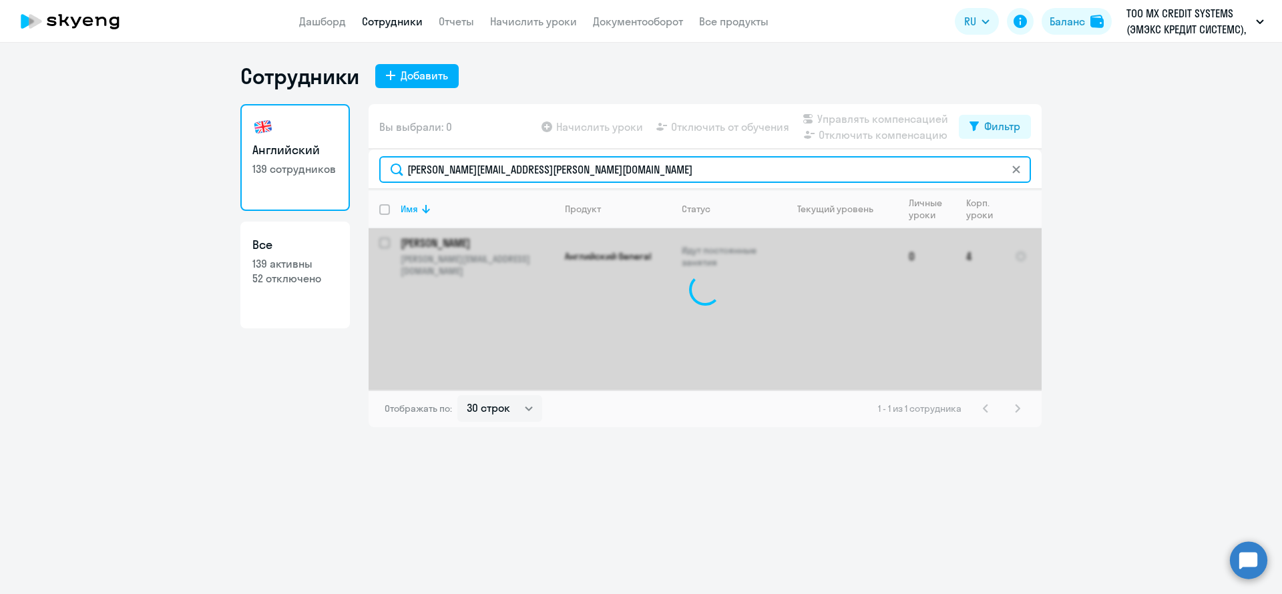
type input "[PERSON_NAME][EMAIL_ADDRESS][PERSON_NAME][DOMAIN_NAME]"
